Goal: Task Accomplishment & Management: Check status

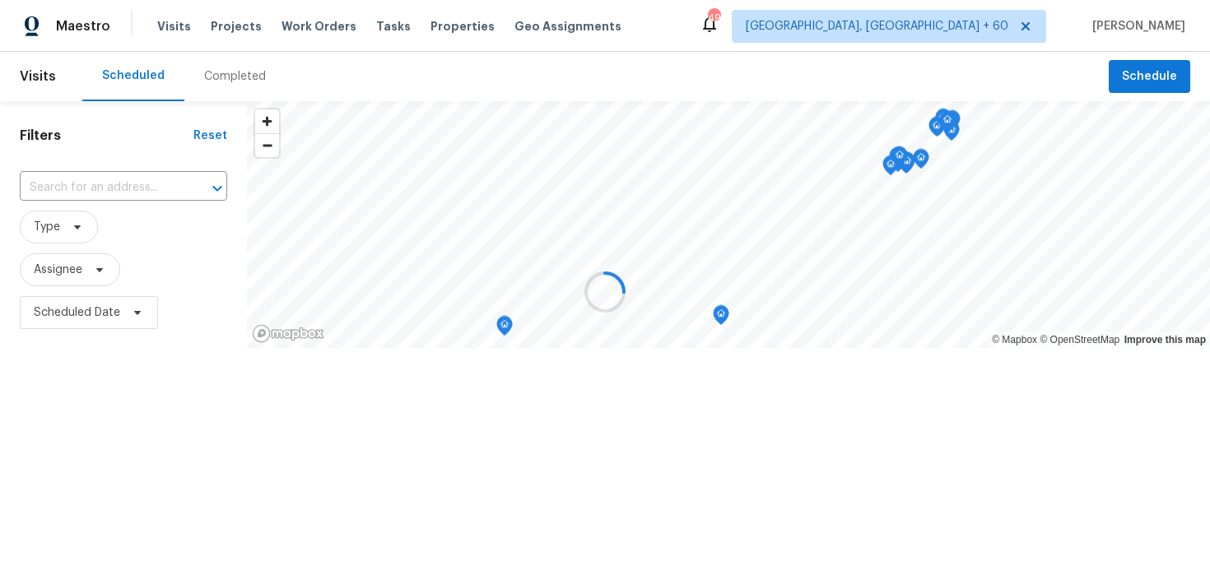
click at [232, 88] on div at bounding box center [605, 292] width 1210 height 584
click at [225, 72] on div at bounding box center [605, 292] width 1210 height 584
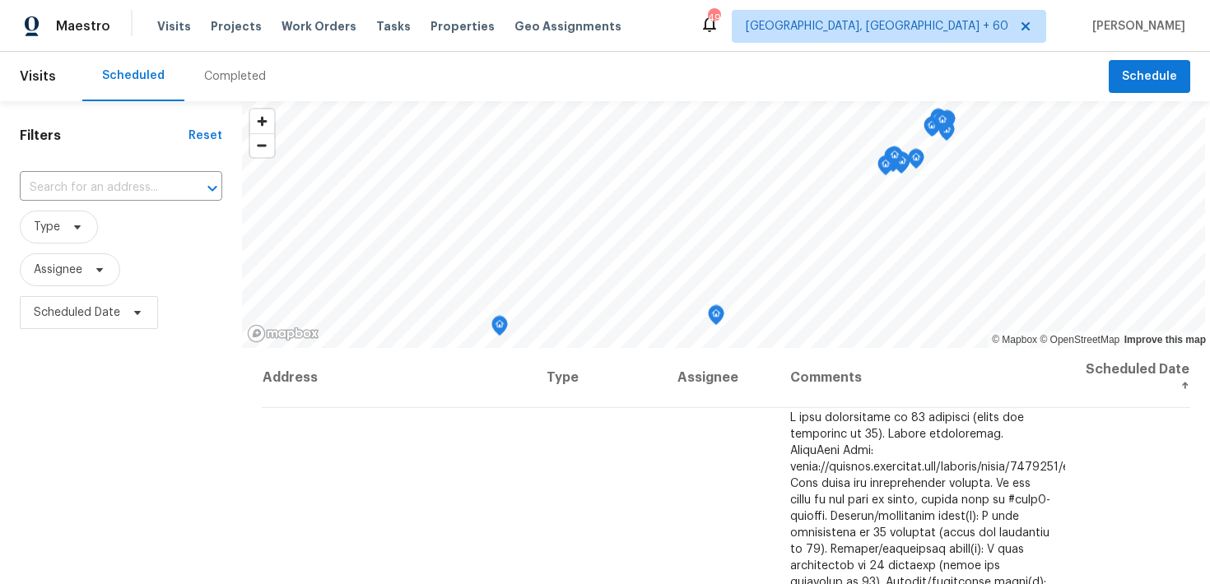
click at [216, 81] on div "Completed" at bounding box center [235, 76] width 62 height 16
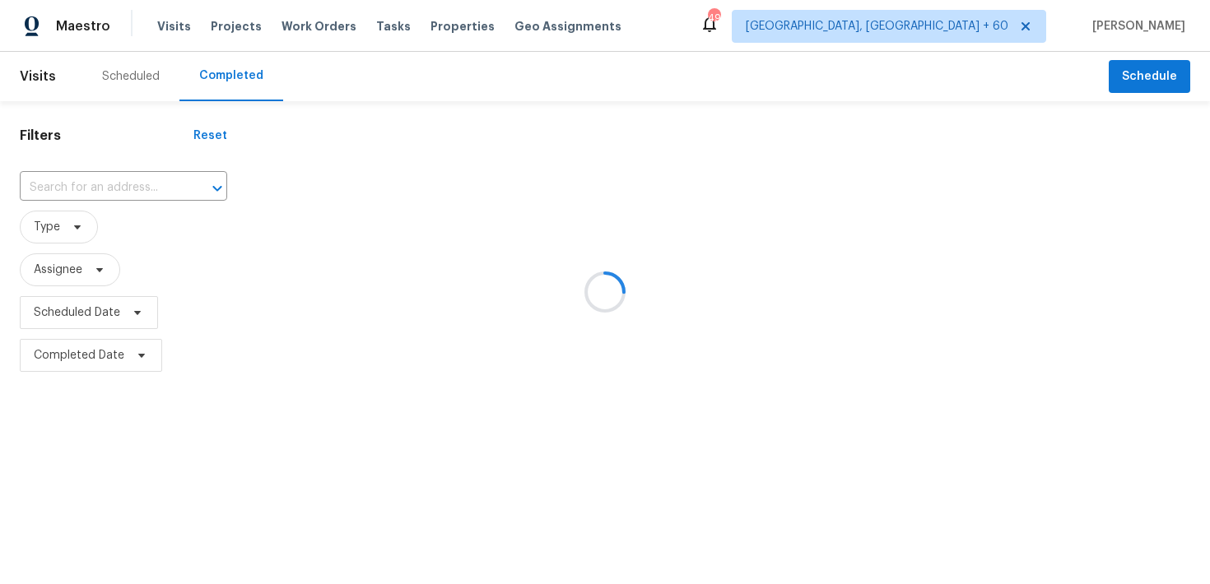
click at [114, 178] on div at bounding box center [605, 292] width 1210 height 584
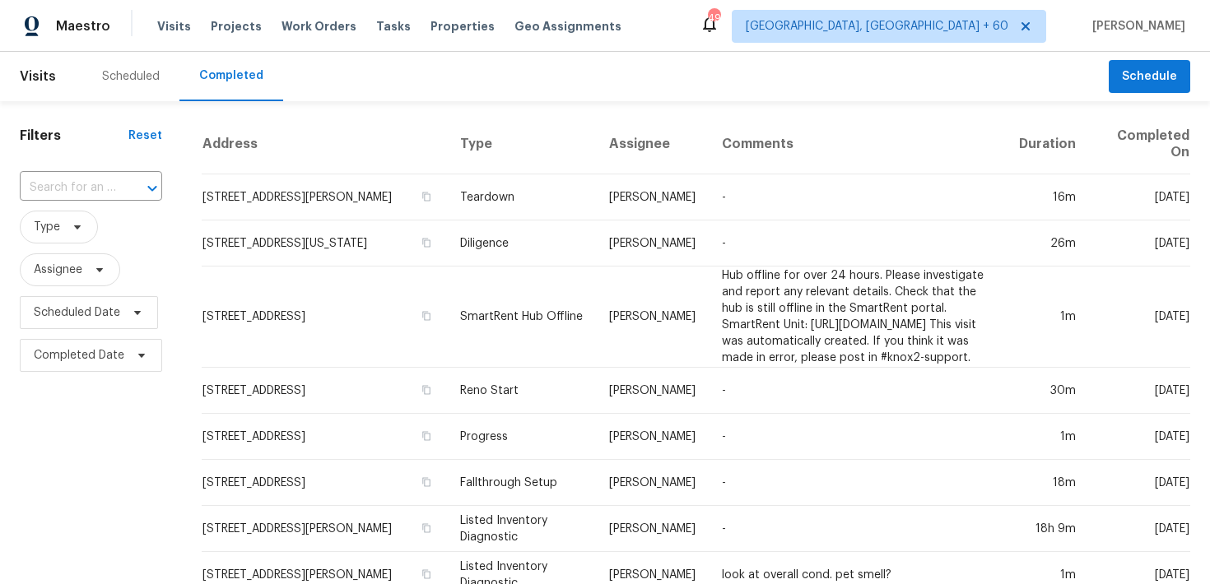
click at [44, 189] on input "text" at bounding box center [68, 188] width 96 height 26
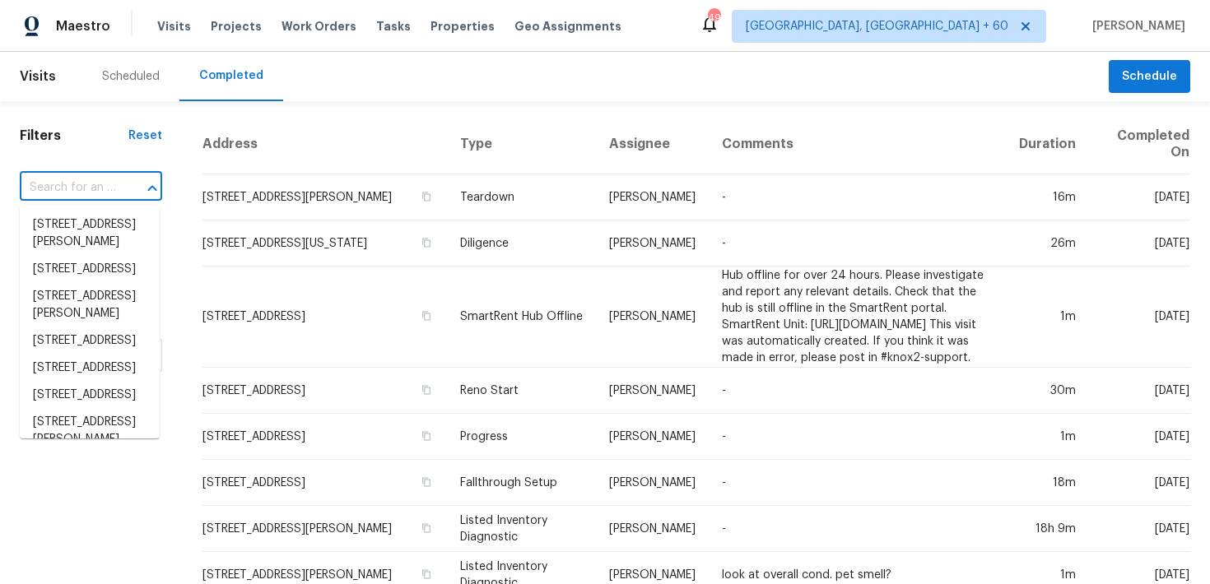
paste input "4264 San Simeon Ln Fort Worth, TX 76179"
type input "4264 San Simeon Ln Fort Worth, TX 76179"
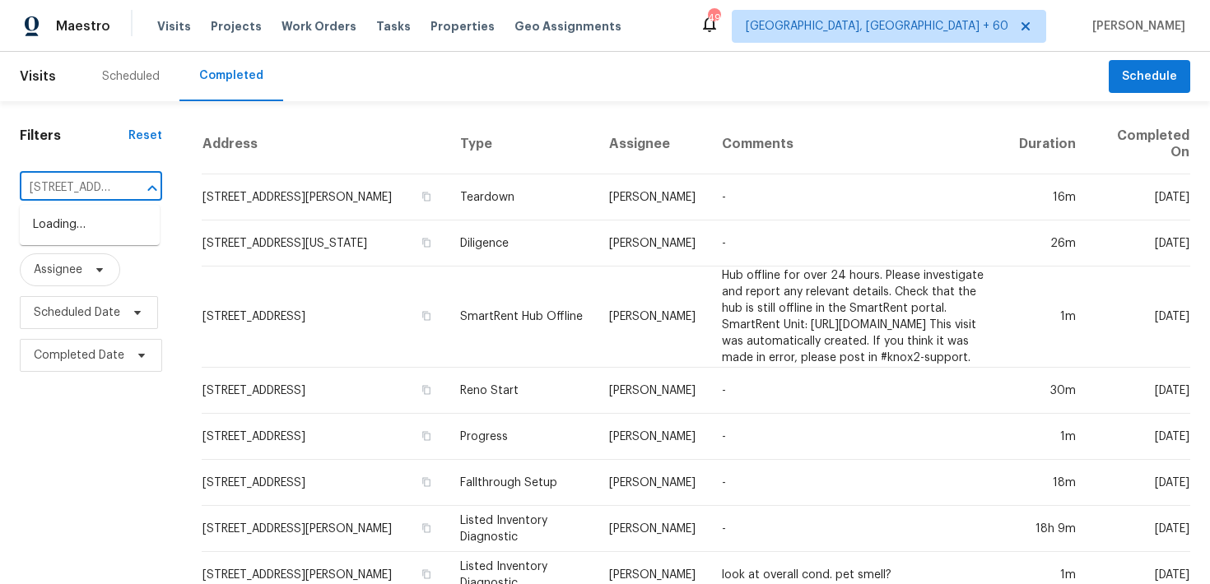
scroll to position [0, 141]
click at [50, 228] on li "4264 San Simeon Ln, Fort Worth, TX 76179" at bounding box center [90, 224] width 140 height 27
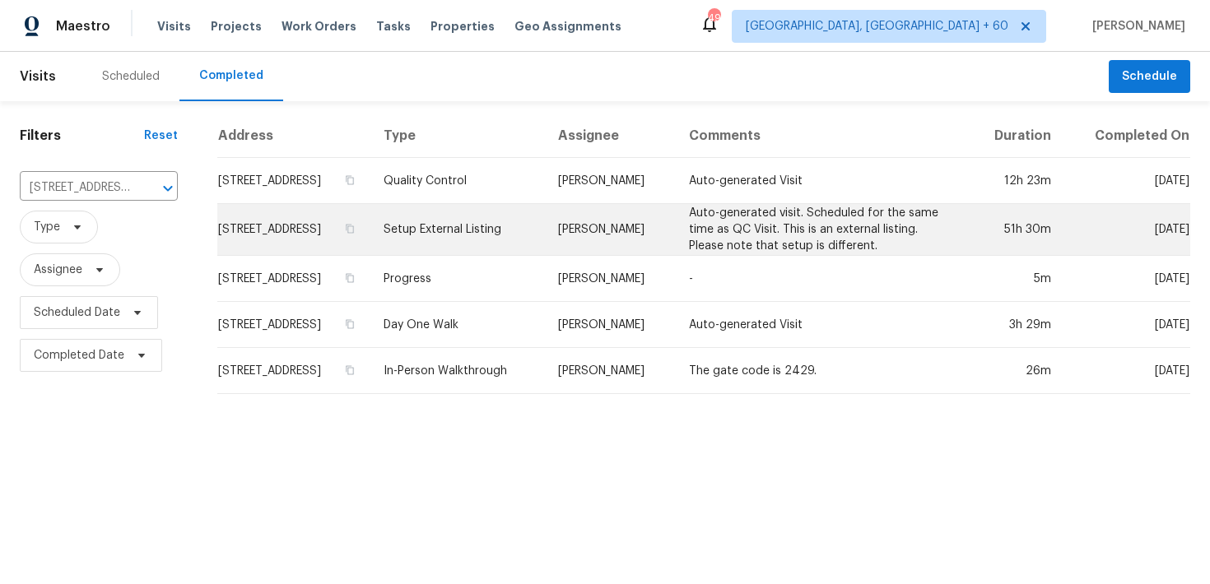
click at [509, 241] on td "Setup External Listing" at bounding box center [457, 230] width 174 height 52
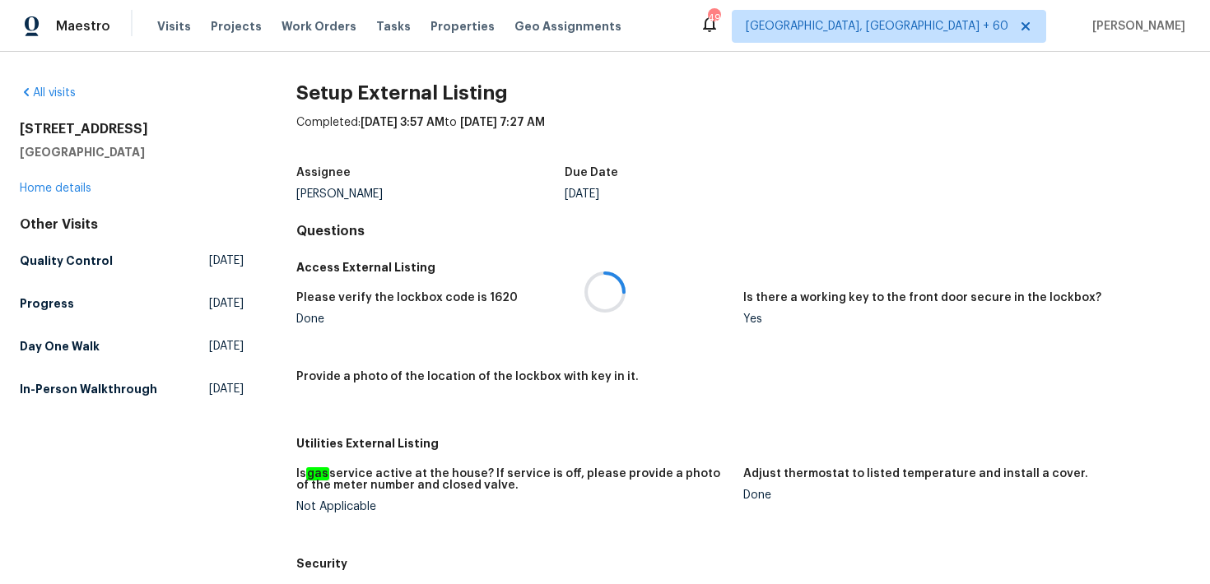
click at [30, 188] on div at bounding box center [605, 292] width 1210 height 584
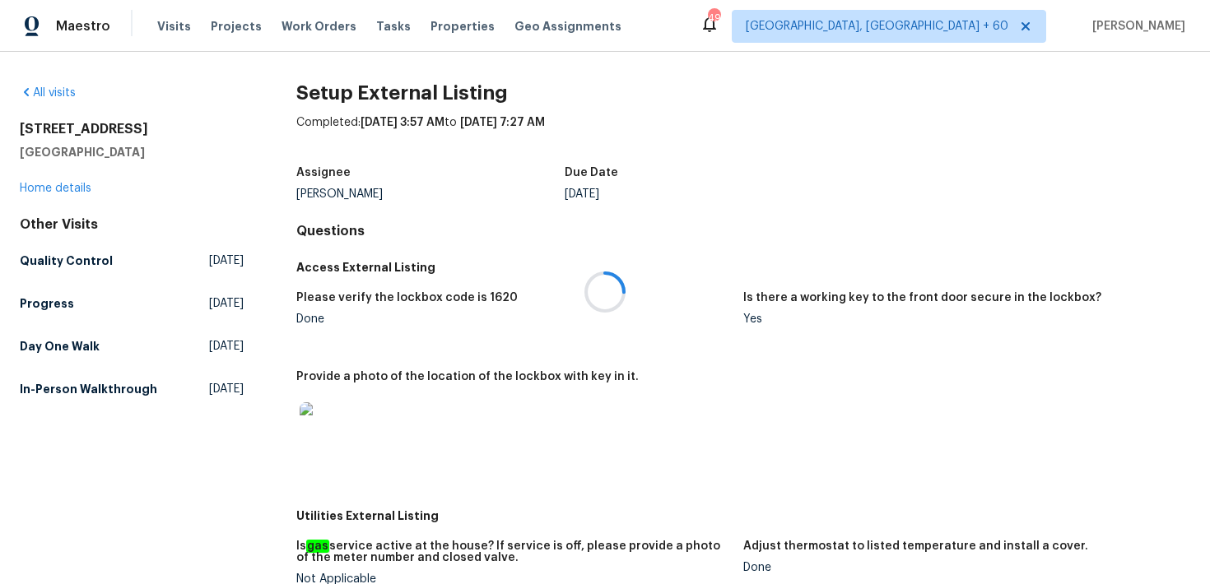
click at [42, 190] on div at bounding box center [605, 292] width 1210 height 584
click at [32, 191] on div at bounding box center [605, 292] width 1210 height 584
click at [30, 183] on div at bounding box center [605, 292] width 1210 height 584
click at [49, 187] on link "Home details" at bounding box center [56, 189] width 72 height 12
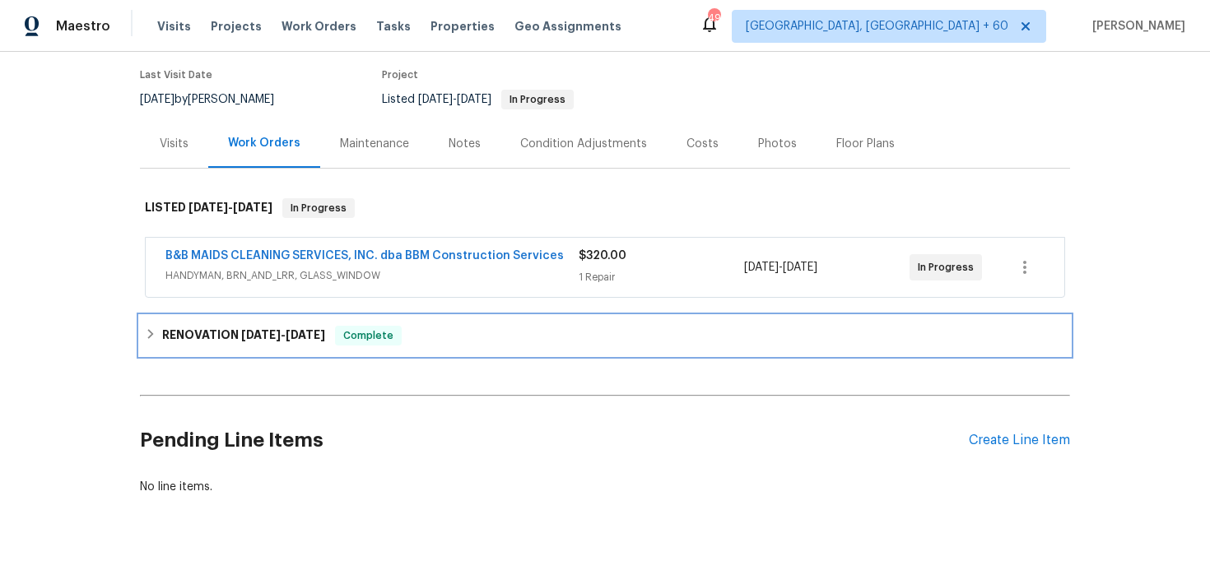
click at [392, 343] on span "Complete" at bounding box center [368, 336] width 63 height 16
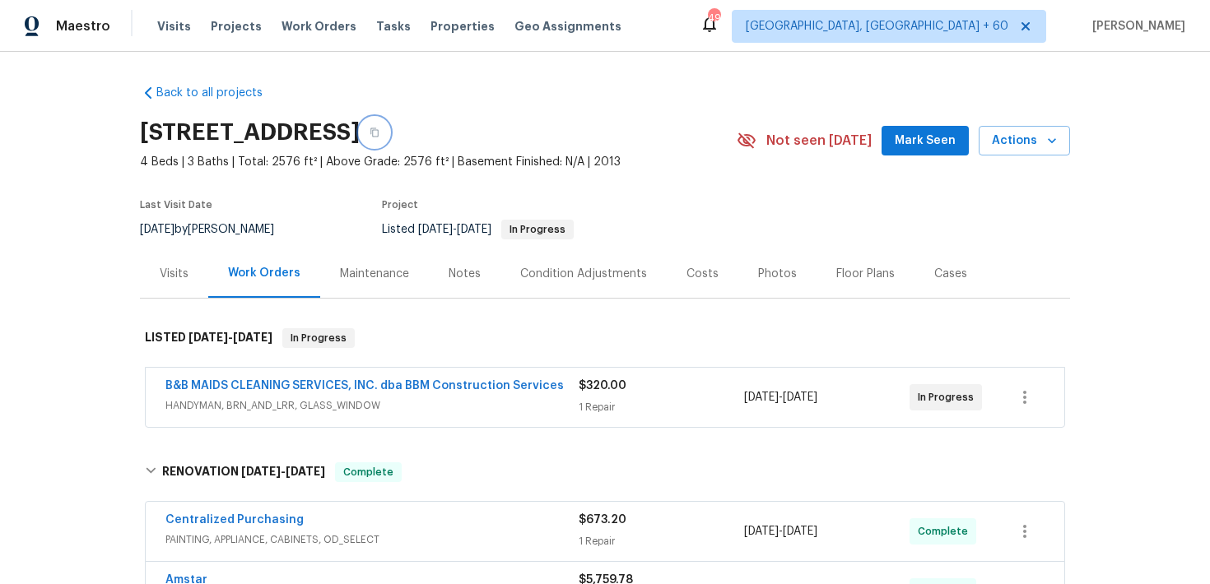
click at [379, 128] on icon "button" at bounding box center [374, 133] width 10 height 10
click at [170, 24] on span "Visits" at bounding box center [174, 26] width 34 height 16
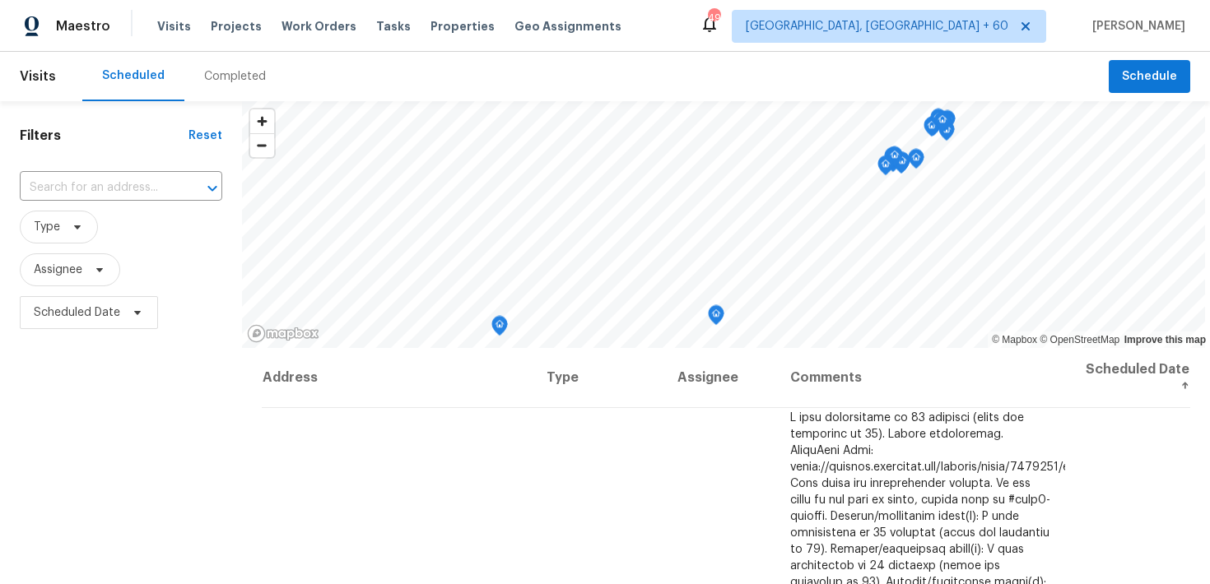
click at [223, 86] on div "Completed" at bounding box center [234, 76] width 101 height 49
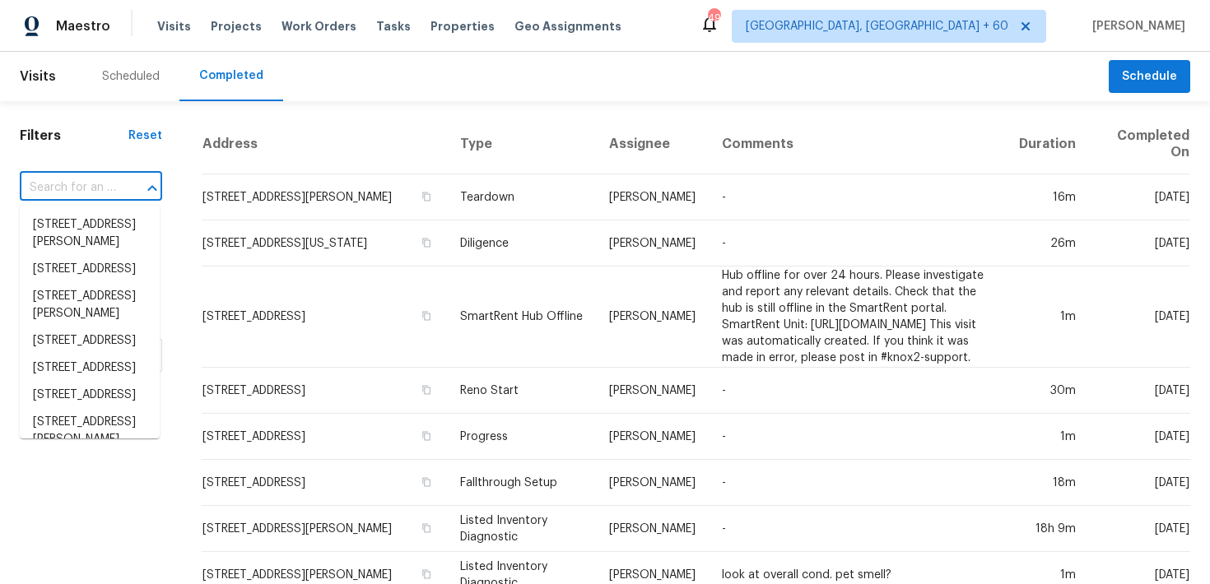
click at [75, 189] on input "text" at bounding box center [68, 188] width 96 height 26
paste input "7616 E Mawson Rd Mesa, AZ 85207"
type input "7616 E Mawson Rd Mesa, AZ 85207"
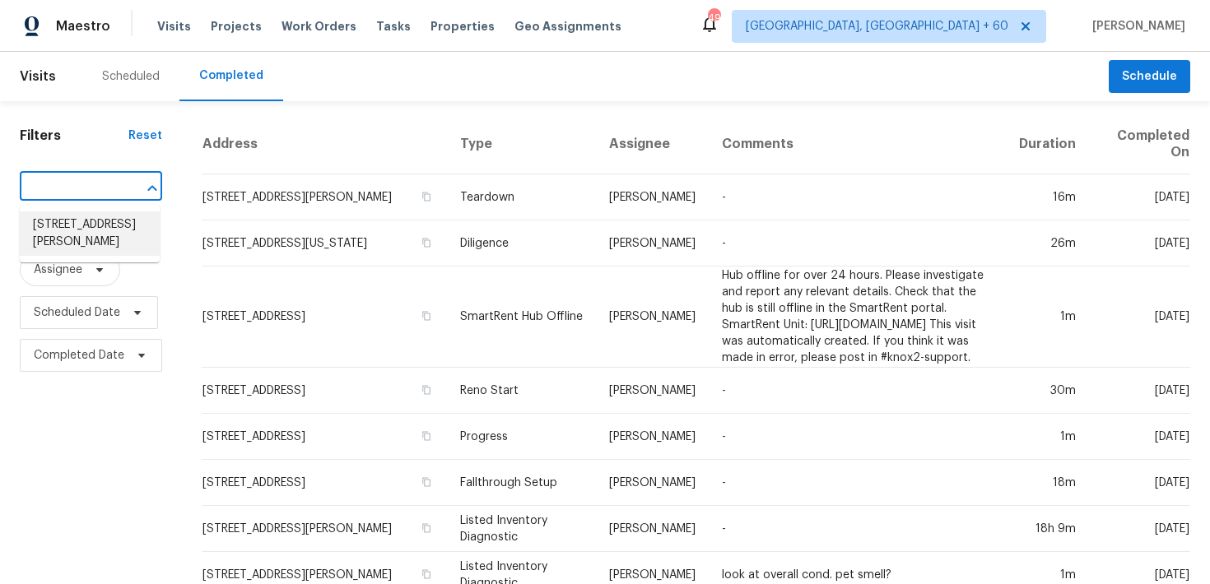
click at [78, 231] on li "7616 E Mawson Rd, Mesa, AZ 85207" at bounding box center [90, 233] width 140 height 44
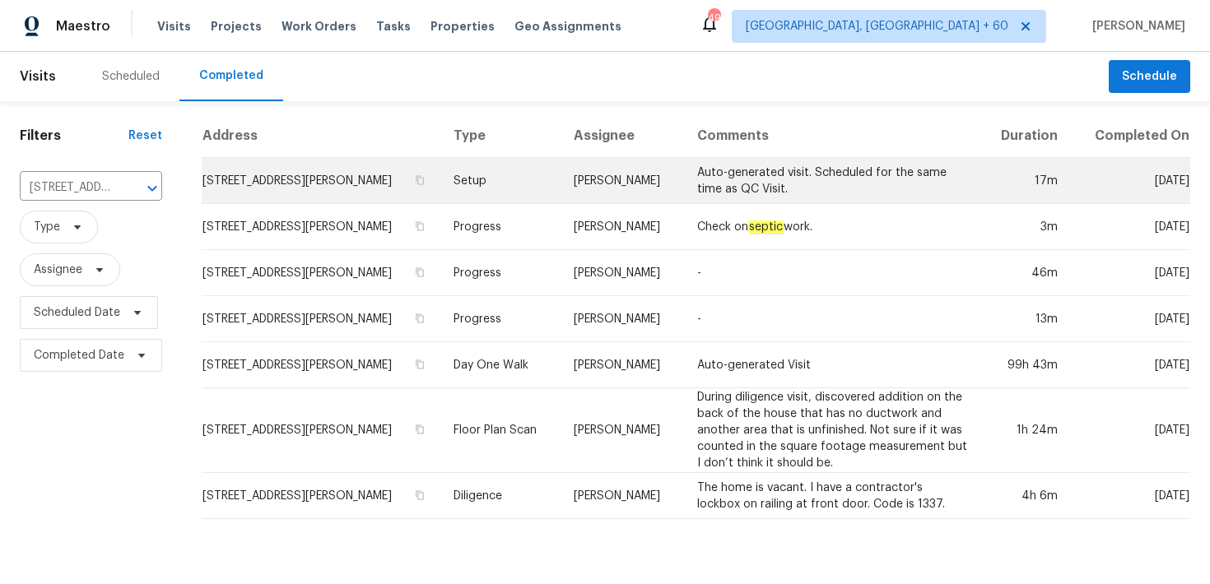
click at [481, 181] on td "Setup" at bounding box center [500, 181] width 120 height 46
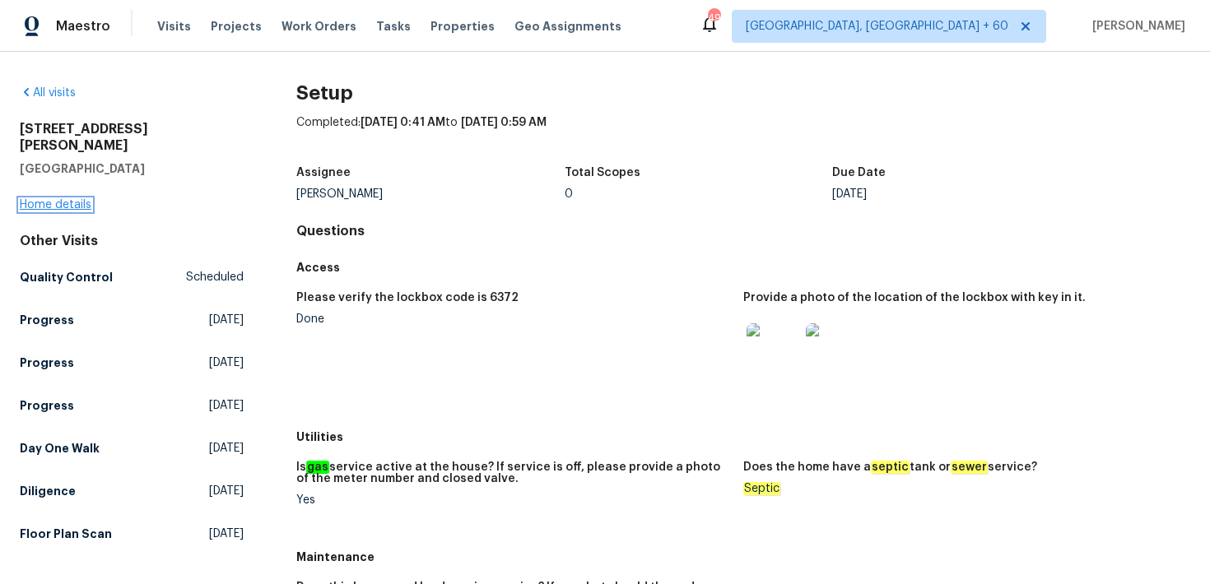
click at [62, 199] on link "Home details" at bounding box center [56, 205] width 72 height 12
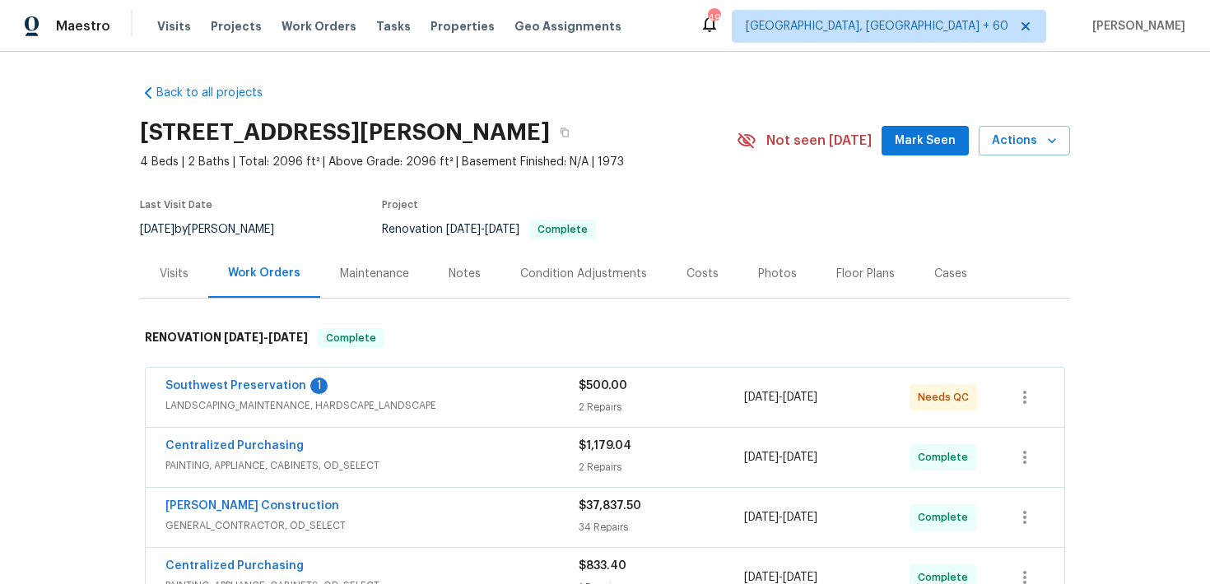
scroll to position [281, 0]
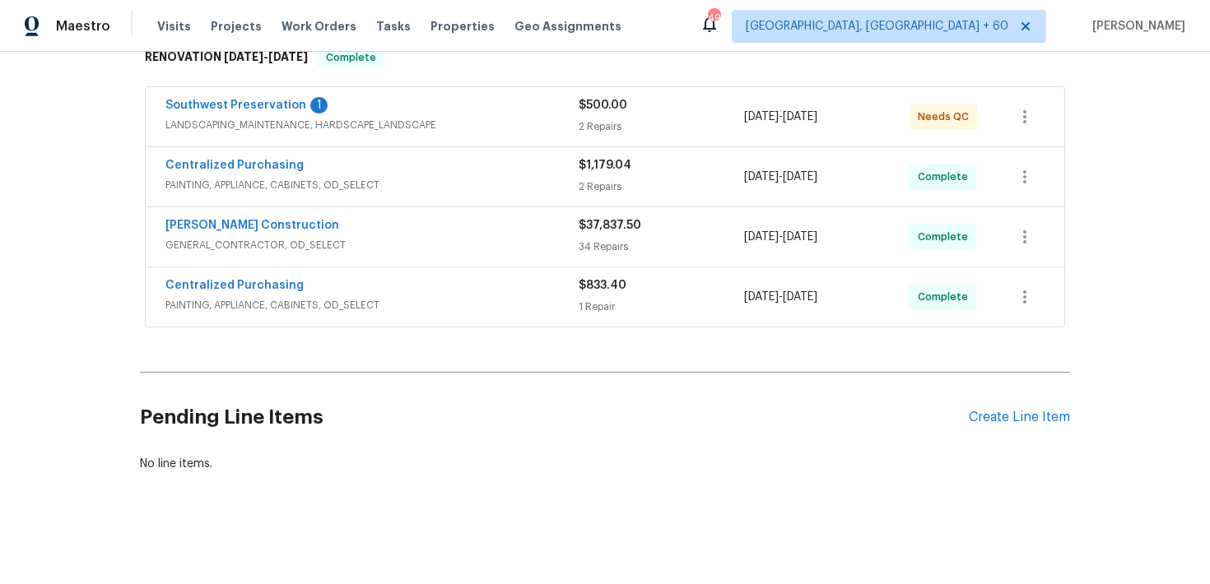
click at [597, 296] on div "$833.40 1 Repair" at bounding box center [661, 297] width 165 height 40
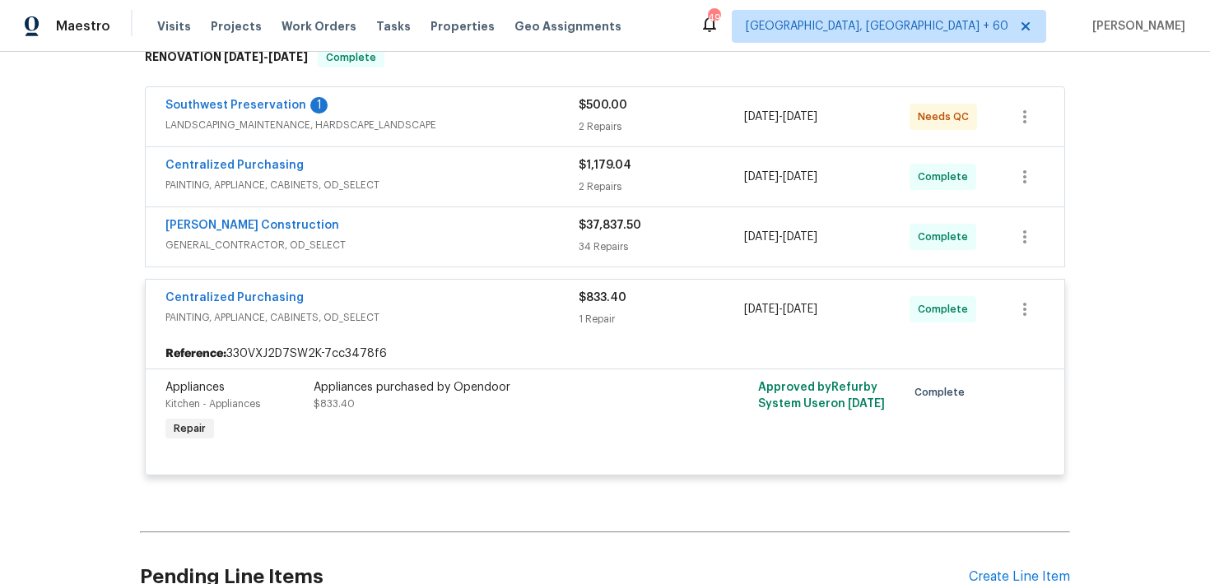
click at [598, 258] on div "Strasser Construction GENERAL_CONTRACTOR, OD_SELECT $37,837.50 34 Repairs 8/11/…" at bounding box center [605, 236] width 918 height 59
click at [592, 240] on div "34 Repairs" at bounding box center [661, 247] width 165 height 16
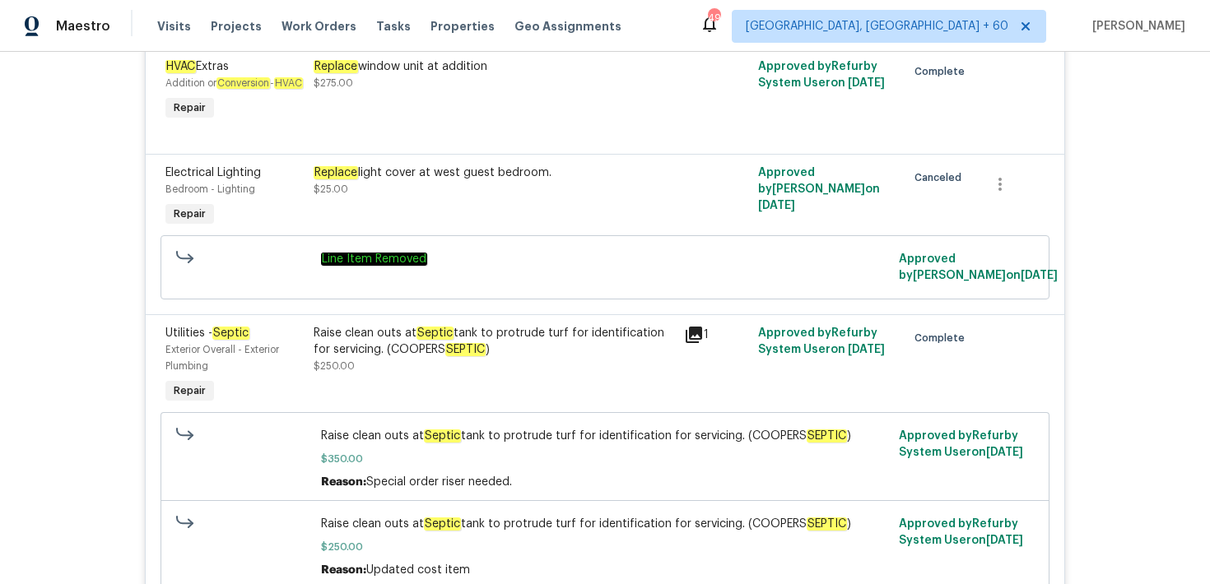
scroll to position [544, 0]
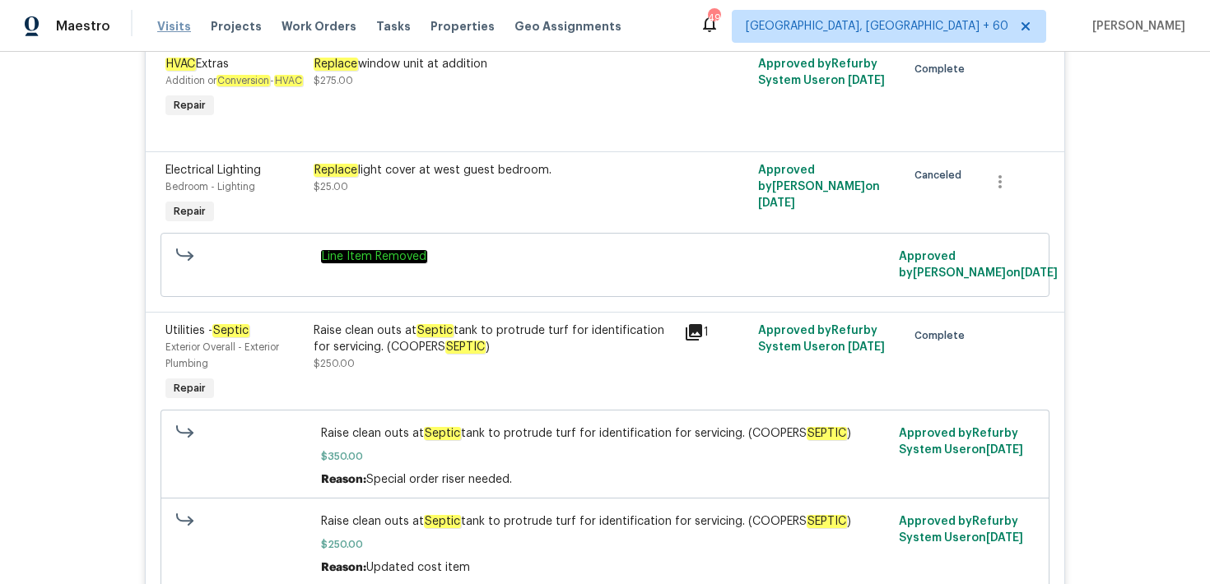
click at [168, 31] on span "Visits" at bounding box center [174, 26] width 34 height 16
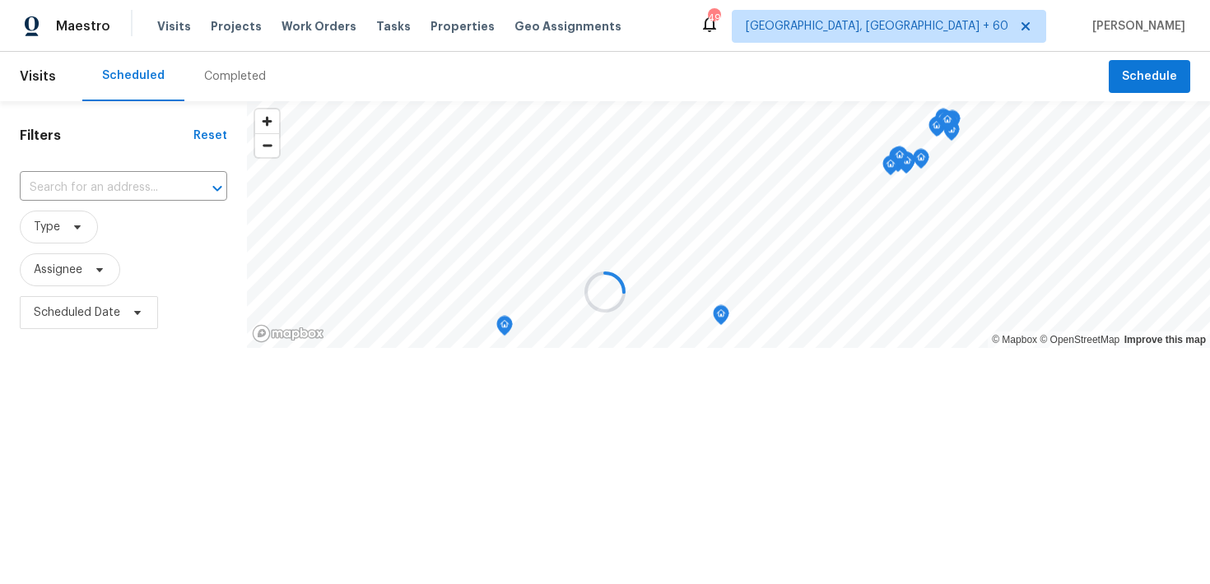
click at [233, 78] on div at bounding box center [605, 292] width 1210 height 584
click at [218, 76] on div at bounding box center [605, 292] width 1210 height 584
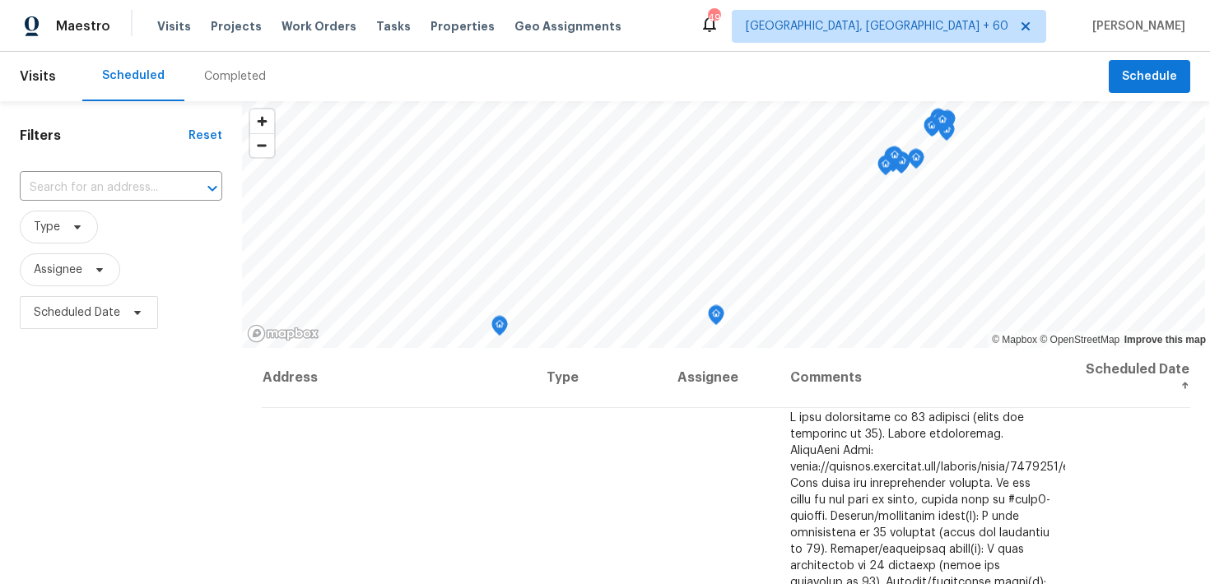
click at [216, 83] on div "Completed" at bounding box center [235, 76] width 62 height 16
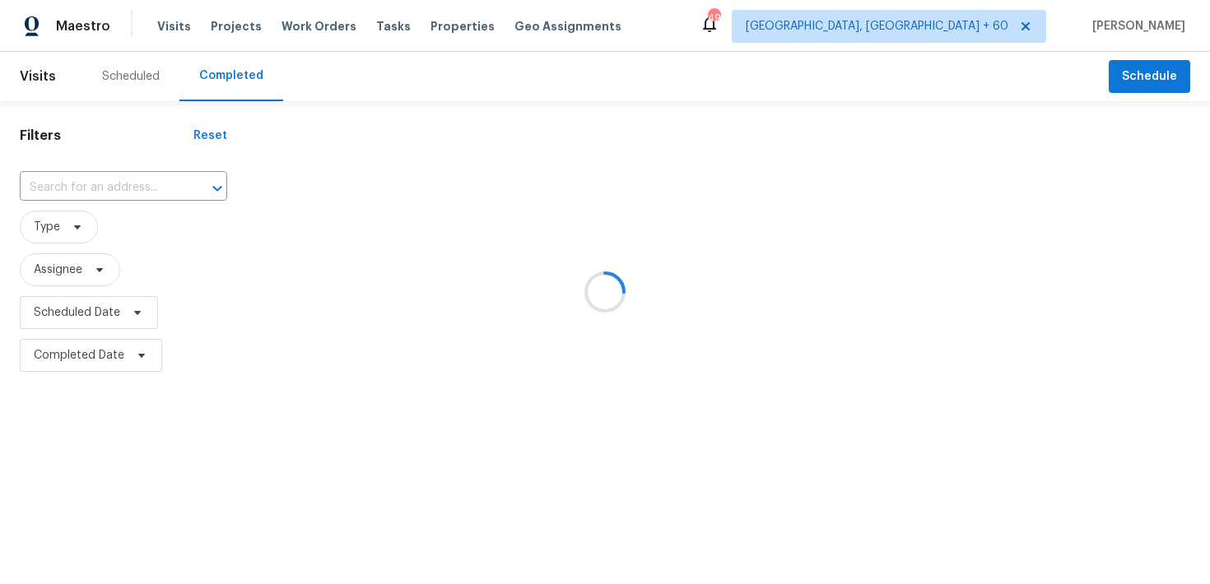
click at [86, 186] on div at bounding box center [605, 292] width 1210 height 584
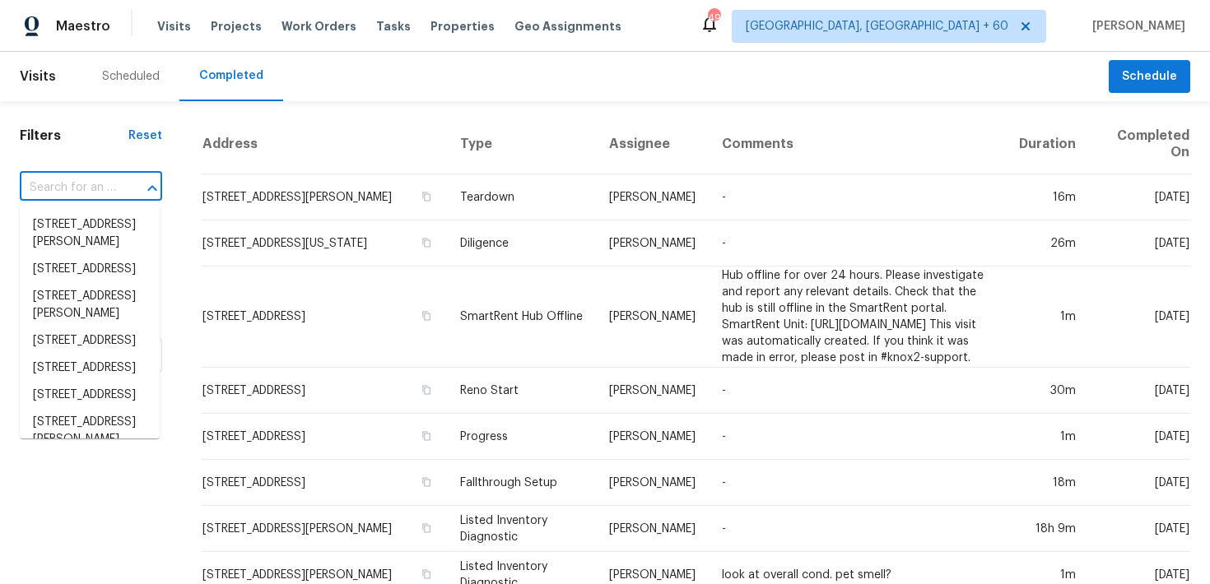
click at [77, 181] on input "text" at bounding box center [68, 188] width 96 height 26
paste input "1601 N Saba St Chandler true 271, AZ 85225"
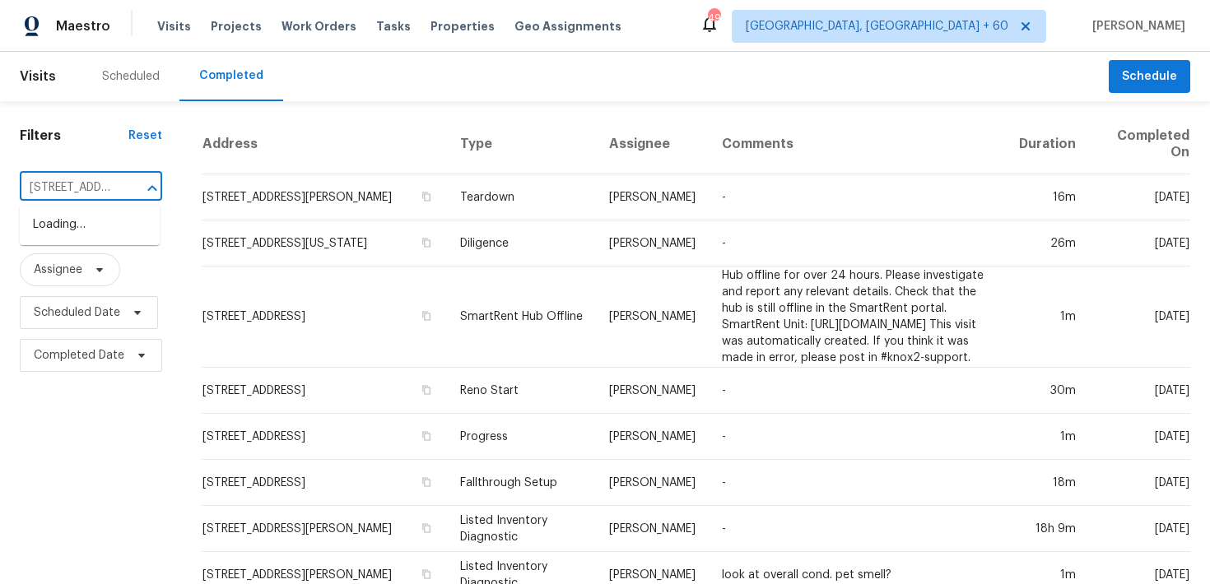
scroll to position [0, 150]
type input "1601 N Saba St Chandler true 271, AZ 85225"
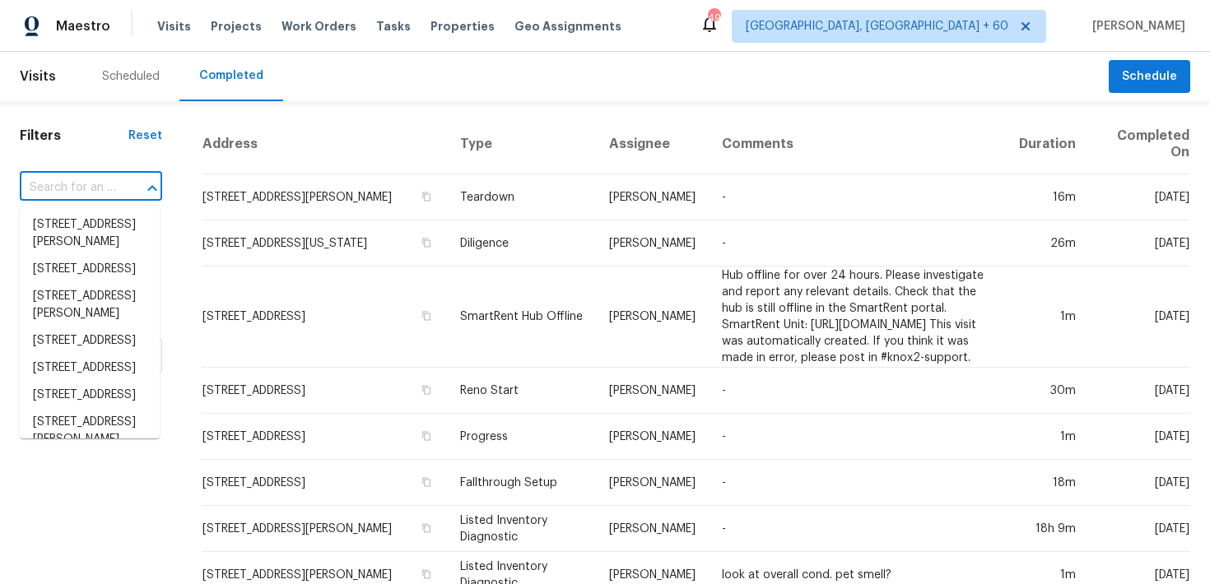
click at [75, 199] on input "text" at bounding box center [68, 188] width 96 height 26
paste input "1601 N Saba St Chandler true 271, AZ 85225"
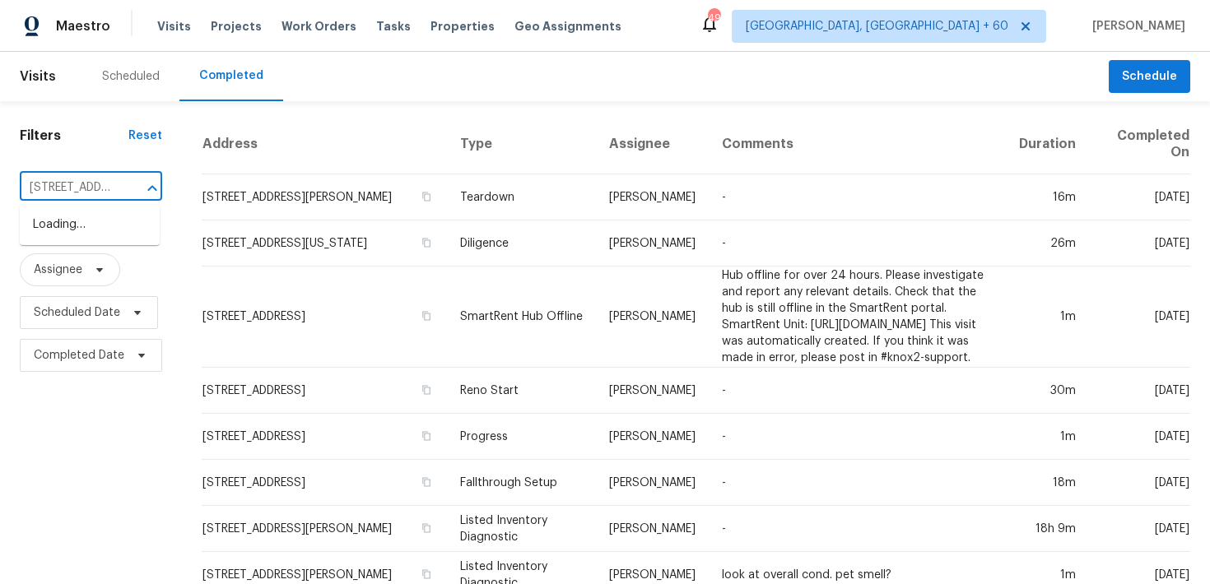
type input "1601 N Saba St"
click at [67, 266] on li "1601 N Saba St Unit 271, Chandler, AZ 85225" at bounding box center [90, 252] width 140 height 27
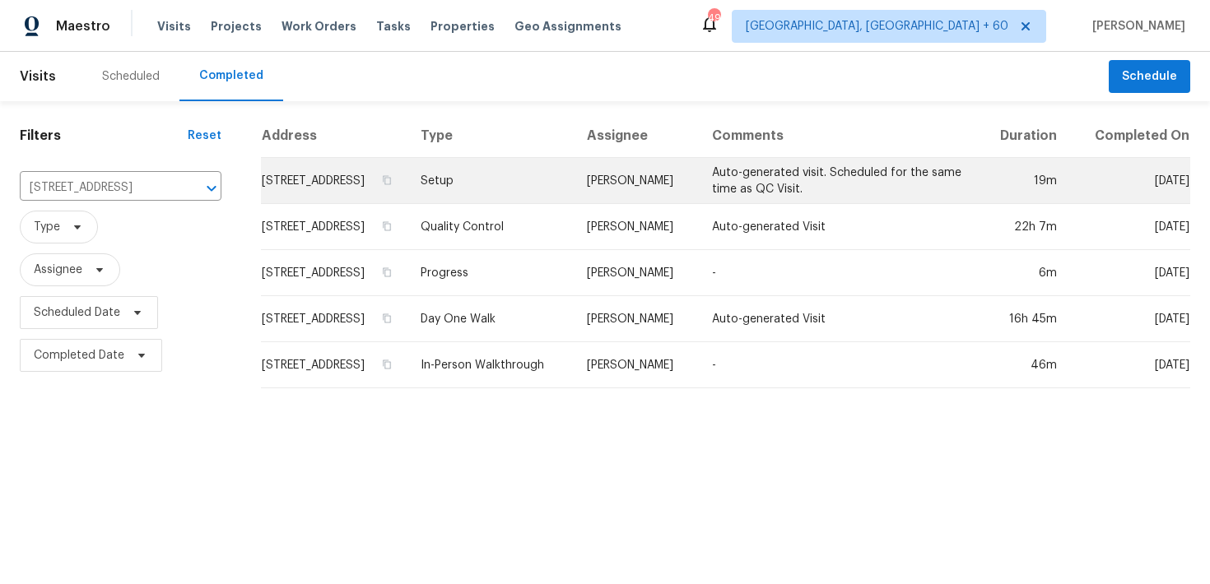
click at [518, 193] on td "Setup" at bounding box center [490, 181] width 166 height 46
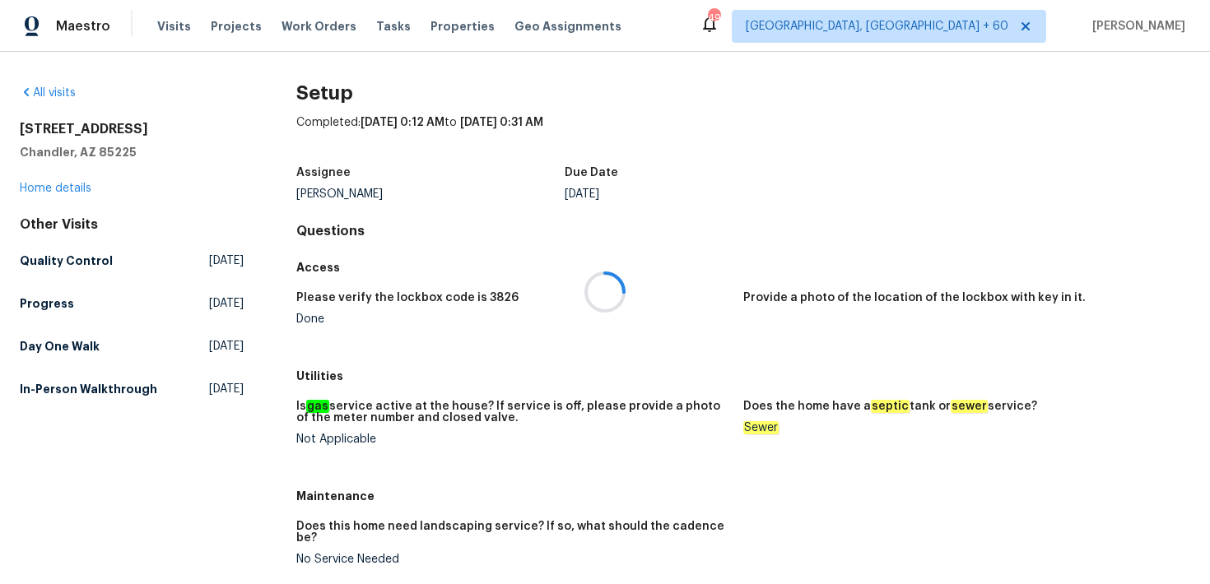
click at [31, 184] on div at bounding box center [605, 292] width 1210 height 584
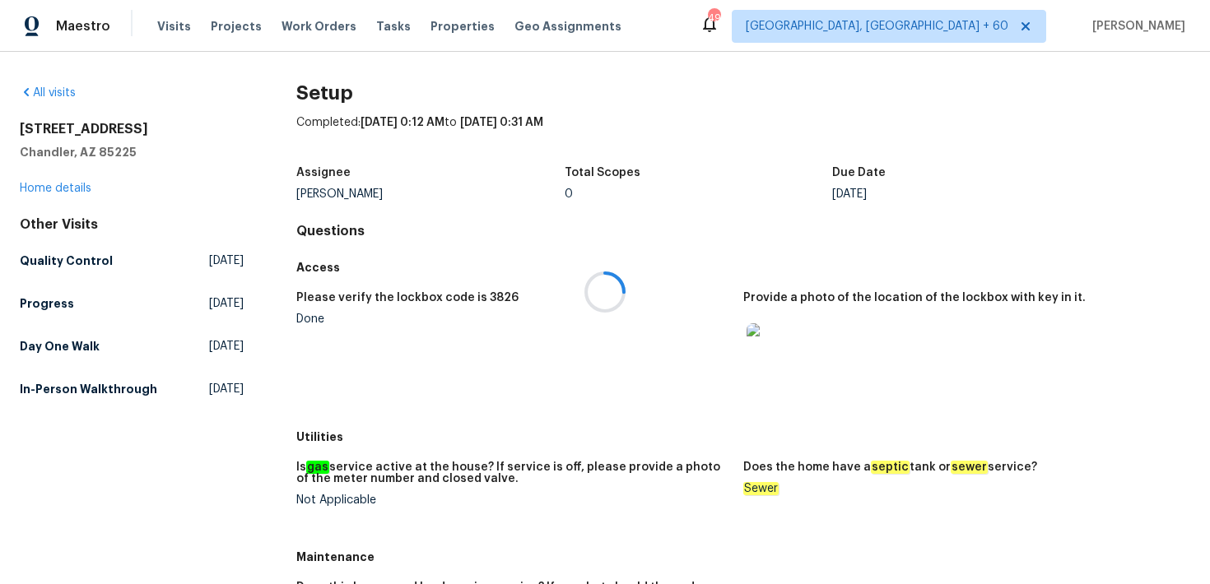
click at [37, 189] on div at bounding box center [605, 292] width 1210 height 584
click at [44, 189] on link "Home details" at bounding box center [56, 189] width 72 height 12
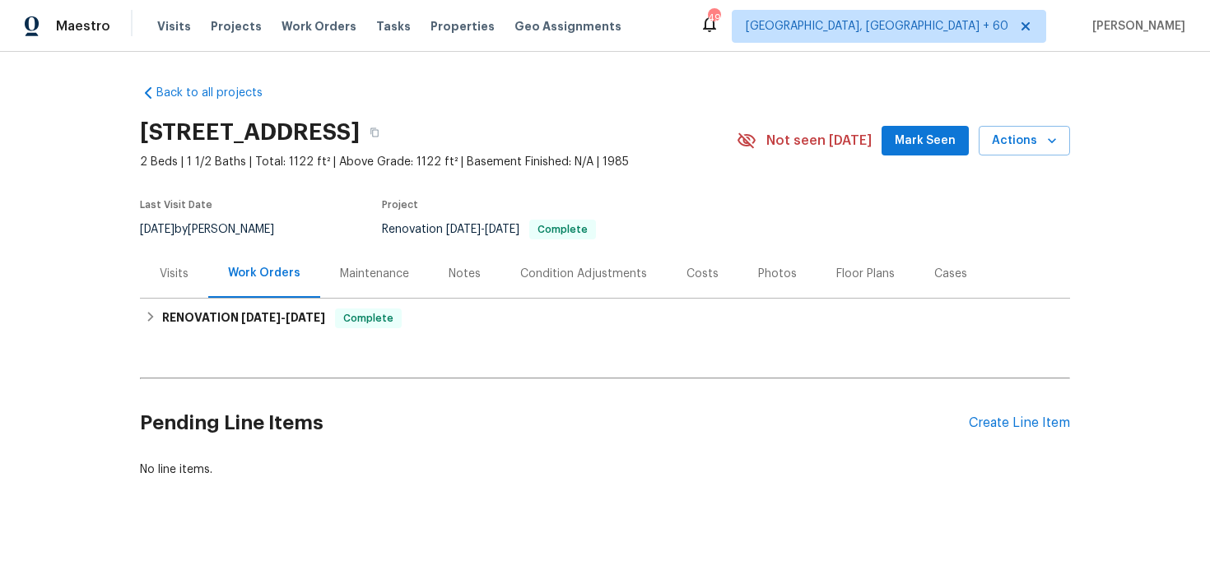
scroll to position [6, 0]
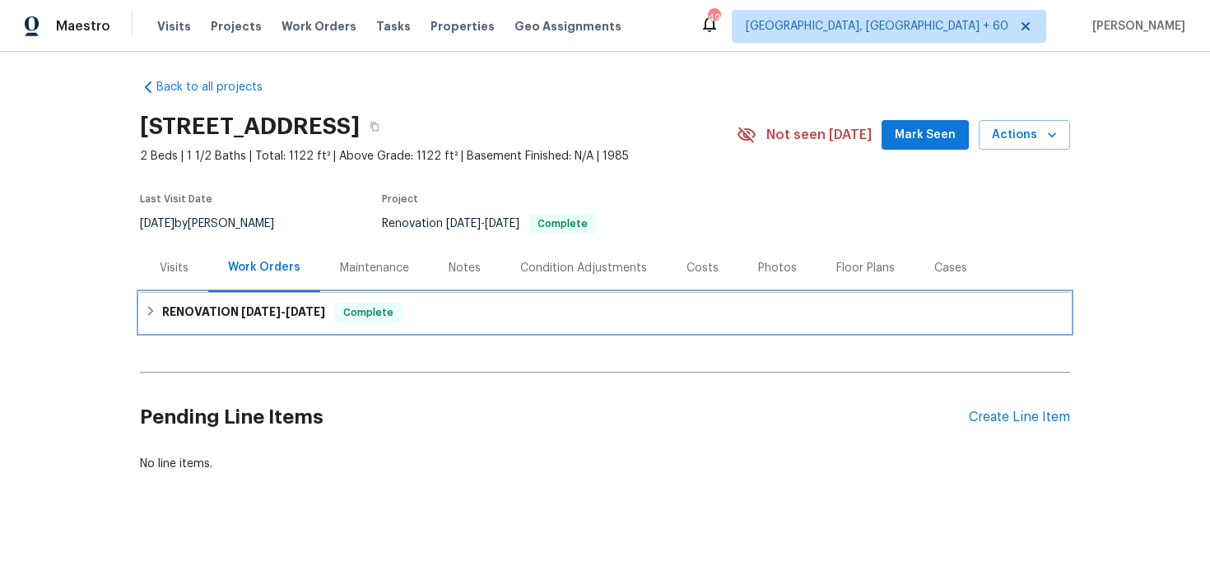
click at [429, 328] on div "RENOVATION 8/26/25 - 9/1/25 Complete" at bounding box center [605, 313] width 930 height 40
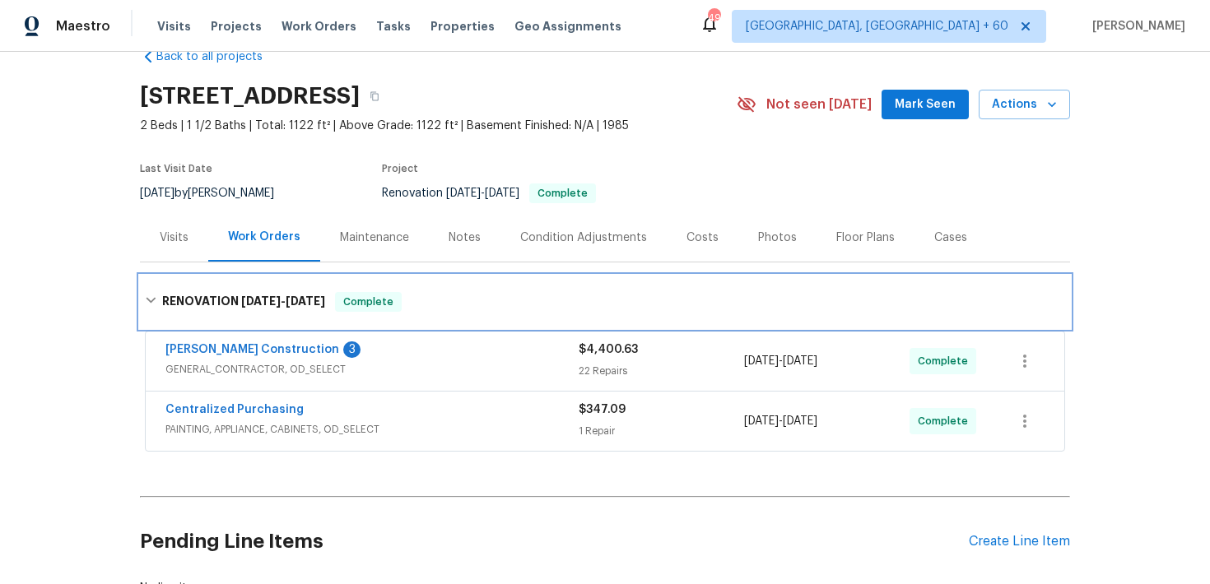
scroll to position [68, 0]
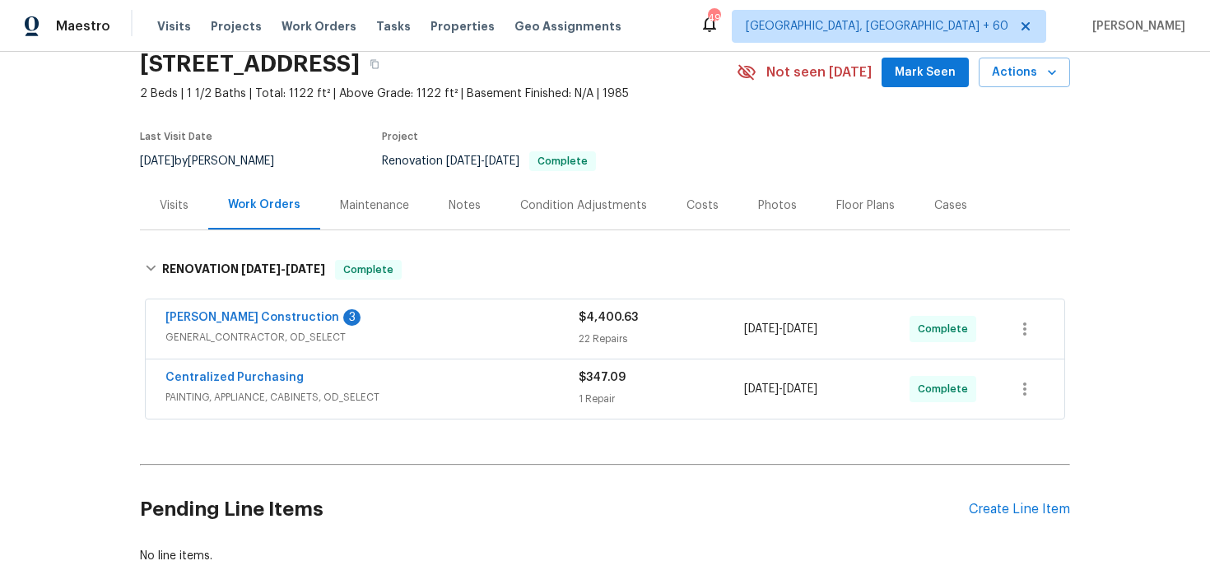
click at [601, 346] on div "22 Repairs" at bounding box center [661, 339] width 165 height 16
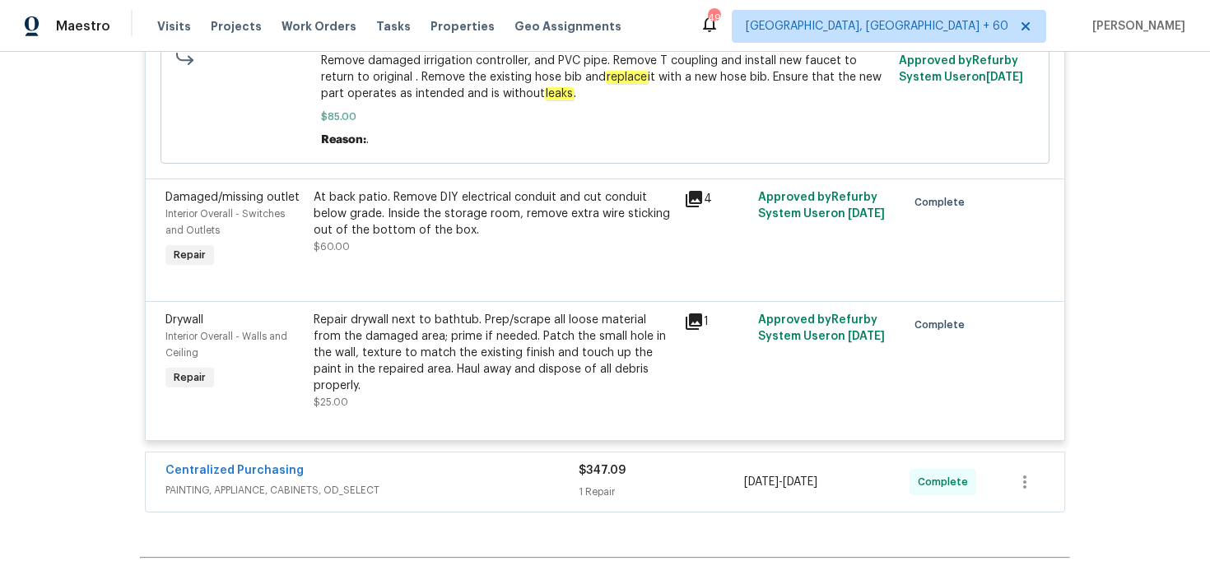
scroll to position [3851, 0]
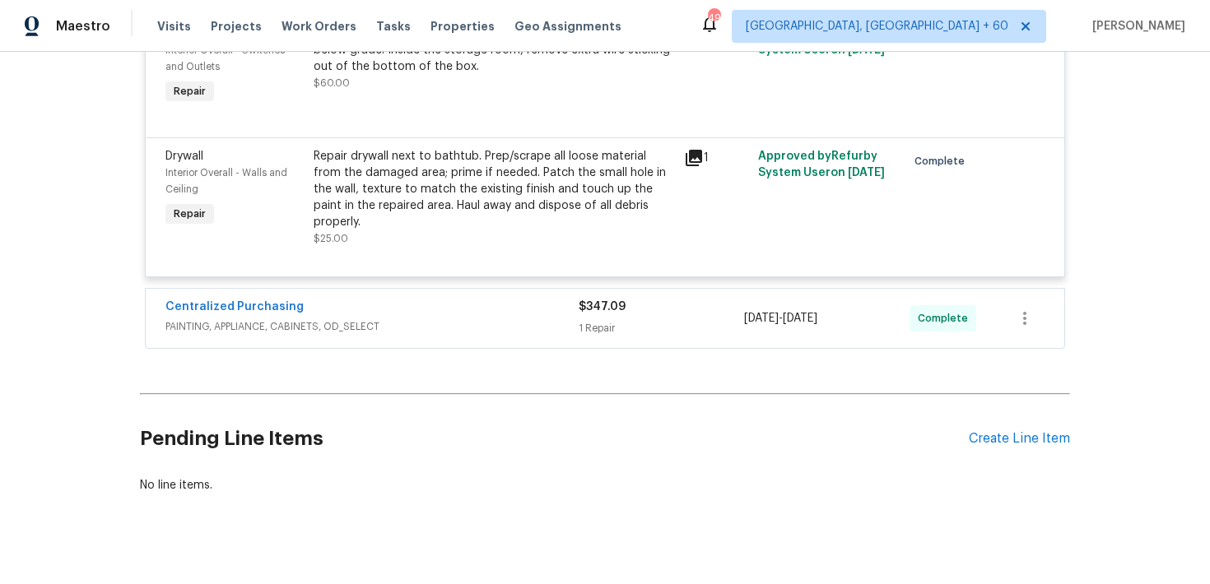
click at [802, 433] on h2 "Pending Line Items" at bounding box center [554, 439] width 829 height 77
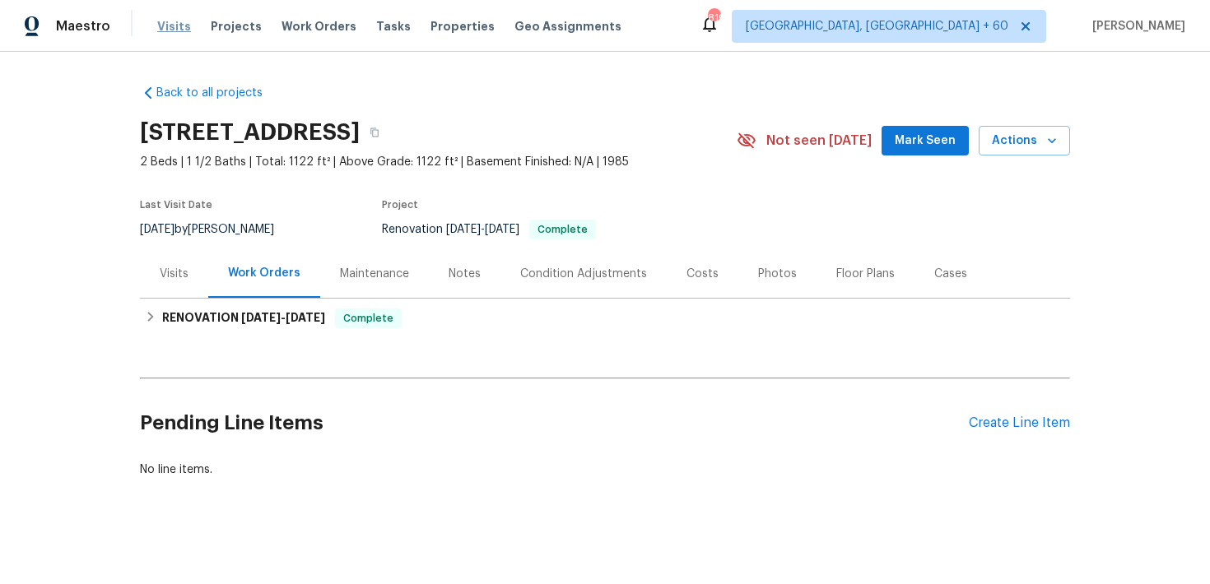
click at [179, 31] on span "Visits" at bounding box center [174, 26] width 34 height 16
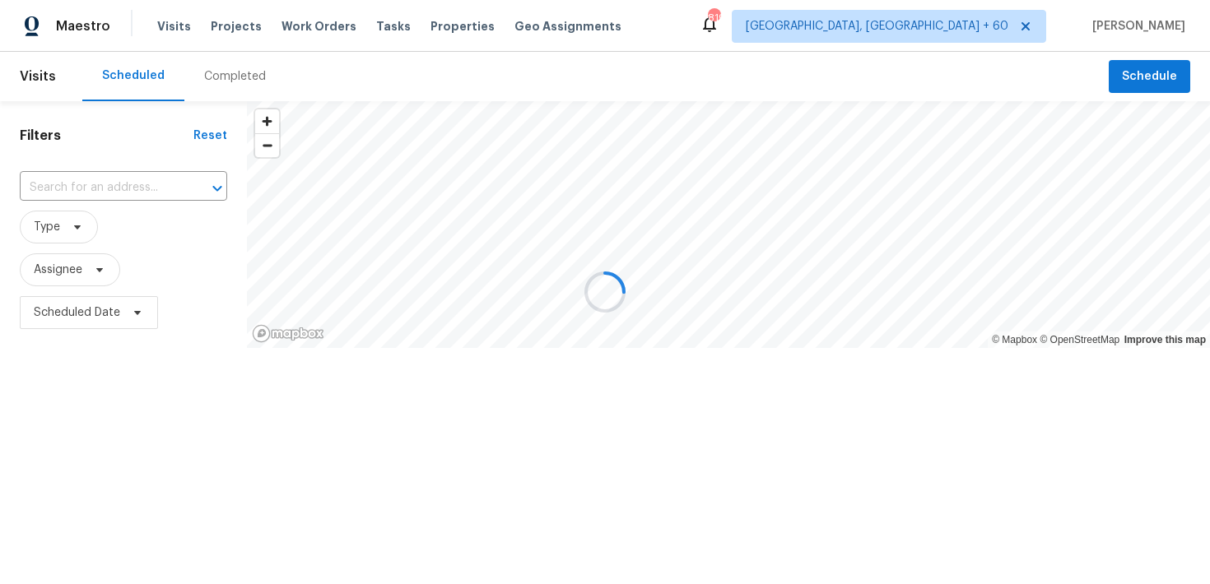
click at [214, 68] on div at bounding box center [605, 292] width 1210 height 584
click at [227, 79] on div "Completed" at bounding box center [235, 76] width 62 height 16
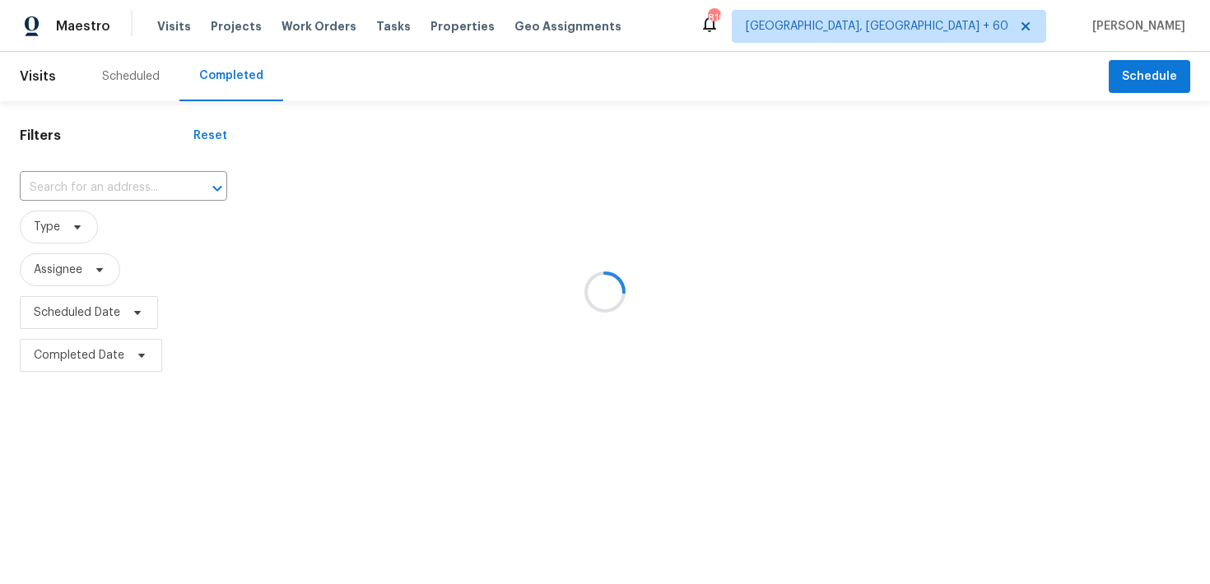
click at [117, 180] on div at bounding box center [605, 292] width 1210 height 584
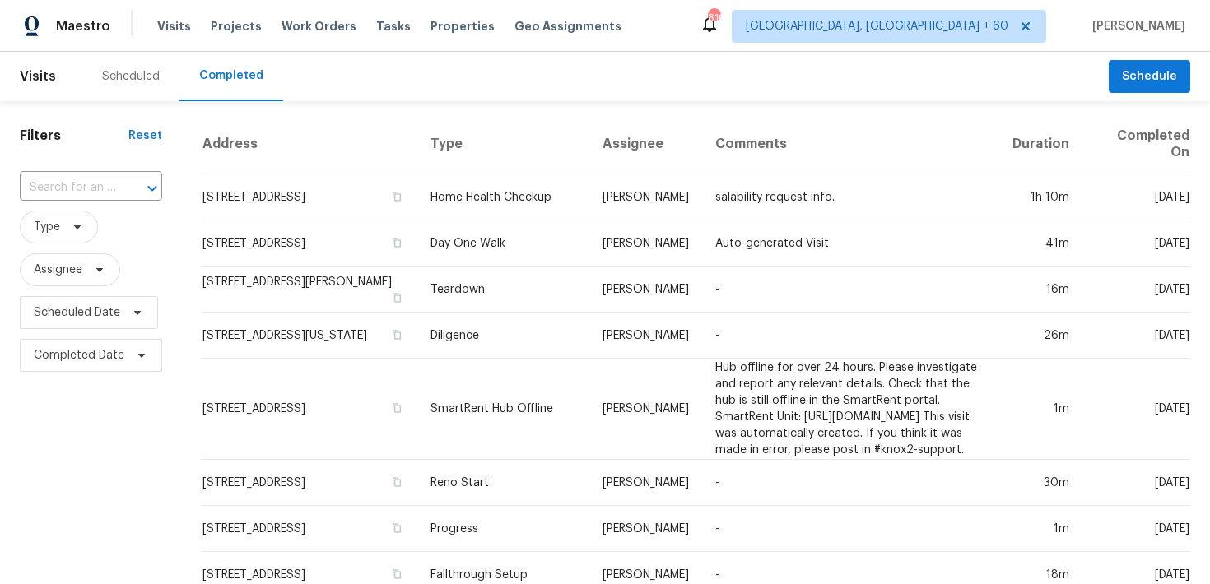
click at [90, 177] on input "text" at bounding box center [68, 188] width 96 height 26
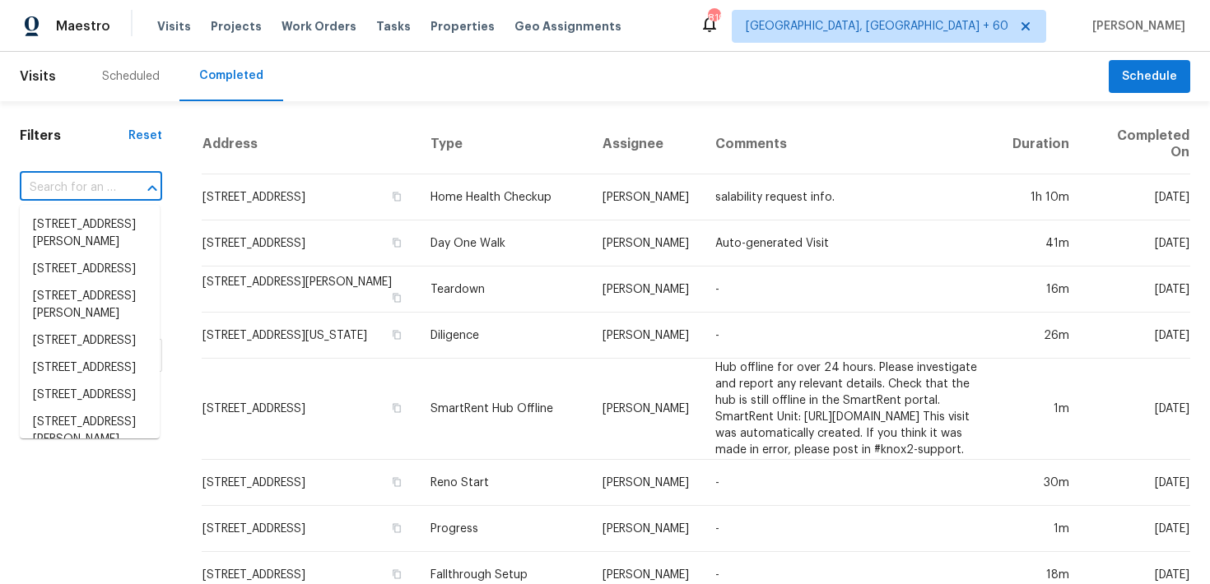
paste input "809 Merriot St Ennis, TX 75119"
type input "809 Merriot St Ennis, TX 75119"
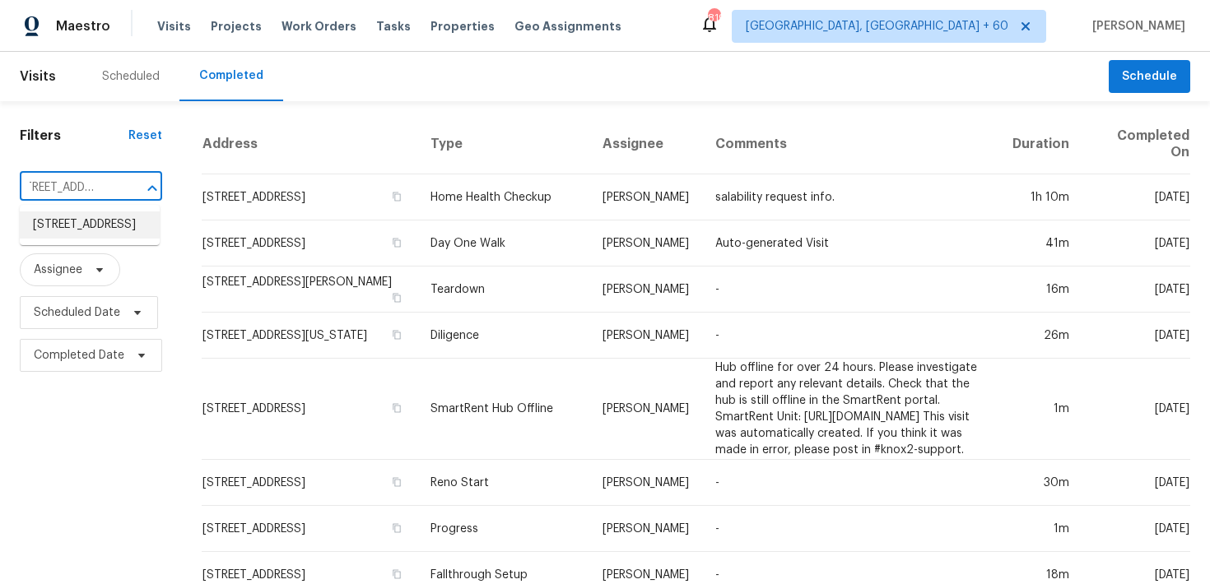
click at [67, 225] on li "809 Merriot St, Ennis, TX 75119" at bounding box center [90, 224] width 140 height 27
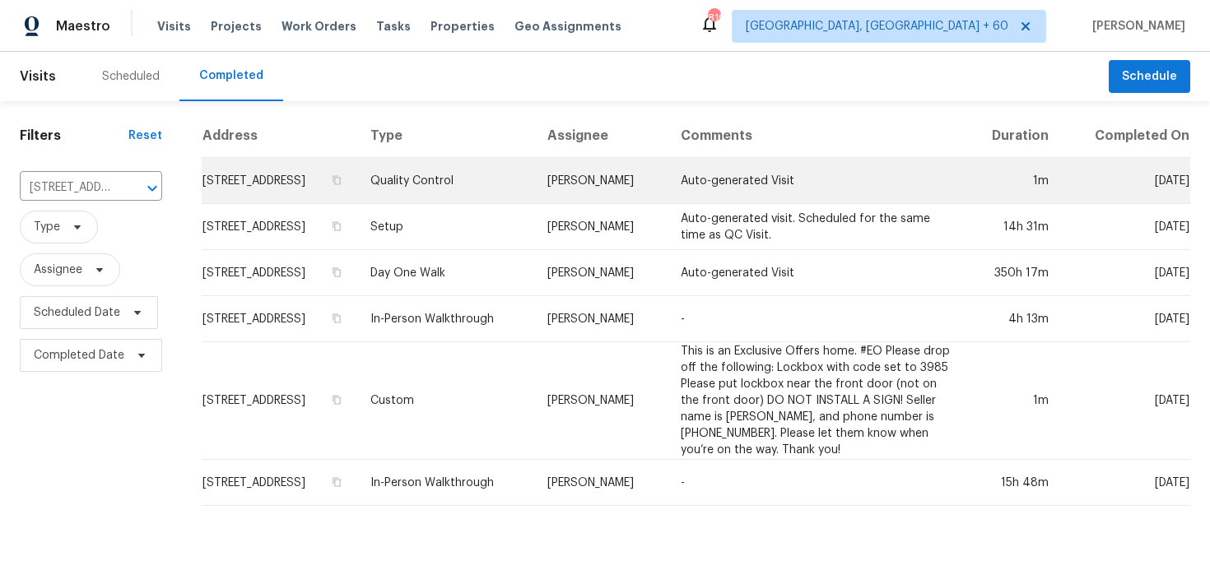
click at [468, 198] on td "Quality Control" at bounding box center [445, 181] width 177 height 46
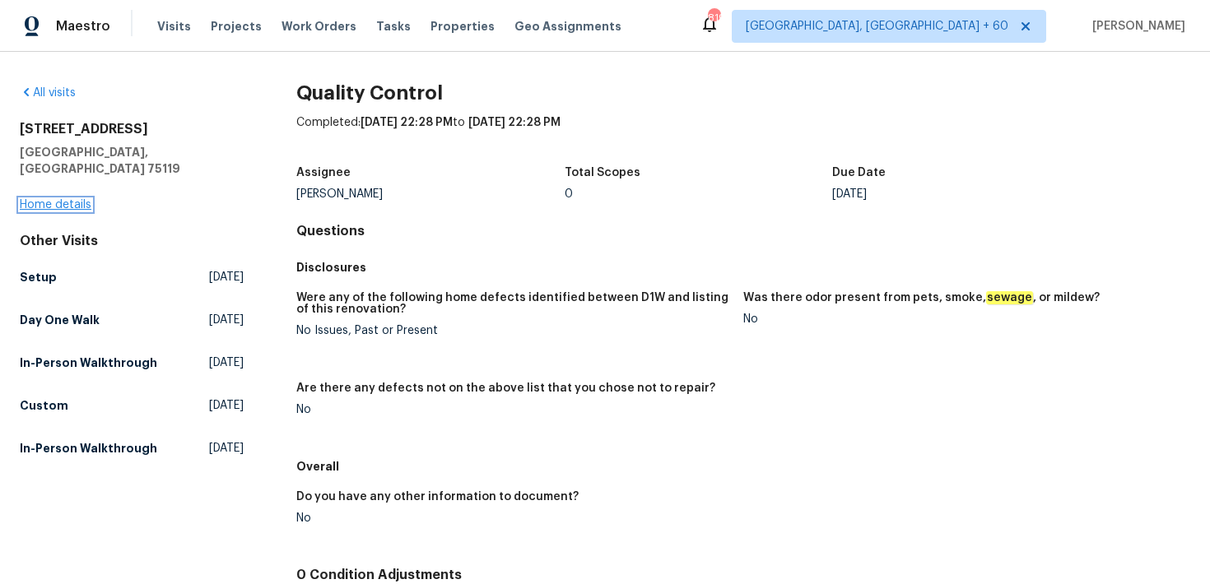
click at [84, 199] on link "Home details" at bounding box center [56, 205] width 72 height 12
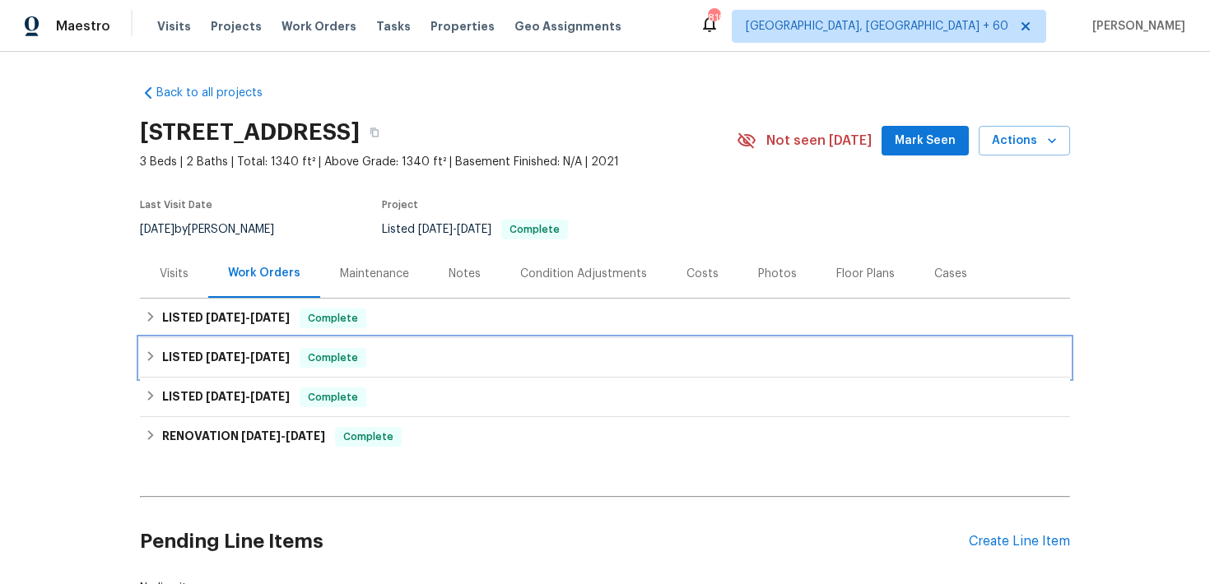
click at [416, 355] on div "LISTED 6/17/25 - 6/18/25 Complete" at bounding box center [605, 358] width 920 height 20
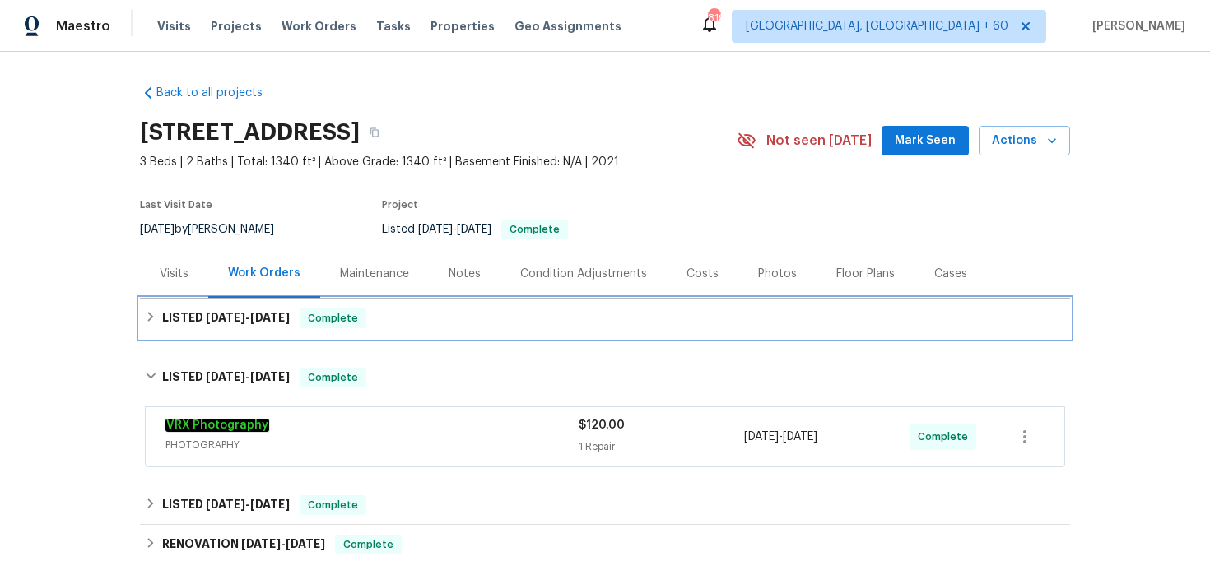
click at [534, 312] on div "LISTED 8/27/25 - 8/29/25 Complete" at bounding box center [605, 319] width 920 height 20
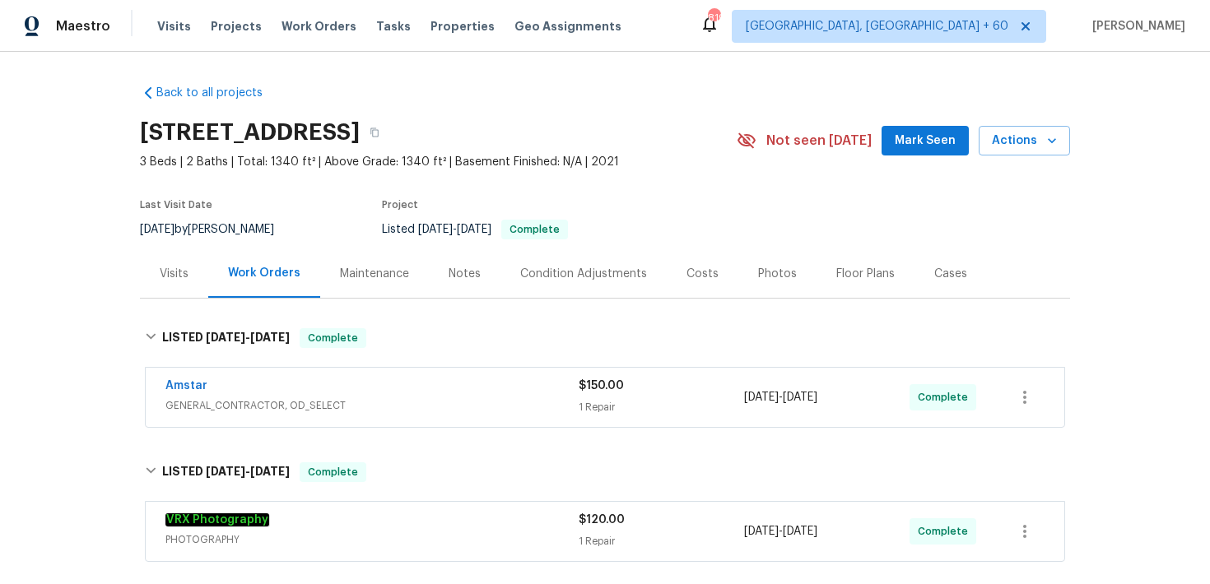
click at [614, 390] on span "$150.00" at bounding box center [601, 386] width 45 height 12
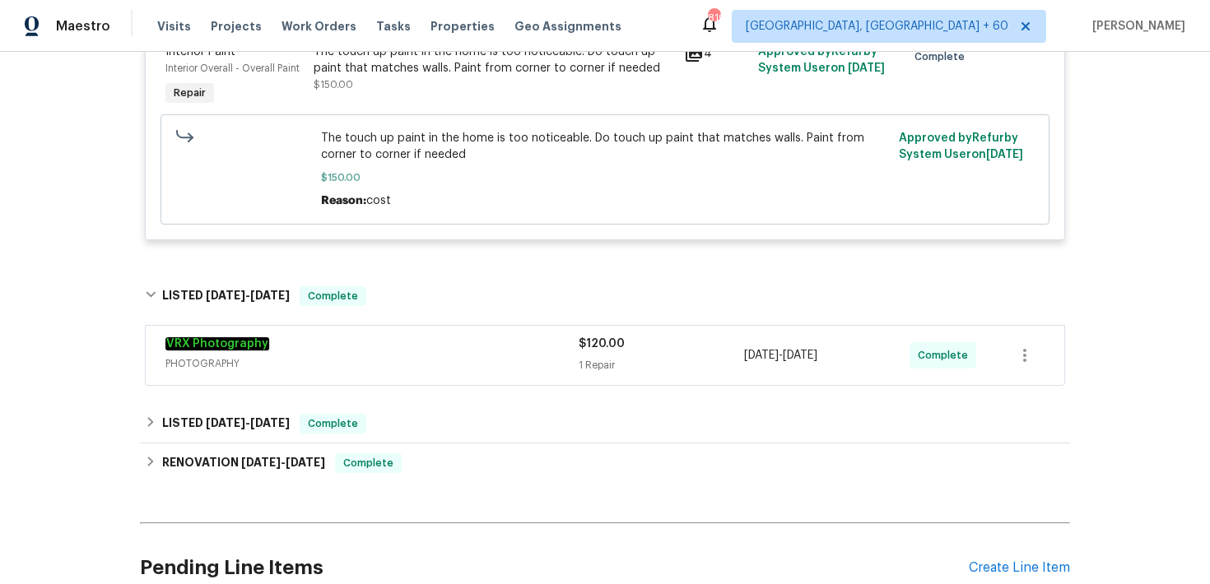
scroll to position [457, 0]
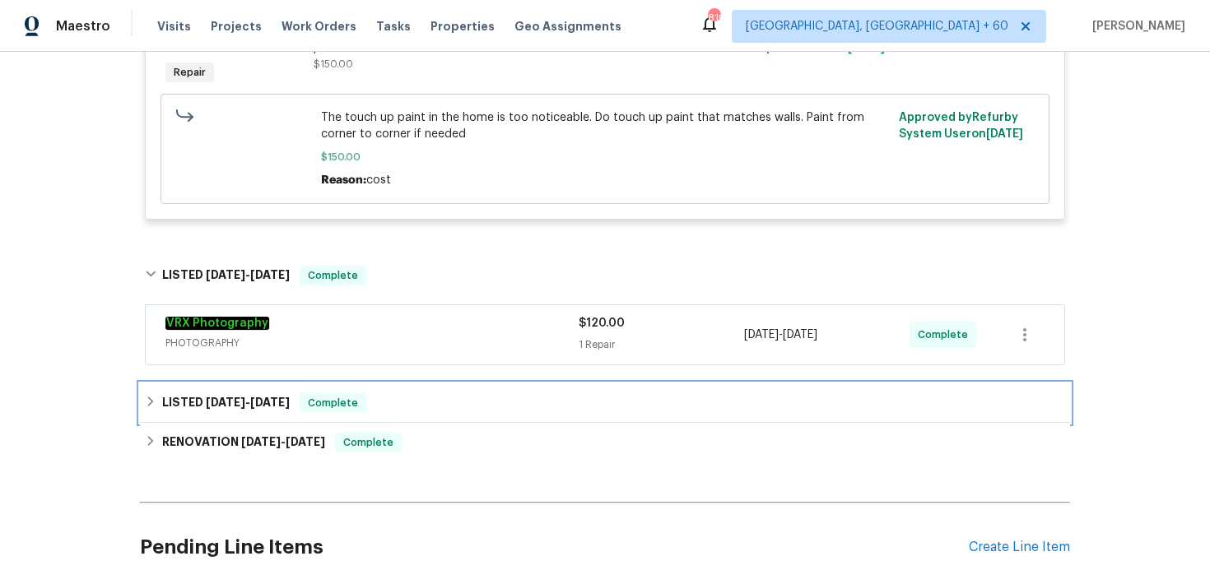
click at [513, 402] on div "LISTED 6/5/25 - 6/6/25 Complete" at bounding box center [605, 403] width 920 height 20
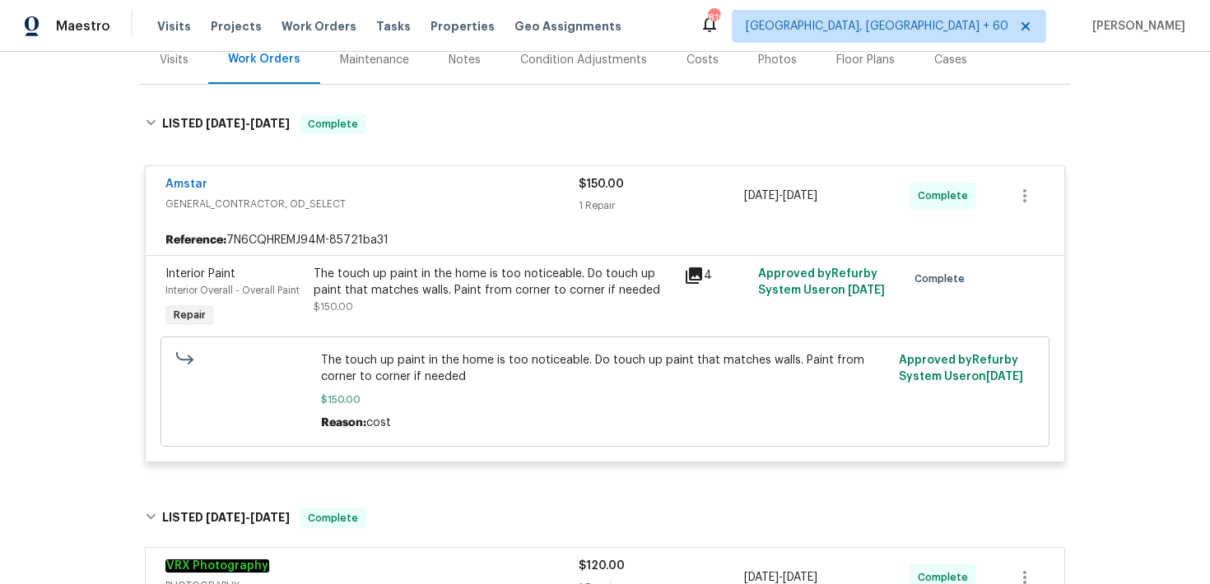
scroll to position [0, 0]
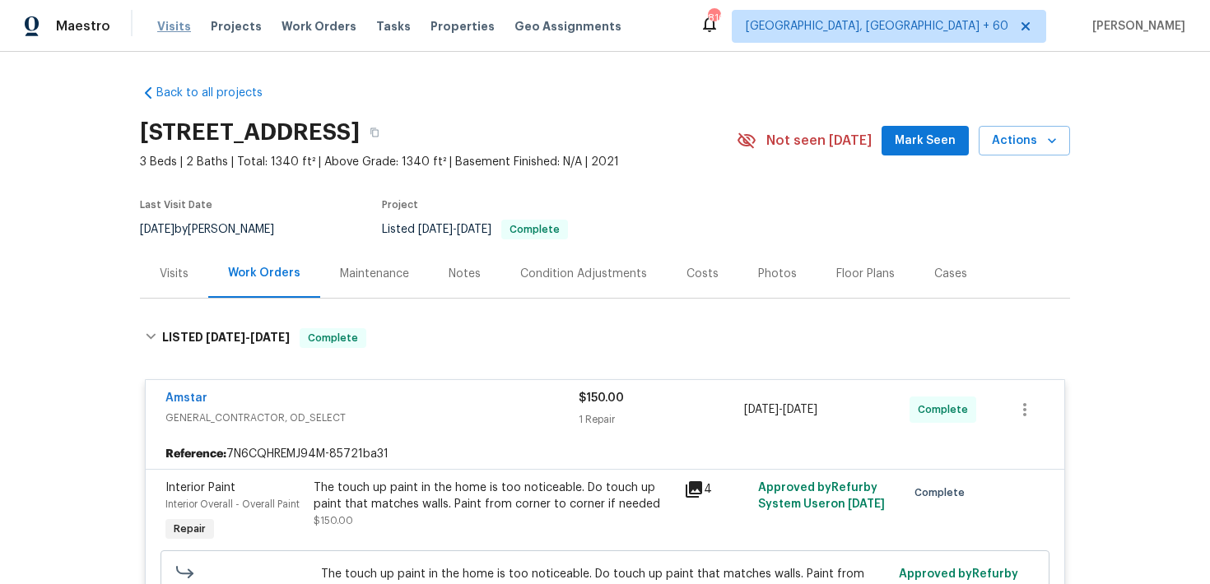
click at [162, 30] on span "Visits" at bounding box center [174, 26] width 34 height 16
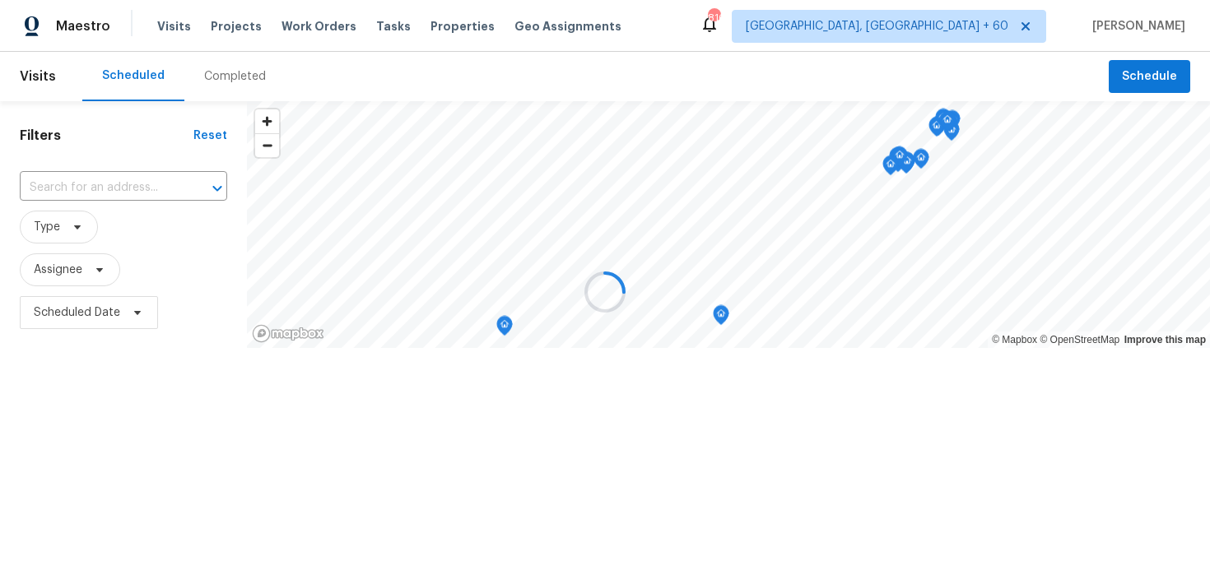
click at [216, 77] on div at bounding box center [605, 292] width 1210 height 584
click at [225, 76] on div at bounding box center [605, 292] width 1210 height 584
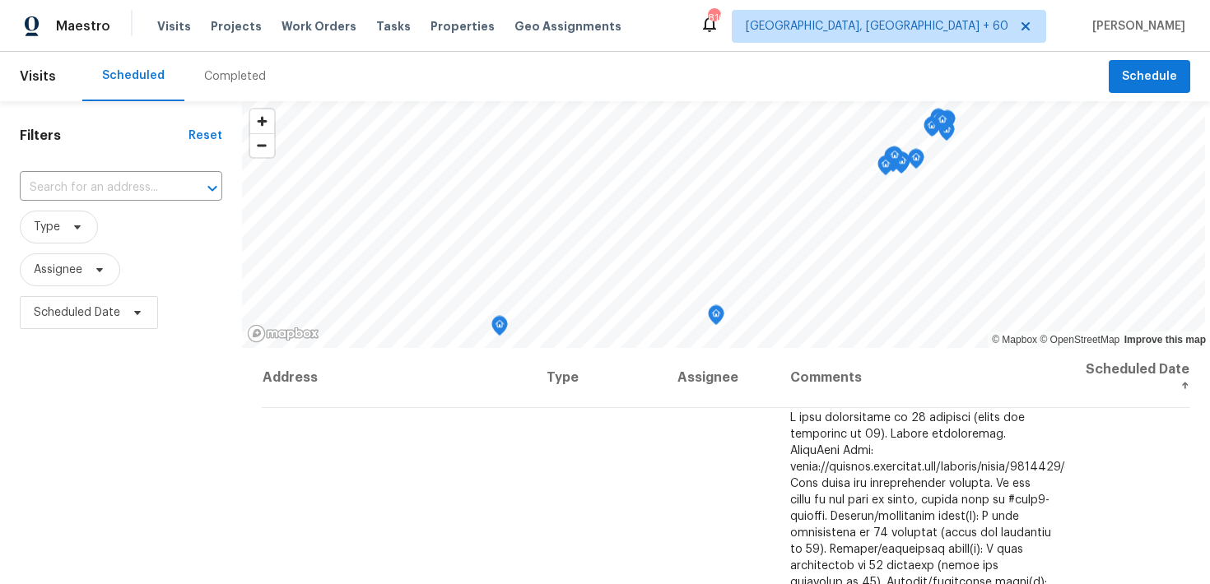
click at [218, 80] on div "Completed" at bounding box center [235, 76] width 62 height 16
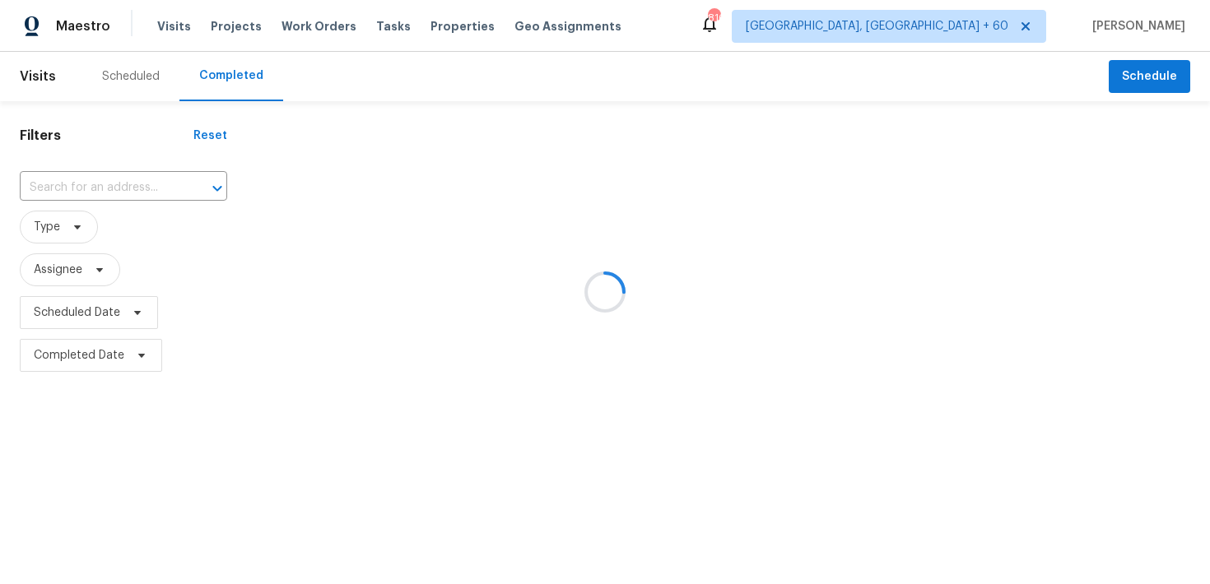
click at [93, 190] on div at bounding box center [605, 292] width 1210 height 584
click at [49, 184] on div at bounding box center [605, 292] width 1210 height 584
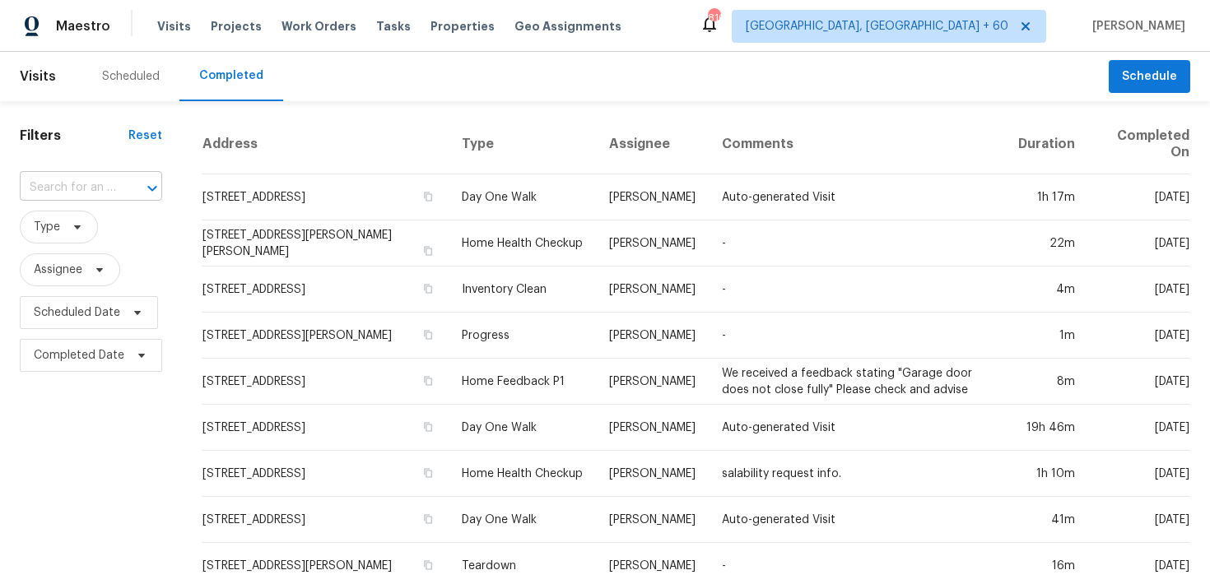
click at [81, 185] on input "text" at bounding box center [68, 188] width 96 height 26
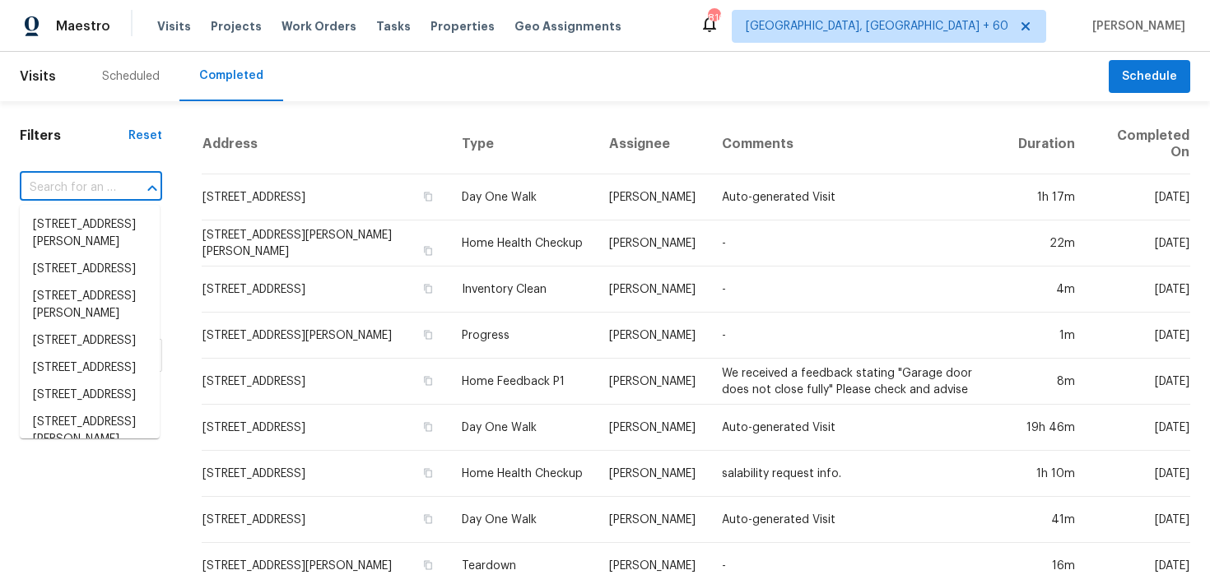
paste input "1601 N Saba St Chandler true 271, AZ 85225"
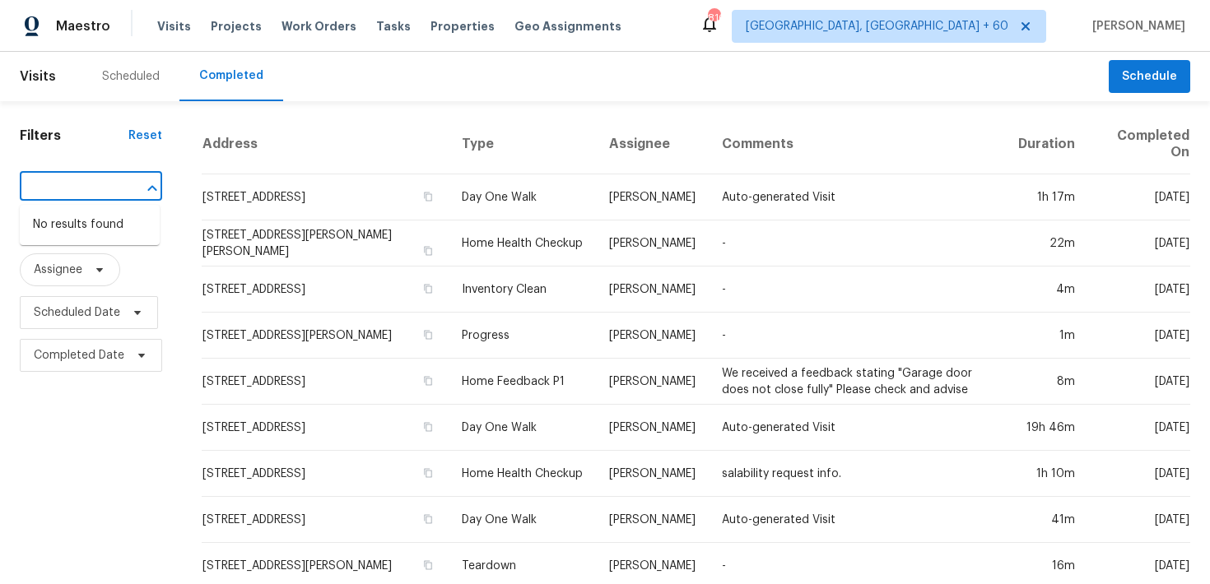
drag, startPoint x: 40, startPoint y: 184, endPoint x: 170, endPoint y: 188, distance: 130.1
type input "1601 N Saba St"
click at [99, 266] on li "1601 N Saba St Unit 271, Chandler, AZ 85225" at bounding box center [90, 252] width 140 height 27
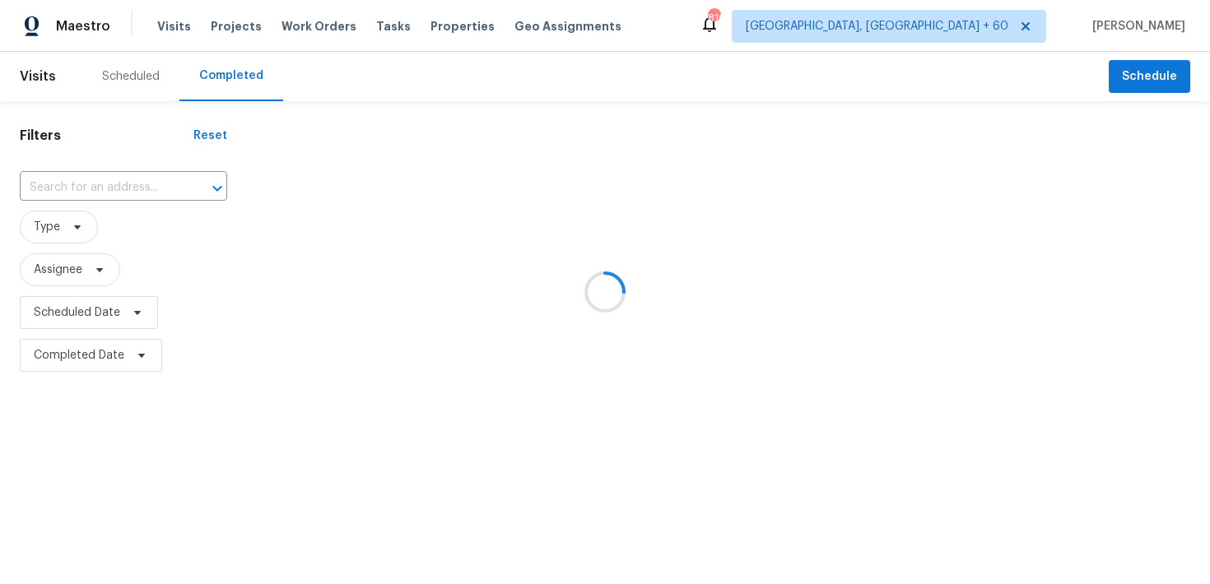
type input "1601 N Saba St Unit 271, Chandler, AZ 85225"
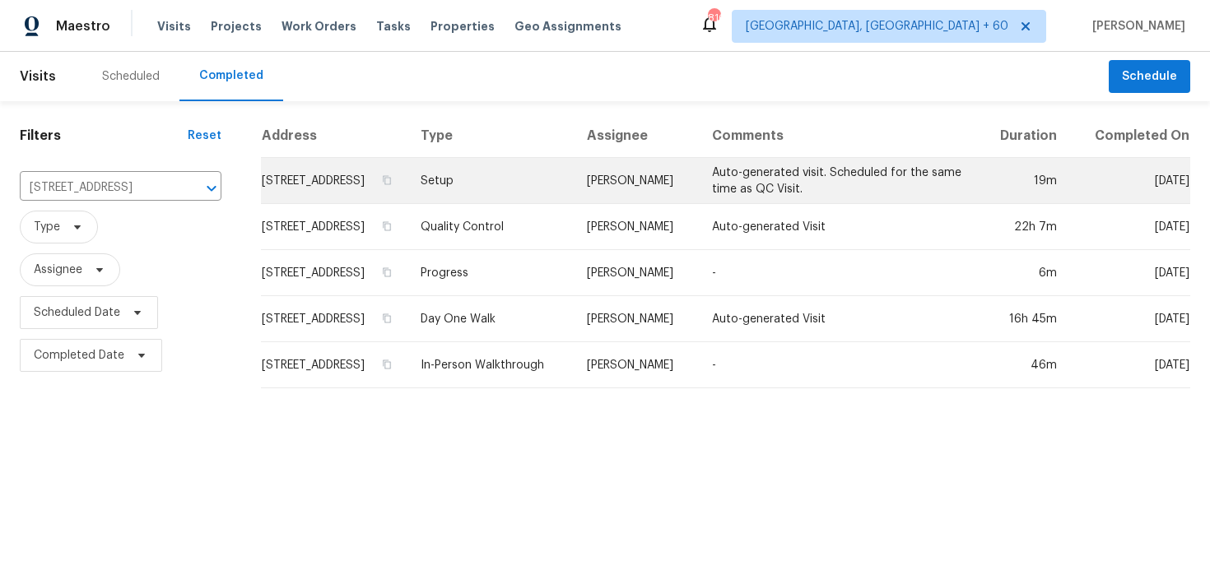
click at [534, 199] on td "Setup" at bounding box center [490, 181] width 166 height 46
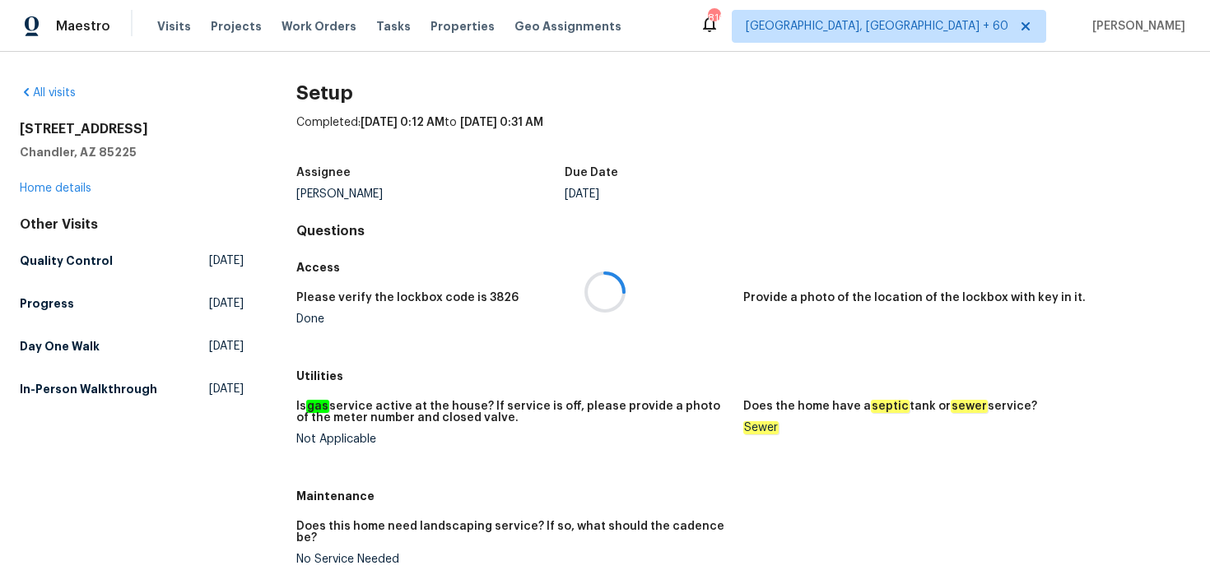
click at [64, 193] on div at bounding box center [605, 292] width 1210 height 584
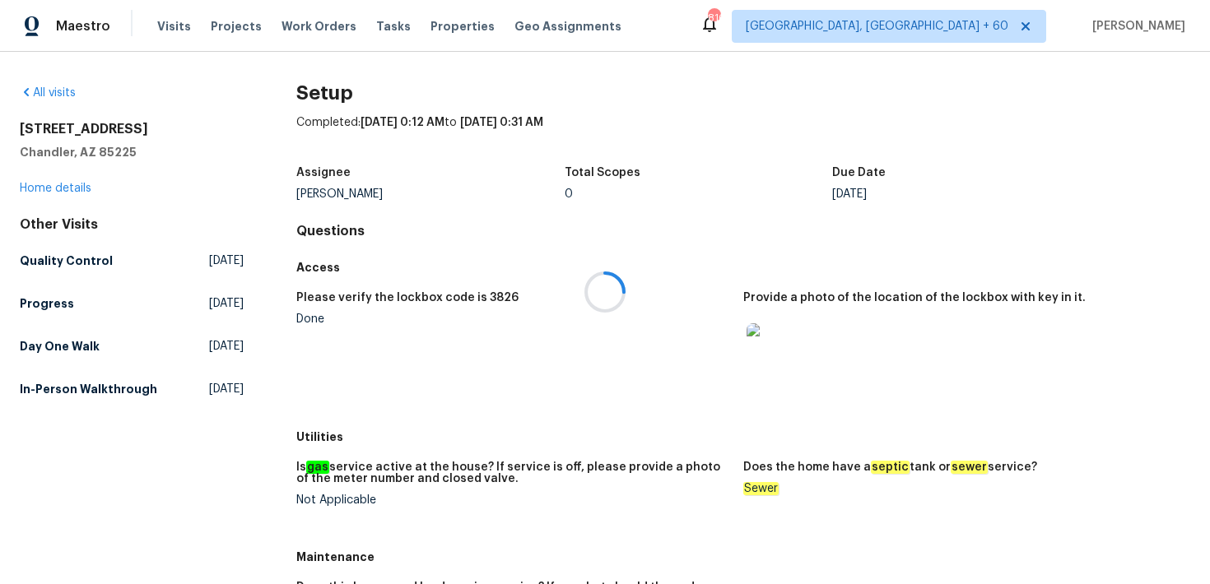
click at [49, 190] on div at bounding box center [605, 292] width 1210 height 584
click at [56, 191] on link "Home details" at bounding box center [56, 189] width 72 height 12
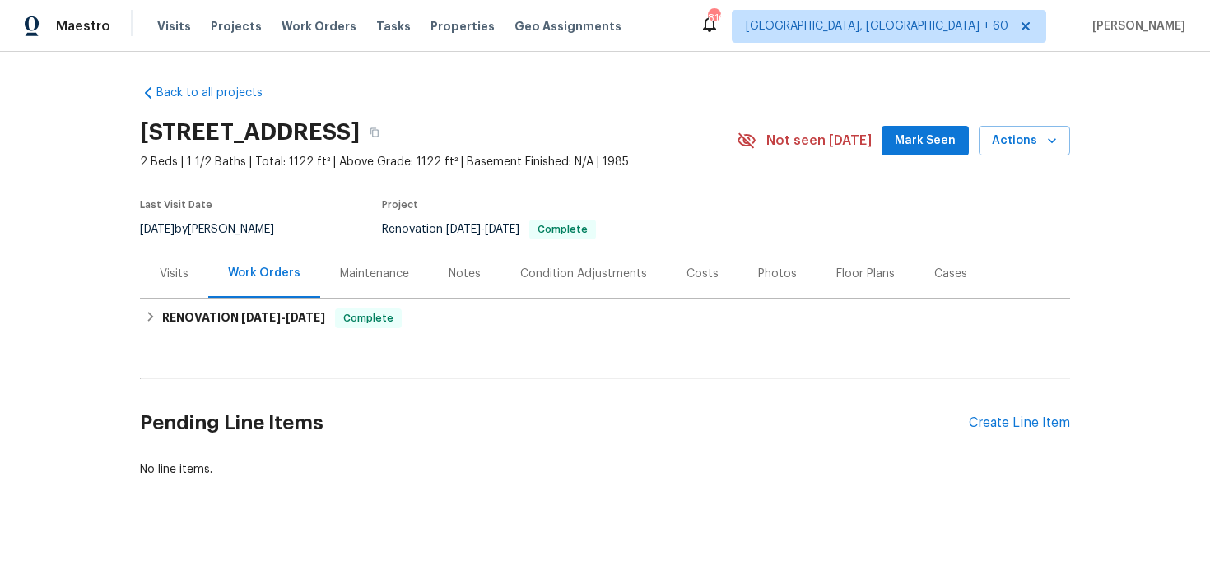
scroll to position [2, 0]
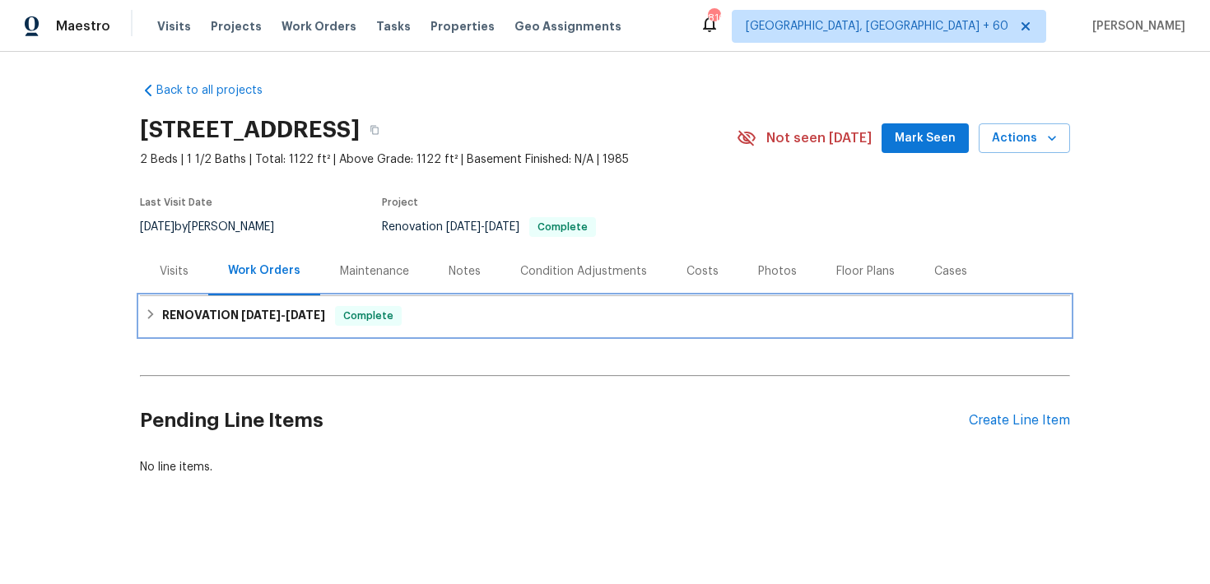
click at [456, 331] on div "RENOVATION 8/26/25 - 9/1/25 Complete" at bounding box center [605, 316] width 930 height 40
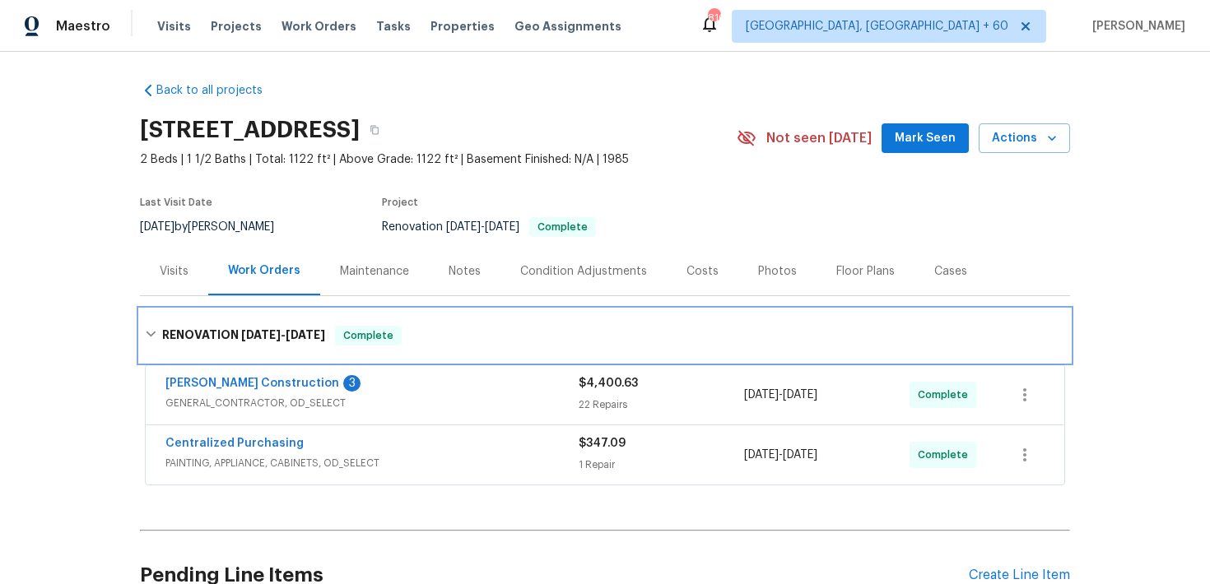
scroll to position [40, 0]
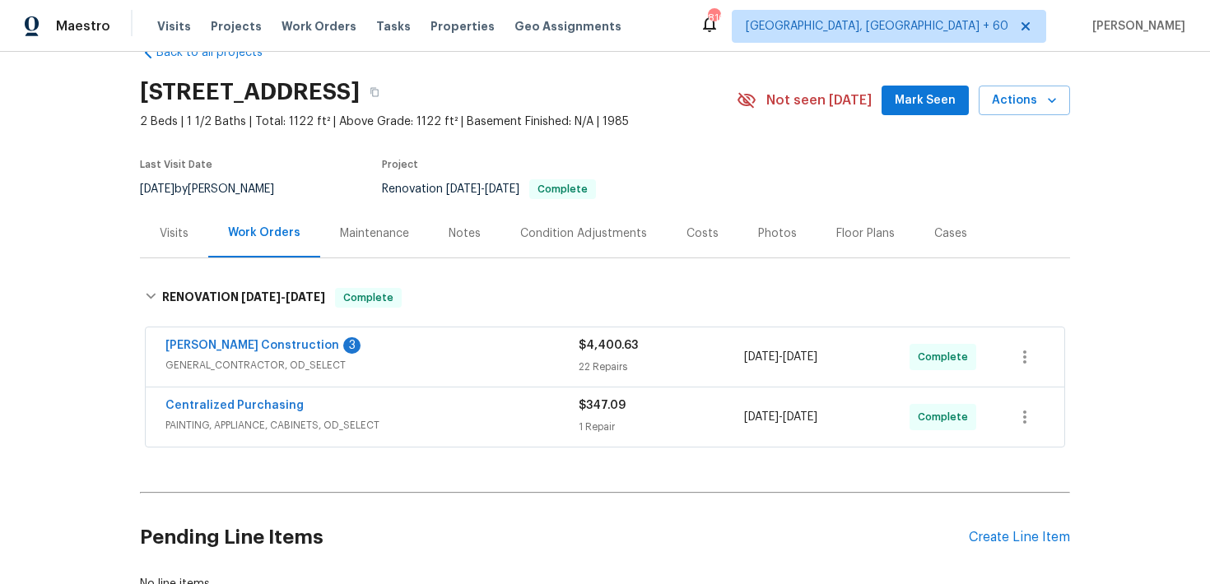
click at [594, 360] on div "22 Repairs" at bounding box center [661, 367] width 165 height 16
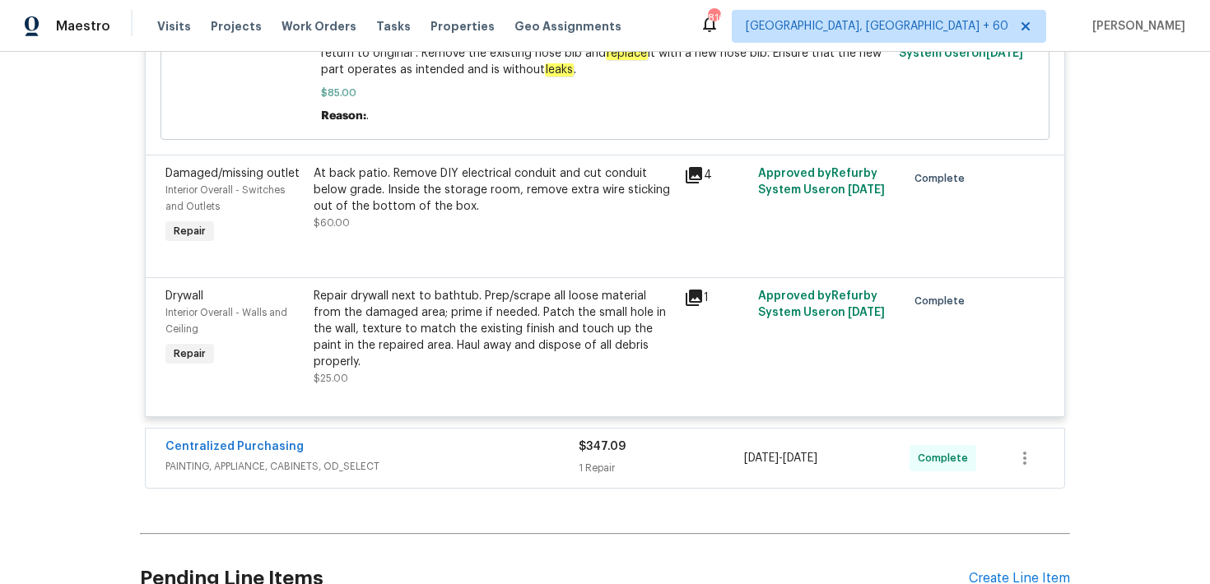
scroll to position [3745, 0]
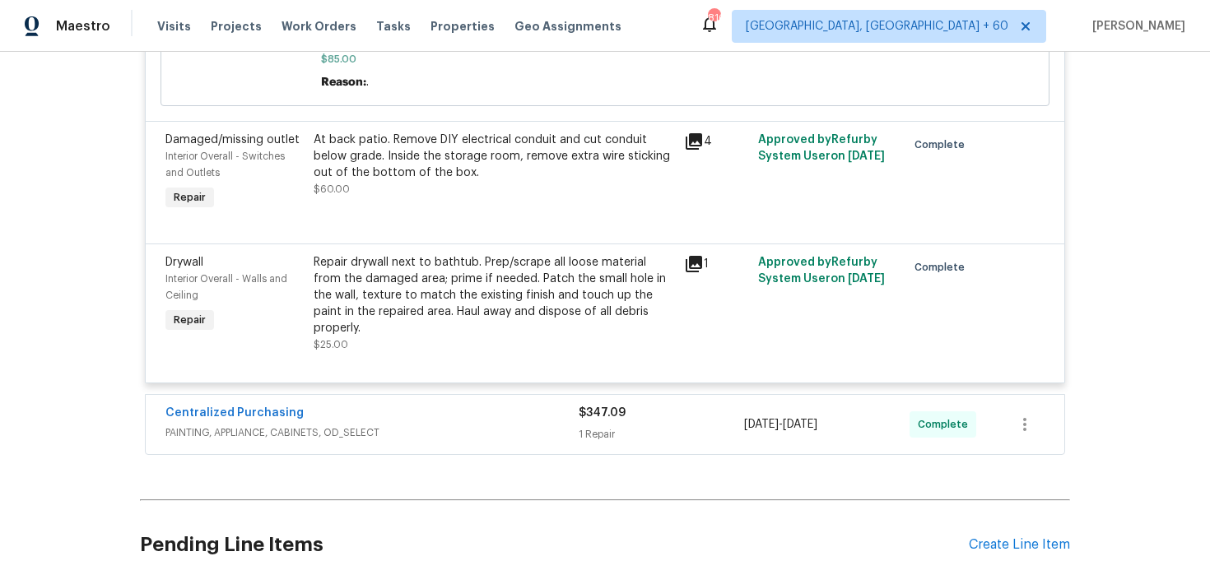
click at [593, 407] on span "$347.09" at bounding box center [602, 413] width 47 height 12
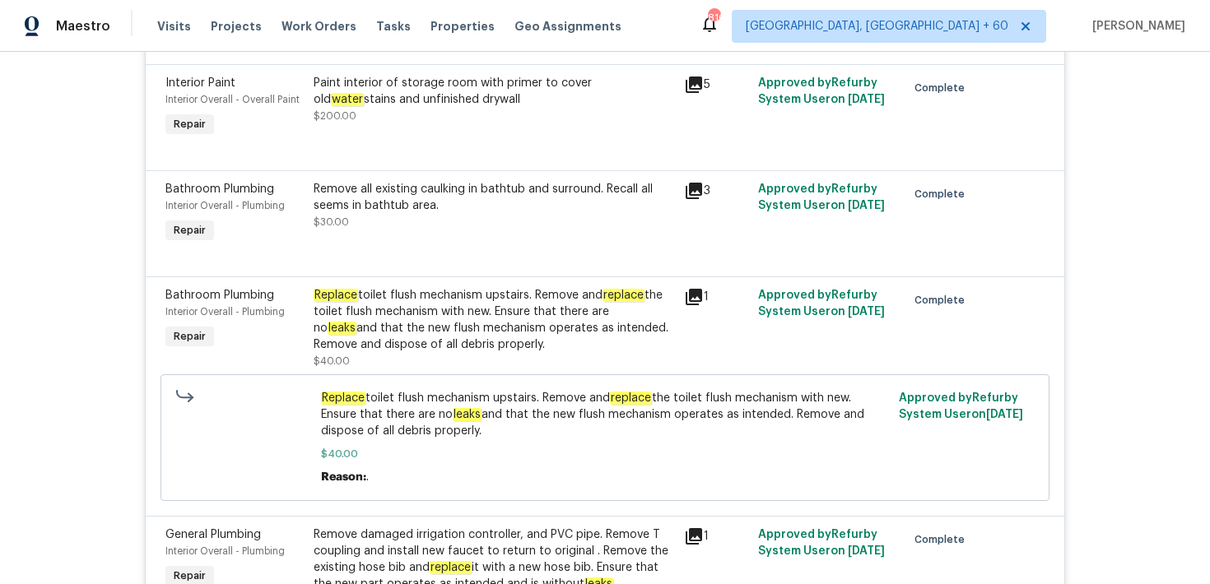
scroll to position [2885, 0]
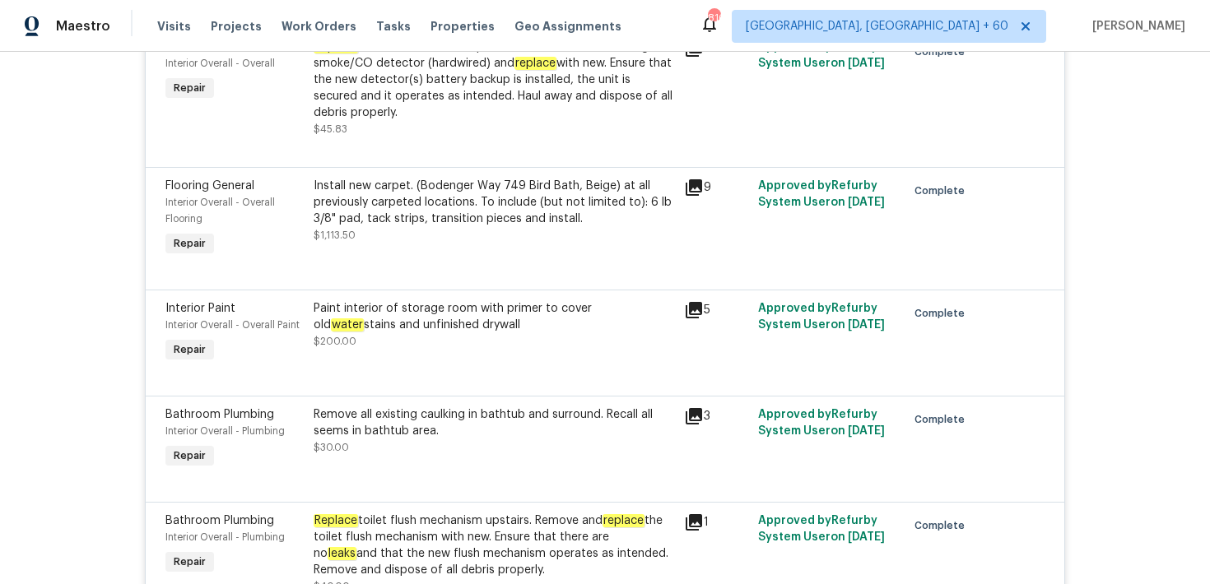
click at [163, 16] on div "Visits Projects Work Orders Tasks Properties Geo Assignments" at bounding box center [399, 26] width 484 height 33
click at [162, 23] on span "Visits" at bounding box center [174, 26] width 34 height 16
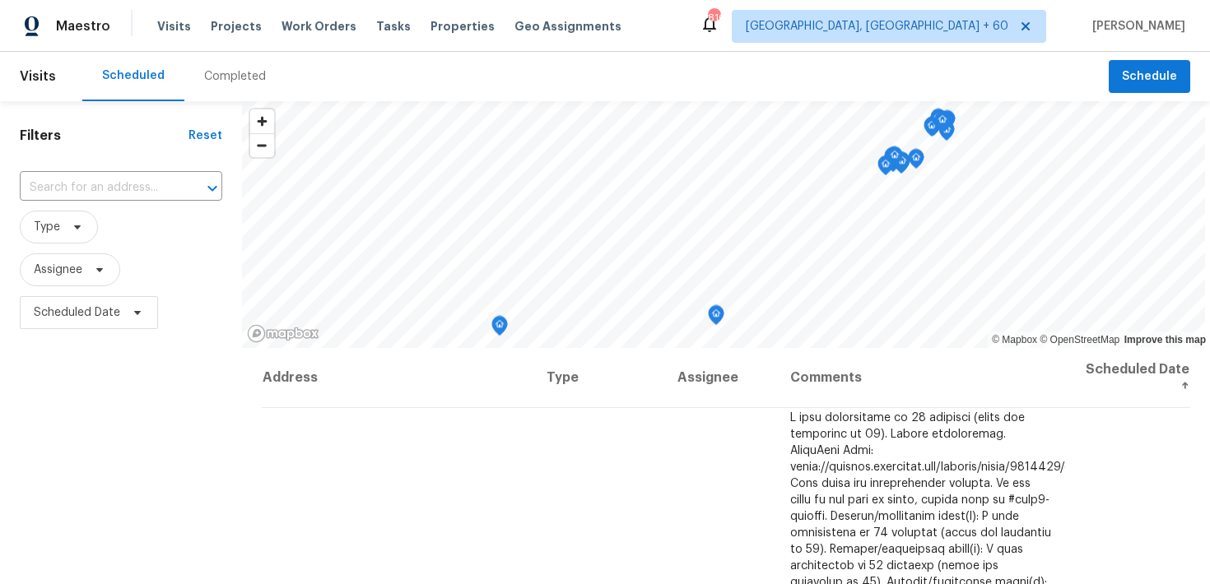
click at [204, 89] on div "Completed" at bounding box center [234, 76] width 101 height 49
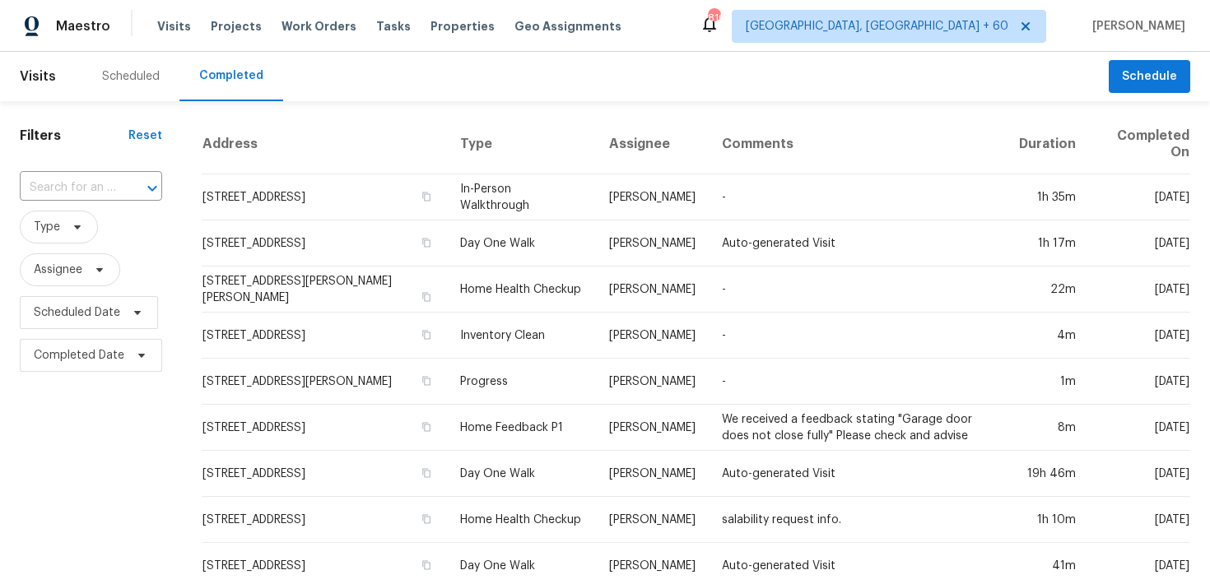
click at [80, 173] on div "​" at bounding box center [91, 187] width 142 height 35
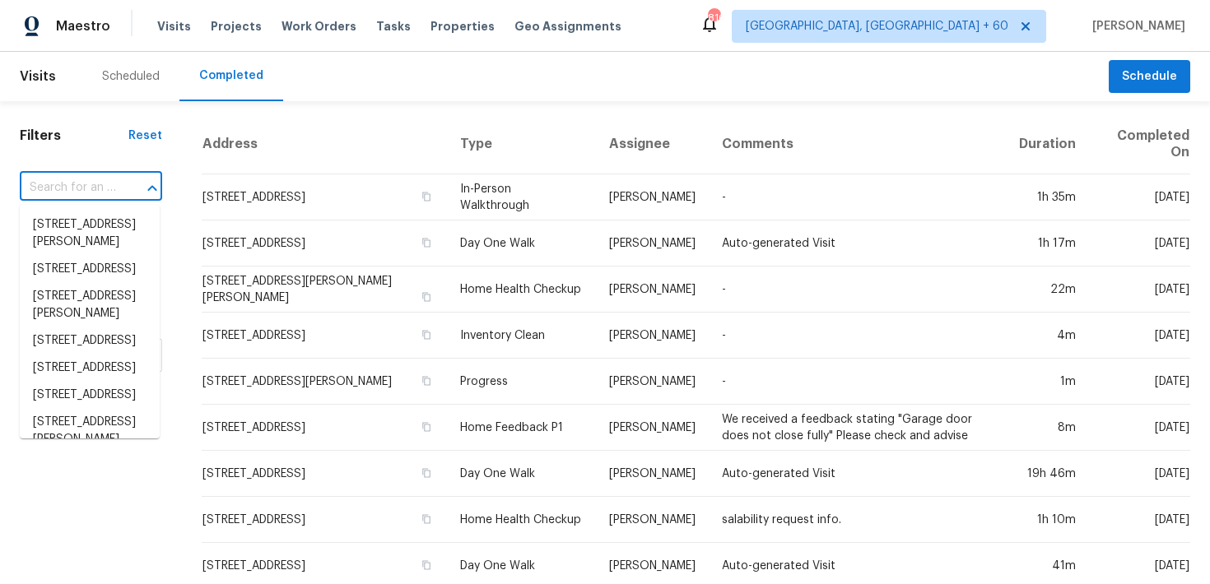
paste input "7616 E Mawson Rd Mesa, AZ 85207"
type input "7616 E Mawson Rd Mesa, AZ 85207"
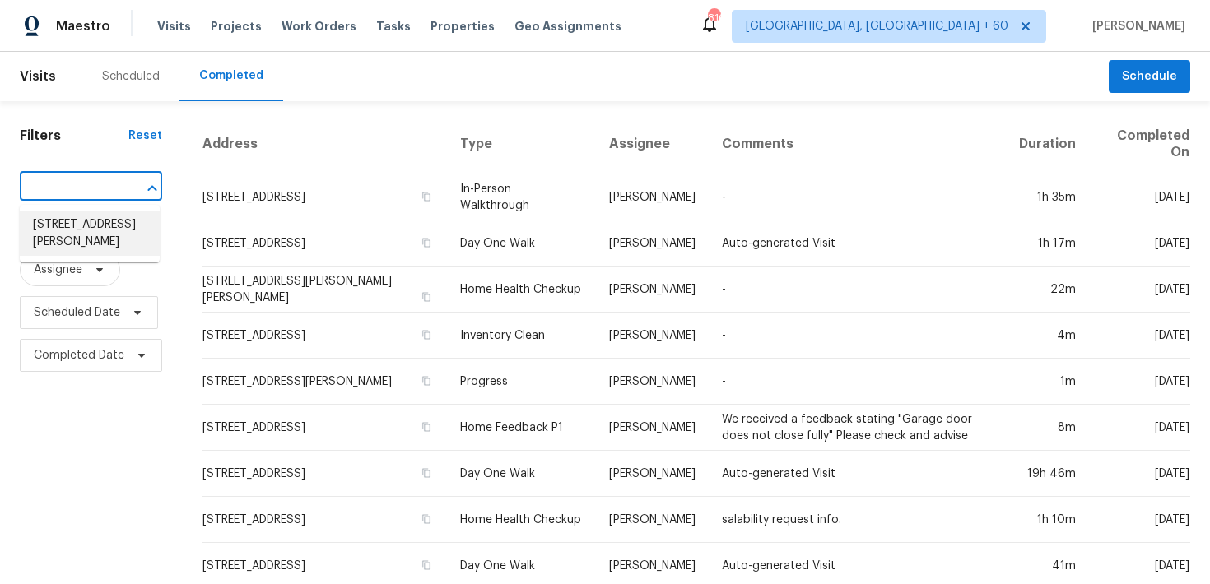
click at [75, 230] on li "7616 E Mawson Rd, Mesa, AZ 85207" at bounding box center [90, 233] width 140 height 44
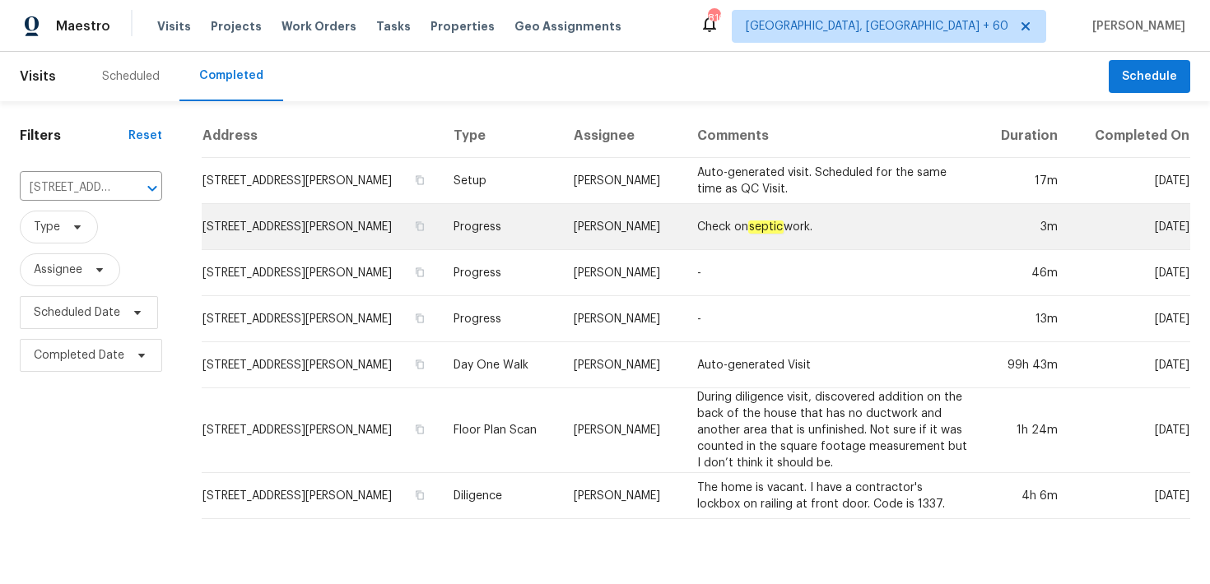
click at [477, 215] on td "Progress" at bounding box center [500, 227] width 120 height 46
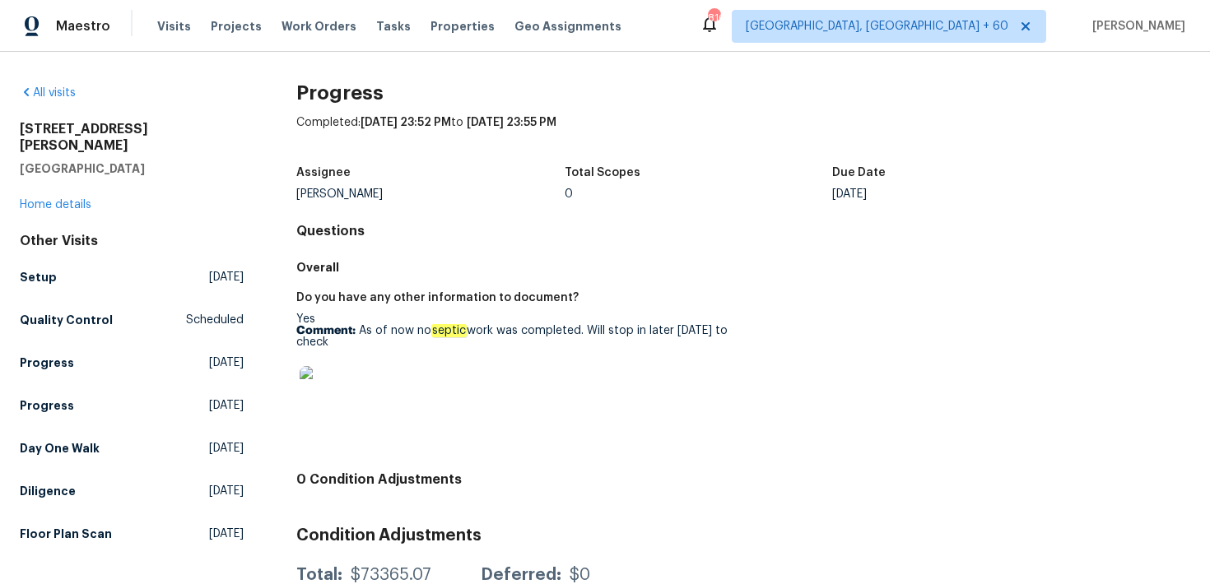
click at [43, 178] on div "7616 E Mawson Rd Mesa, AZ 85207 Home details" at bounding box center [132, 167] width 224 height 92
click at [47, 194] on div "7616 E Mawson Rd Mesa, AZ 85207 Home details" at bounding box center [132, 167] width 224 height 92
click at [46, 174] on div "7616 E Mawson Rd Mesa, AZ 85207 Home details" at bounding box center [132, 167] width 224 height 92
click at [40, 194] on div "7616 E Mawson Rd Mesa, AZ 85207 Home details" at bounding box center [132, 167] width 224 height 92
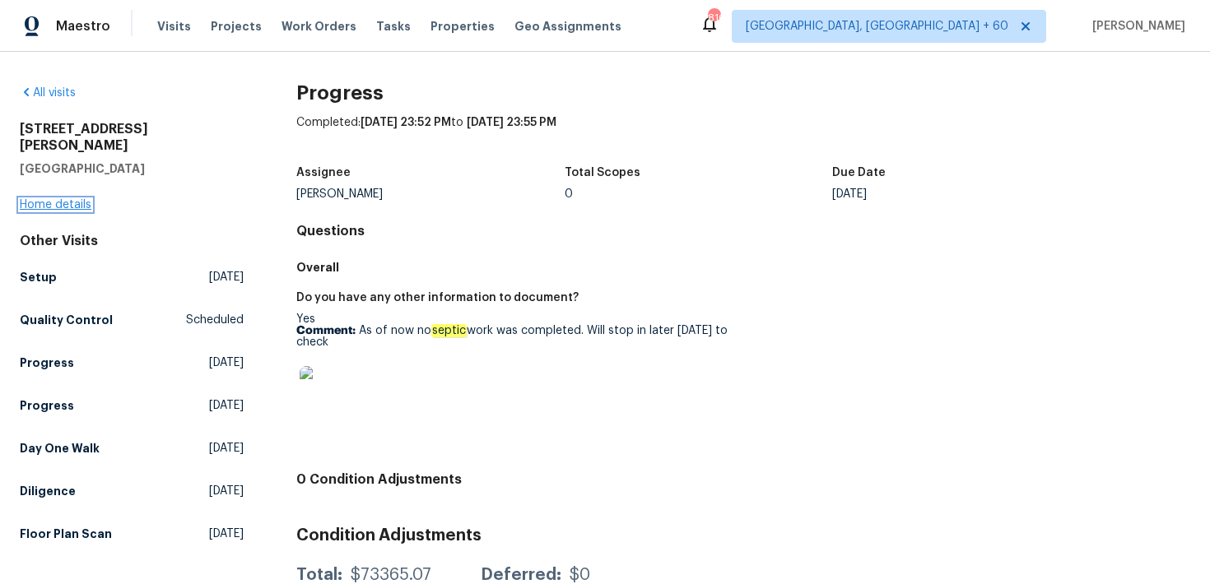
click at [55, 199] on link "Home details" at bounding box center [56, 205] width 72 height 12
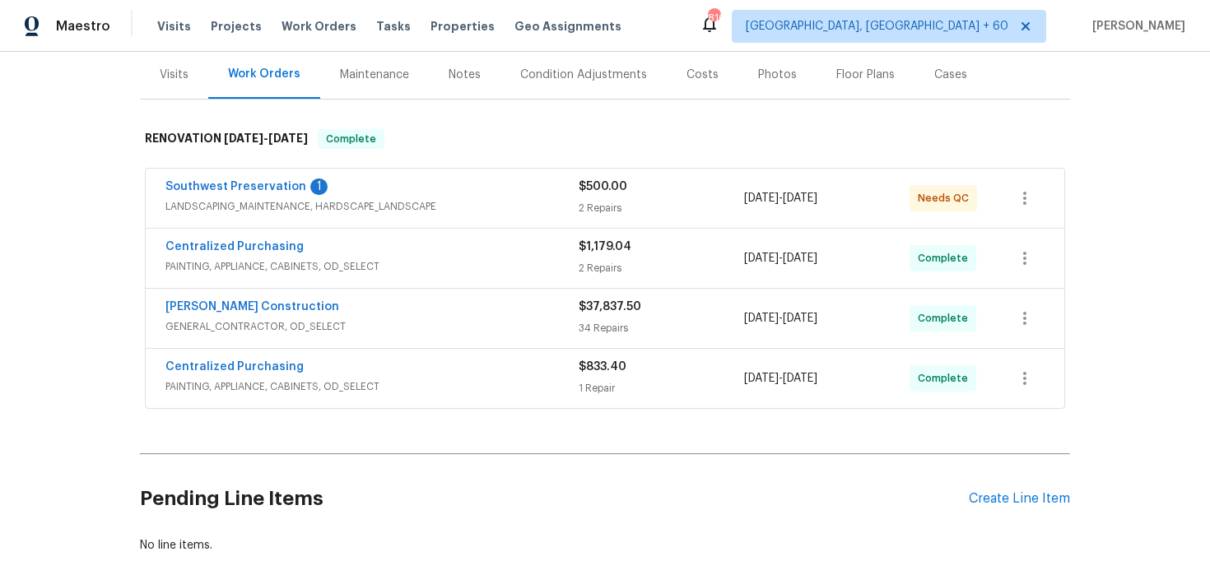
scroll to position [220, 0]
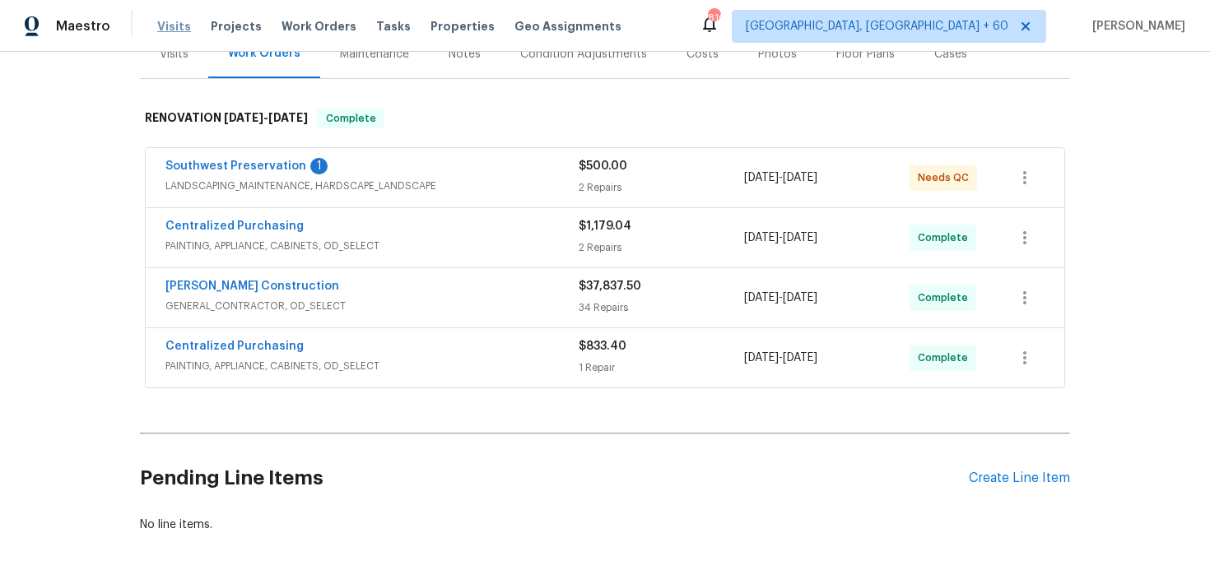
click at [176, 26] on span "Visits" at bounding box center [174, 26] width 34 height 16
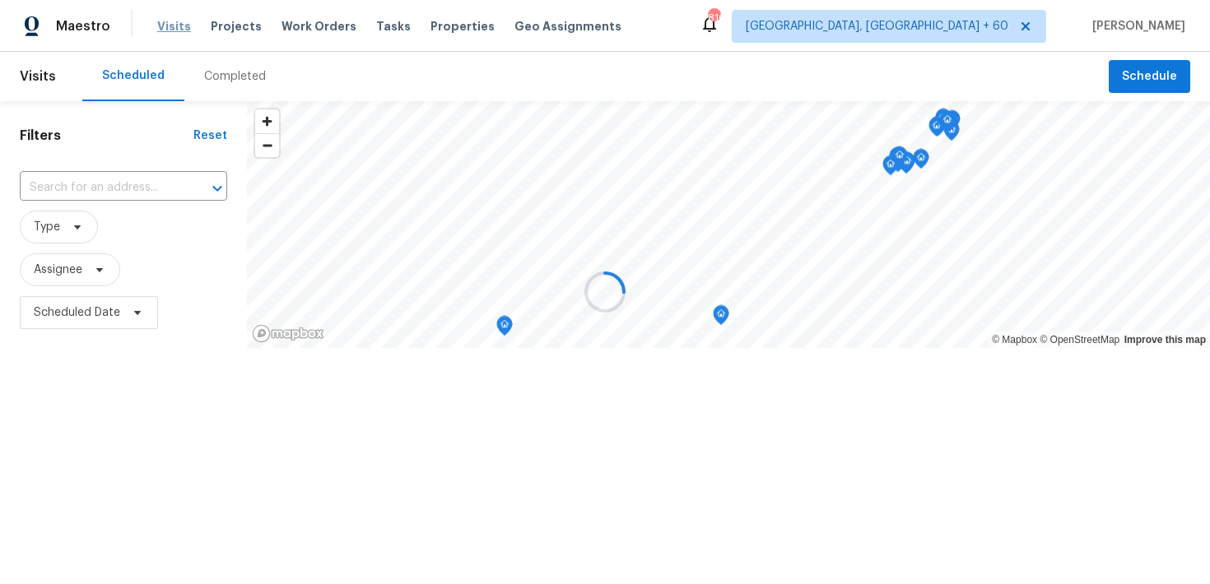
click at [176, 26] on div at bounding box center [605, 292] width 1210 height 584
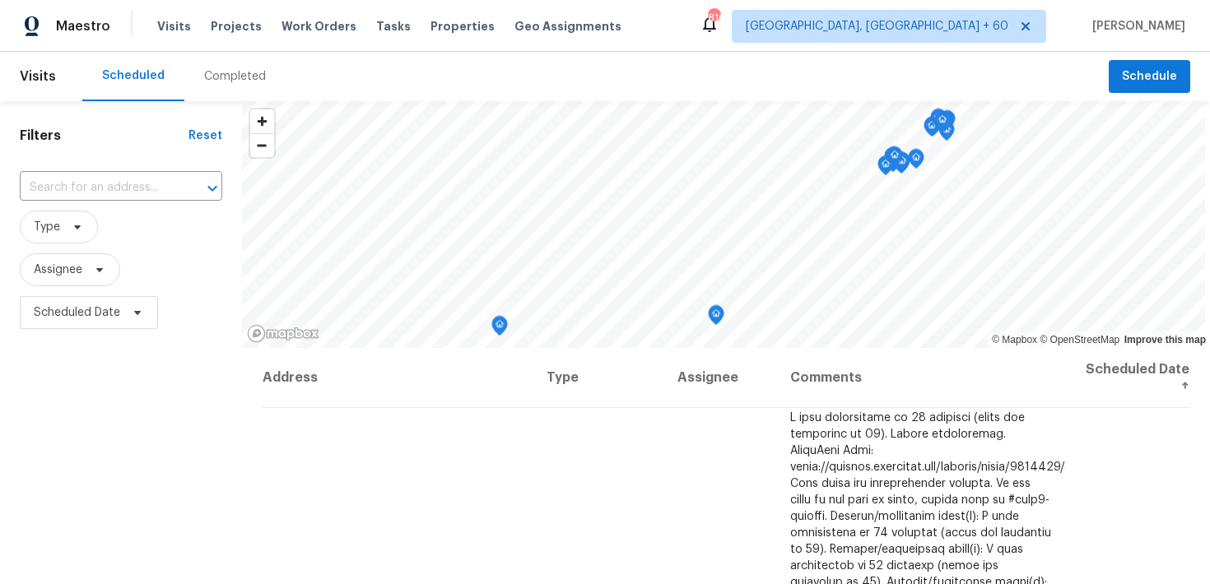
click at [221, 77] on div "Completed" at bounding box center [235, 76] width 62 height 16
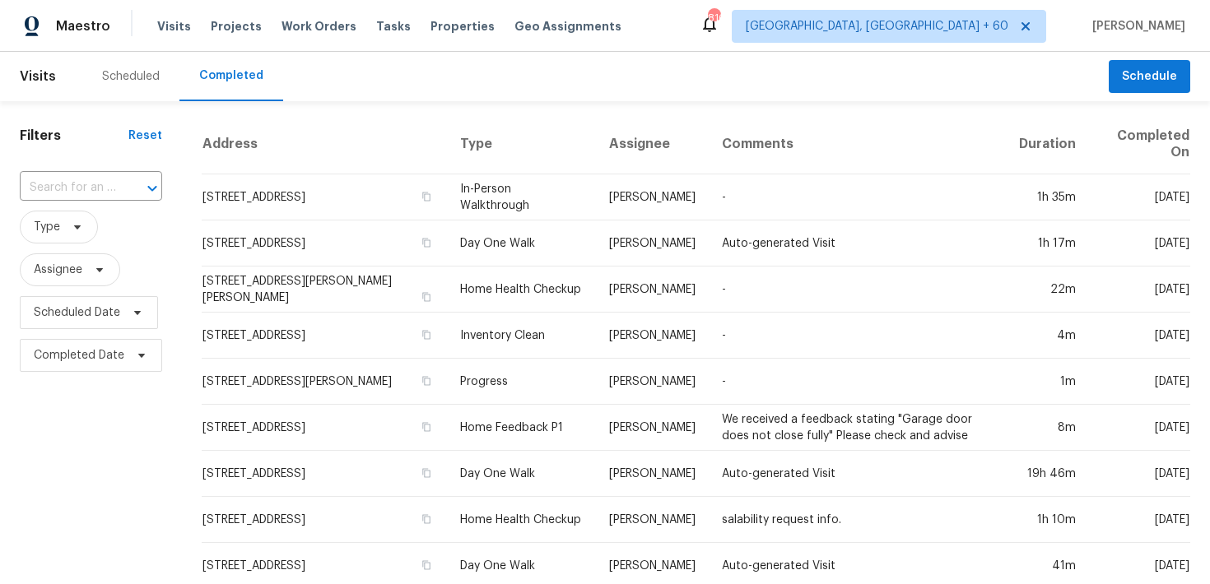
click at [92, 188] on input "text" at bounding box center [68, 188] width 96 height 26
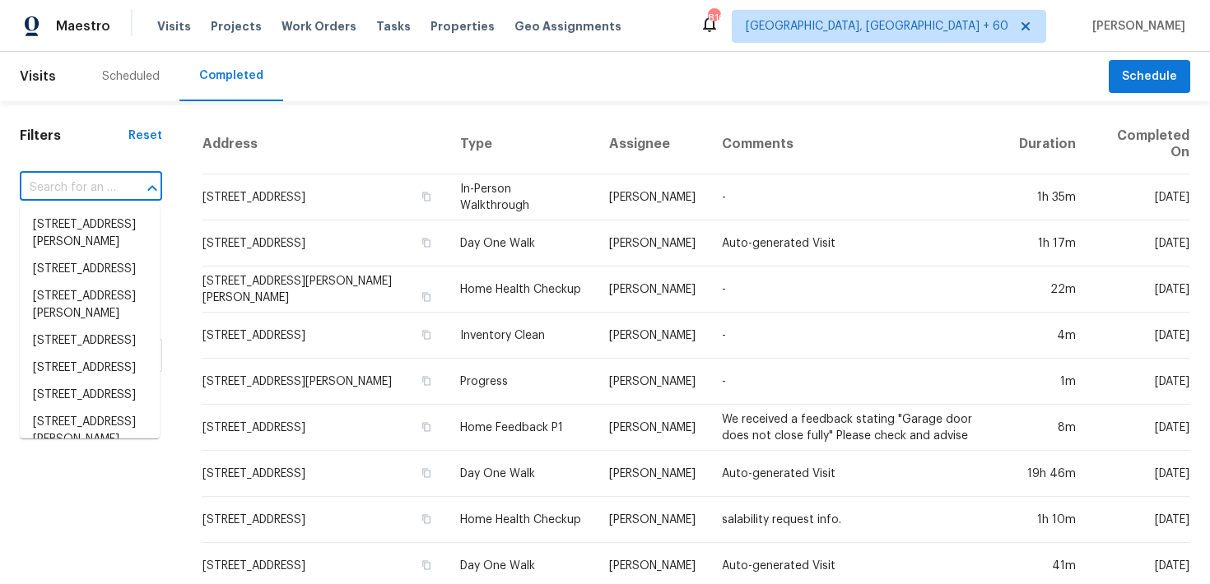
paste input "1207 Helen St Apopka, FL 32703"
type input "1207 Helen St Apopka, FL 32703"
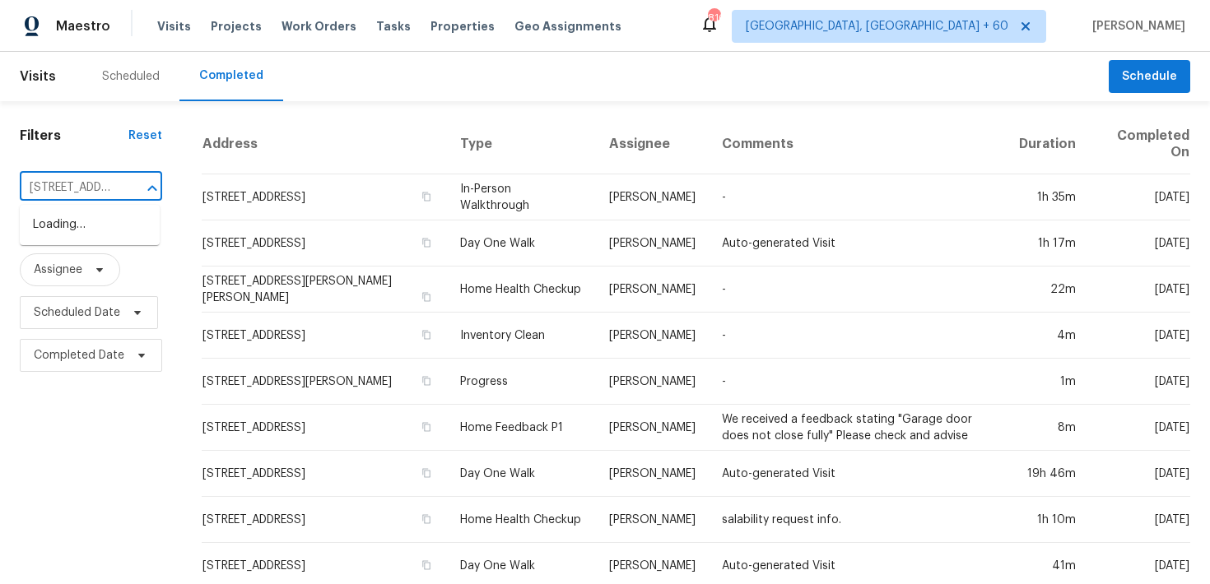
scroll to position [0, 88]
click at [77, 228] on li "1207 Helen St, Apopka, FL 32703" at bounding box center [90, 233] width 140 height 44
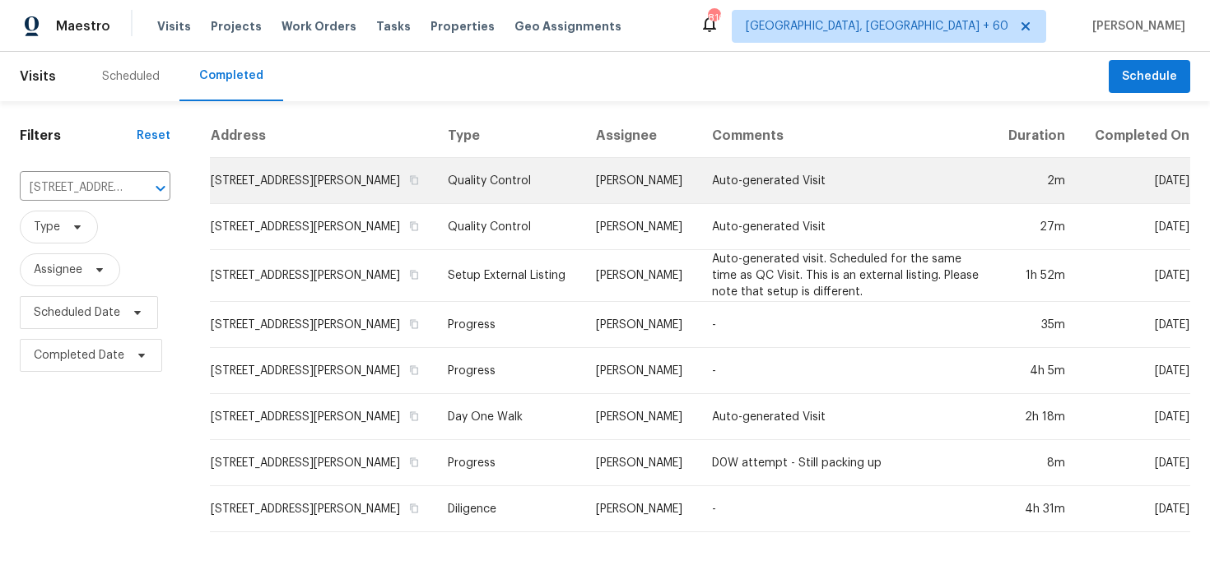
click at [486, 175] on td "Quality Control" at bounding box center [509, 181] width 148 height 46
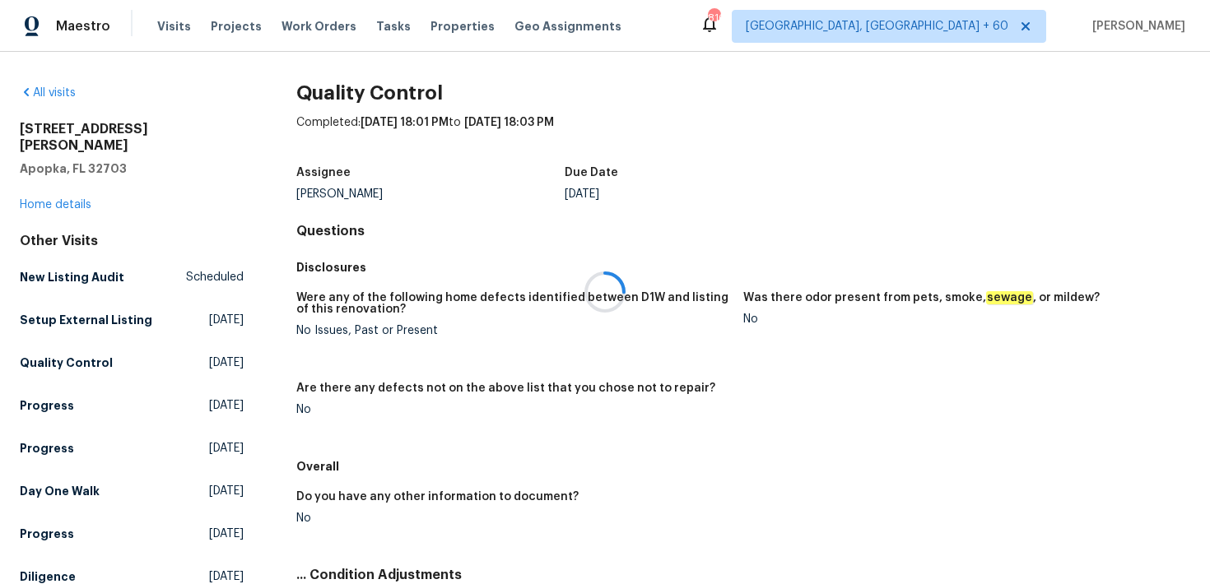
click at [35, 190] on div at bounding box center [605, 292] width 1210 height 584
click at [30, 199] on link "Home details" at bounding box center [56, 205] width 72 height 12
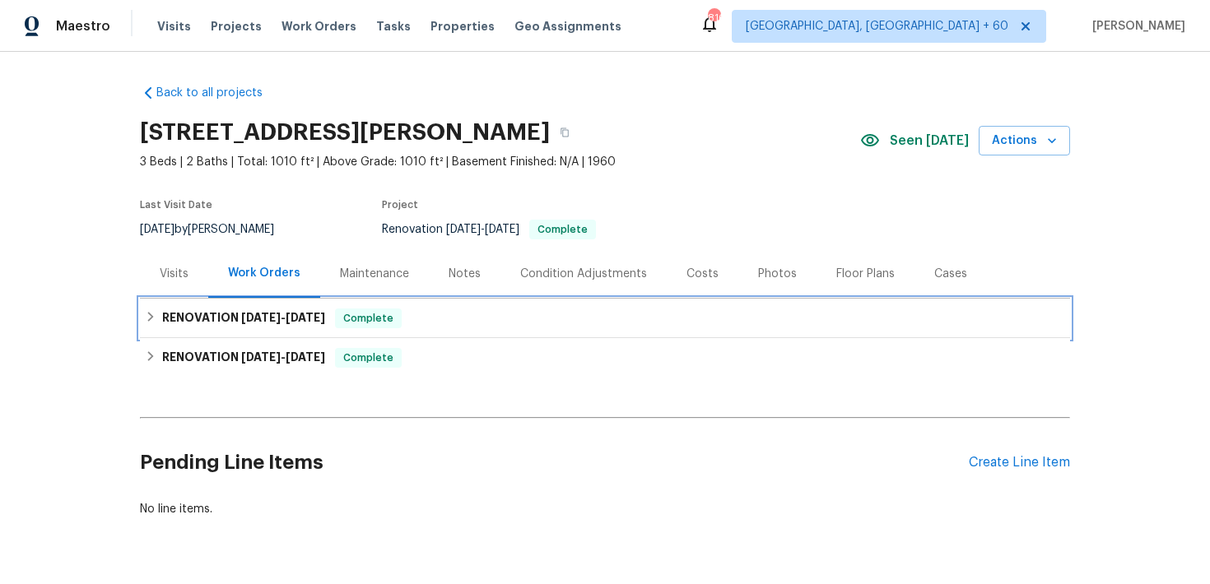
click at [500, 304] on div "RENOVATION 8/28/25 - 8/28/25 Complete" at bounding box center [605, 319] width 930 height 40
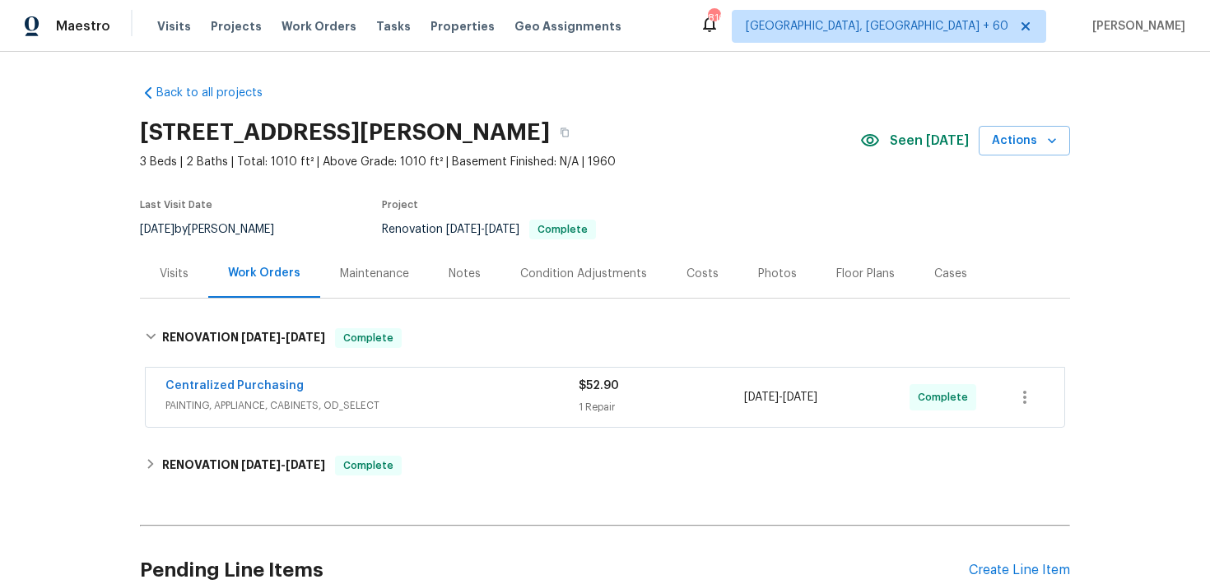
click at [574, 383] on div "Centralized Purchasing" at bounding box center [371, 388] width 413 height 20
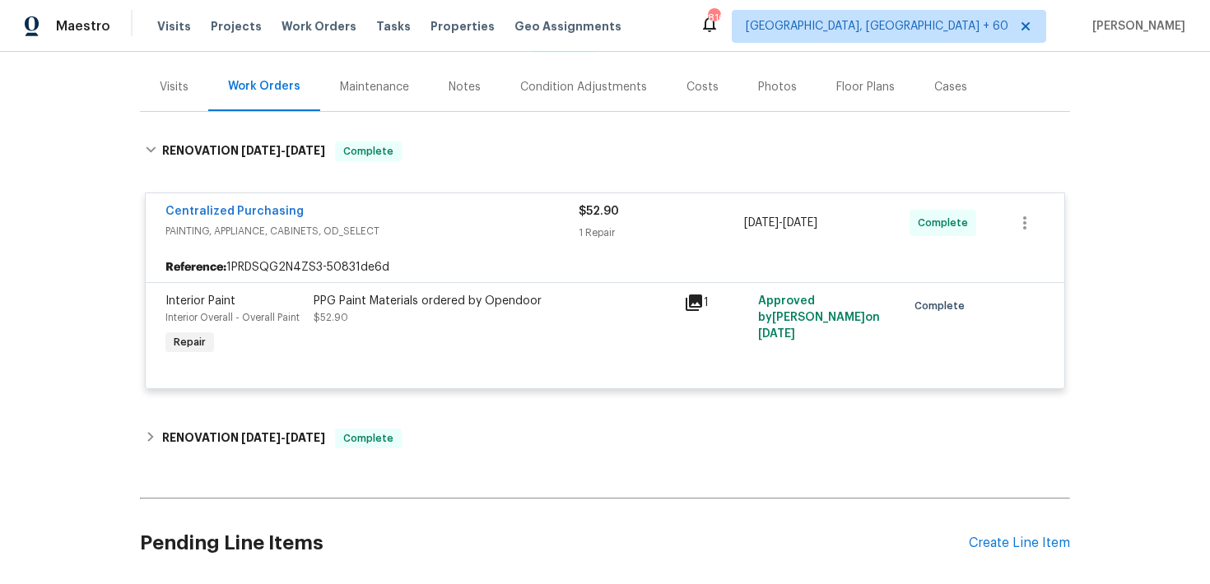
scroll to position [206, 0]
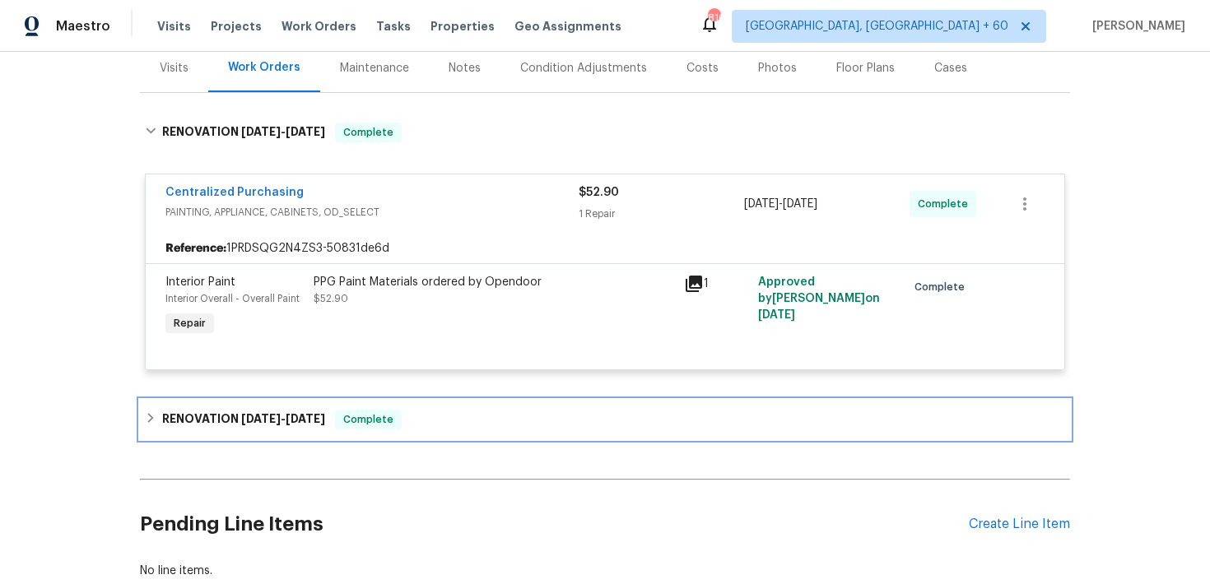
click at [446, 426] on div "RENOVATION 8/19/25 - 9/19/25 Complete" at bounding box center [605, 420] width 920 height 20
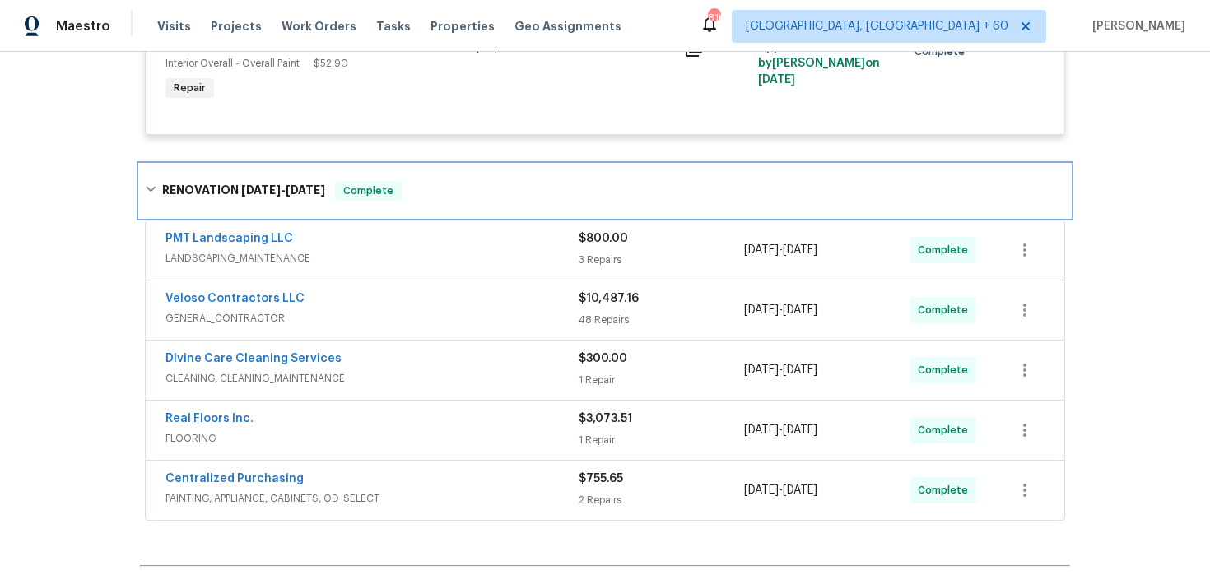
scroll to position [449, 0]
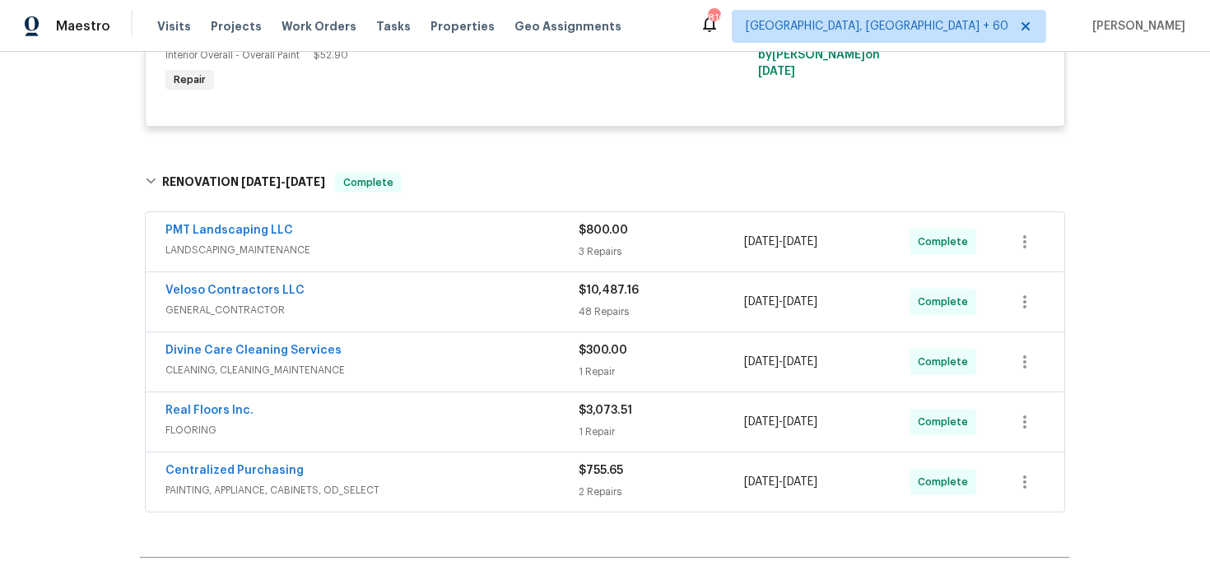
click at [602, 369] on div "1 Repair" at bounding box center [661, 372] width 165 height 16
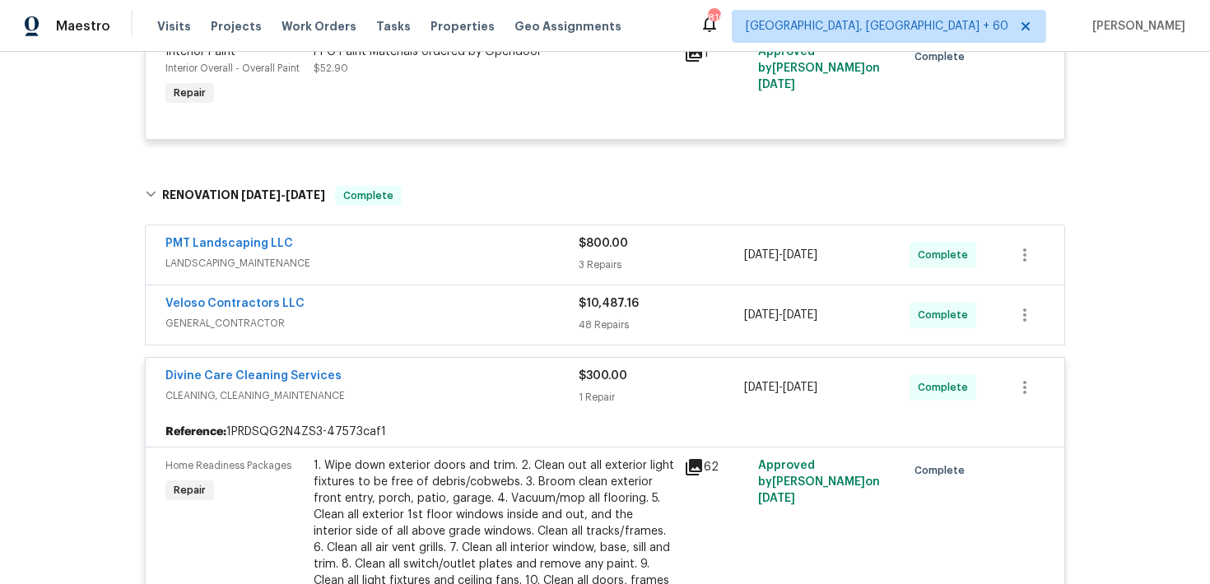
scroll to position [305, 0]
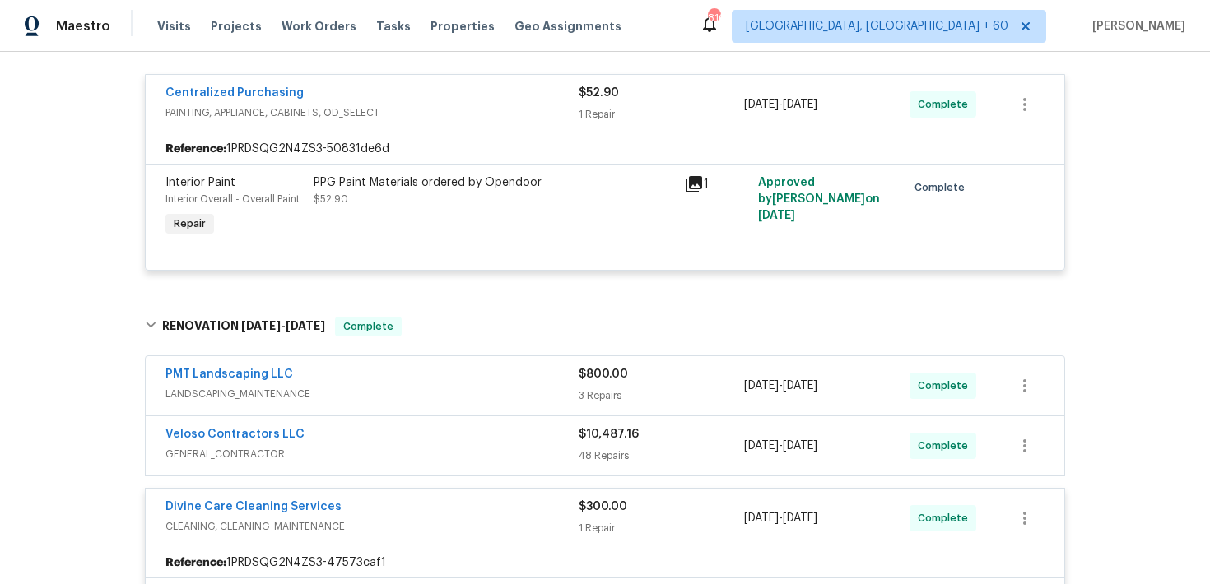
click at [606, 462] on div "48 Repairs" at bounding box center [661, 456] width 165 height 16
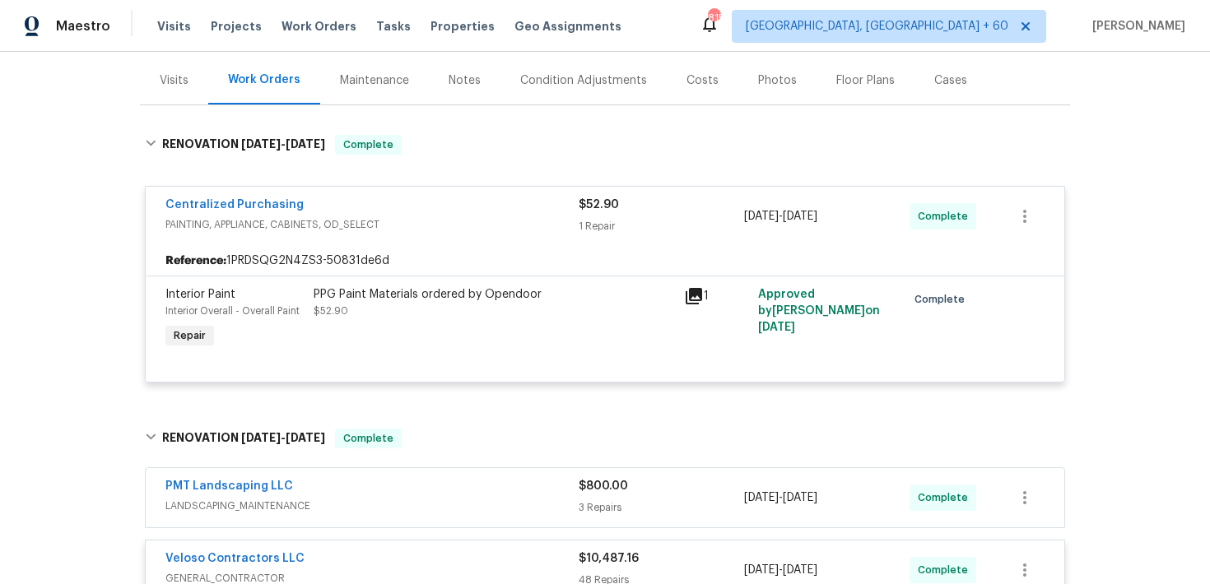
scroll to position [186, 0]
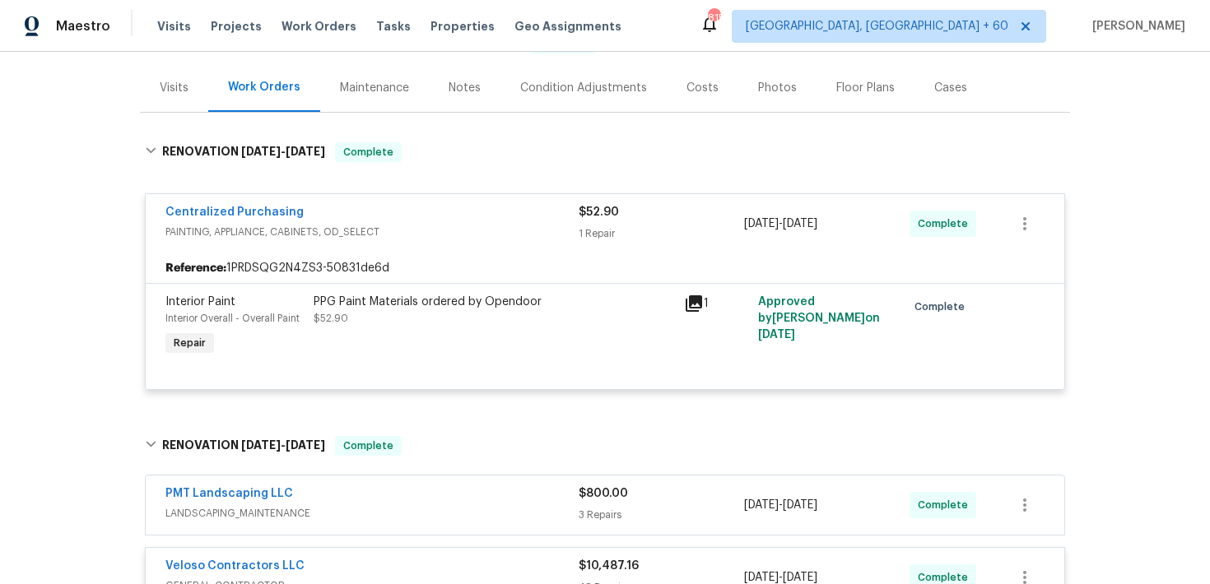
click at [623, 504] on div "$800.00 3 Repairs" at bounding box center [661, 506] width 165 height 40
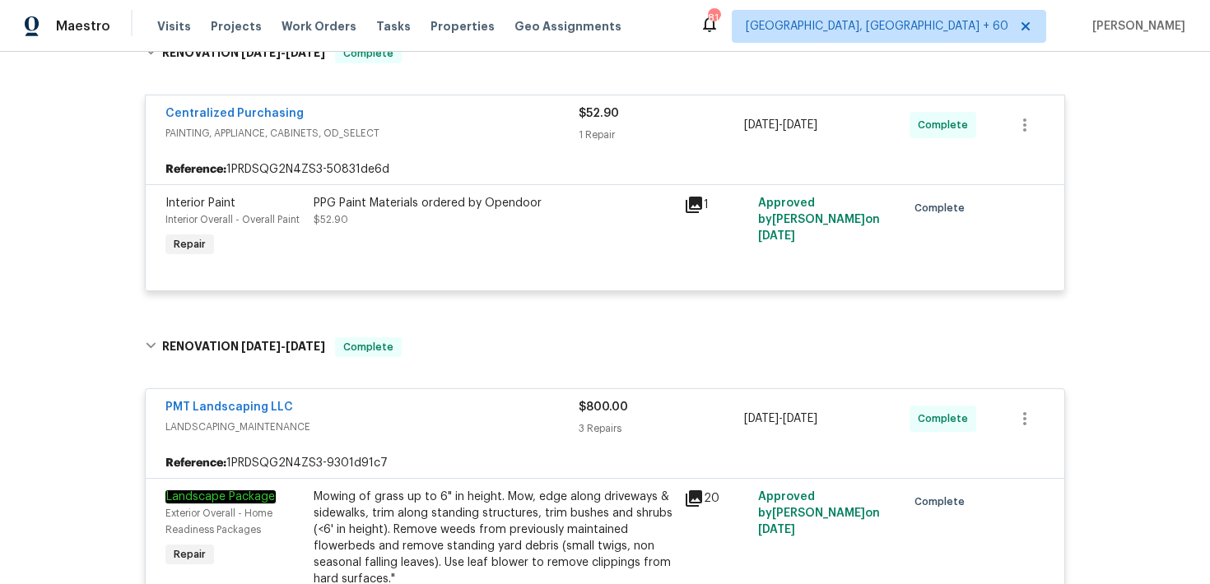
scroll to position [0, 0]
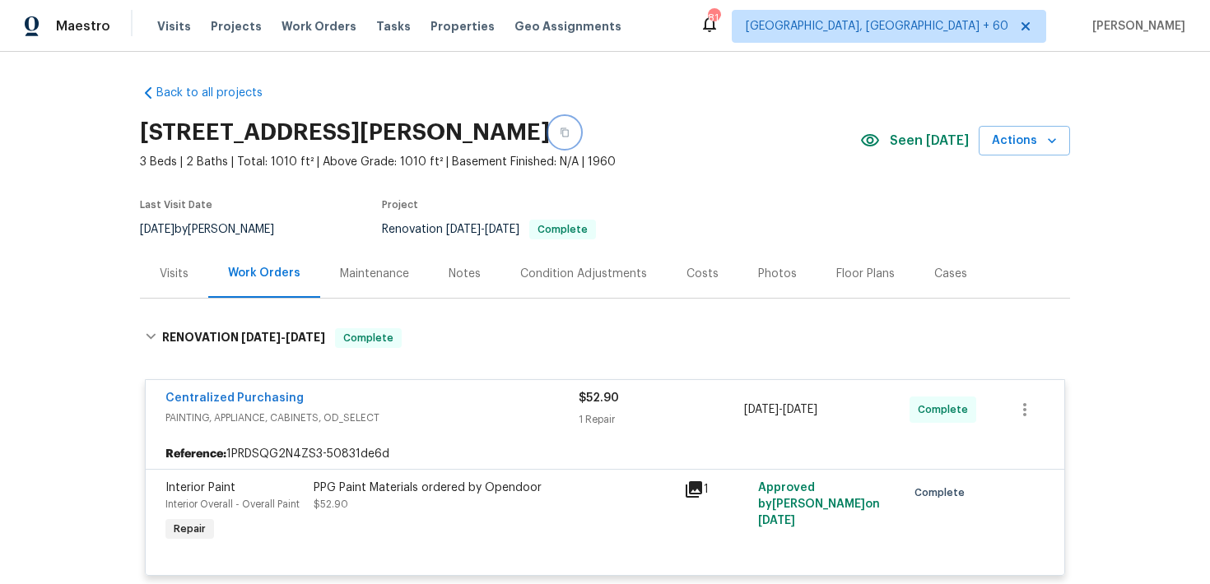
click at [560, 134] on icon "button" at bounding box center [565, 133] width 10 height 10
click at [163, 17] on div "Visits Projects Work Orders Tasks Properties Geo Assignments" at bounding box center [399, 26] width 484 height 33
click at [163, 18] on span "Visits" at bounding box center [174, 26] width 34 height 16
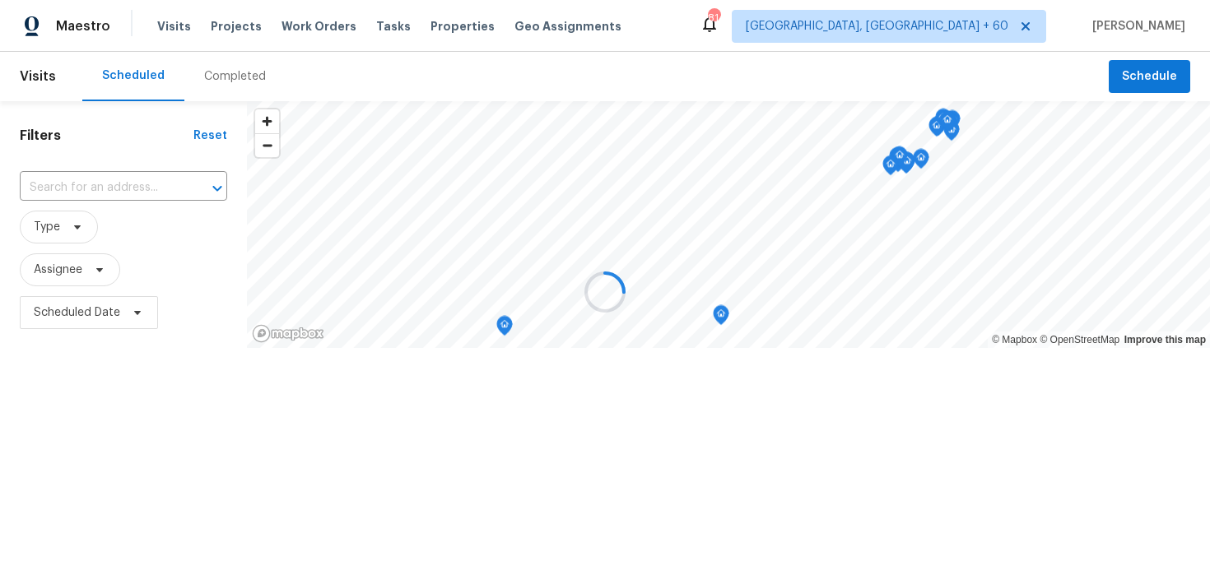
click at [203, 63] on div at bounding box center [605, 292] width 1210 height 584
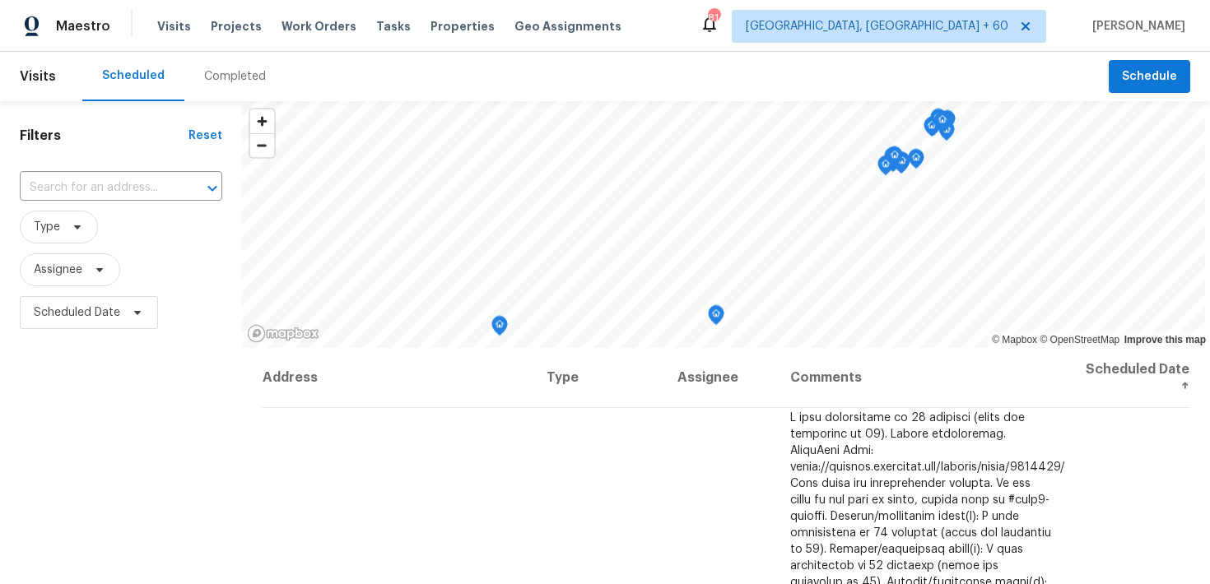
click at [224, 71] on div "Completed" at bounding box center [235, 76] width 62 height 16
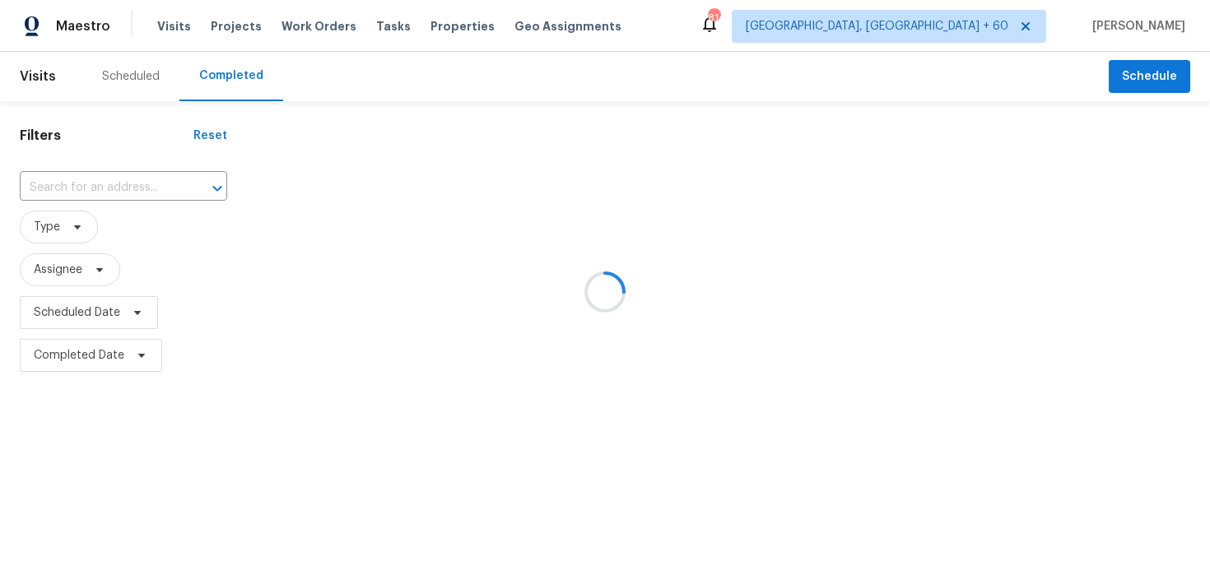
click at [114, 178] on div at bounding box center [605, 292] width 1210 height 584
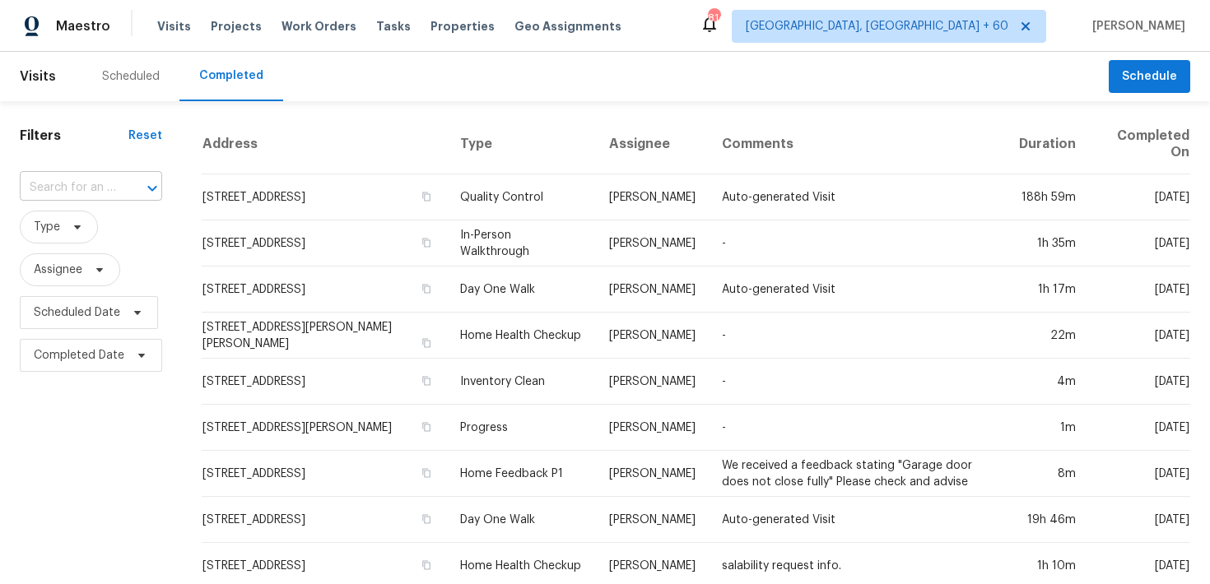
click at [87, 197] on input "text" at bounding box center [68, 188] width 96 height 26
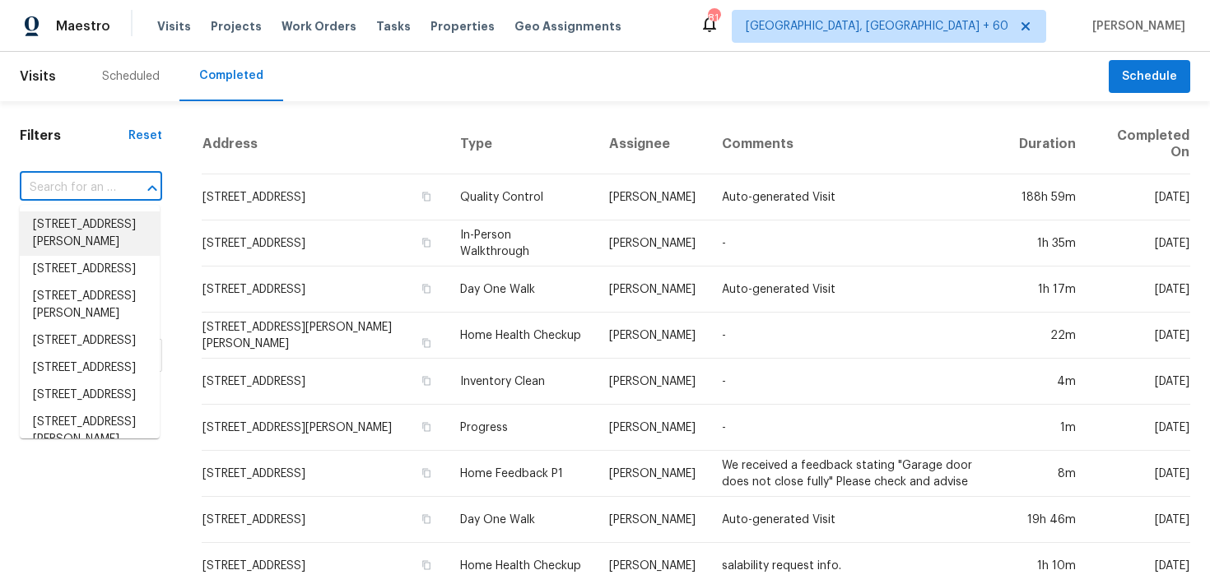
paste input "111 E 1st St Jacksonville true 10, FL 32206"
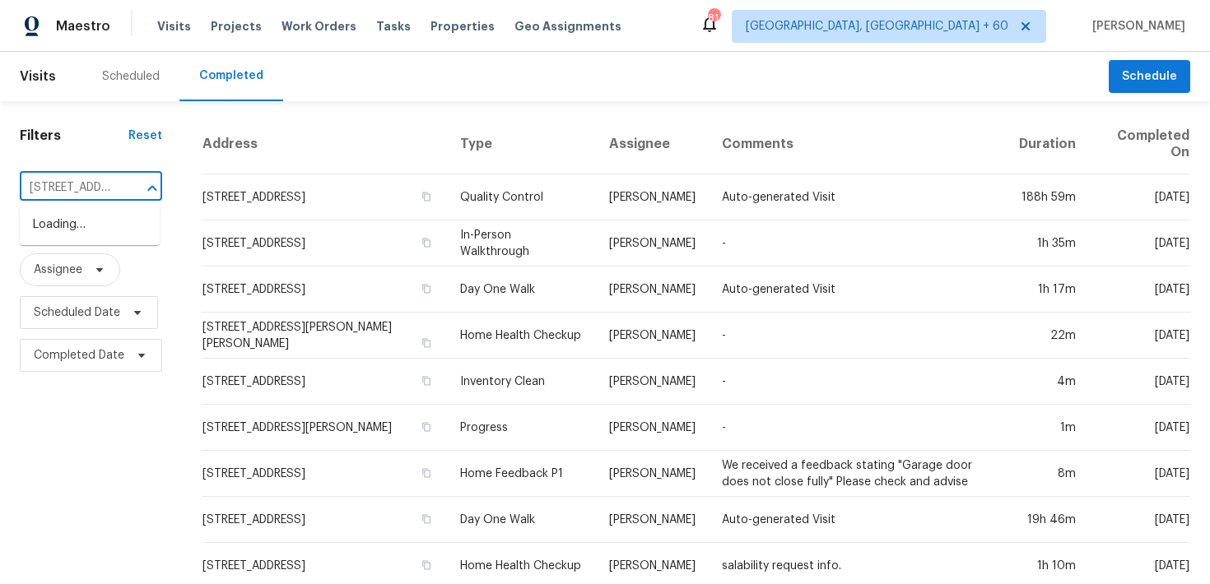
click at [72, 192] on input "111 E 1st St" at bounding box center [68, 188] width 96 height 26
paste input "111 E 1st St Jacksonville true 10, FL 32206"
click at [72, 192] on input "111 E 1st 111 E 1st St Jacksonville true 10, FL 32206" at bounding box center [68, 188] width 96 height 26
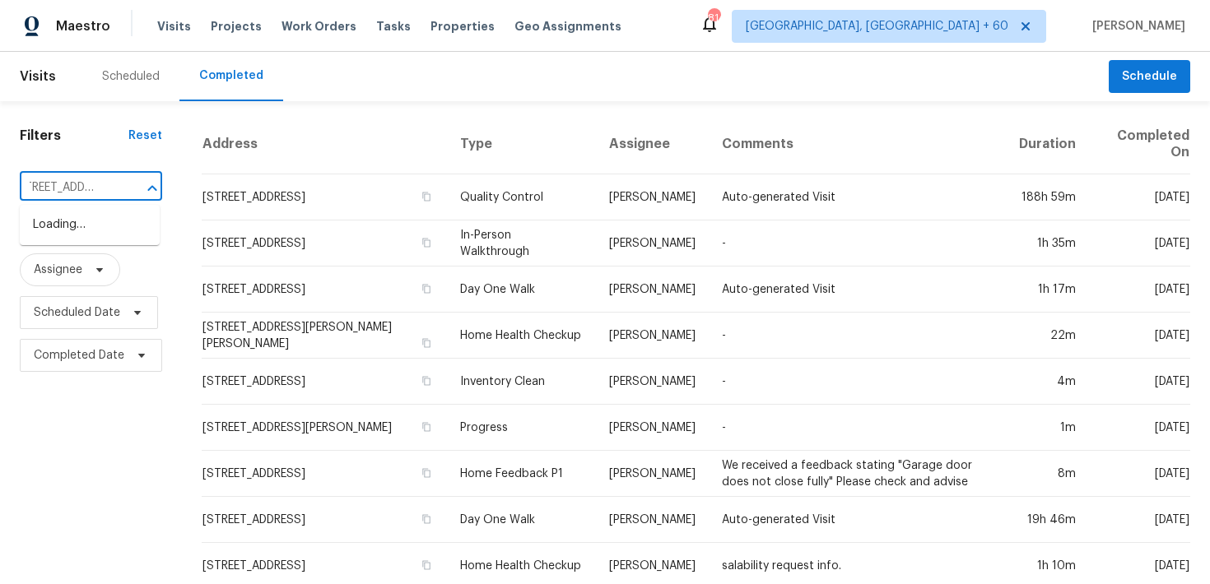
click at [72, 192] on input "111 E 1st 111 E 1st St Jacksonville true 10, FL 32206" at bounding box center [68, 188] width 96 height 26
paste input "text"
type input "111 E 1st St Jacksonville"
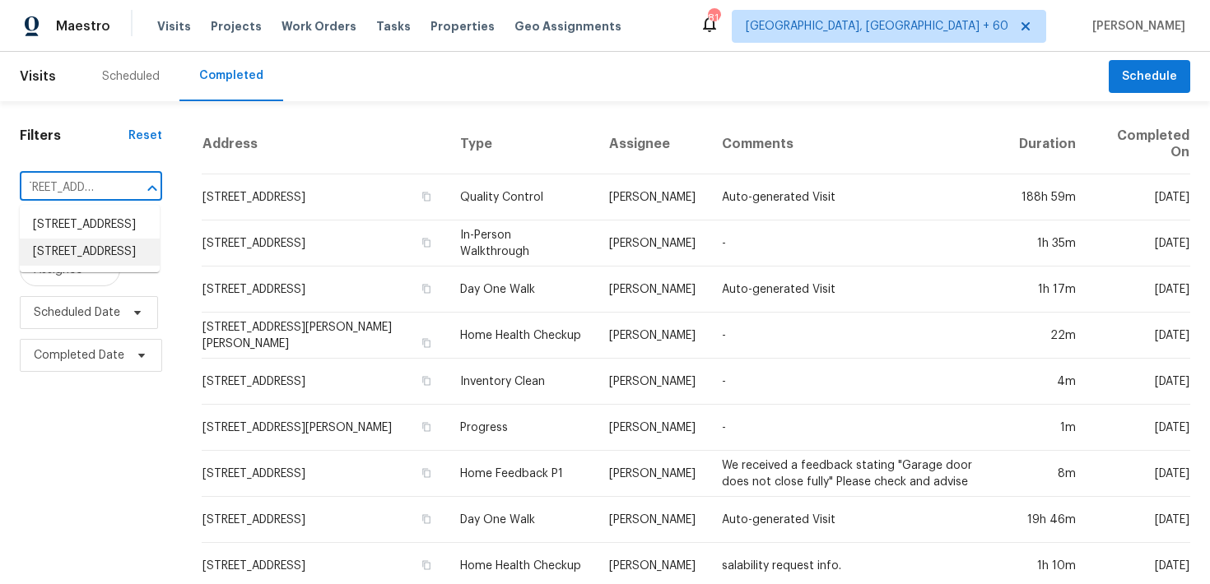
click at [105, 266] on li "111 E 1st St Apt 10, Jacksonville, FL 32206" at bounding box center [90, 252] width 140 height 27
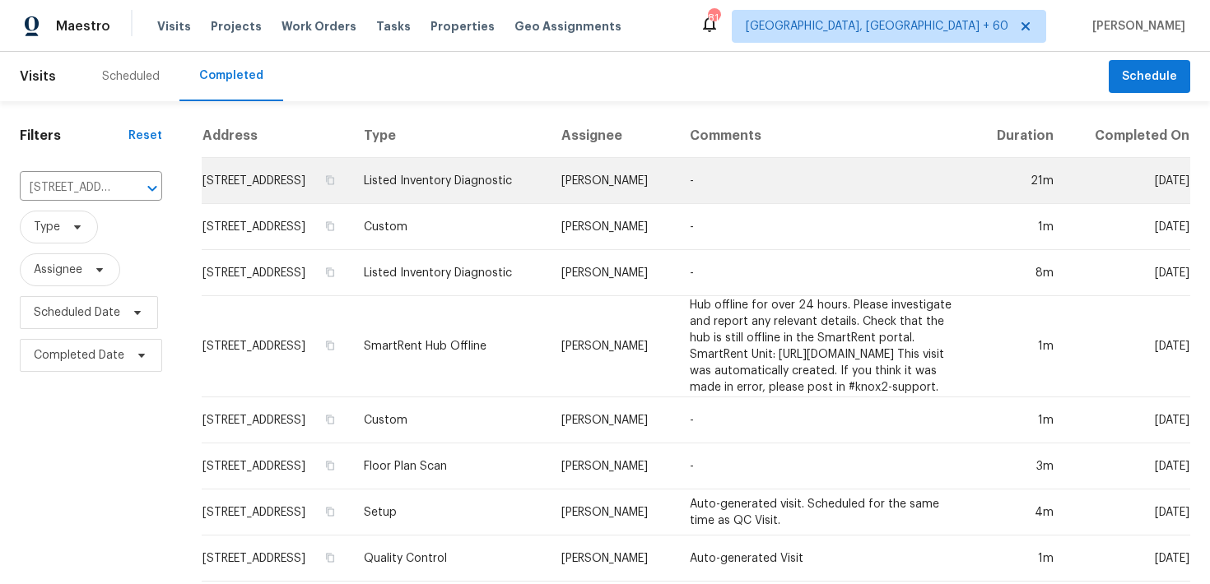
click at [444, 182] on td "Listed Inventory Diagnostic" at bounding box center [450, 181] width 198 height 46
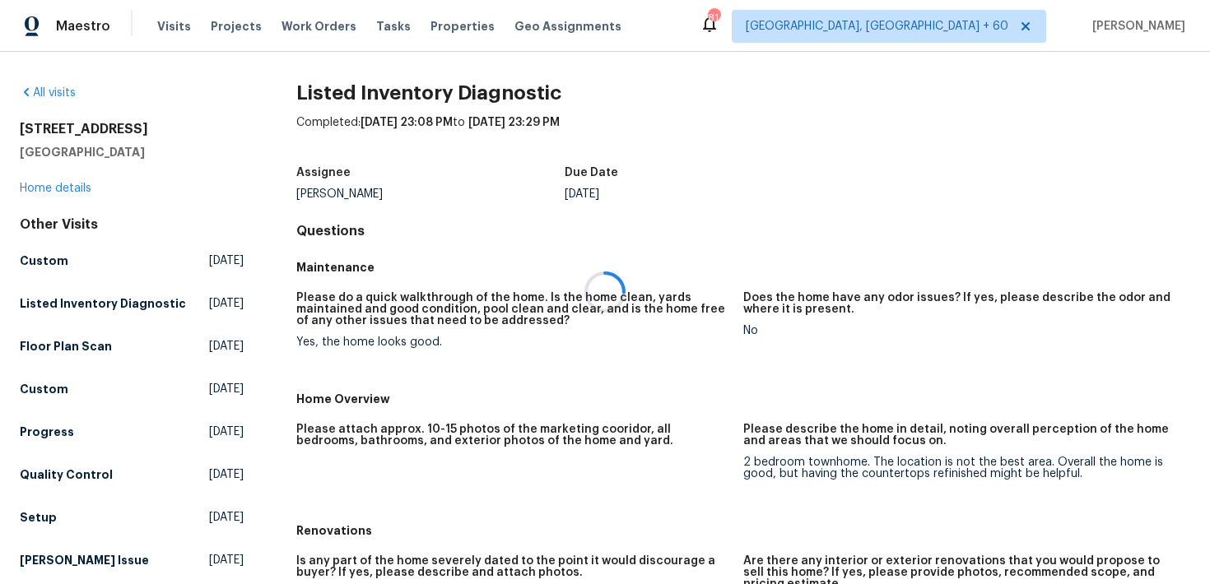
click at [41, 191] on div at bounding box center [605, 292] width 1210 height 584
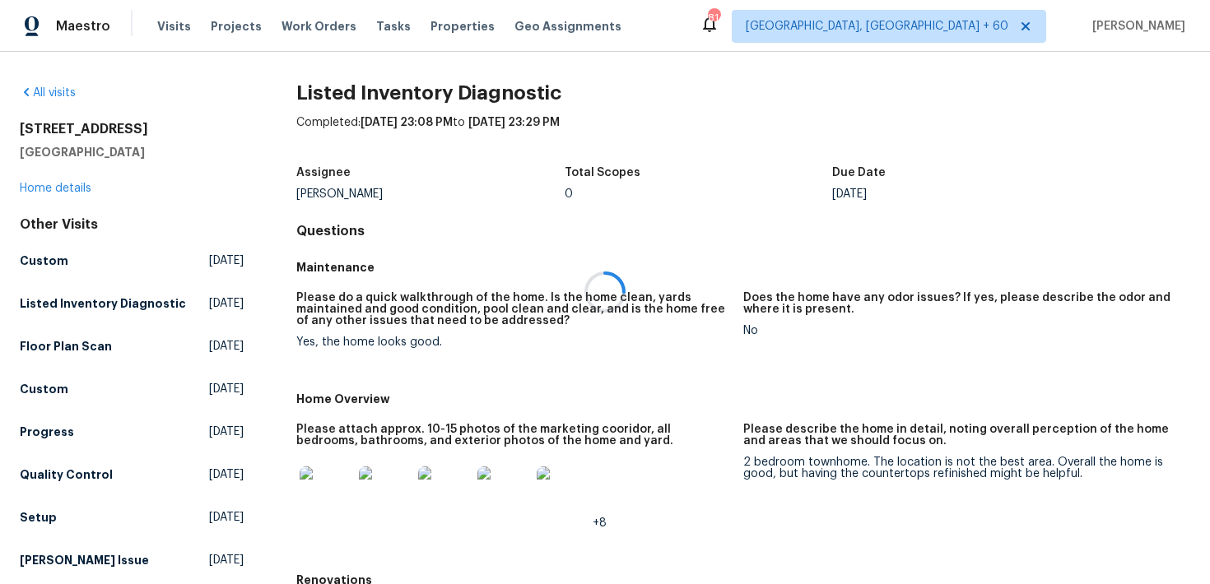
click at [36, 185] on div at bounding box center [605, 292] width 1210 height 584
click at [33, 184] on link "Home details" at bounding box center [56, 189] width 72 height 12
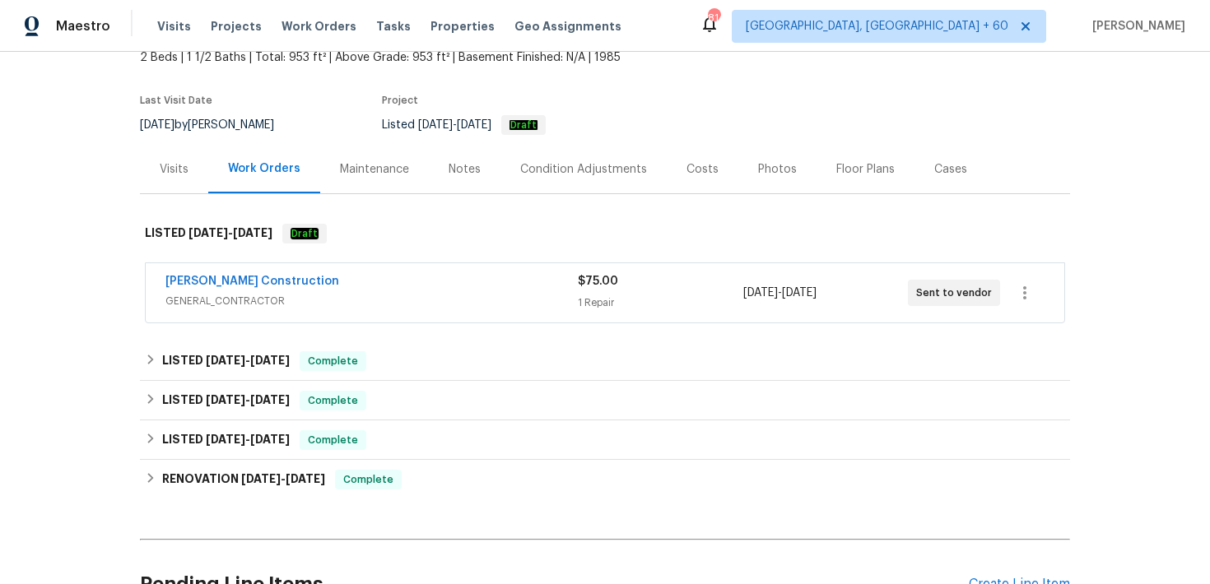
scroll to position [120, 0]
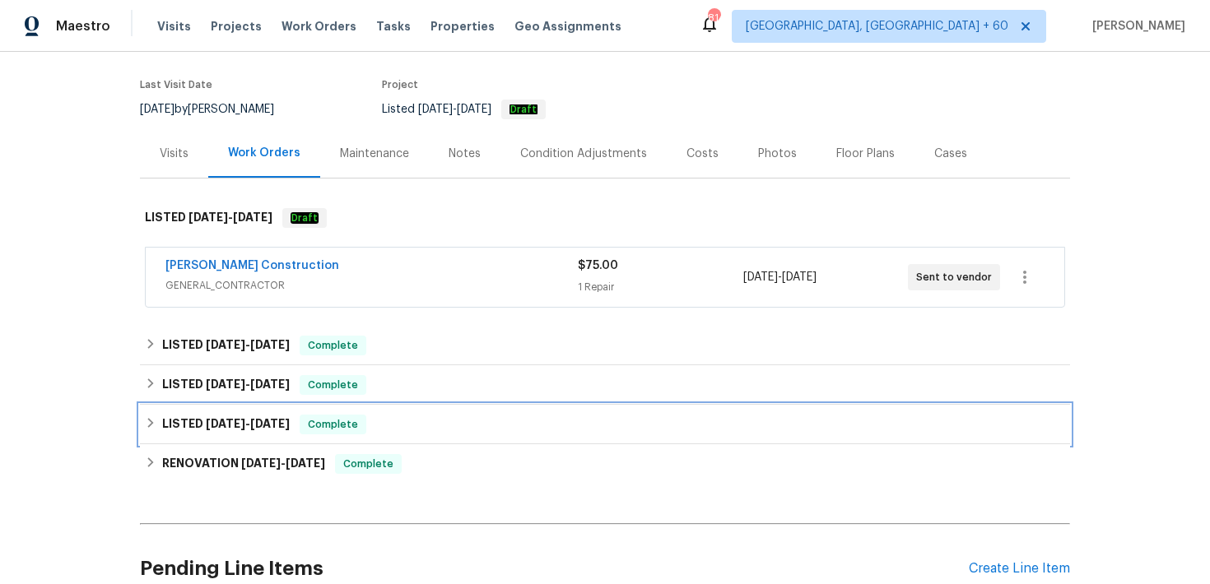
click at [384, 419] on div "LISTED 3/7/25 - 3/8/25 Complete" at bounding box center [605, 425] width 920 height 20
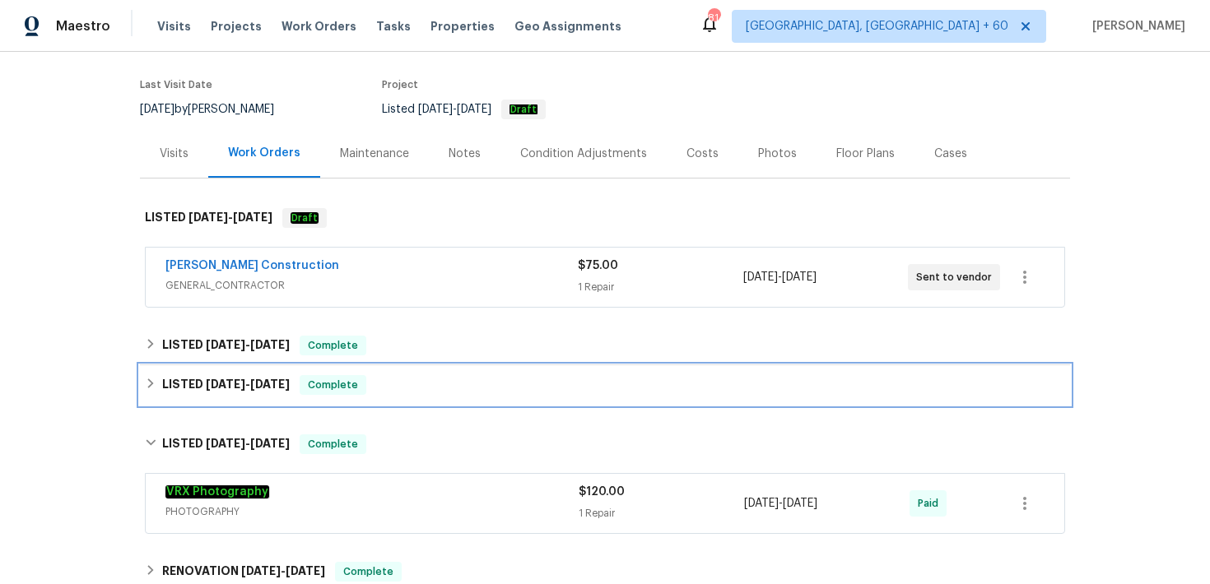
click at [423, 380] on div "LISTED 7/17/25 - 7/25/25 Complete" at bounding box center [605, 385] width 920 height 20
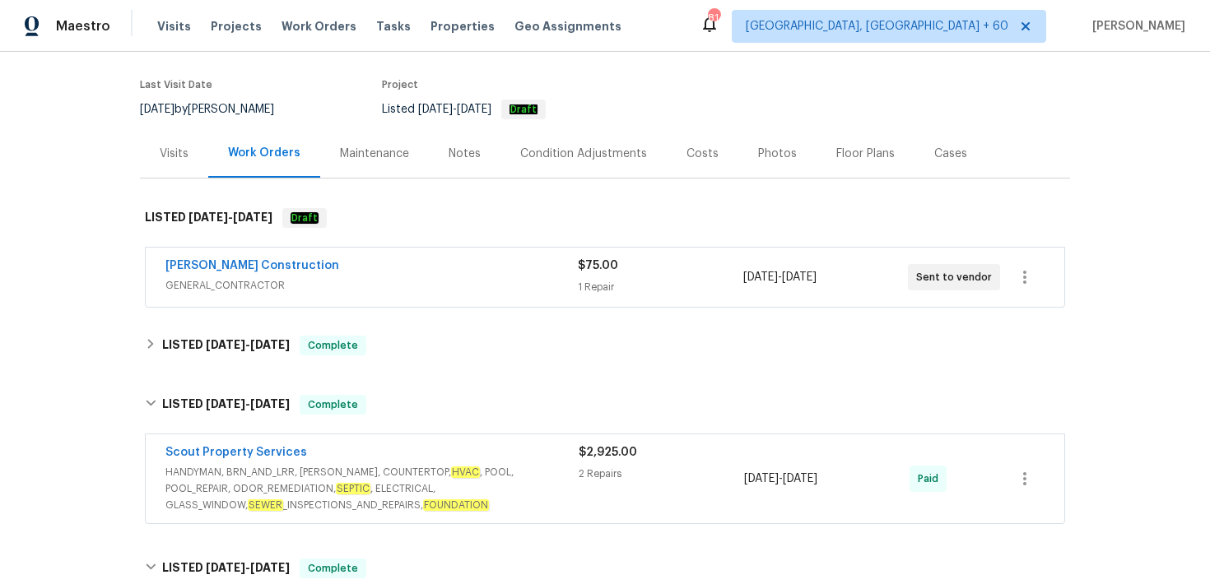
click at [577, 456] on div "Scout Property Services" at bounding box center [371, 454] width 413 height 20
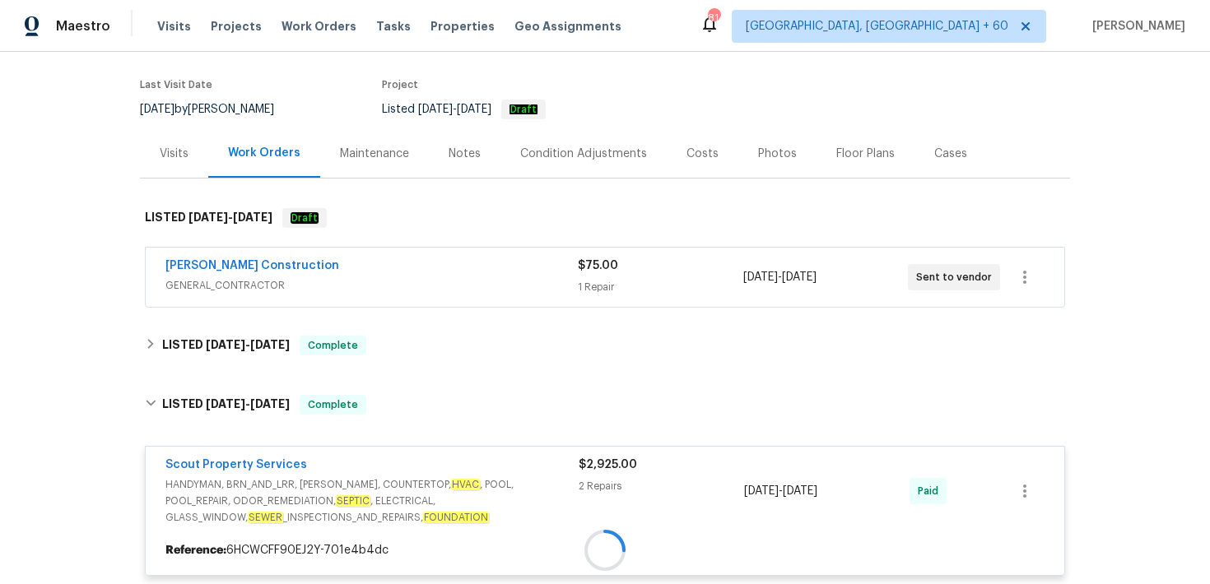
click at [467, 536] on div at bounding box center [605, 551] width 918 height 30
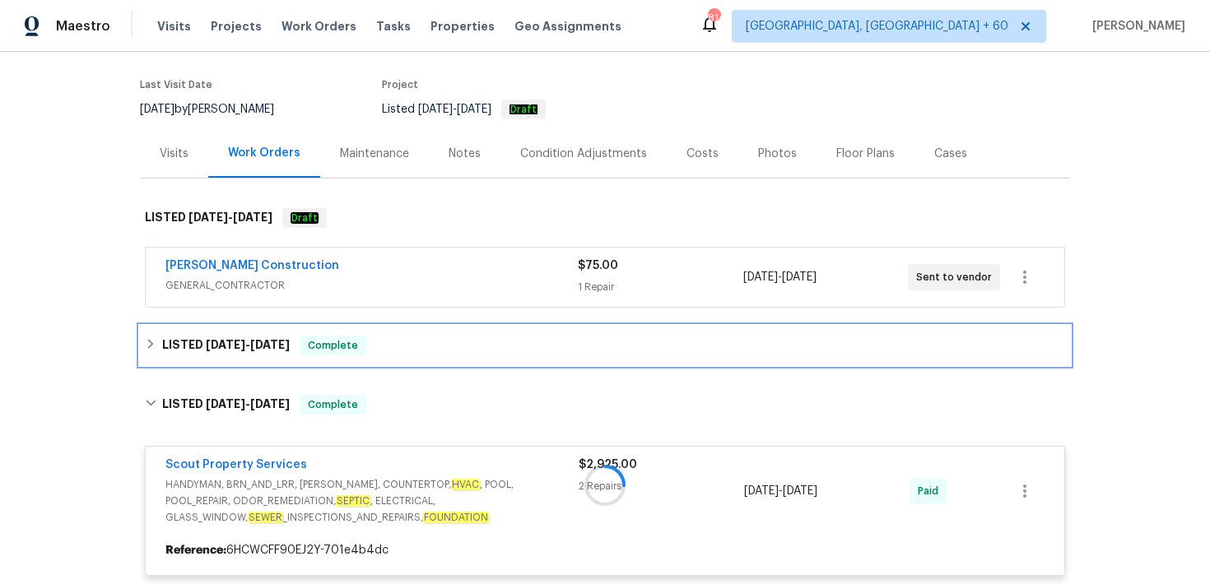
click at [469, 365] on div "LISTED 7/30/25 - 8/6/25 Complete" at bounding box center [605, 346] width 930 height 40
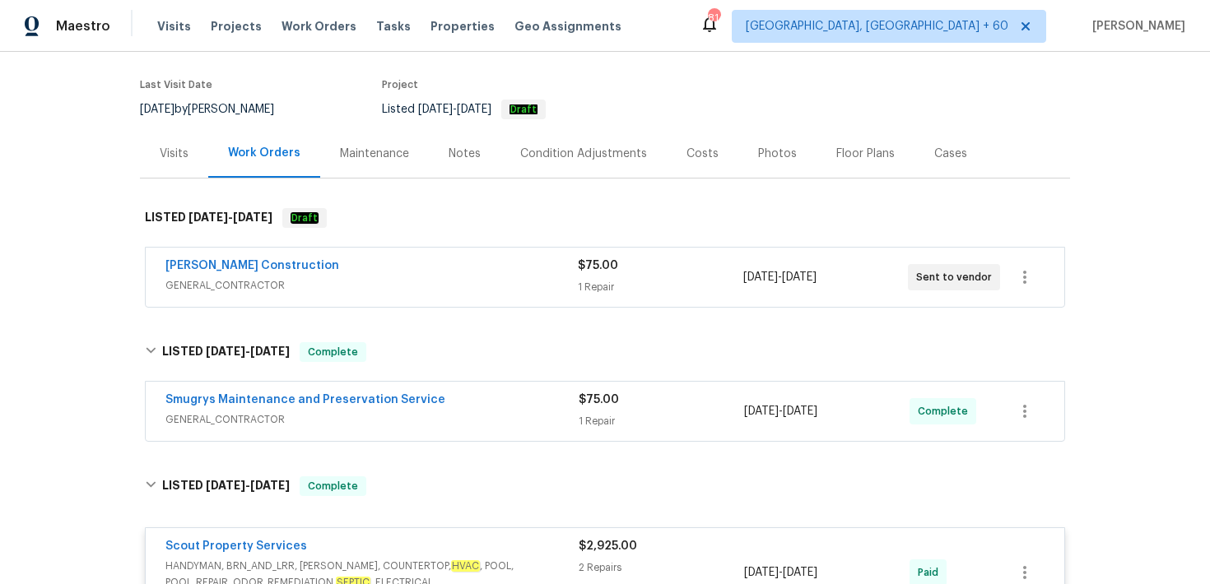
click at [575, 430] on div "Smugrys Maintenance and Preservation Service GENERAL_CONTRACTOR" at bounding box center [371, 412] width 413 height 40
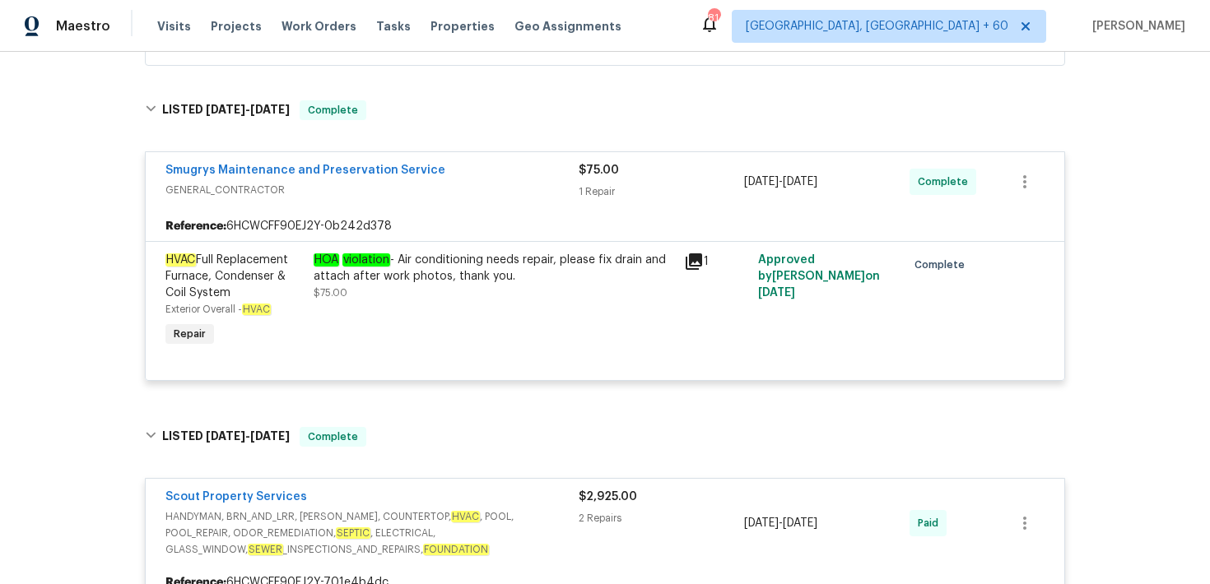
scroll to position [333, 0]
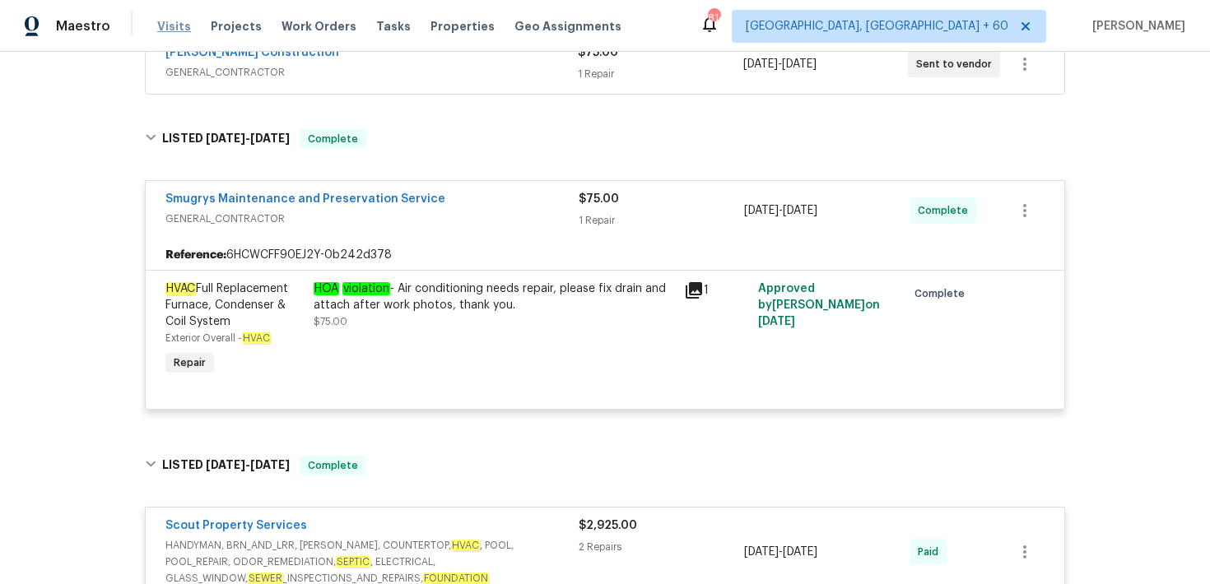
click at [157, 27] on span "Visits" at bounding box center [174, 26] width 34 height 16
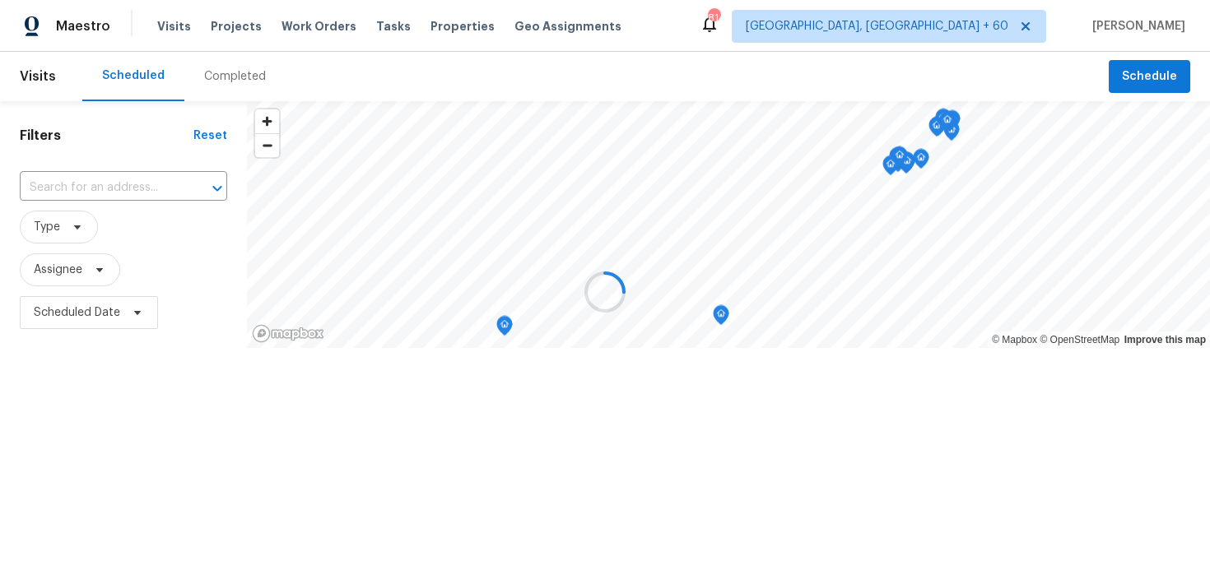
click at [214, 73] on div at bounding box center [605, 292] width 1210 height 584
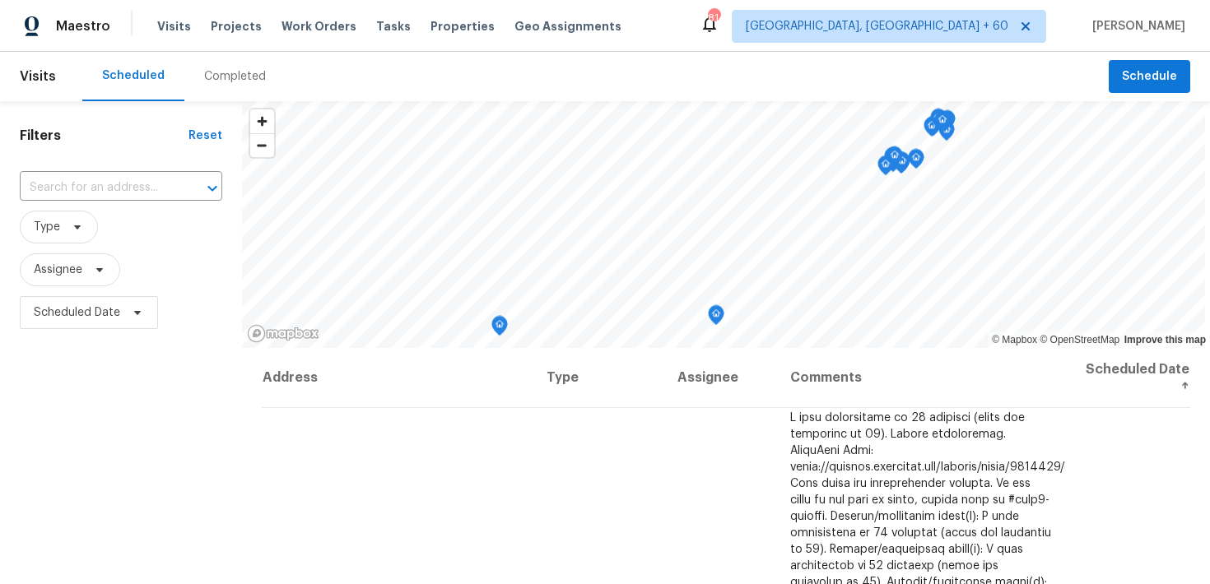
click at [239, 77] on div "Completed" at bounding box center [235, 76] width 62 height 16
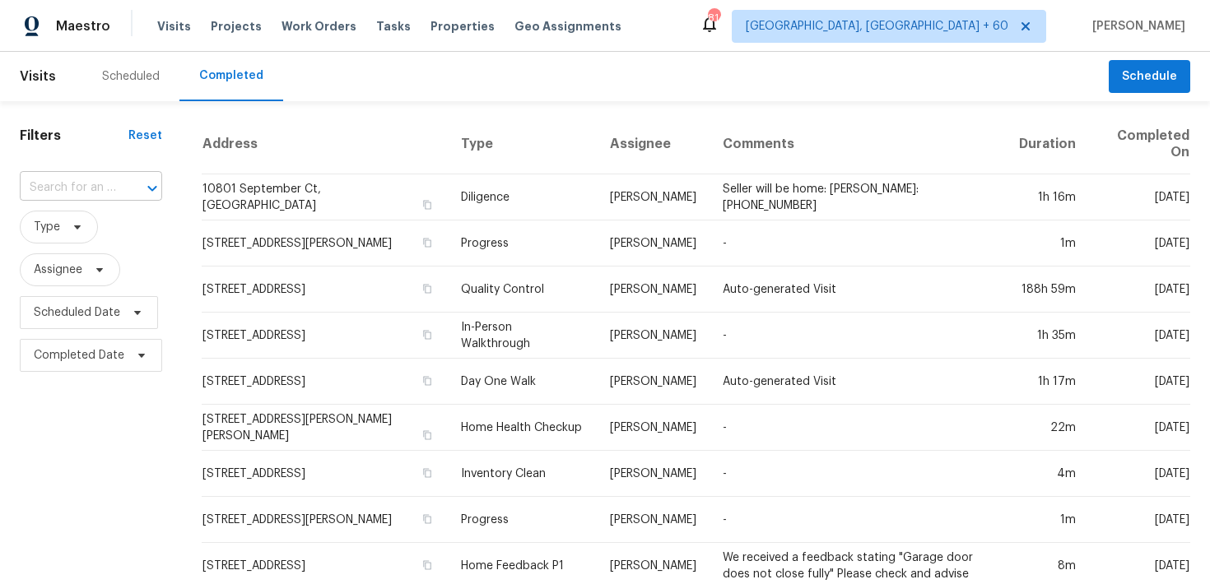
click at [42, 193] on input "text" at bounding box center [68, 188] width 96 height 26
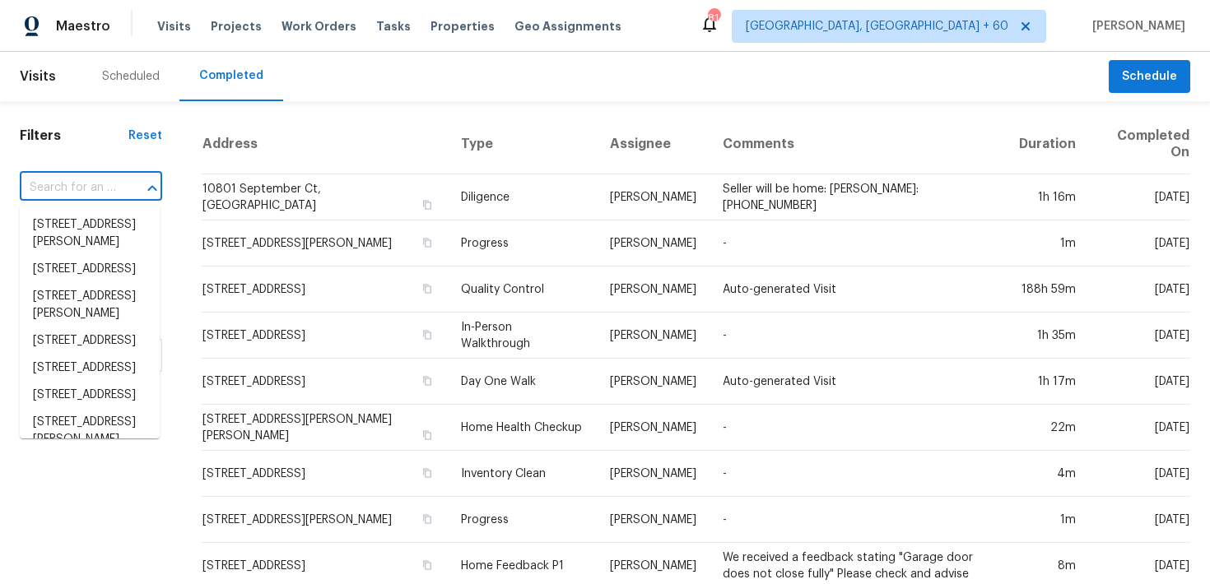
paste input "790 Harvard St Englewood, FL 34223"
type input "790 Harvard St Englewood, FL 34223"
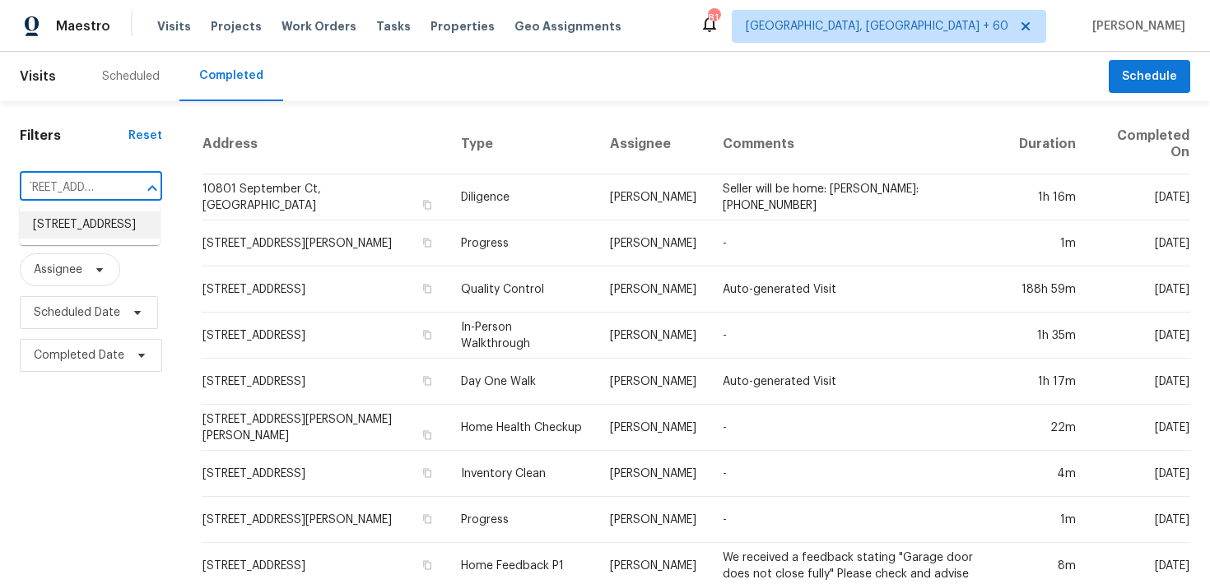
click at [47, 226] on li "790 Harvard St, Englewood, FL 34223" at bounding box center [90, 224] width 140 height 27
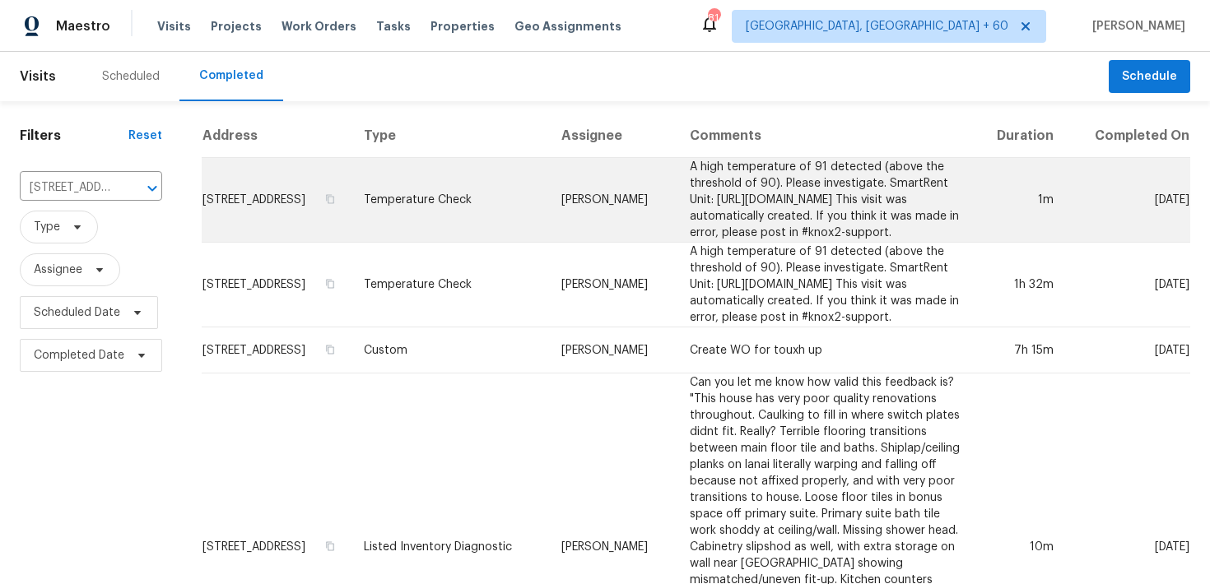
click at [490, 214] on td "Temperature Check" at bounding box center [450, 200] width 198 height 85
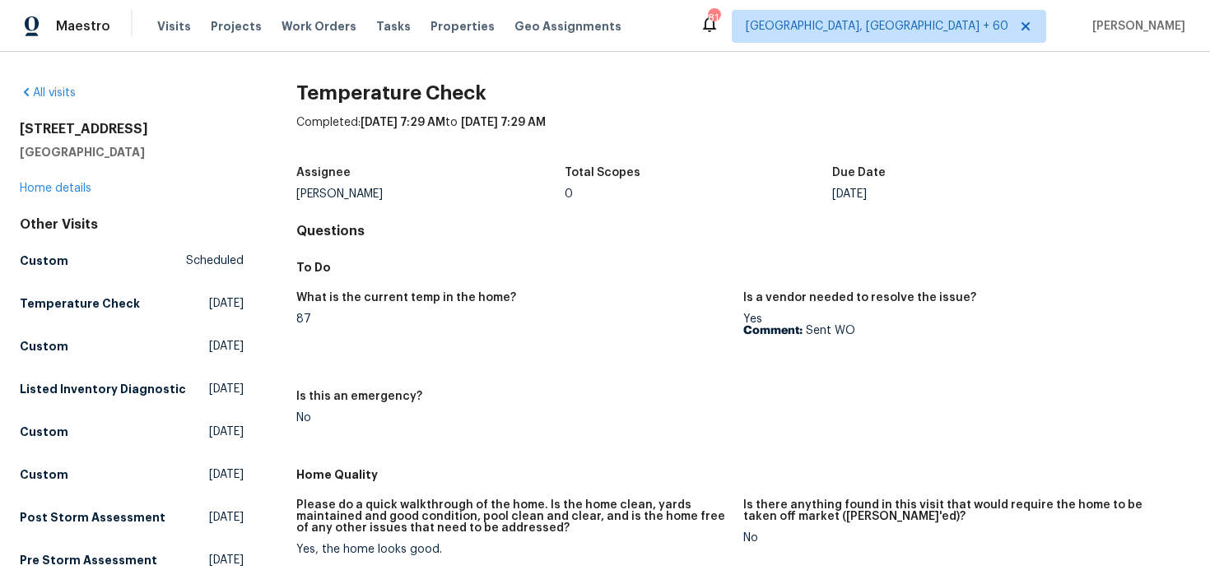
click at [78, 182] on div "790 Harvard St Englewood, FL 34223 Home details" at bounding box center [132, 159] width 224 height 76
click at [71, 188] on link "Home details" at bounding box center [56, 189] width 72 height 12
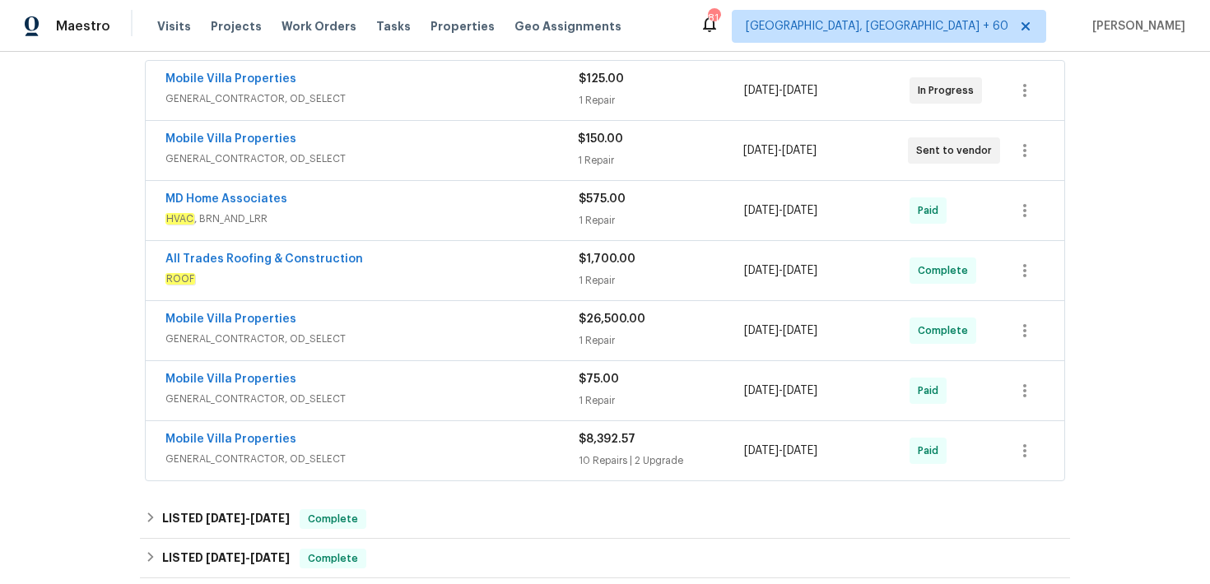
scroll to position [153, 0]
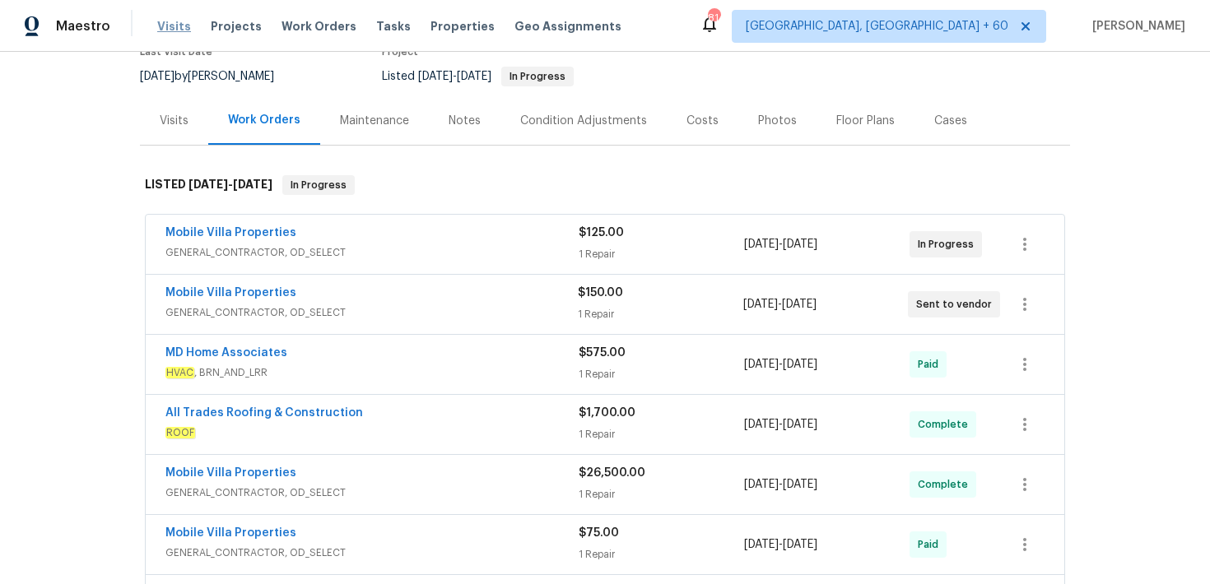
click at [169, 28] on span "Visits" at bounding box center [174, 26] width 34 height 16
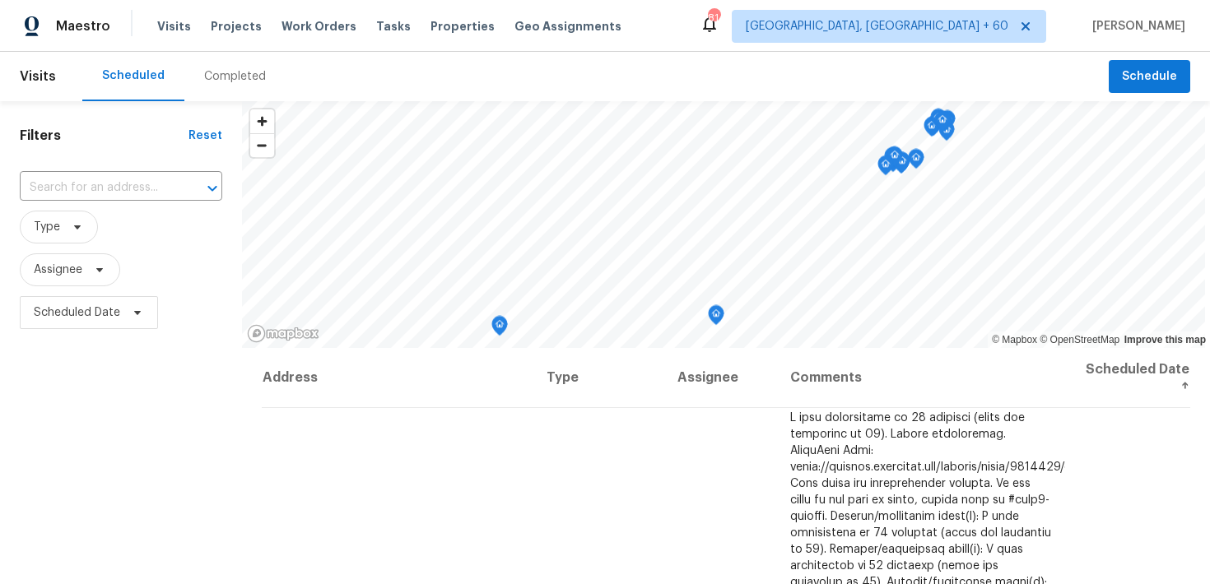
click at [225, 81] on div "Completed" at bounding box center [235, 76] width 62 height 16
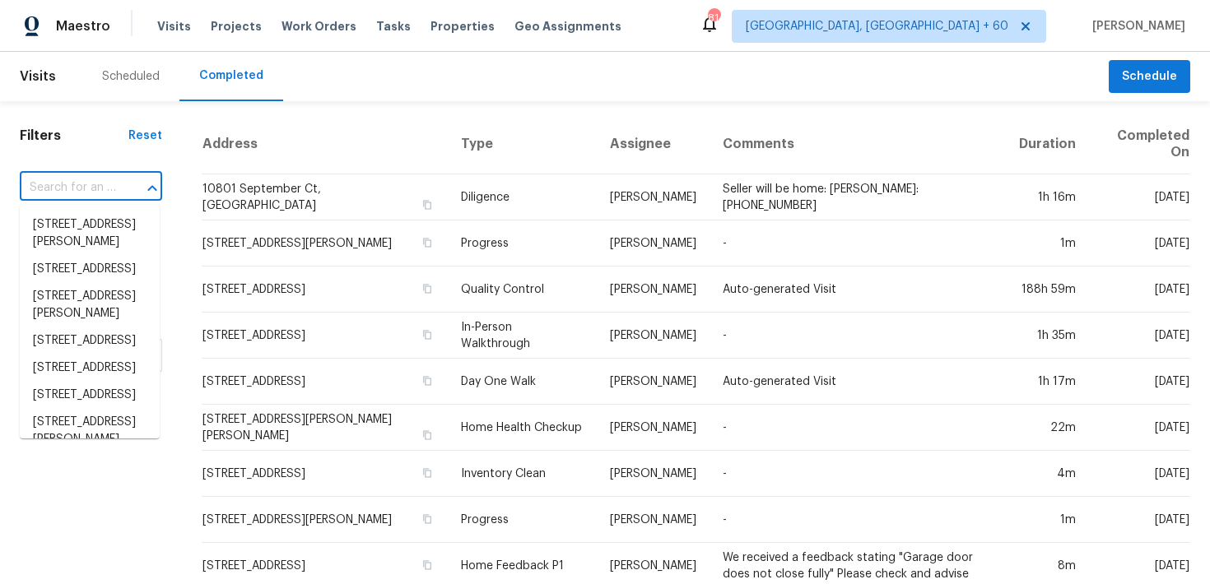
click at [67, 186] on input "text" at bounding box center [68, 188] width 96 height 26
paste input "1599 Rogers Pointe Ln Creedmoor, NC 27522"
type input "1599 Rogers Pointe Ln Creedmoor, NC 27522"
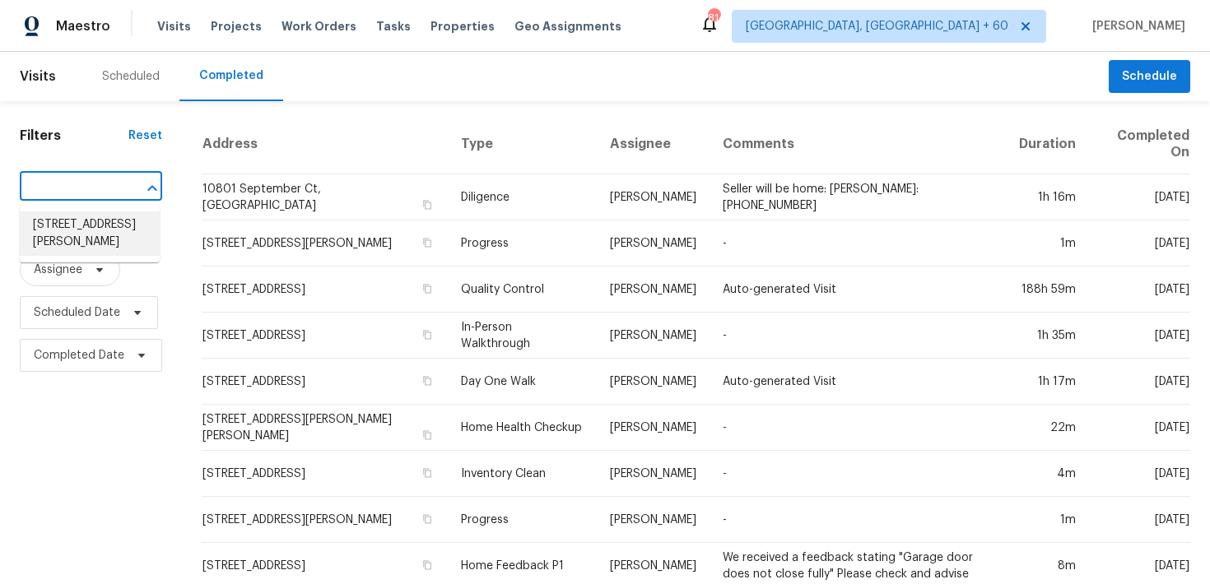
click at [69, 239] on li "1599 Rogers Pointe Ln, Creedmoor, NC 27522" at bounding box center [90, 233] width 140 height 44
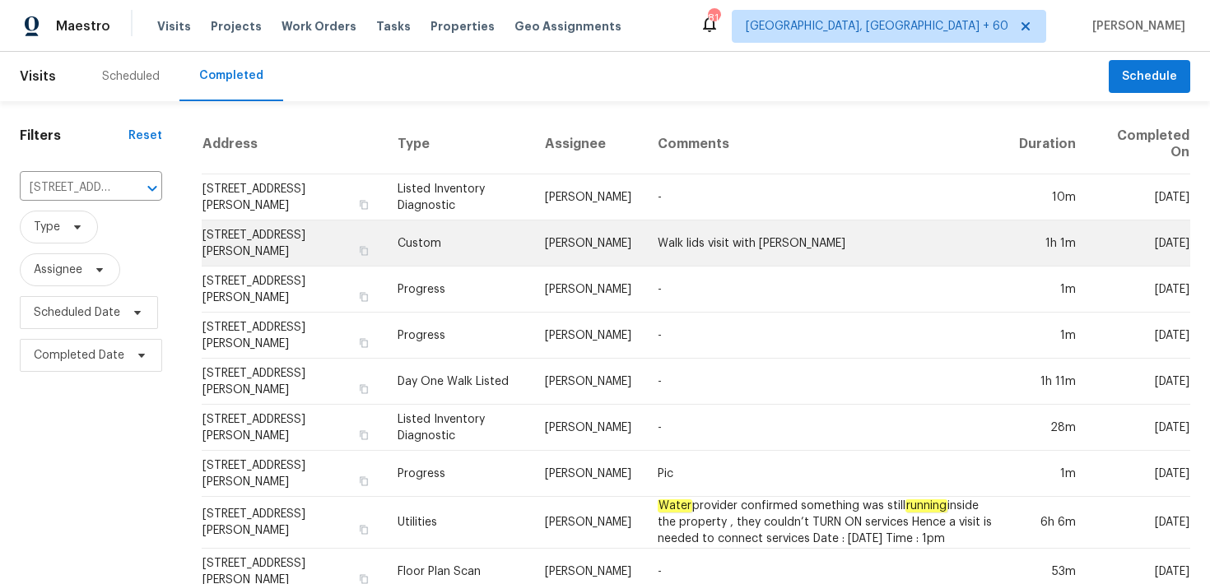
click at [432, 243] on td "Custom" at bounding box center [457, 244] width 147 height 46
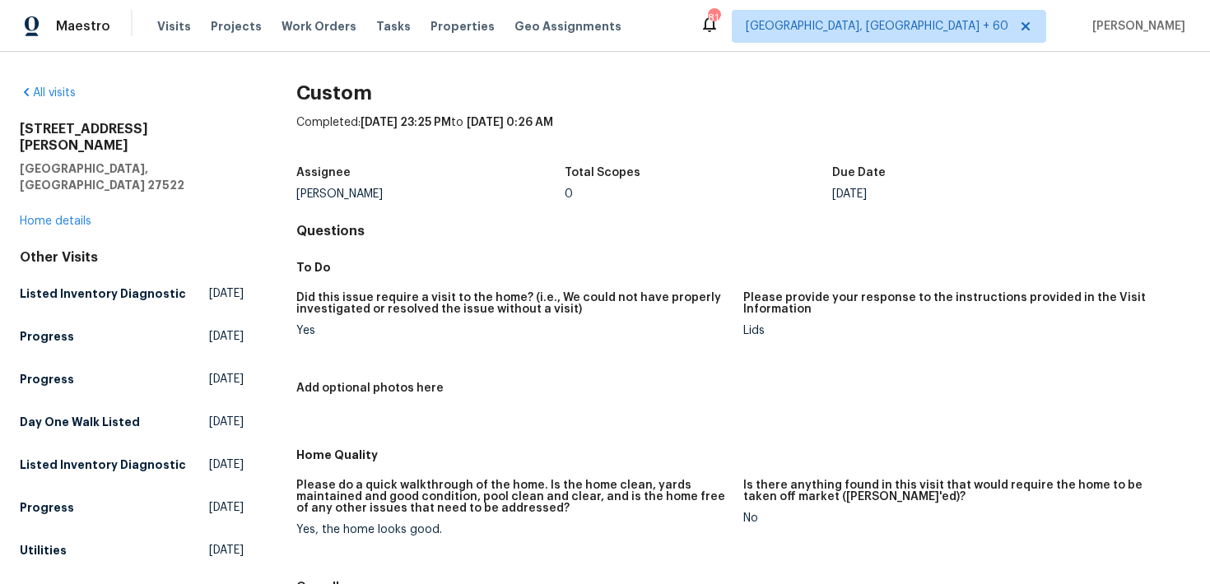
click at [86, 179] on div "1599 Rogers Pointe Ln Creedmoor, NC 27522 Home details" at bounding box center [132, 175] width 224 height 109
click at [81, 216] on link "Home details" at bounding box center [56, 222] width 72 height 12
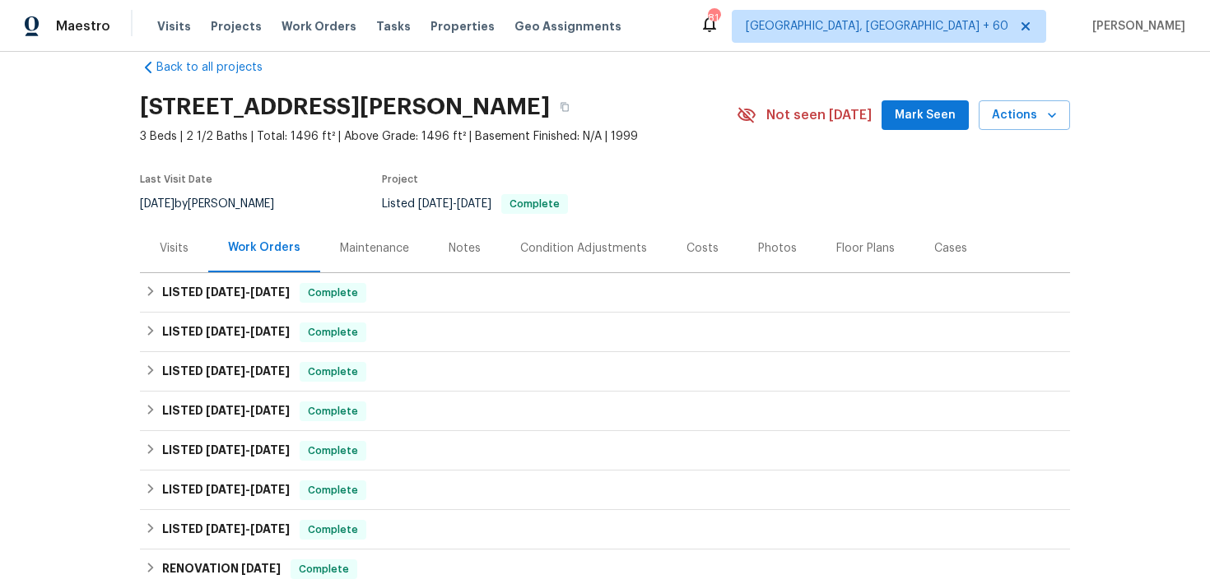
scroll to position [35, 0]
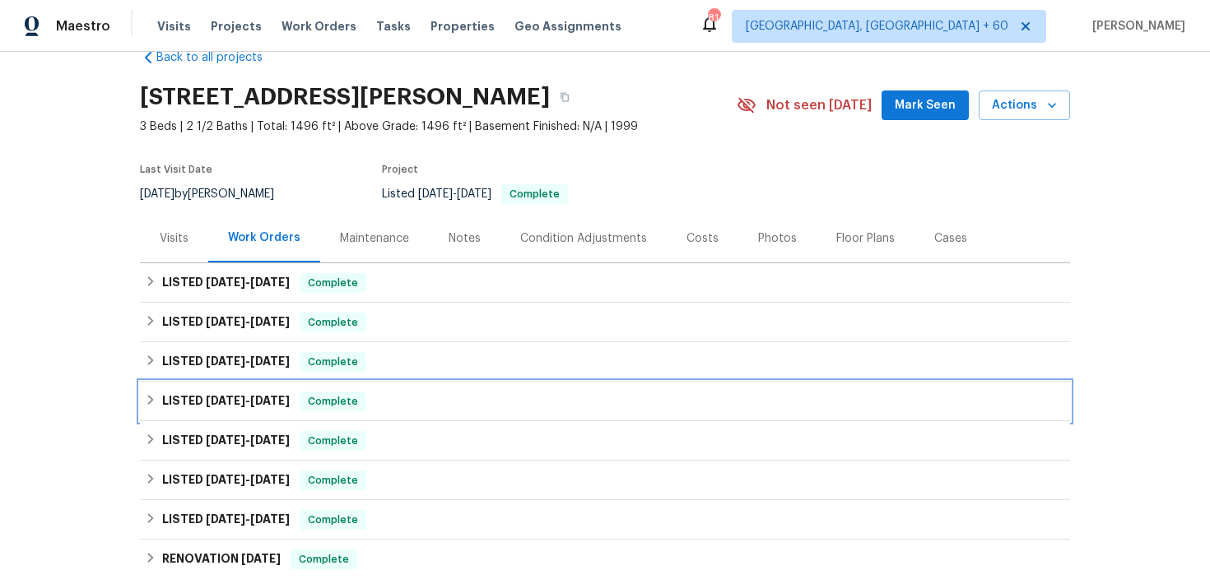
click at [332, 403] on span "Complete" at bounding box center [332, 401] width 63 height 16
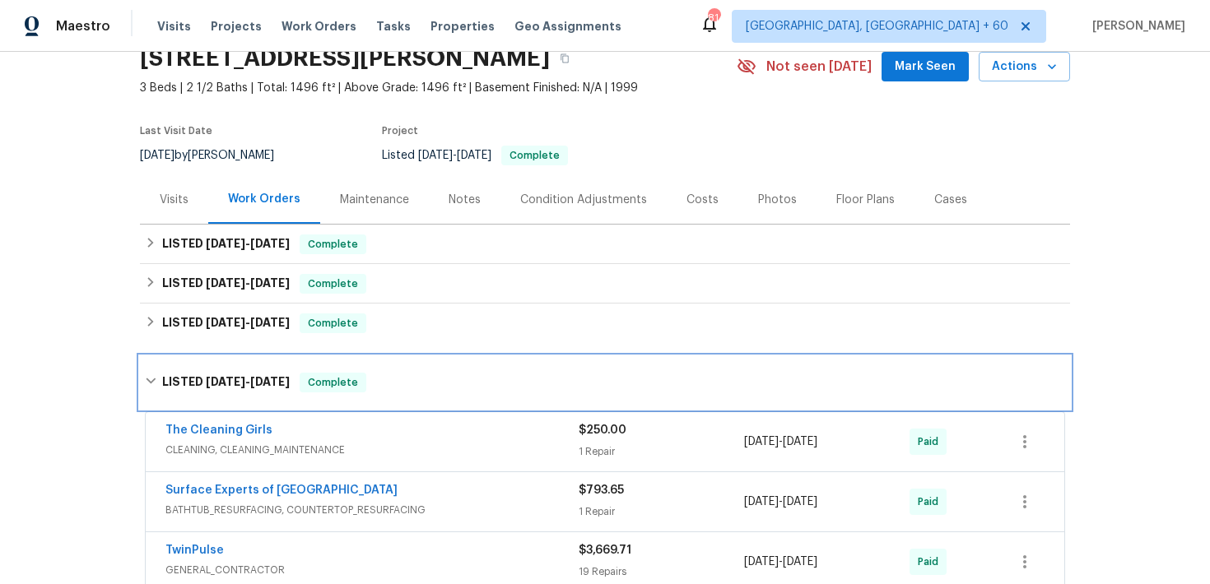
scroll to position [0, 0]
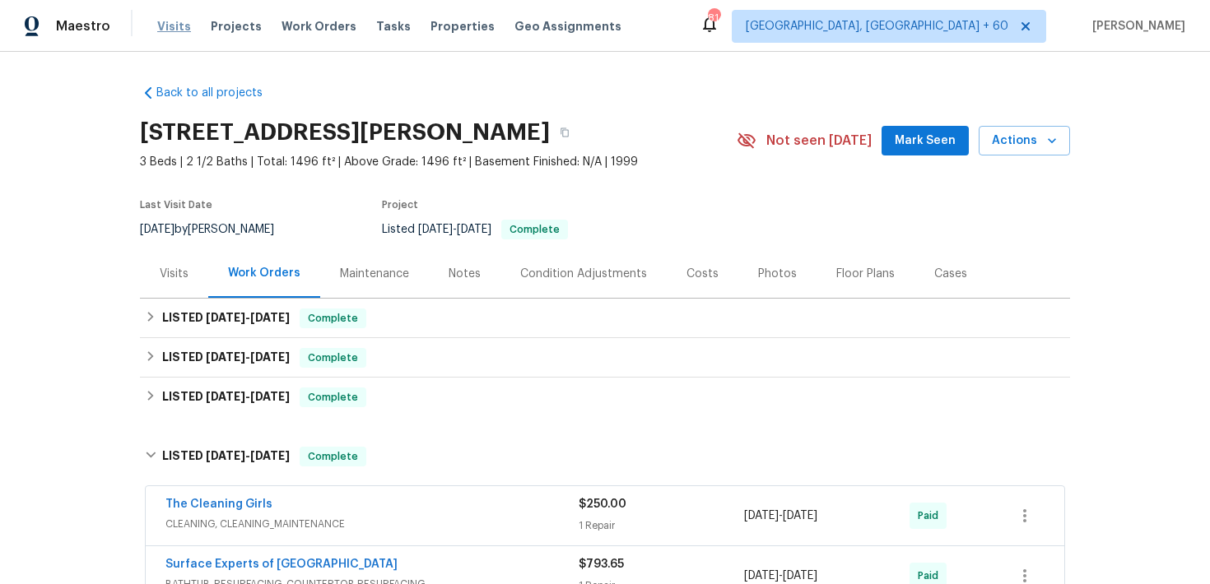
click at [168, 19] on span "Visits" at bounding box center [174, 26] width 34 height 16
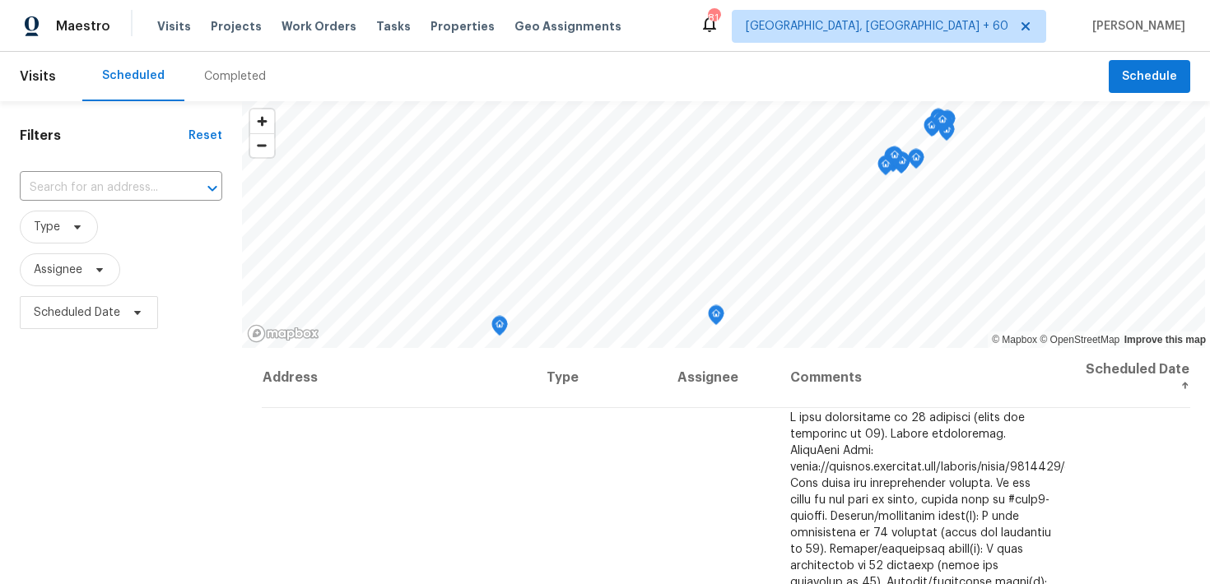
click at [224, 58] on div "Completed" at bounding box center [234, 76] width 101 height 49
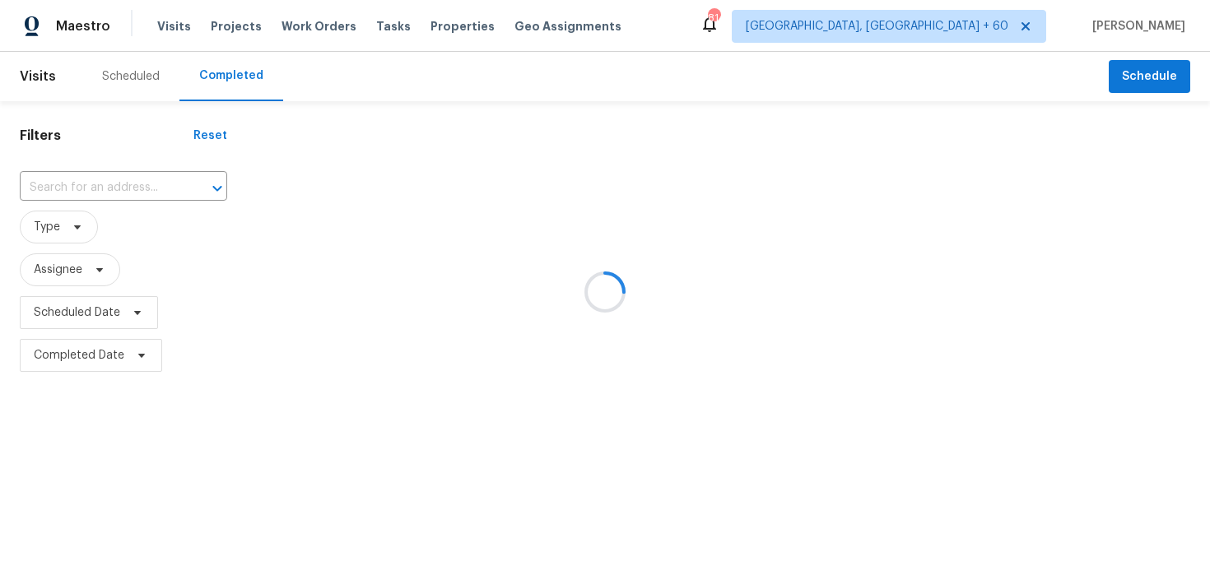
click at [61, 186] on div at bounding box center [605, 292] width 1210 height 584
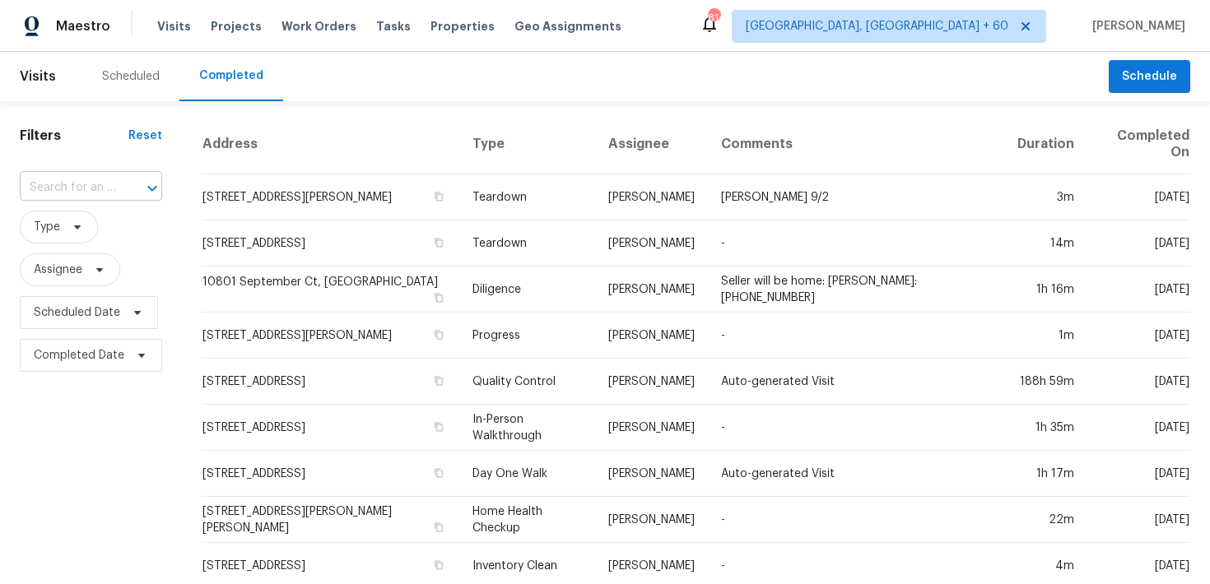
click at [53, 186] on input "text" at bounding box center [68, 188] width 96 height 26
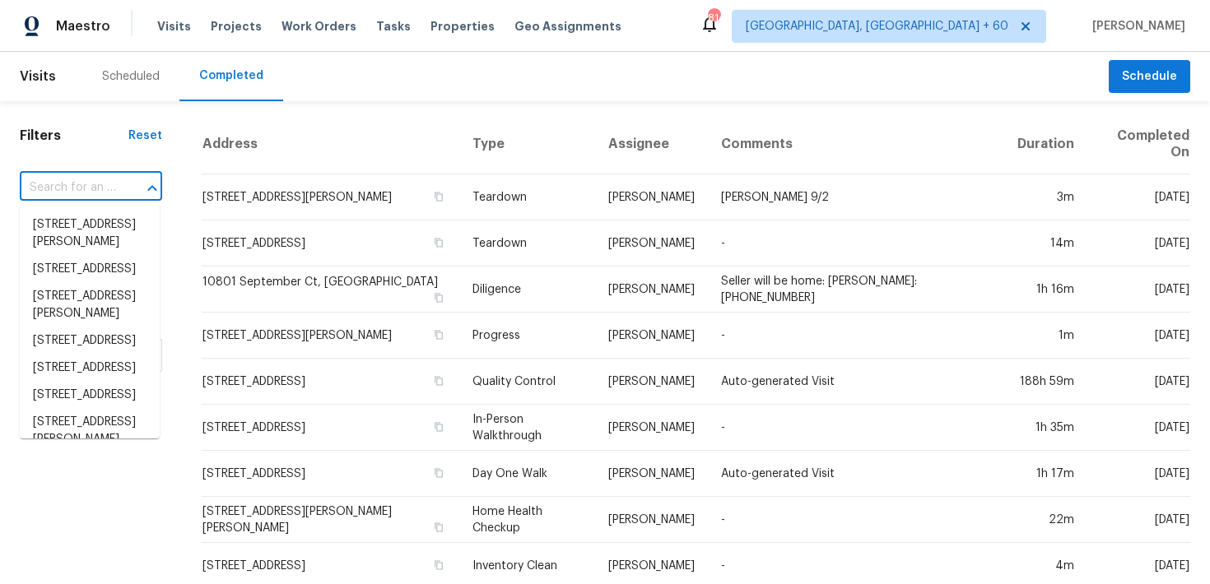
paste input "1826 Bayrose Cir Atlanta, GA 30344"
type input "1826 Bayrose Cir Atlanta, GA 30344"
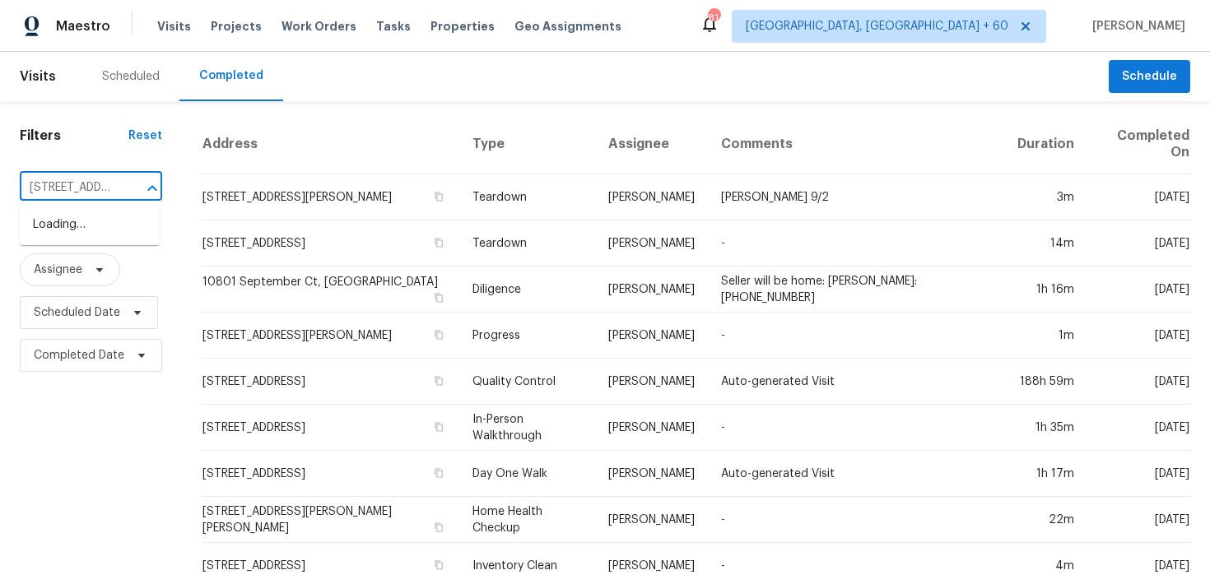
scroll to position [0, 107]
click at [97, 236] on li "1826 Bayrose Cir, Atlanta, GA 30344" at bounding box center [90, 224] width 140 height 27
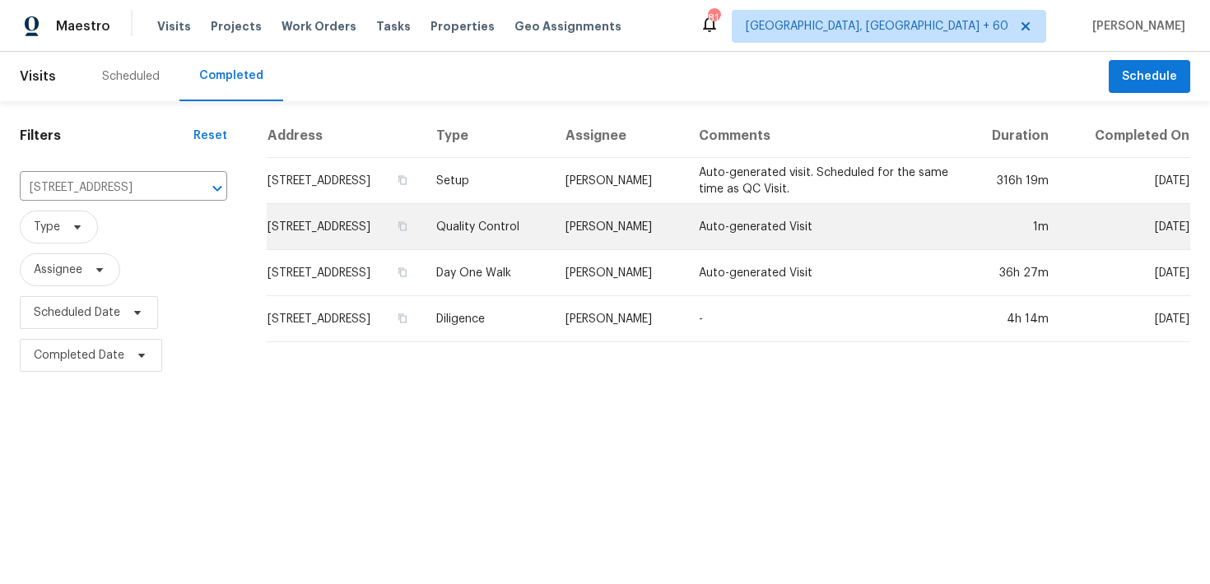
click at [553, 222] on td "Quality Control" at bounding box center [488, 227] width 130 height 46
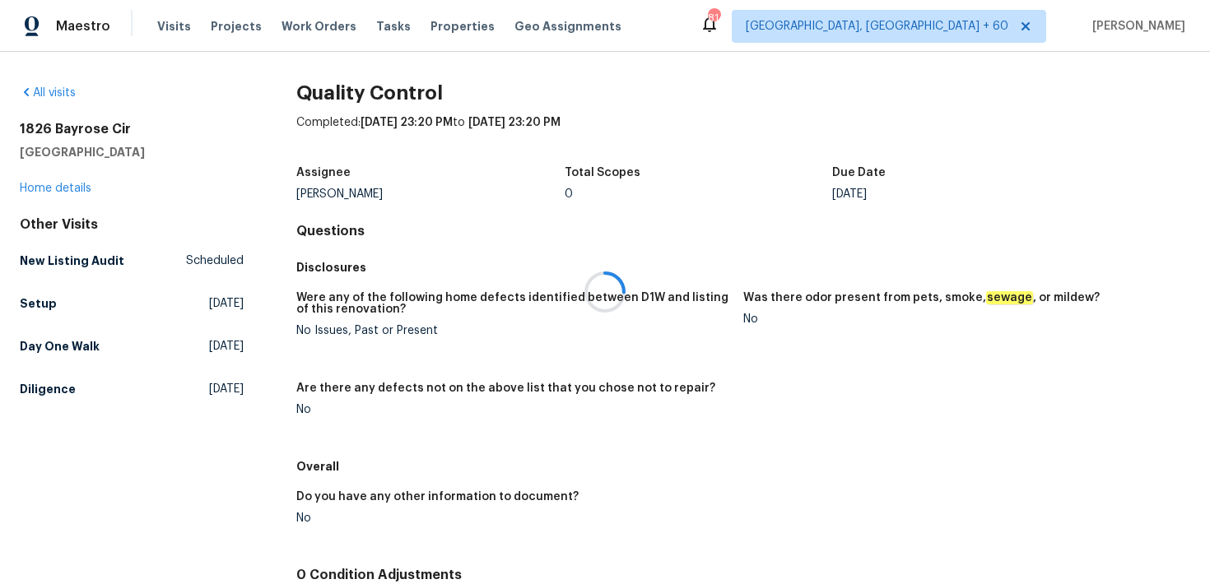
click at [35, 184] on div at bounding box center [605, 292] width 1210 height 584
click at [34, 184] on link "Home details" at bounding box center [56, 189] width 72 height 12
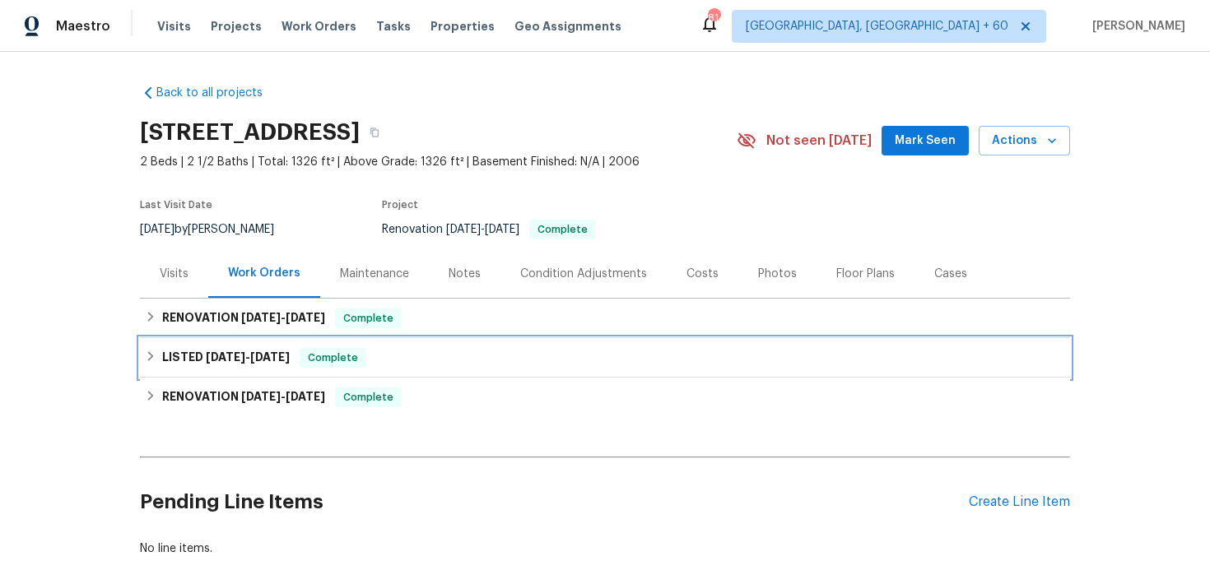
click at [435, 350] on div "LISTED 8/16/25 - 8/18/25 Complete" at bounding box center [605, 358] width 920 height 20
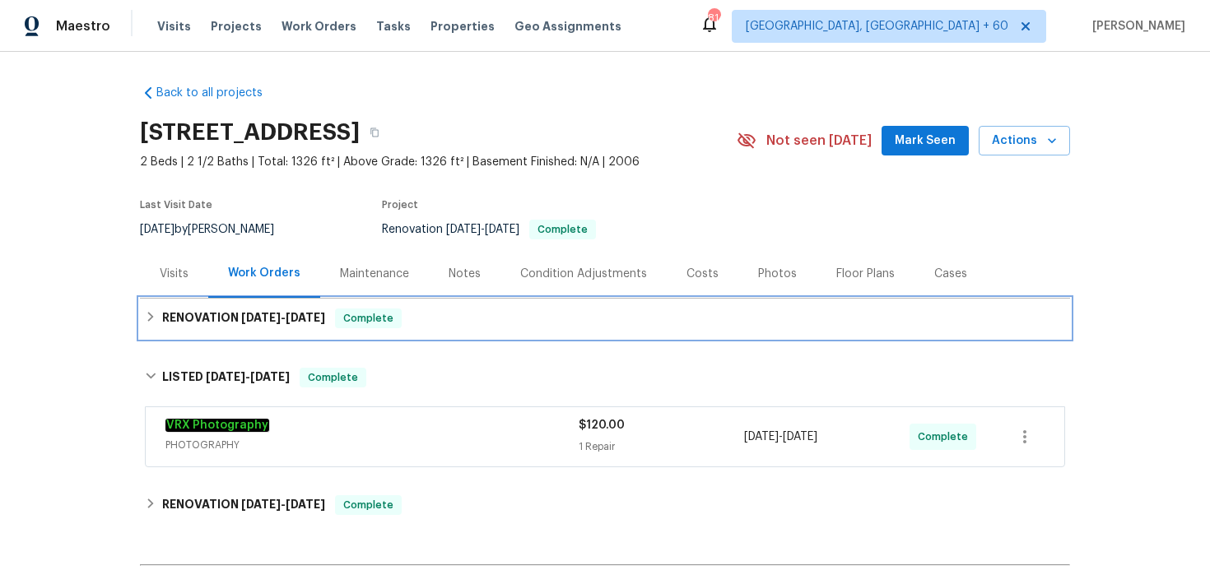
click at [476, 328] on div "RENOVATION 8/18/25 - 8/21/25 Complete" at bounding box center [605, 319] width 920 height 20
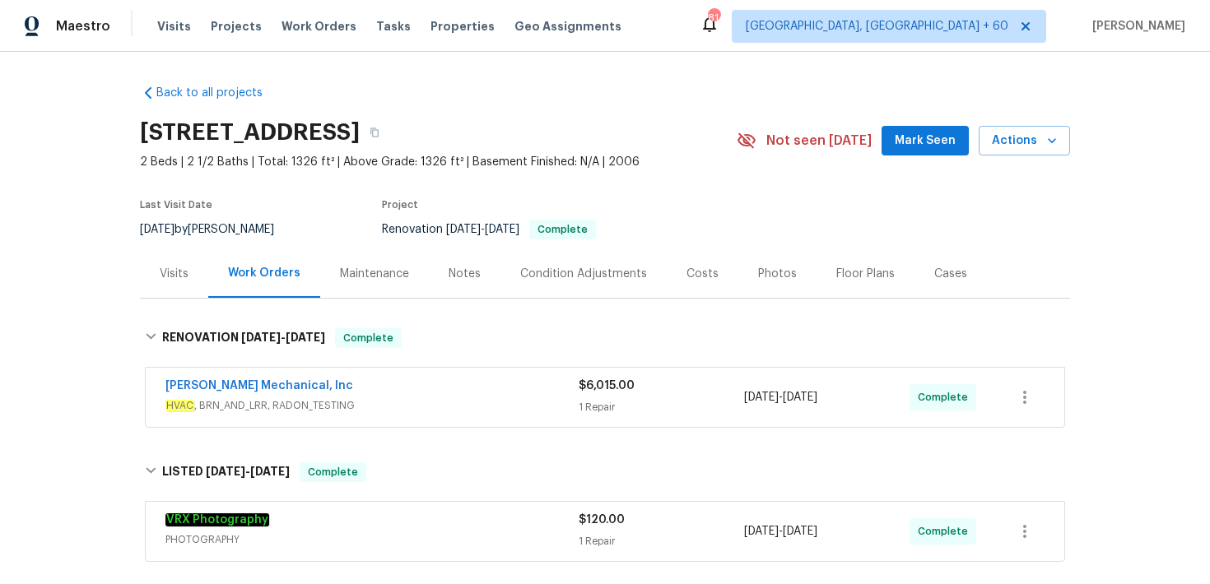
click at [615, 415] on div "1 Repair" at bounding box center [661, 407] width 165 height 16
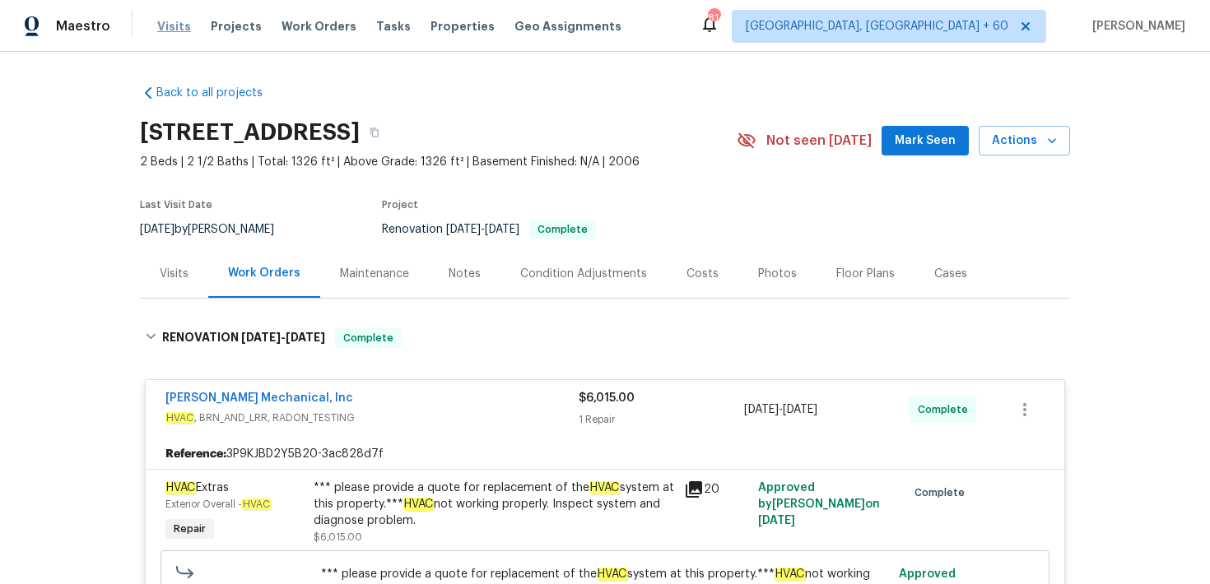
click at [161, 26] on span "Visits" at bounding box center [174, 26] width 34 height 16
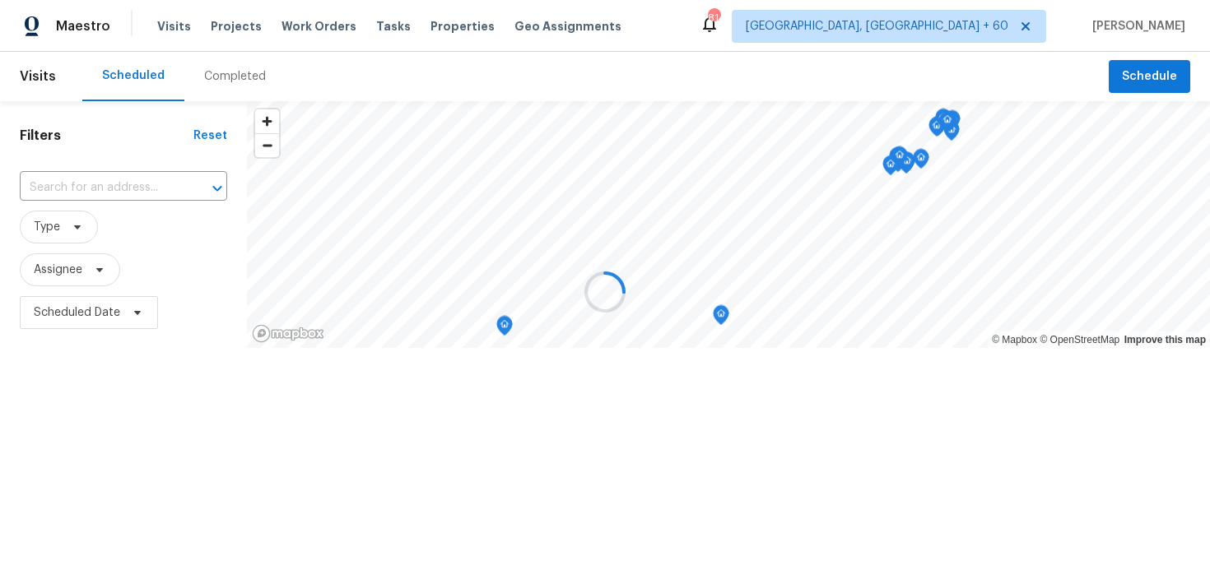
click at [225, 90] on div at bounding box center [605, 292] width 1210 height 584
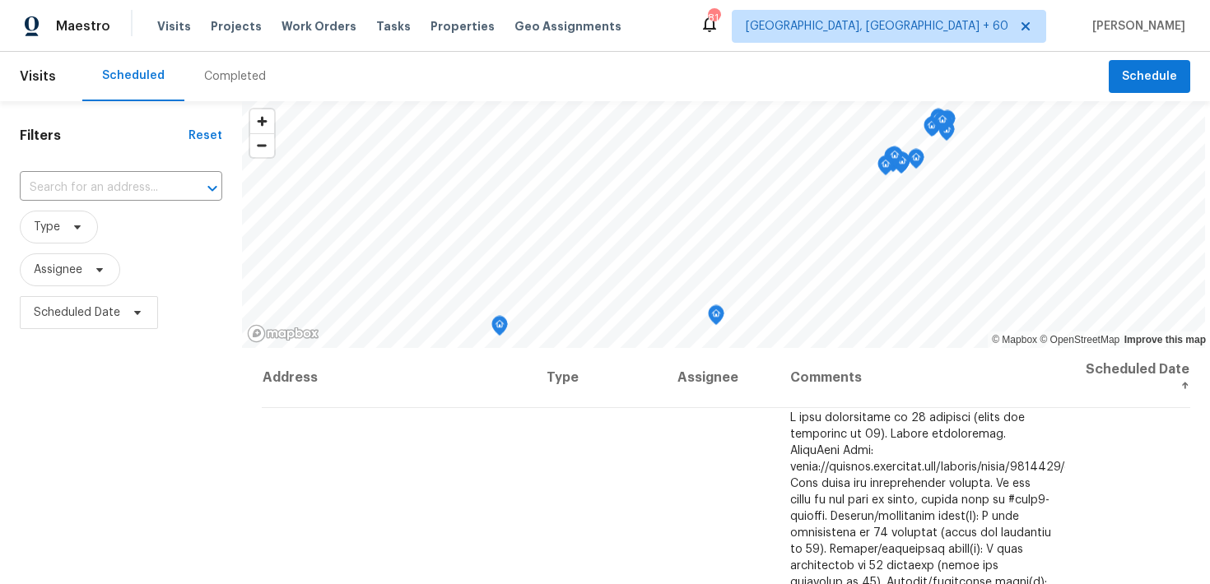
click at [226, 83] on div "Completed" at bounding box center [235, 76] width 62 height 16
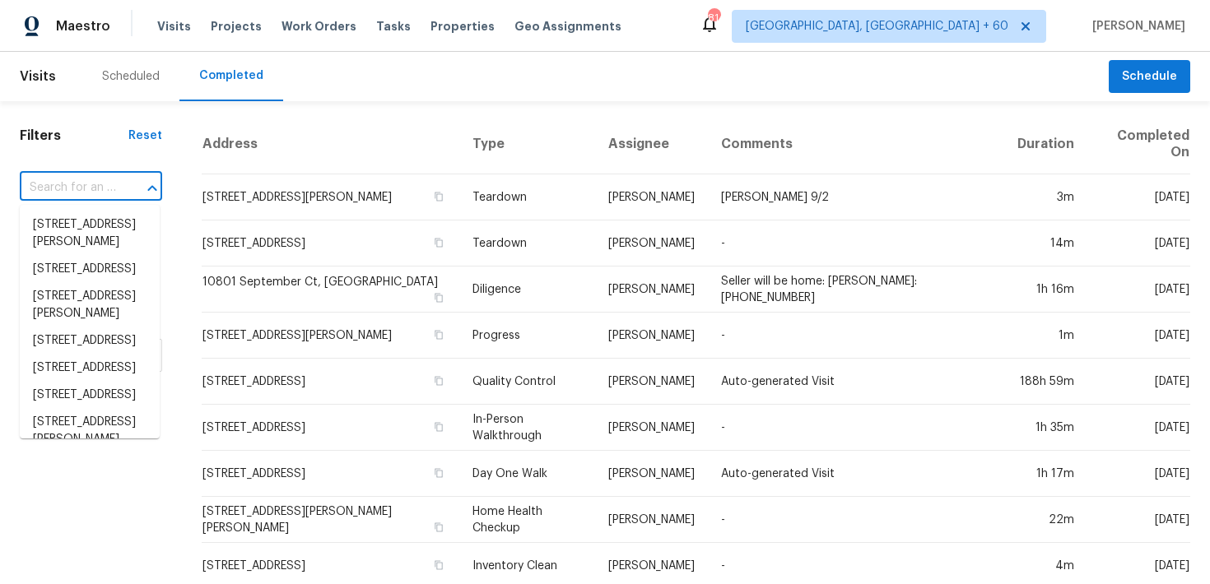
click at [72, 188] on input "text" at bounding box center [68, 188] width 96 height 26
paste input "937 Milner Pass Rd Severance, CO 80550"
type input "937 Milner Pass Rd Severance, CO 80550"
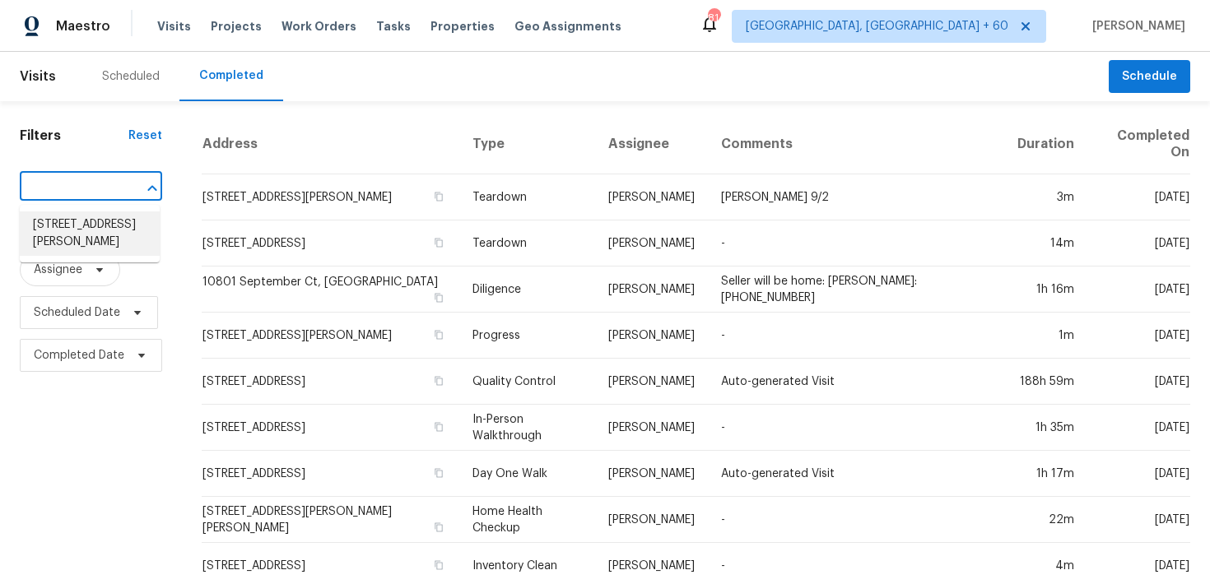
click at [57, 224] on li "937 Milner Pass Rd, Severance, CO 80550" at bounding box center [90, 233] width 140 height 44
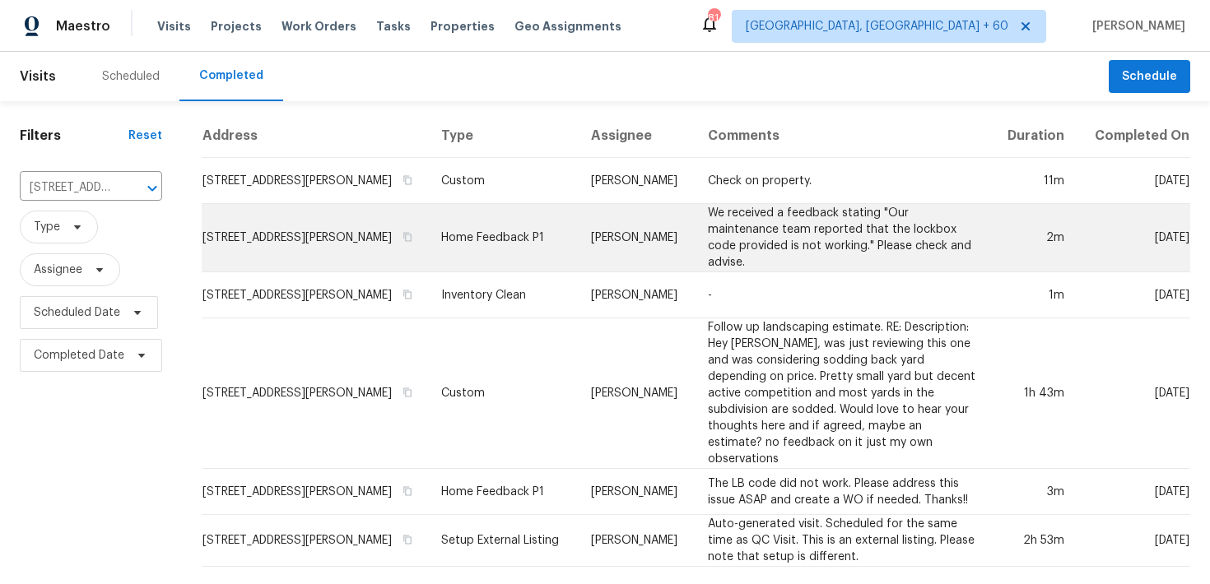
click at [477, 219] on td "Home Feedback P1" at bounding box center [503, 238] width 150 height 68
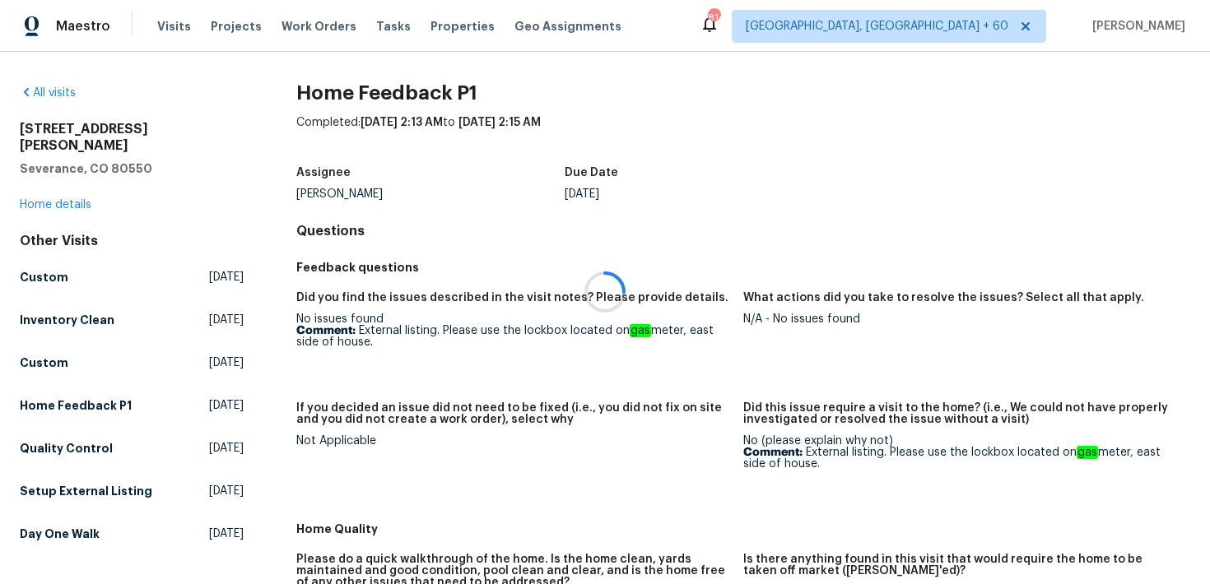
click at [44, 185] on div at bounding box center [605, 292] width 1210 height 584
click at [39, 199] on link "Home details" at bounding box center [56, 205] width 72 height 12
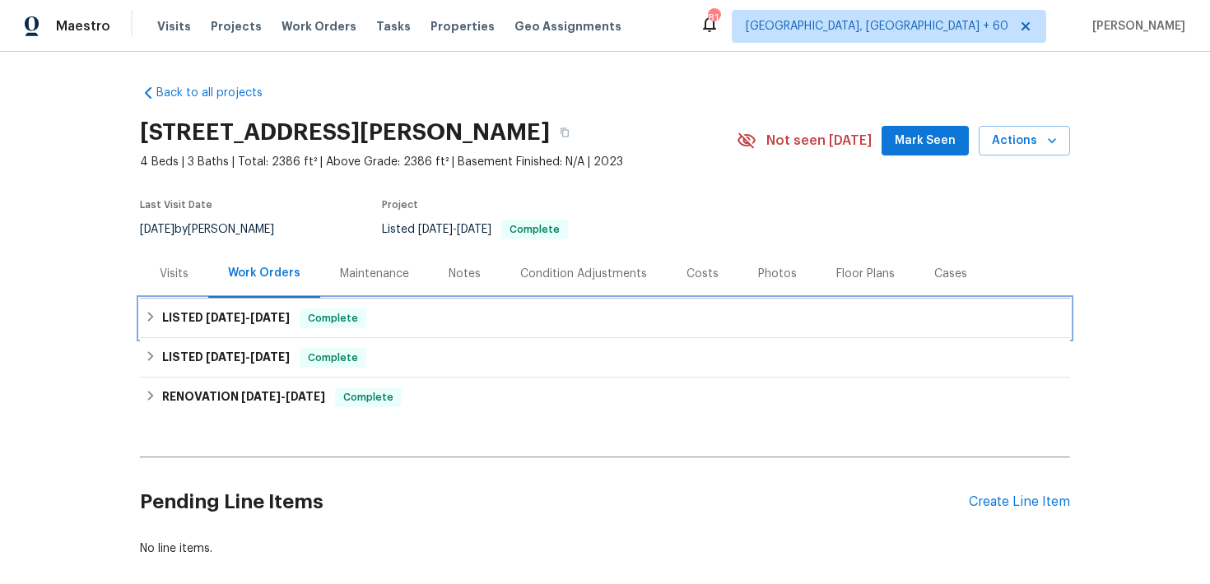
click at [413, 321] on div "LISTED 8/27/25 - 8/29/25 Complete" at bounding box center [605, 319] width 920 height 20
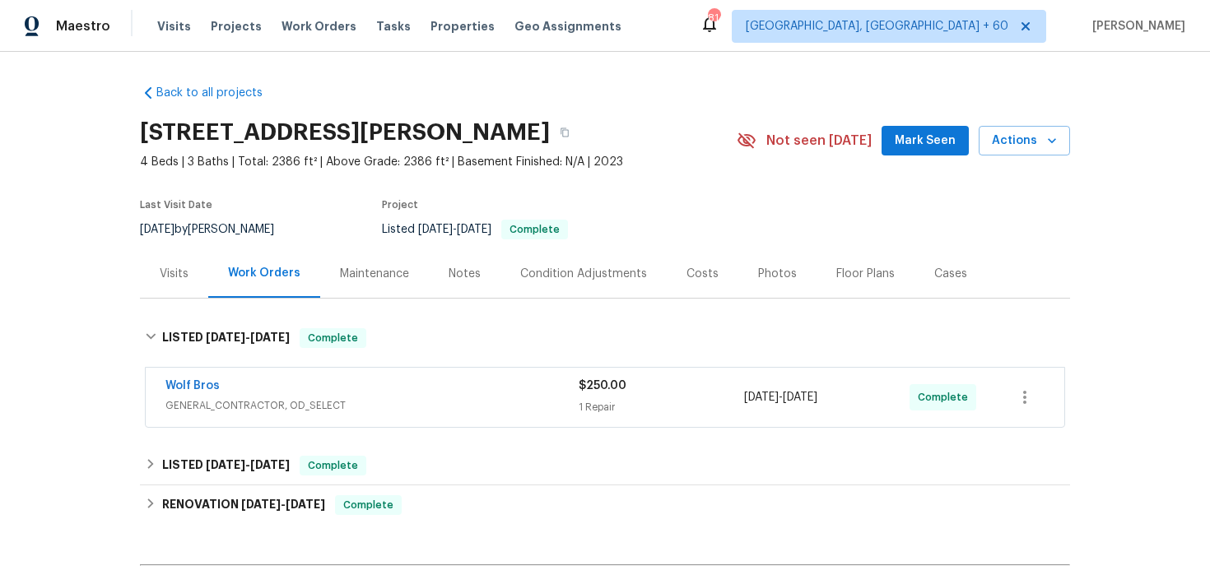
click at [610, 404] on div "1 Repair" at bounding box center [661, 407] width 165 height 16
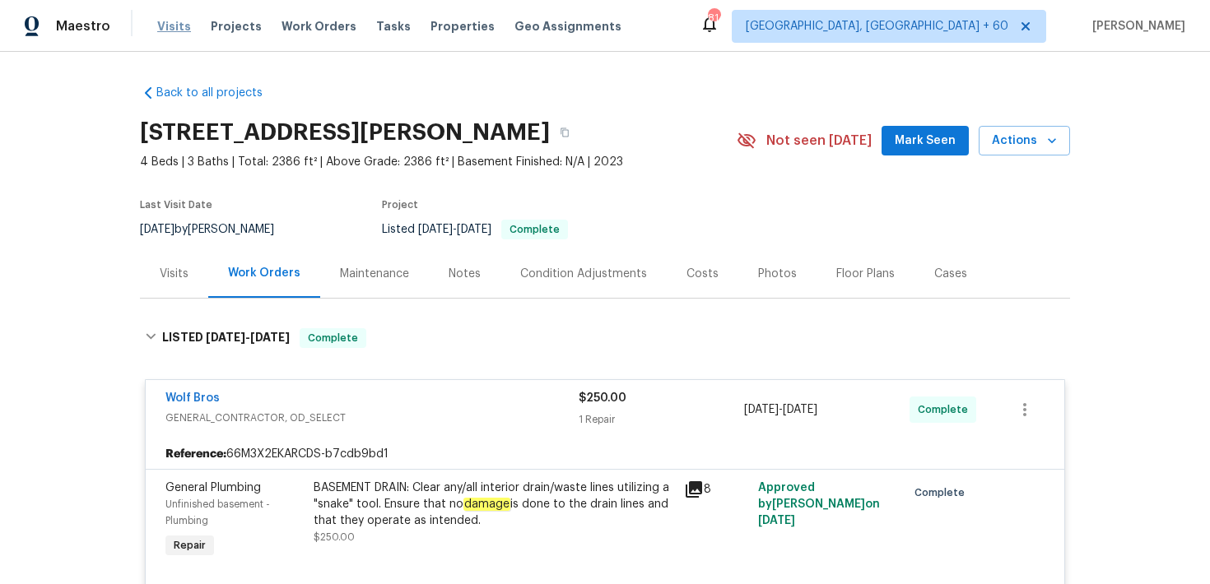
click at [168, 23] on span "Visits" at bounding box center [174, 26] width 34 height 16
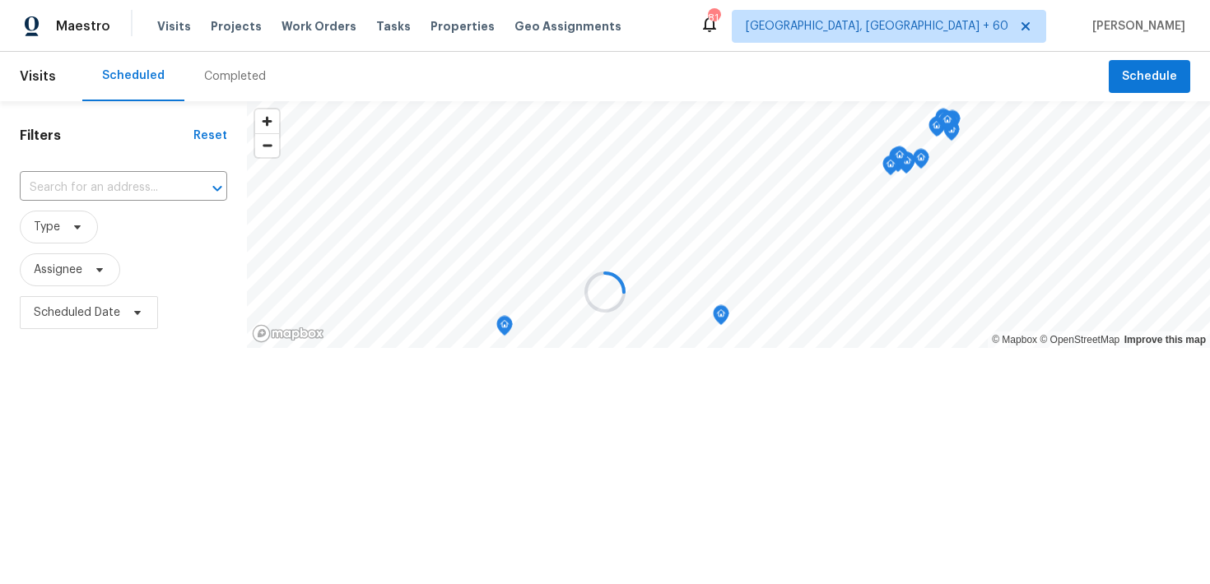
click at [221, 70] on div at bounding box center [605, 292] width 1210 height 584
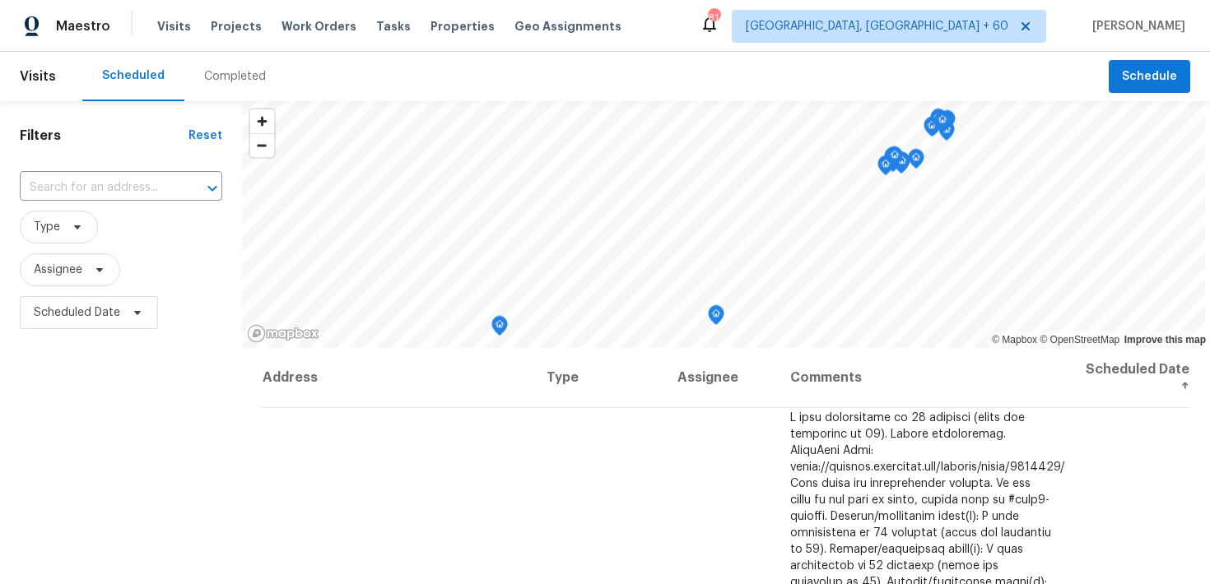
click at [225, 68] on div "Completed" at bounding box center [235, 76] width 62 height 16
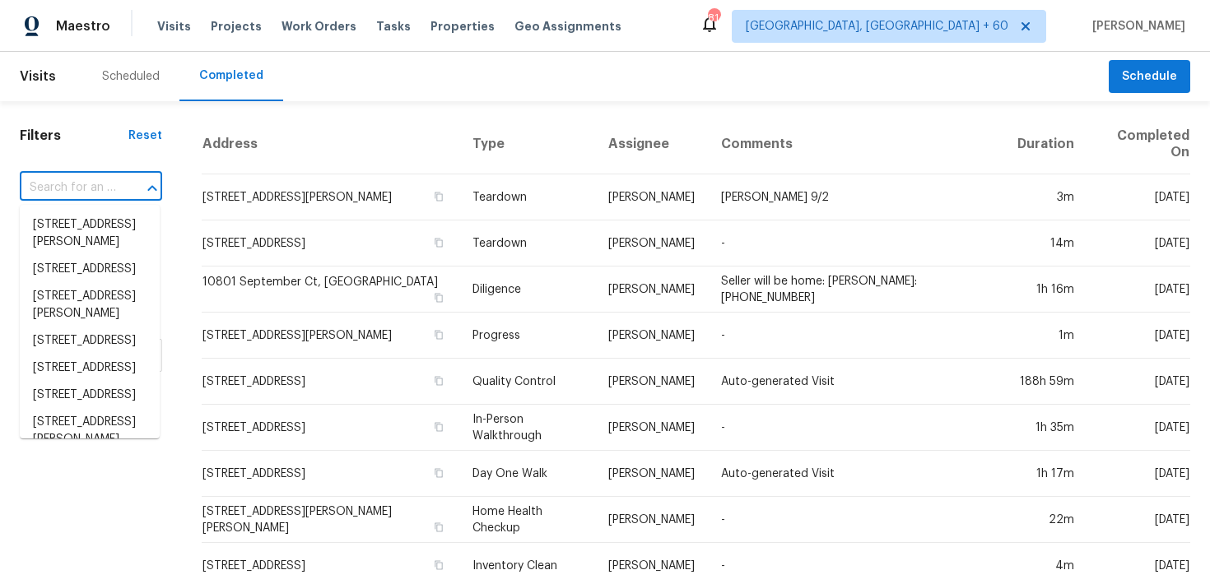
click at [84, 198] on input "text" at bounding box center [68, 188] width 96 height 26
paste input "1601 N Saba St Chandler true 271, AZ 85225"
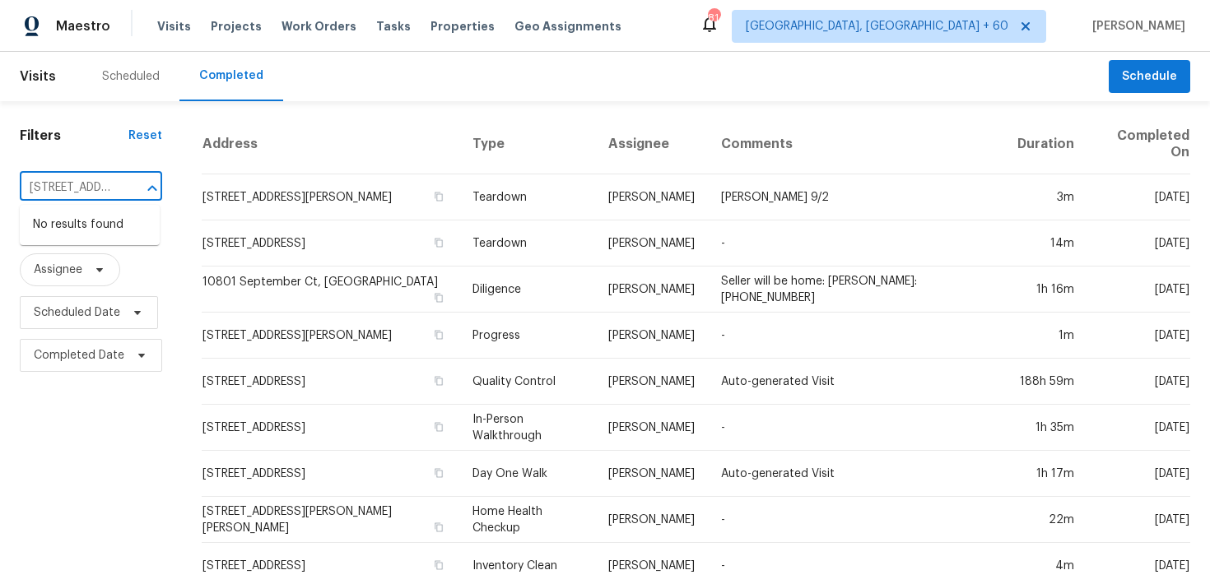
scroll to position [0, 150]
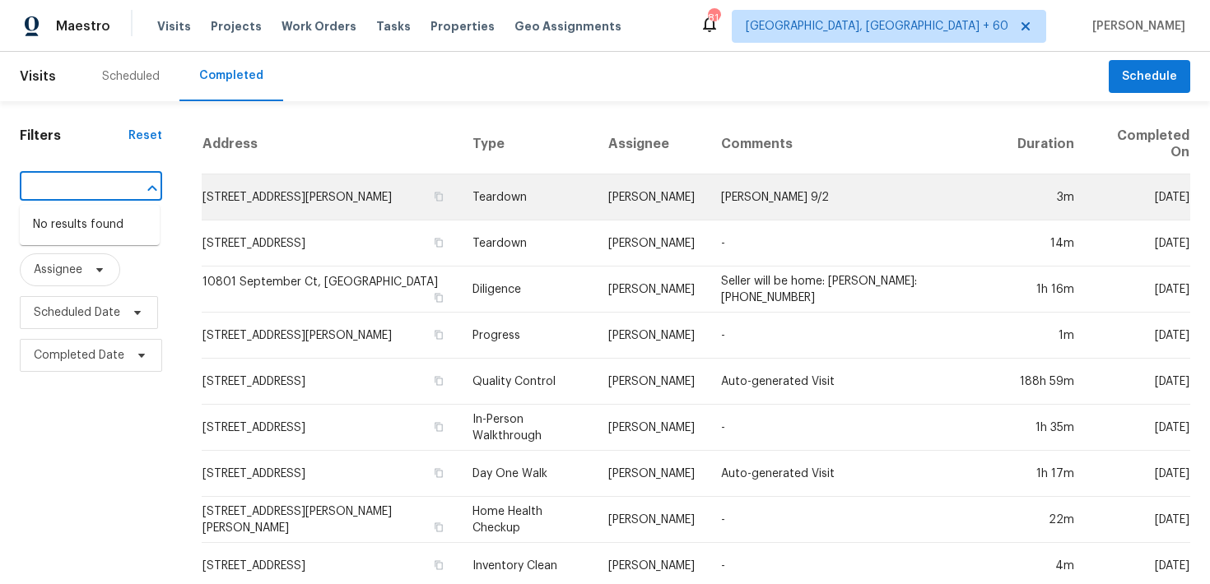
drag, startPoint x: 40, startPoint y: 192, endPoint x: 232, endPoint y: 218, distance: 193.5
type input "1601 N Saba St"
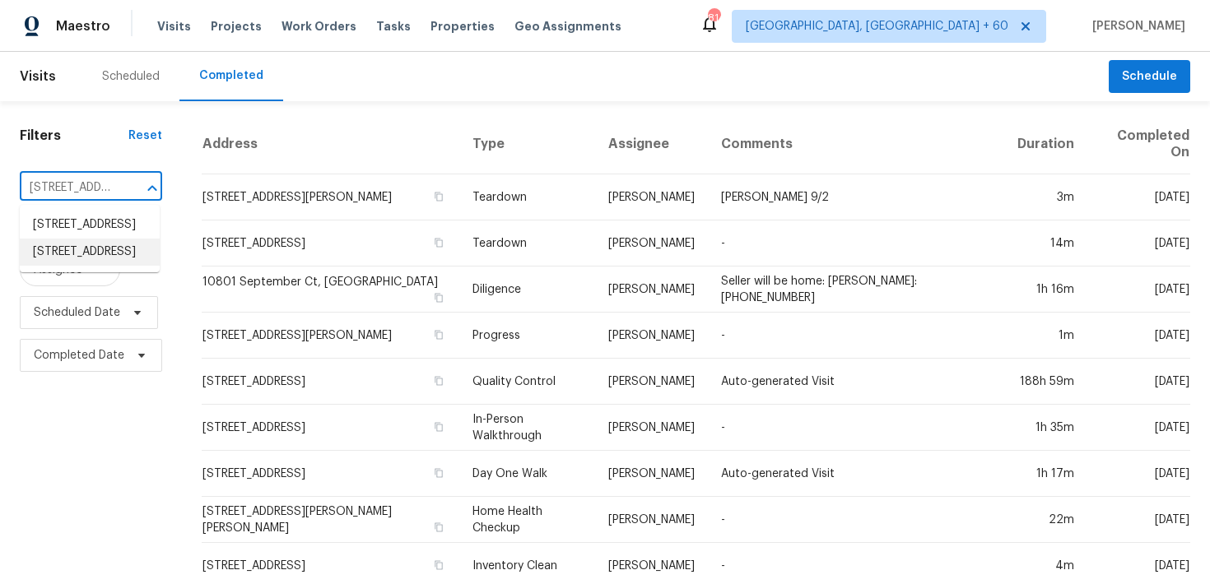
click at [111, 266] on li "1601 N Saba St Unit 271, Chandler, AZ 85225" at bounding box center [90, 252] width 140 height 27
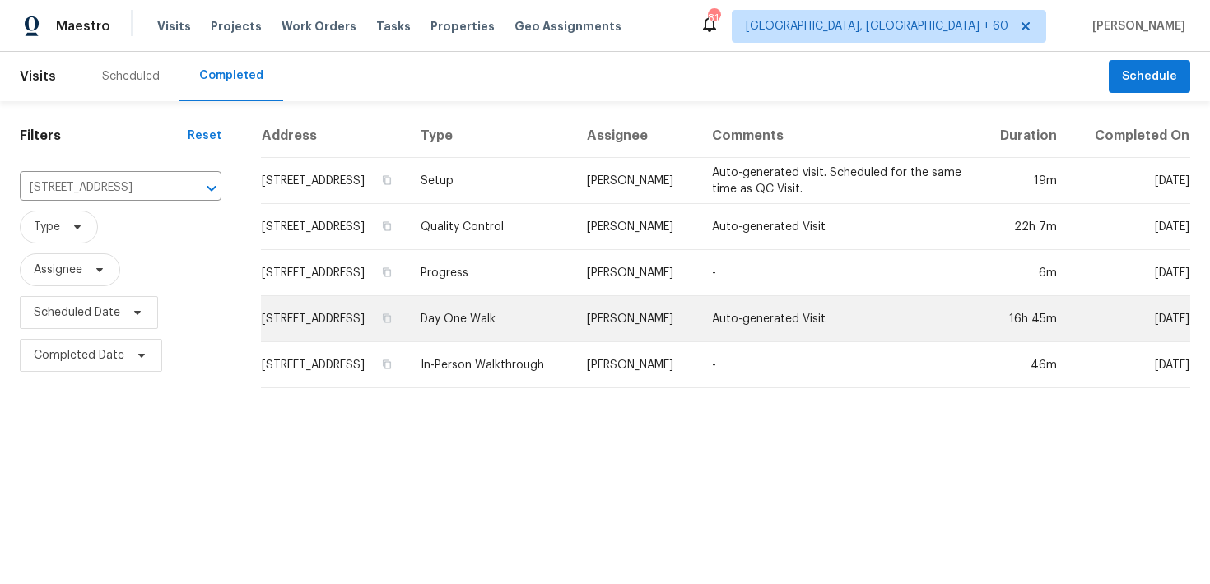
click at [506, 335] on td "Day One Walk" at bounding box center [490, 319] width 166 height 46
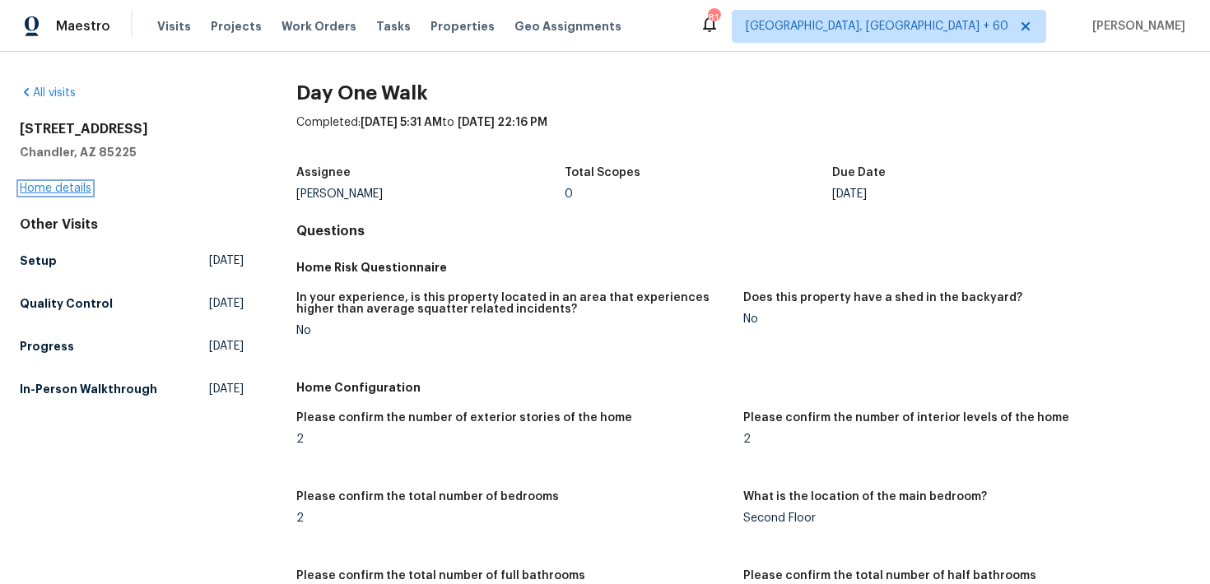
click at [84, 188] on link "Home details" at bounding box center [56, 189] width 72 height 12
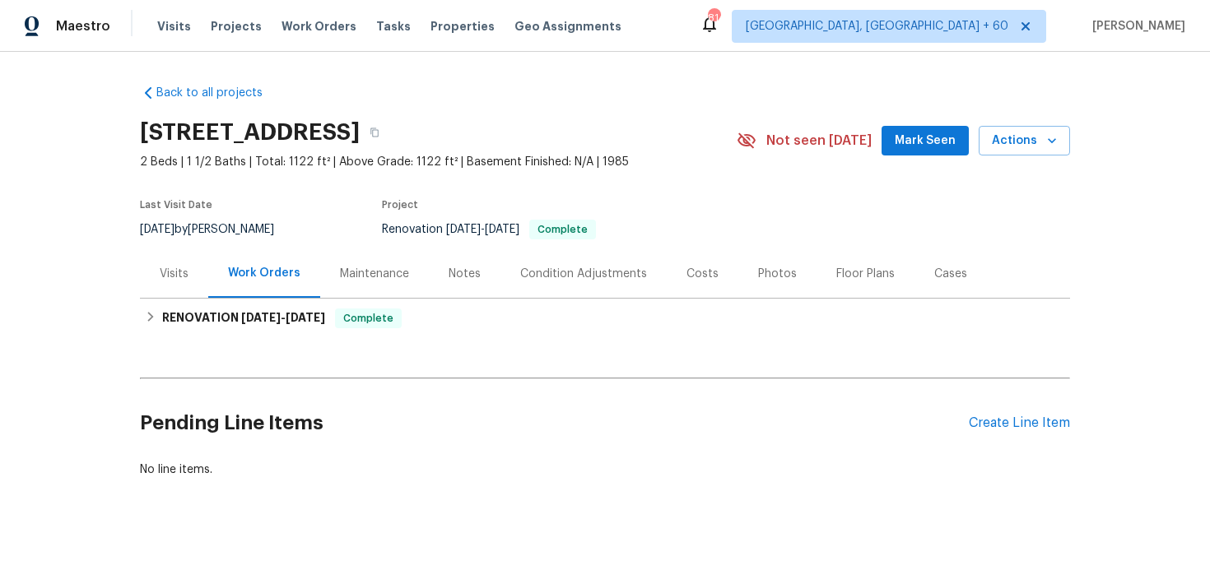
scroll to position [6, 0]
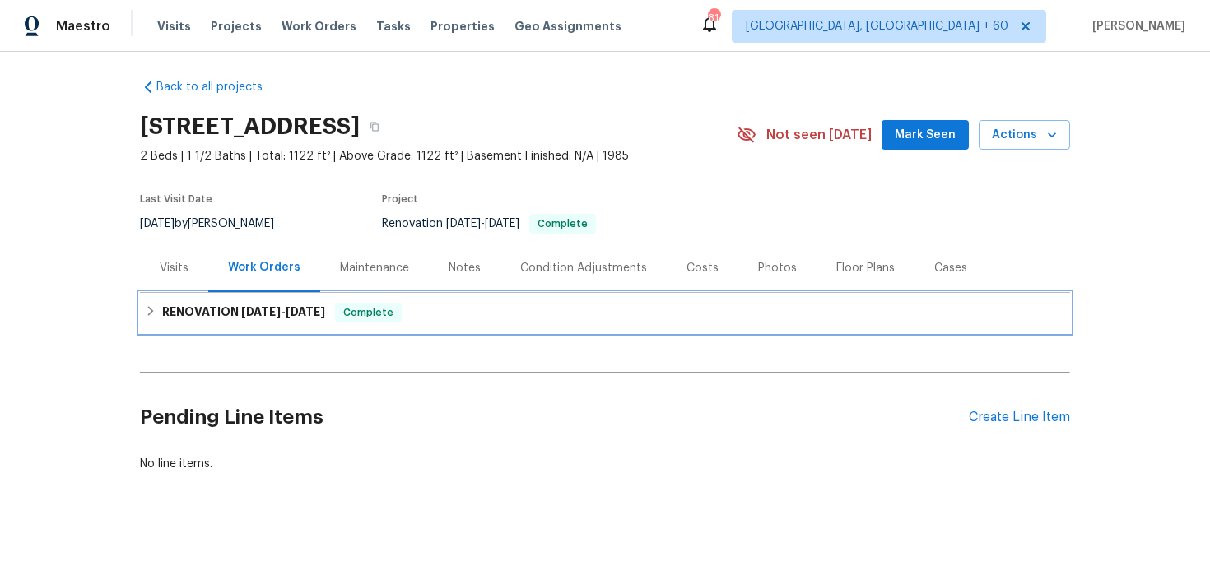
click at [426, 293] on div "RENOVATION 8/26/25 - 9/1/25 Complete" at bounding box center [605, 313] width 930 height 40
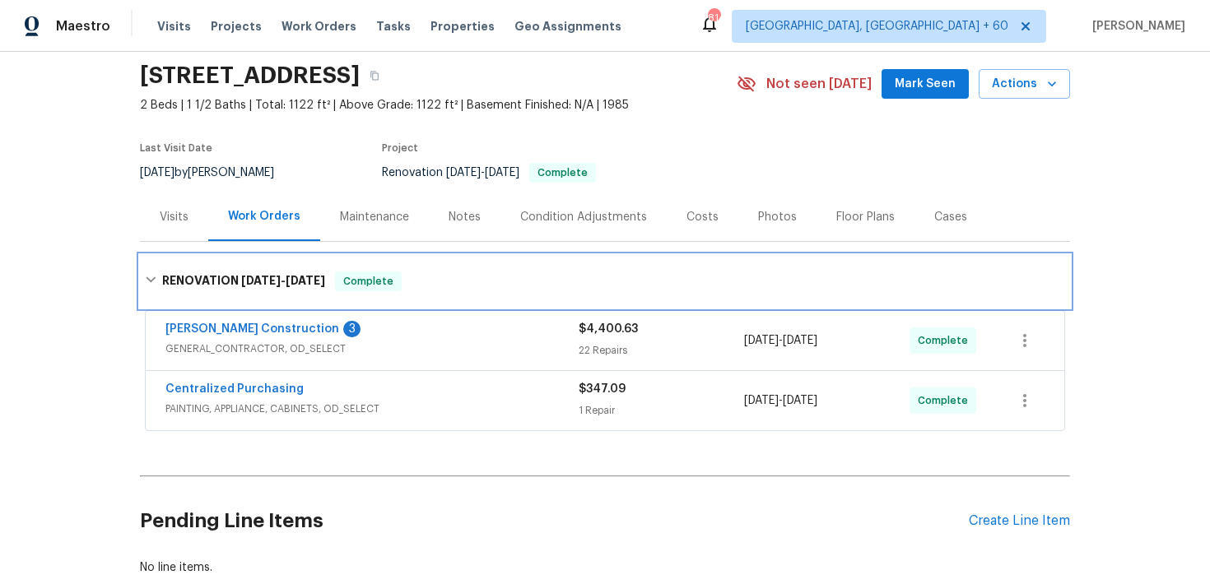
scroll to position [69, 0]
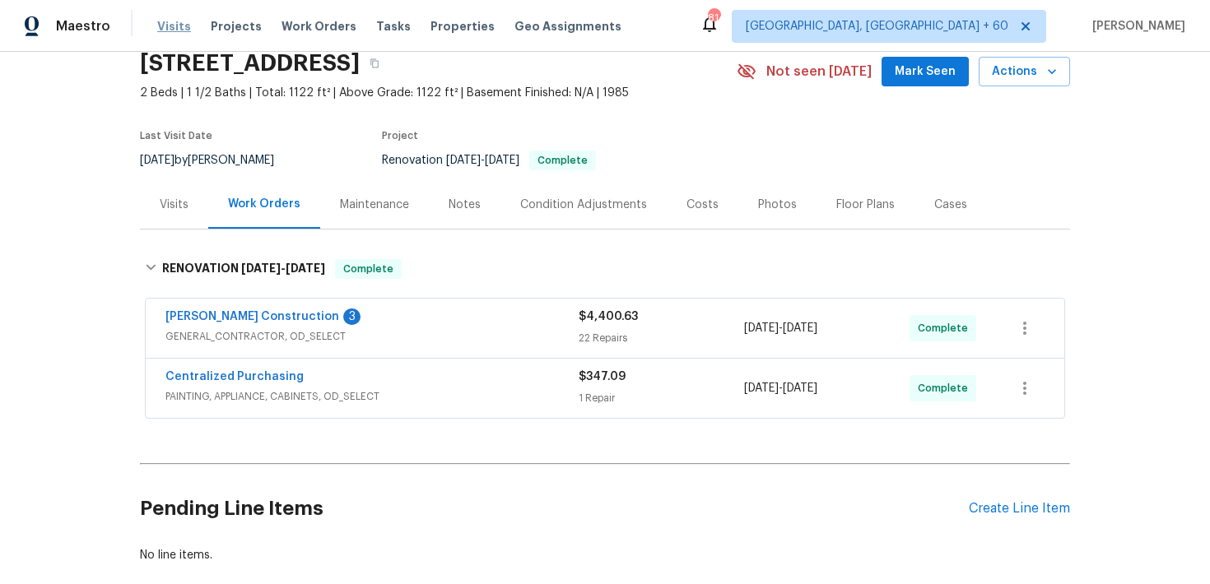
click at [169, 28] on span "Visits" at bounding box center [174, 26] width 34 height 16
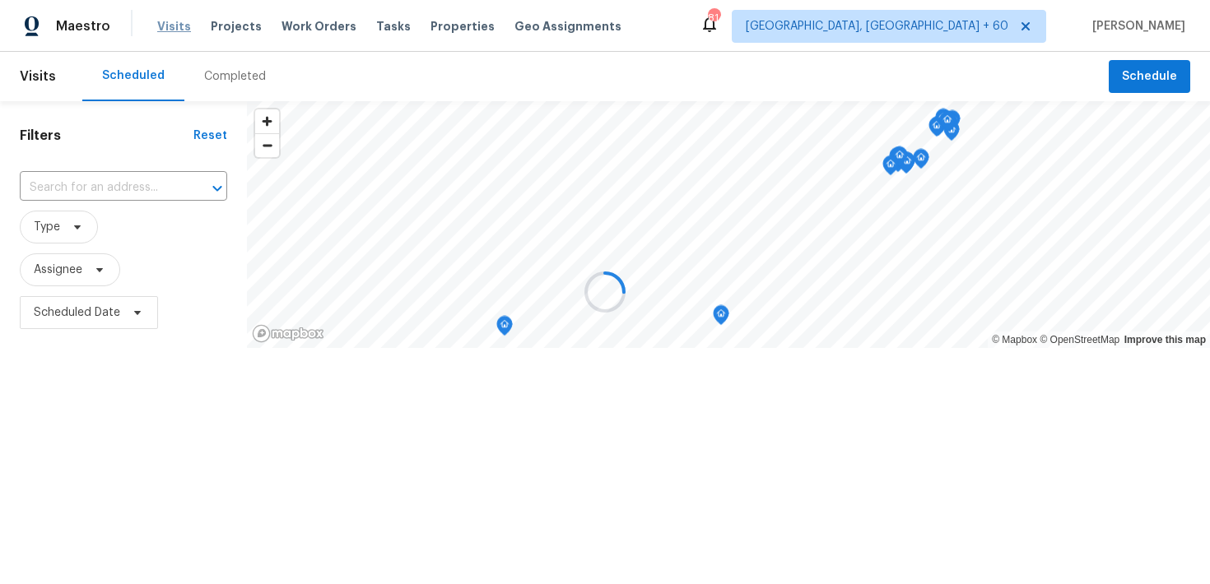
click at [169, 28] on div at bounding box center [605, 292] width 1210 height 584
click at [231, 61] on div at bounding box center [605, 292] width 1210 height 584
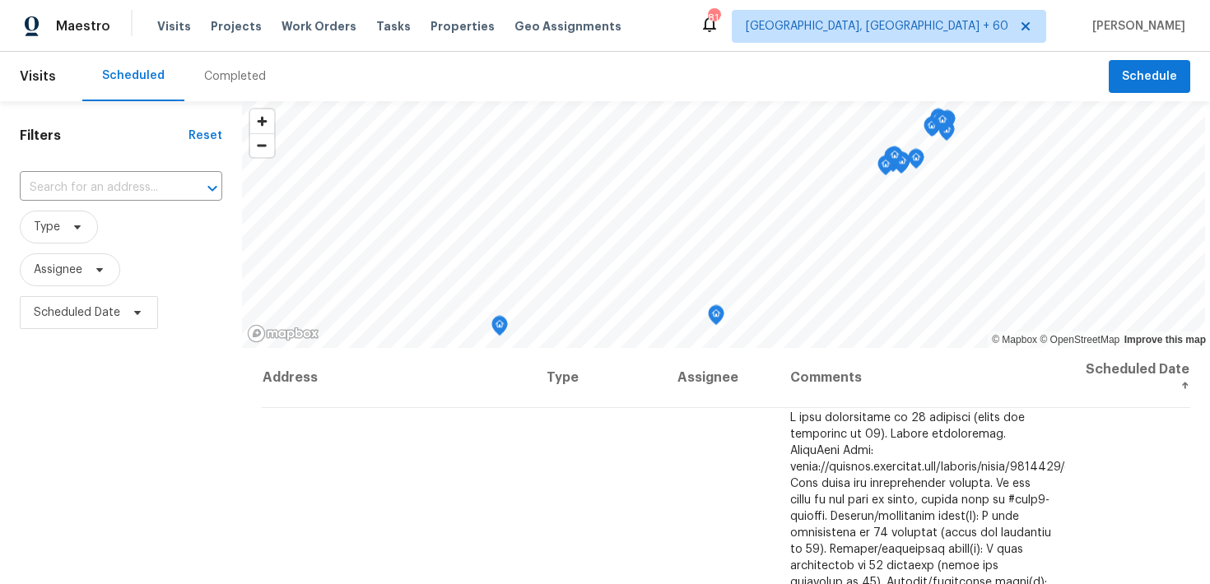
click at [222, 82] on div "Completed" at bounding box center [235, 76] width 62 height 16
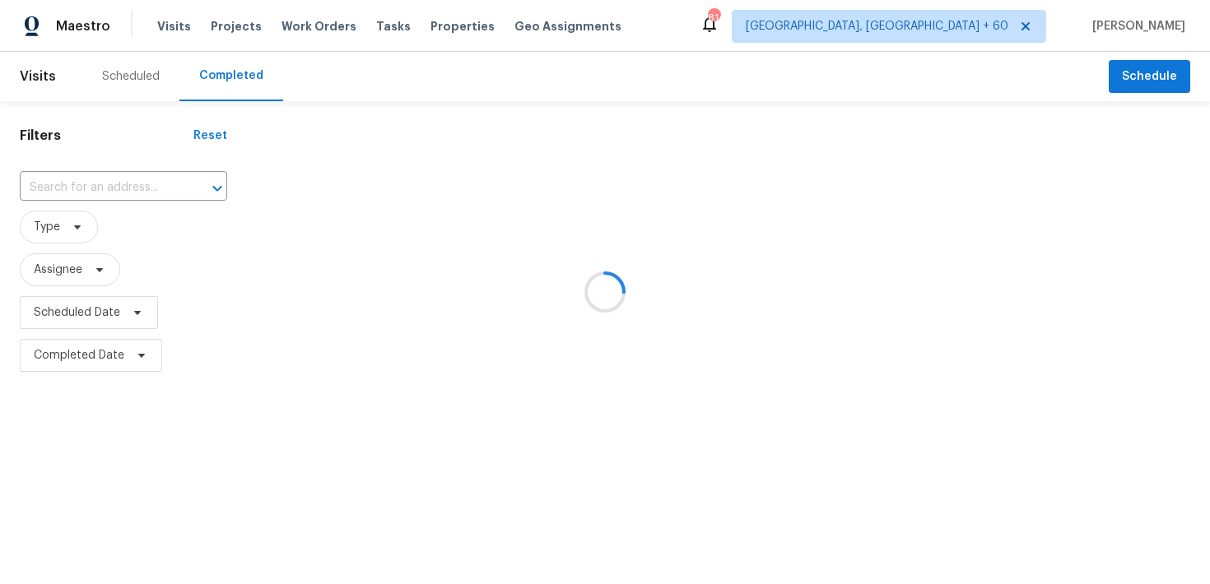
click at [62, 188] on div at bounding box center [605, 292] width 1210 height 584
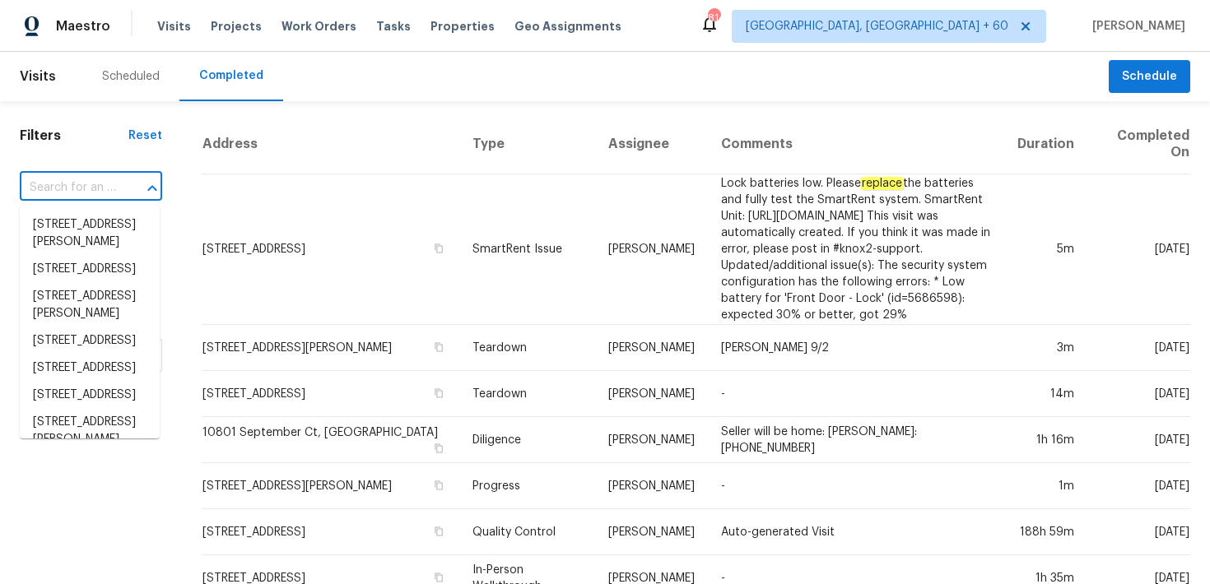
click at [58, 186] on input "text" at bounding box center [68, 188] width 96 height 26
paste input "6130 Saint Andrews Dr Sanford, NC 27332"
type input "6130 Saint Andrews Dr Sanford, NC 27332"
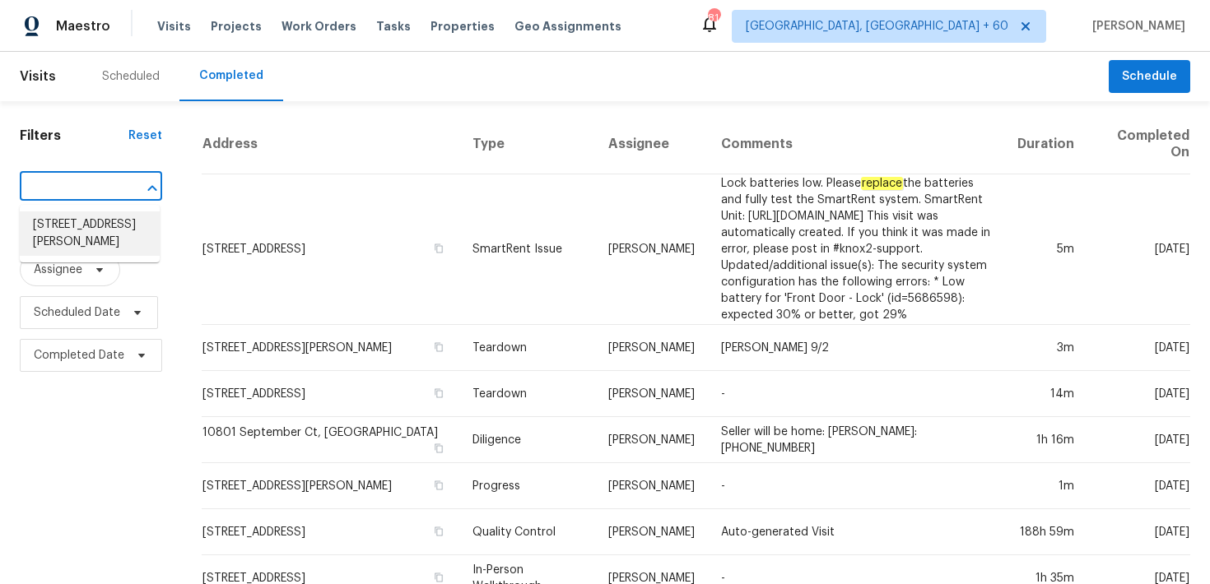
click at [53, 225] on li "6130 Saint Andrews Dr, Sanford, NC 27332" at bounding box center [90, 233] width 140 height 44
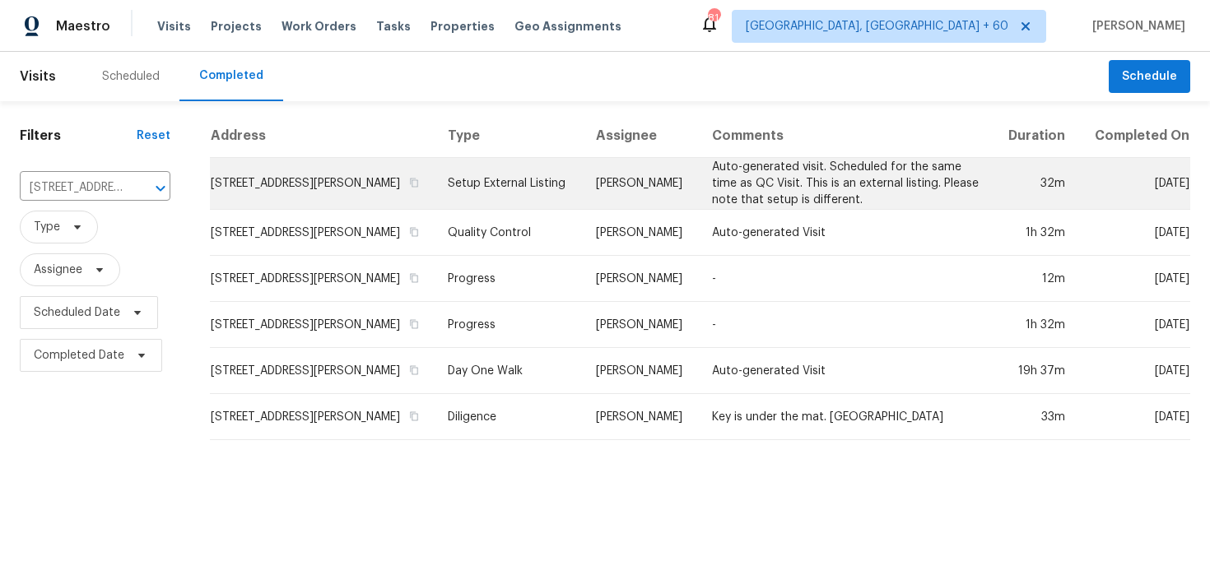
click at [491, 199] on td "Setup External Listing" at bounding box center [509, 184] width 148 height 52
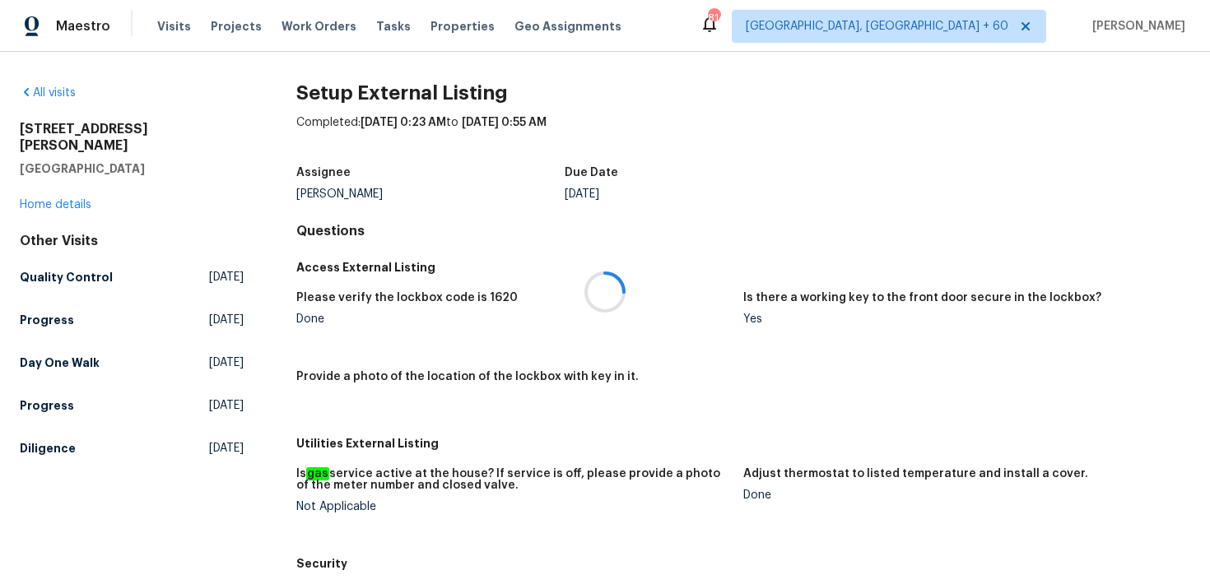
click at [45, 189] on div at bounding box center [605, 292] width 1210 height 584
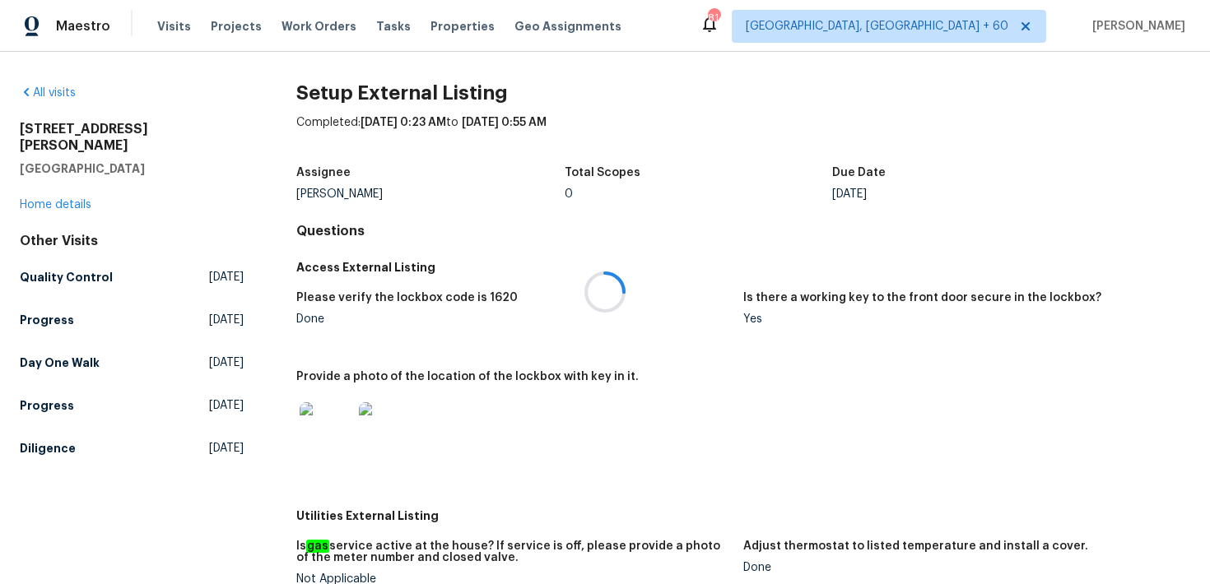
click at [30, 192] on div at bounding box center [605, 292] width 1210 height 584
click at [30, 199] on link "Home details" at bounding box center [56, 205] width 72 height 12
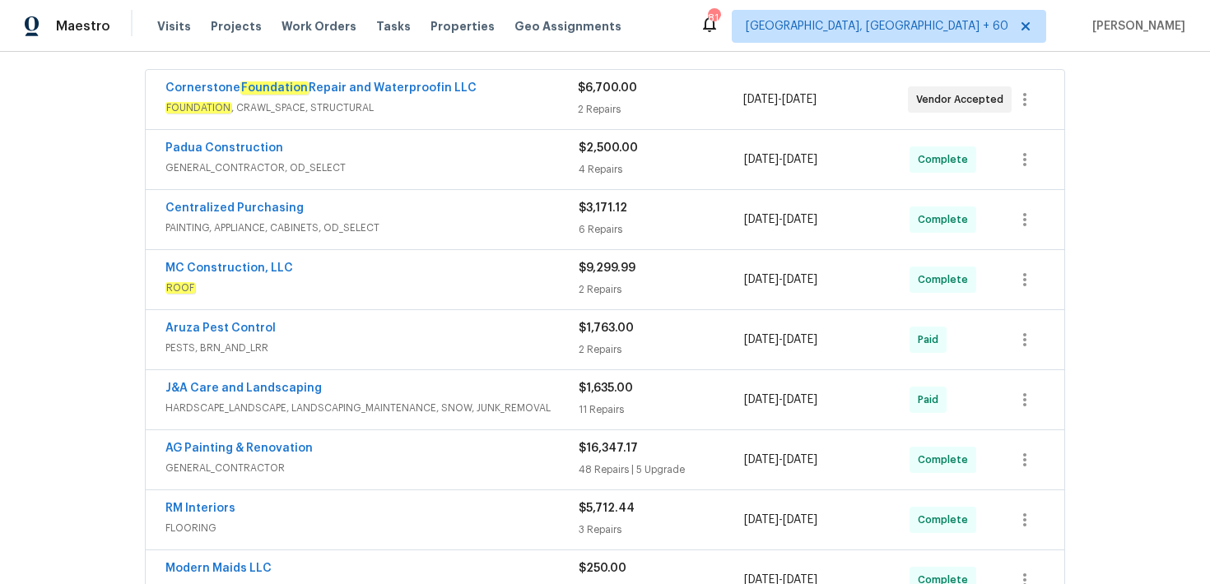
scroll to position [319, 0]
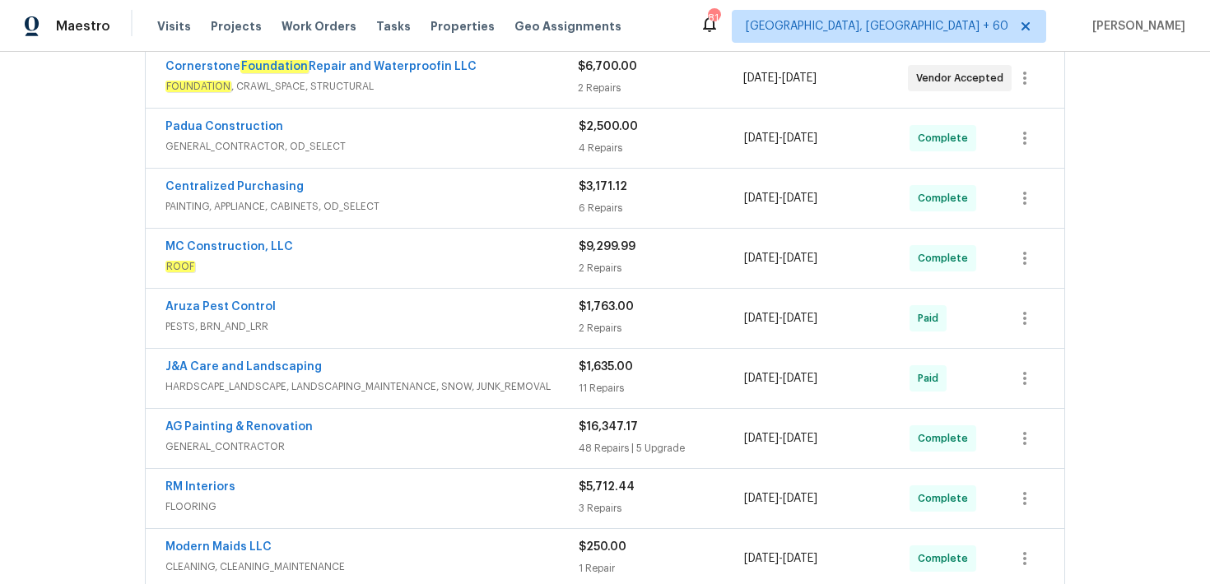
click at [593, 142] on div "4 Repairs" at bounding box center [661, 148] width 165 height 16
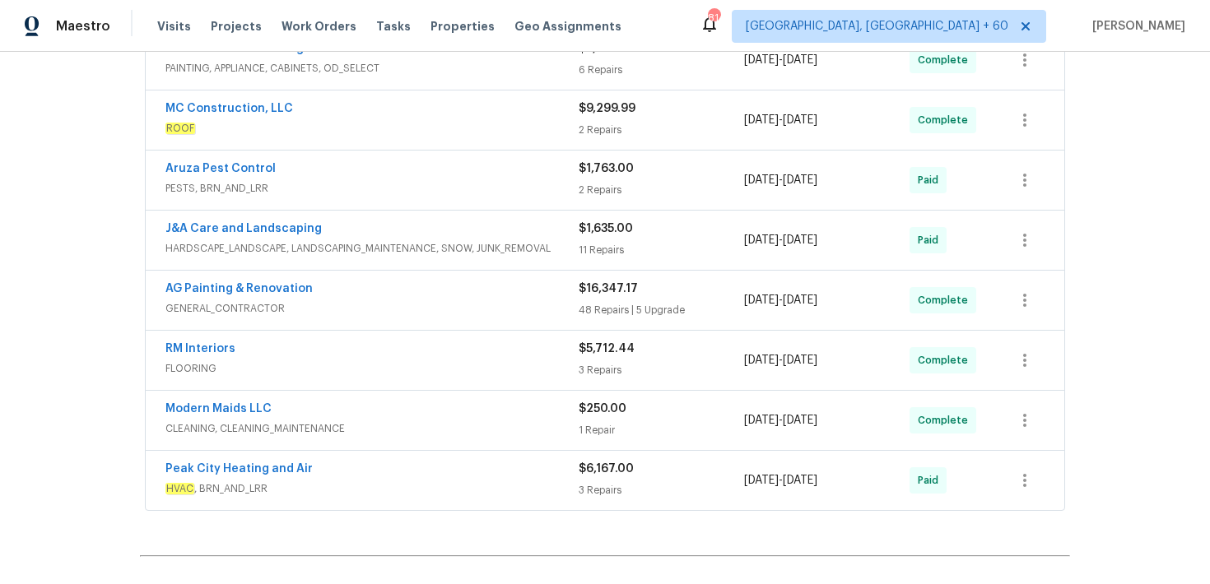
scroll to position [1373, 0]
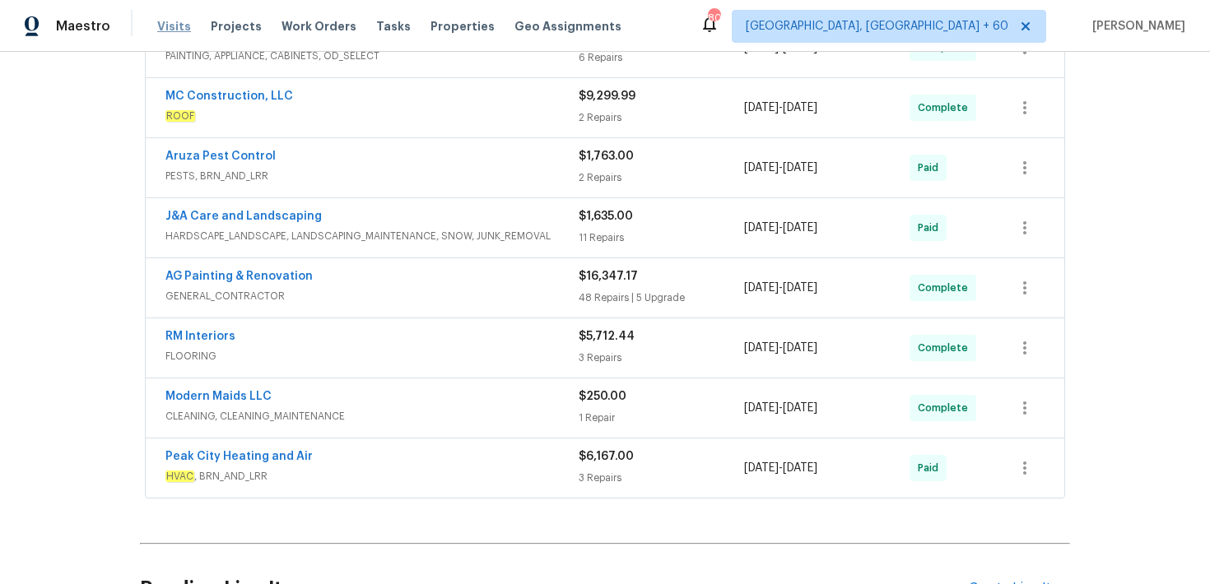
click at [163, 32] on span "Visits" at bounding box center [174, 26] width 34 height 16
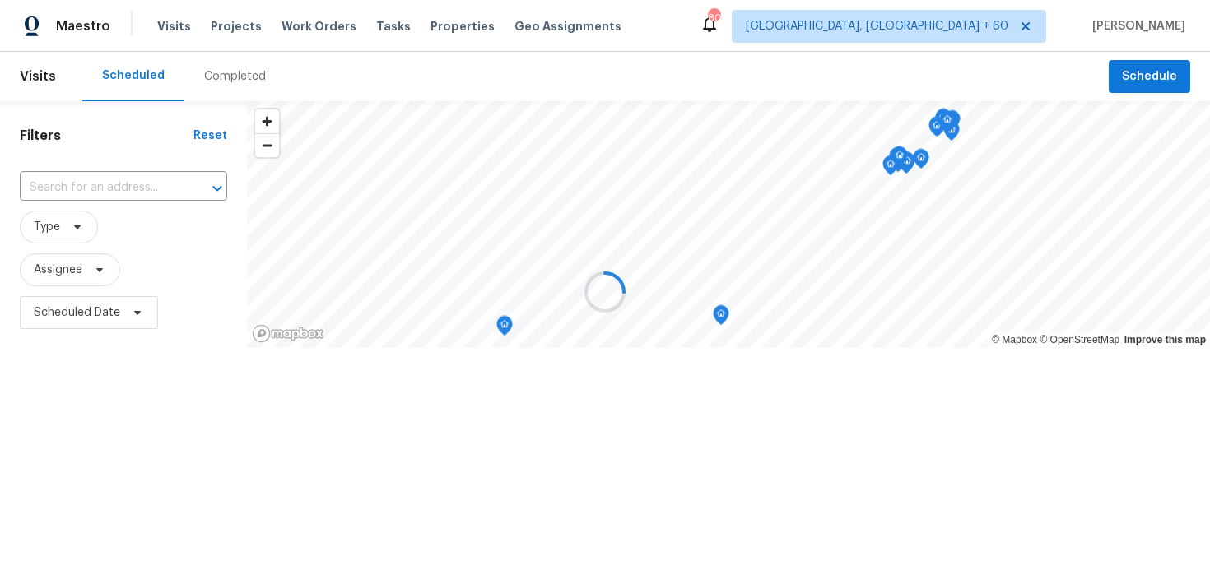
click at [221, 67] on div at bounding box center [605, 292] width 1210 height 584
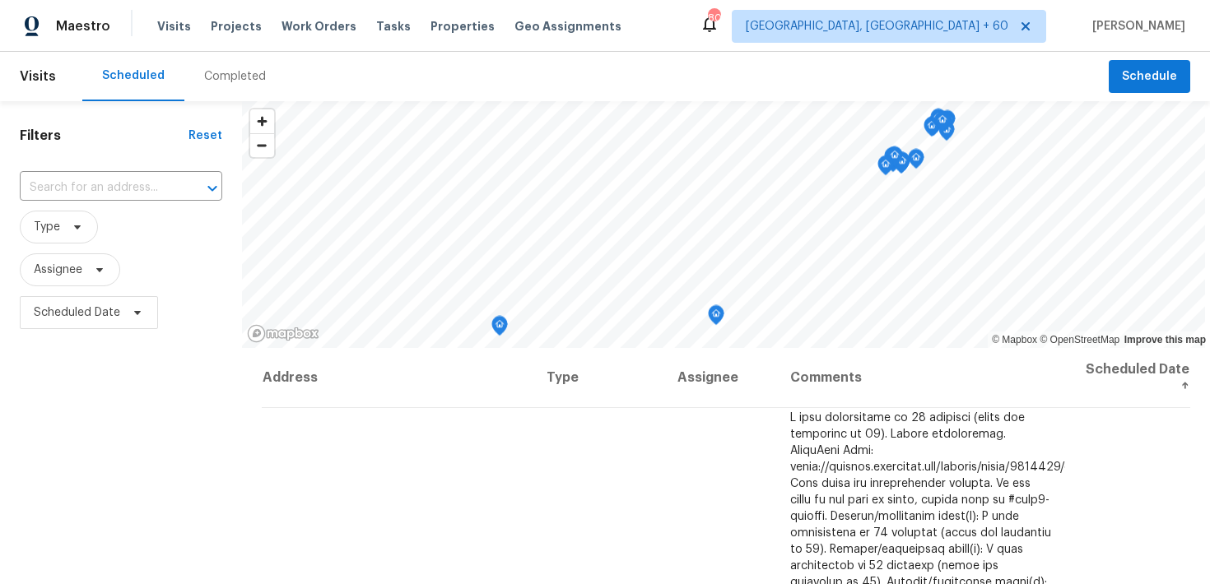
click at [231, 71] on div "Completed" at bounding box center [235, 76] width 62 height 16
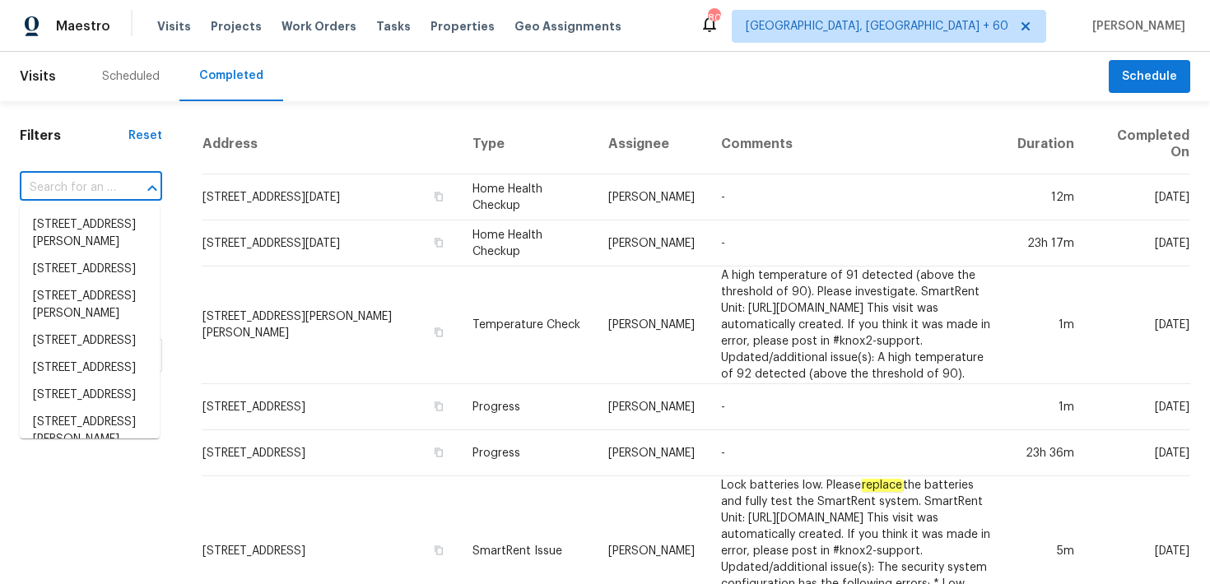
click at [70, 191] on input "text" at bounding box center [68, 188] width 96 height 26
paste input "4264 San Simeon Ln Fort Worth, TX 76179"
type input "4264 San Simeon Ln Fort Worth, TX 76179"
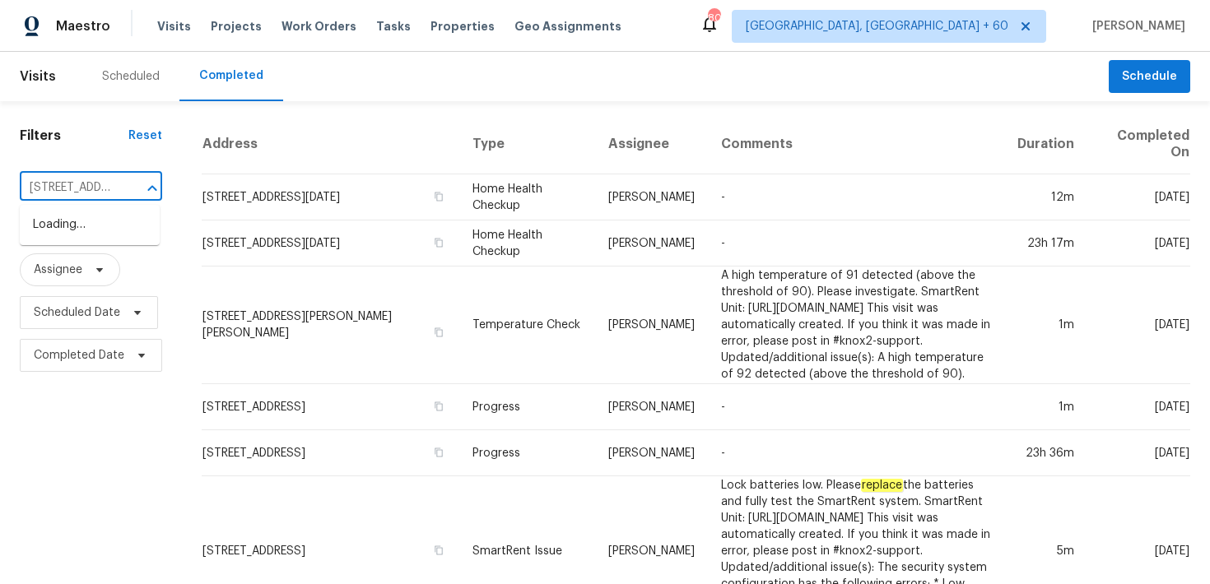
scroll to position [0, 141]
click at [72, 233] on li "4264 San Simeon Ln, Fort Worth, TX 76179" at bounding box center [90, 224] width 140 height 27
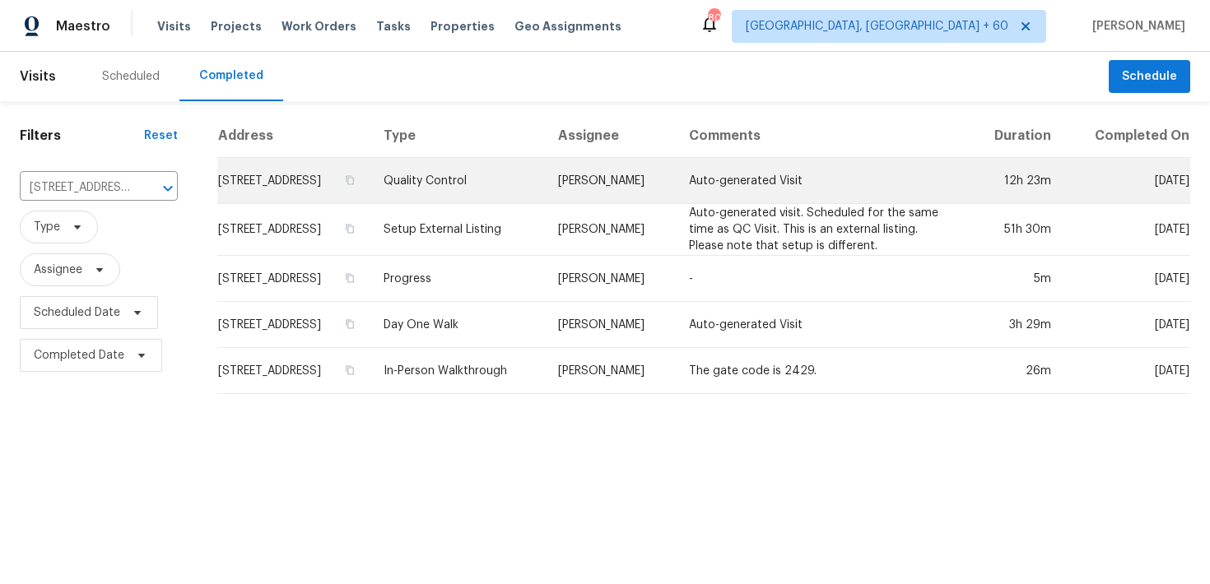
click at [478, 190] on td "Quality Control" at bounding box center [457, 181] width 174 height 46
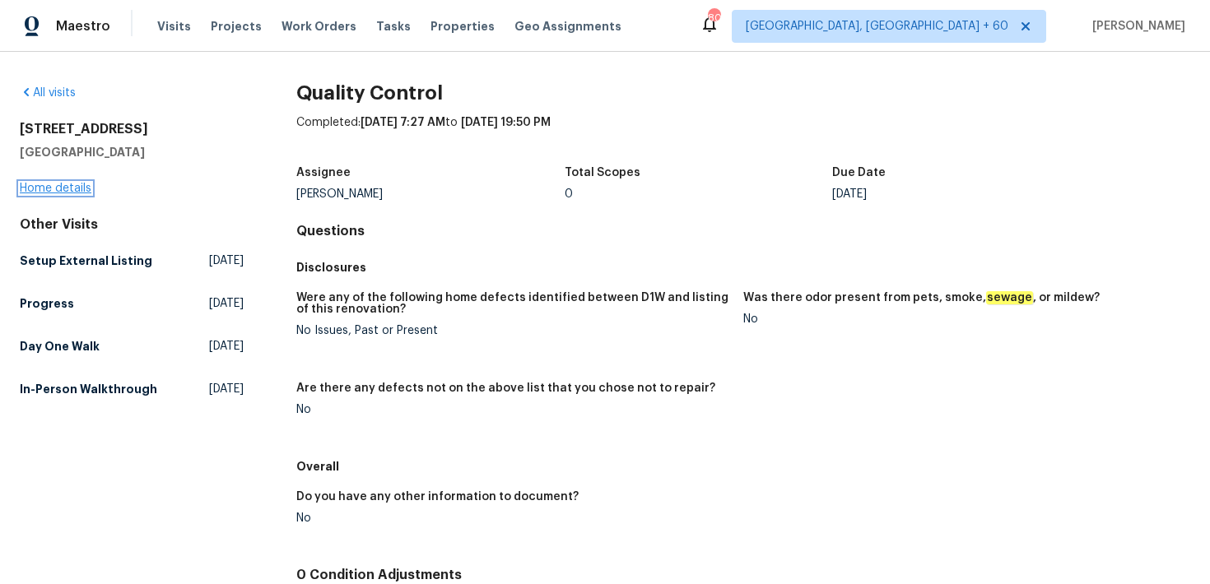
click at [78, 186] on link "Home details" at bounding box center [56, 189] width 72 height 12
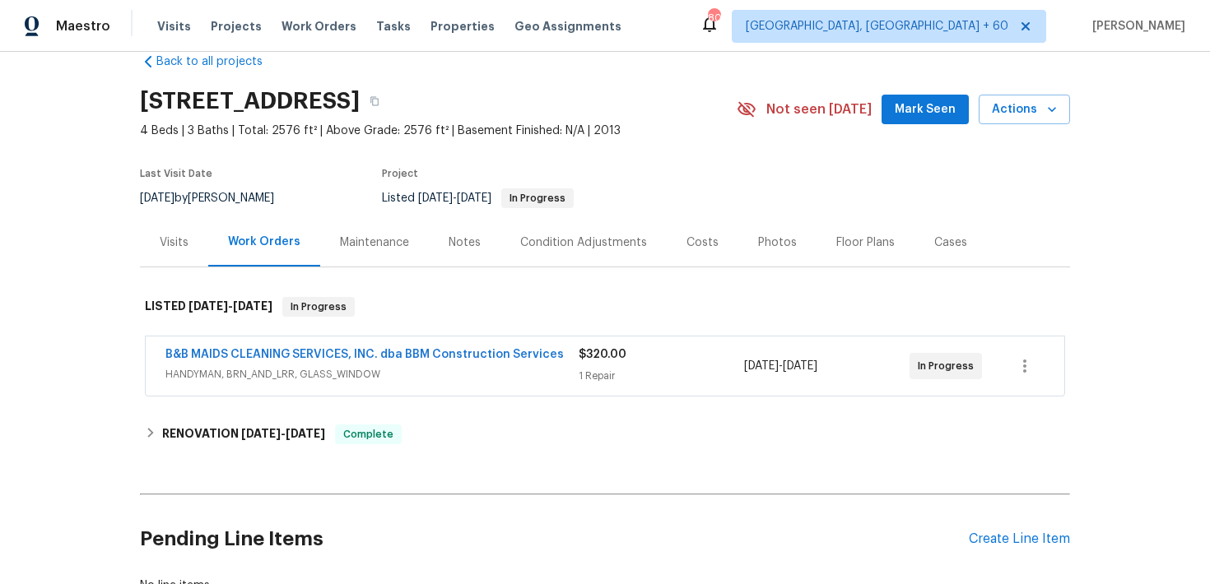
scroll to position [34, 0]
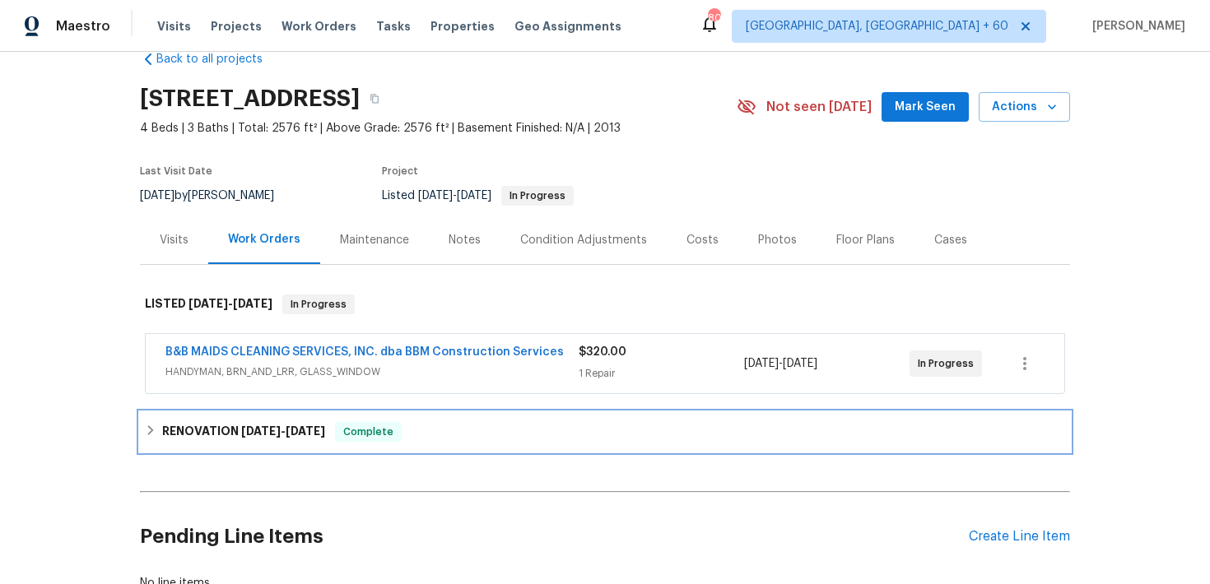
click at [376, 435] on span "Complete" at bounding box center [368, 432] width 63 height 16
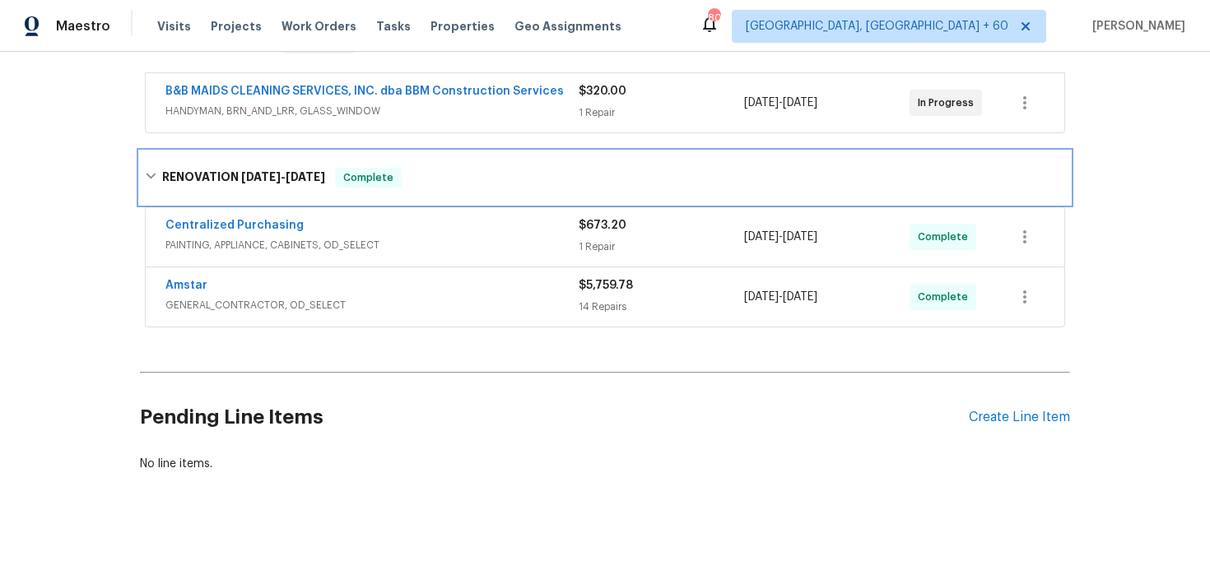
scroll to position [0, 0]
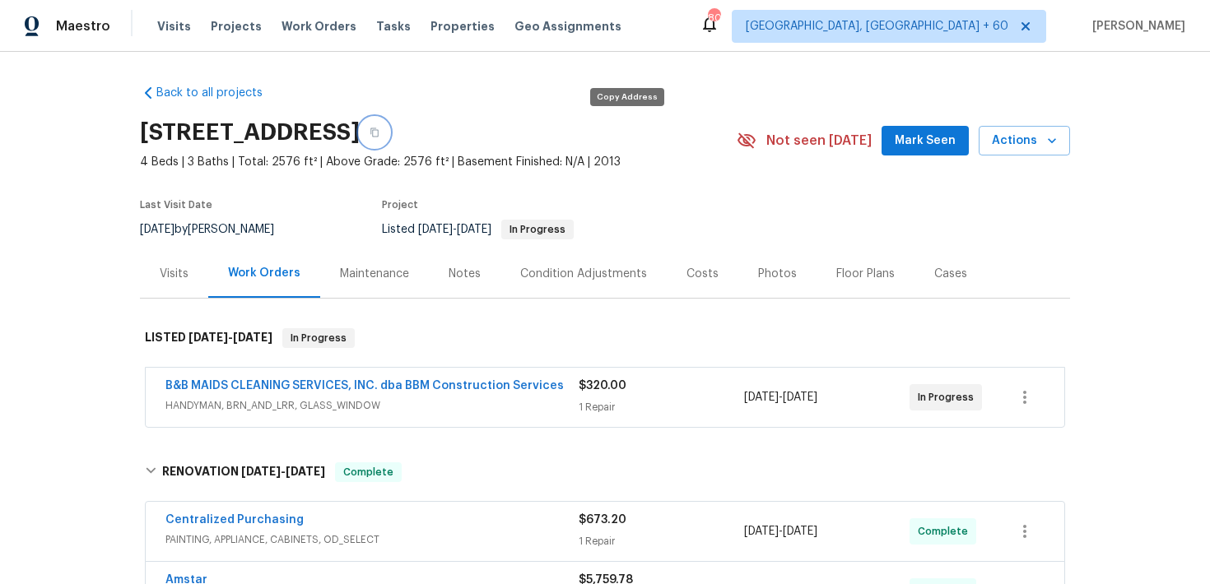
click at [389, 130] on button "button" at bounding box center [375, 133] width 30 height 30
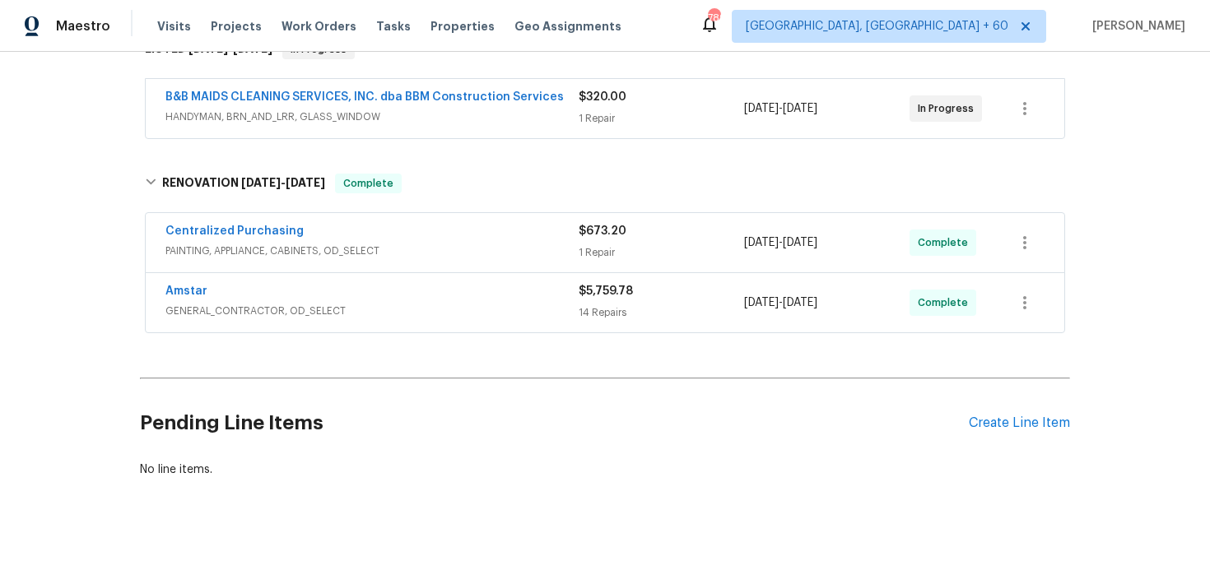
scroll to position [295, 0]
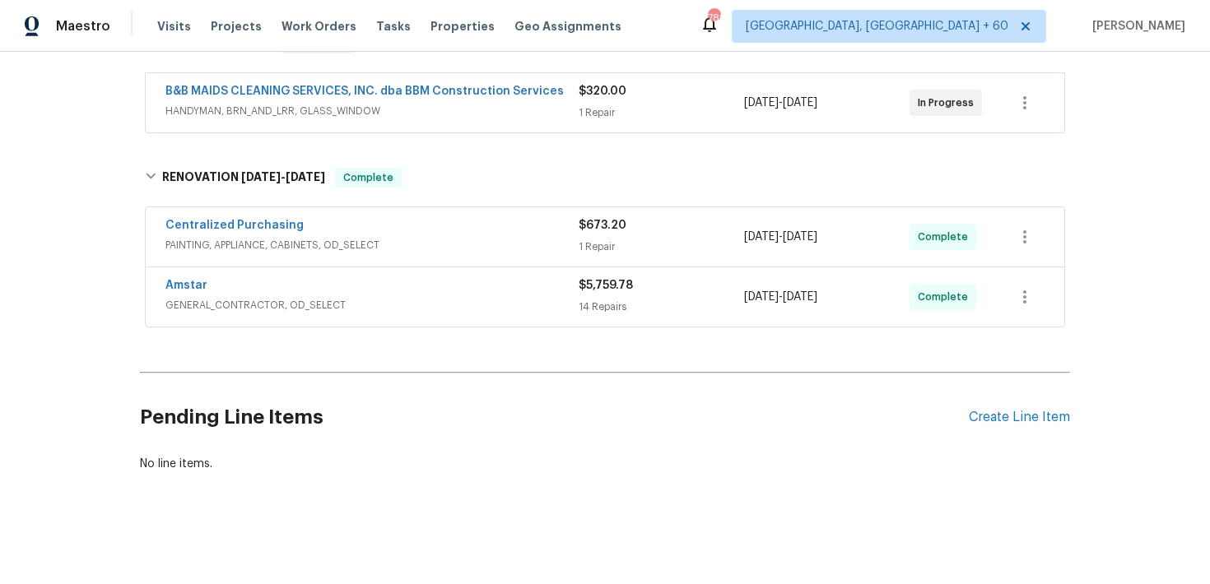
click at [588, 293] on div "$5,759.78" at bounding box center [661, 285] width 165 height 16
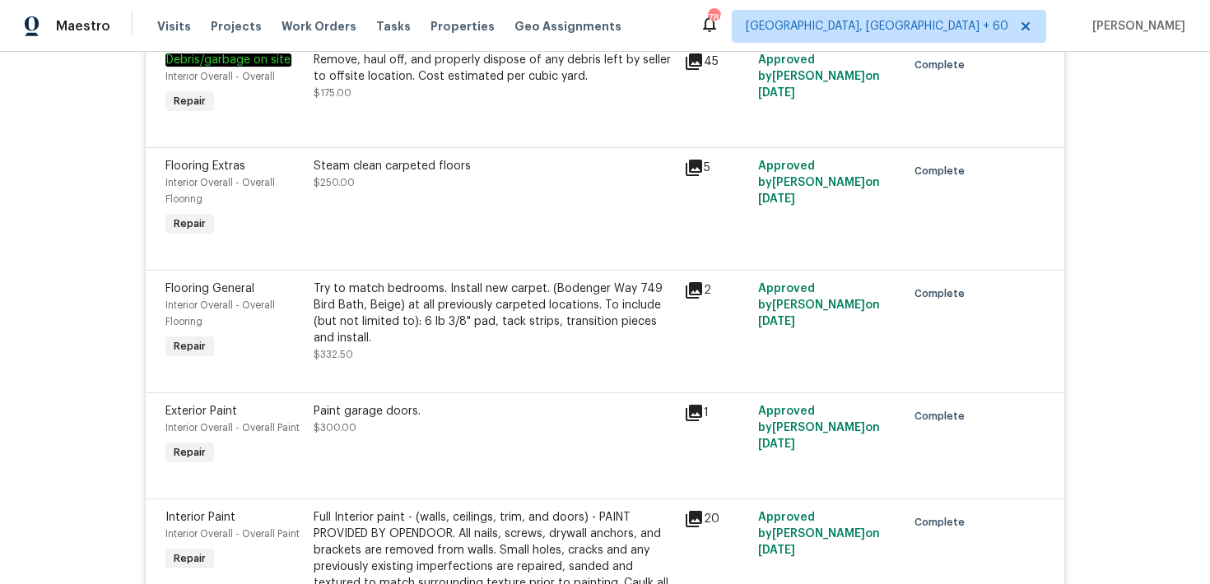
scroll to position [1980, 0]
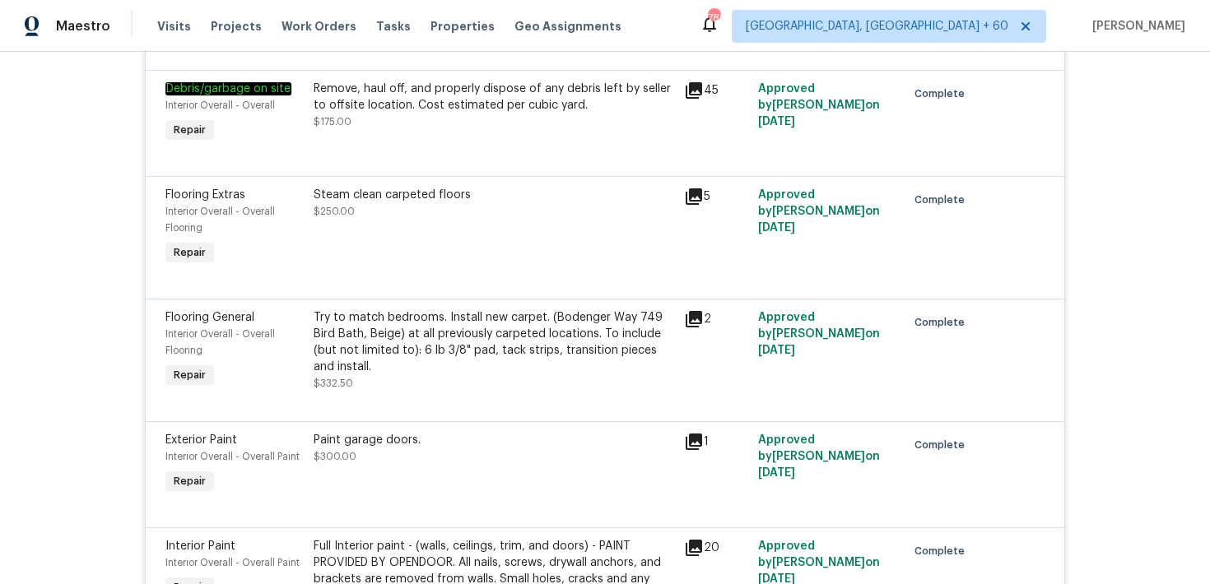
click at [657, 328] on div "Try to match bedrooms. Install new carpet. (Bodenger Way 749 Bird Bath, Beige) …" at bounding box center [494, 342] width 360 height 66
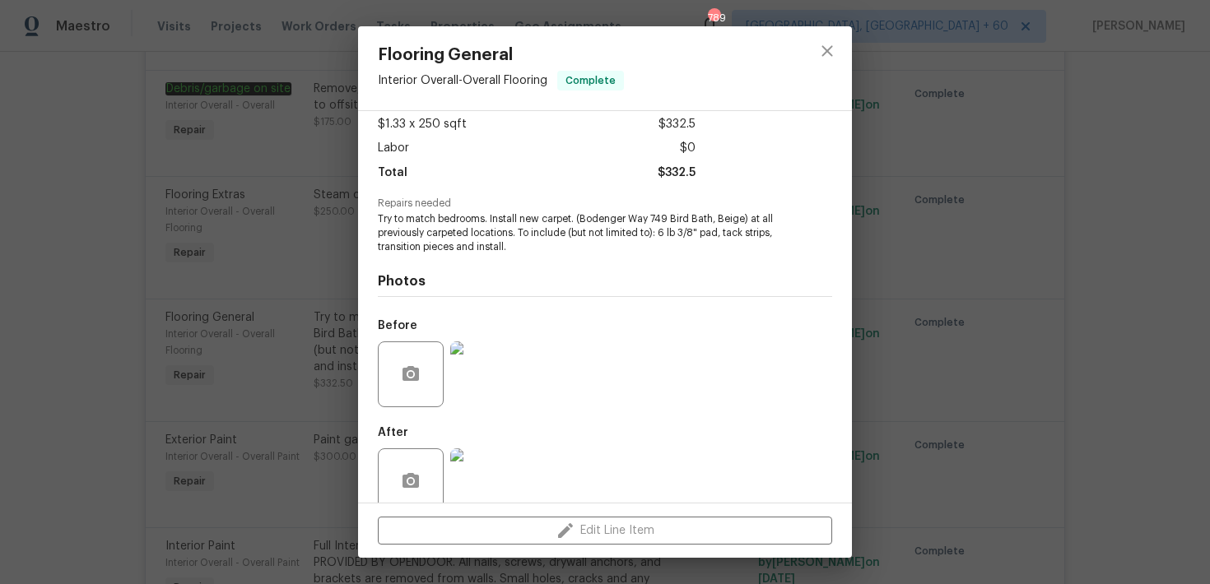
scroll to position [119, 0]
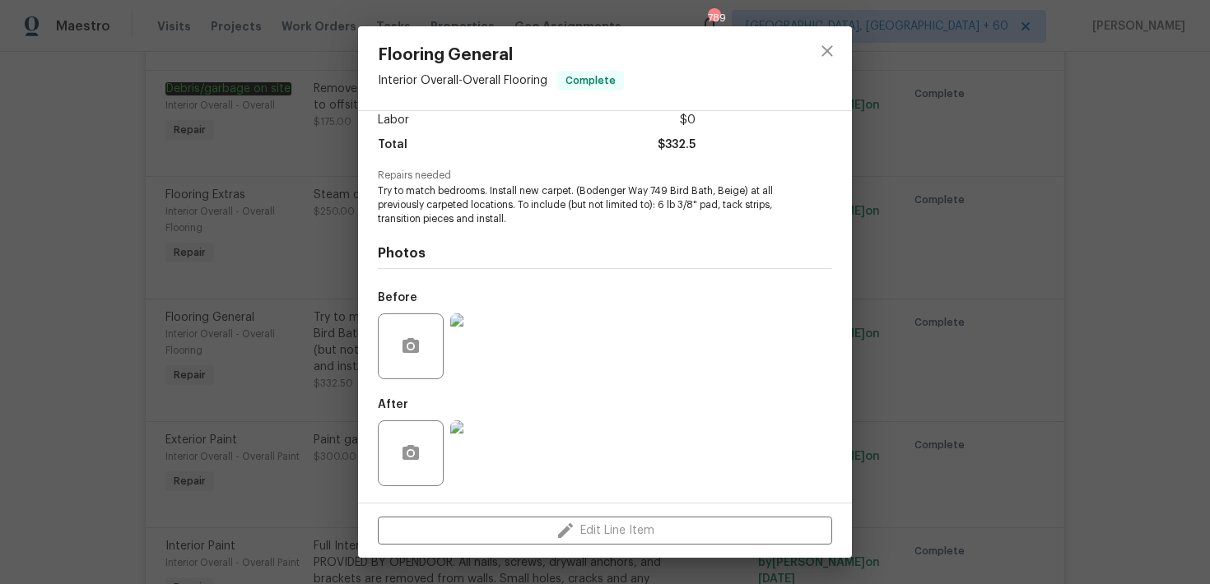
click at [481, 351] on img at bounding box center [483, 347] width 66 height 66
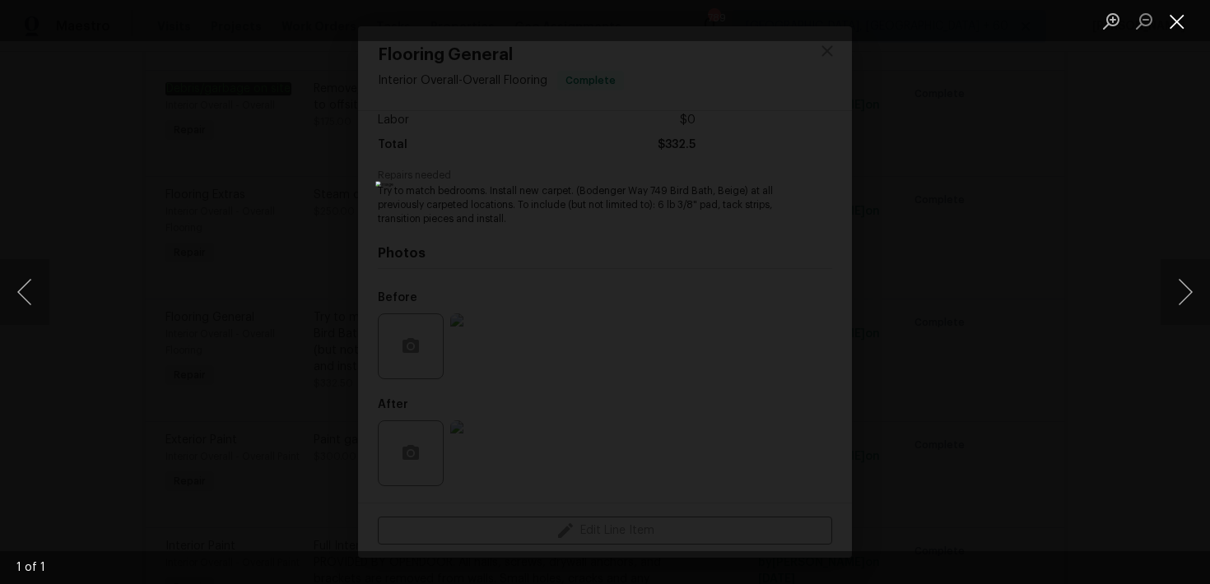
click at [1182, 20] on button "Close lightbox" at bounding box center [1176, 21] width 33 height 29
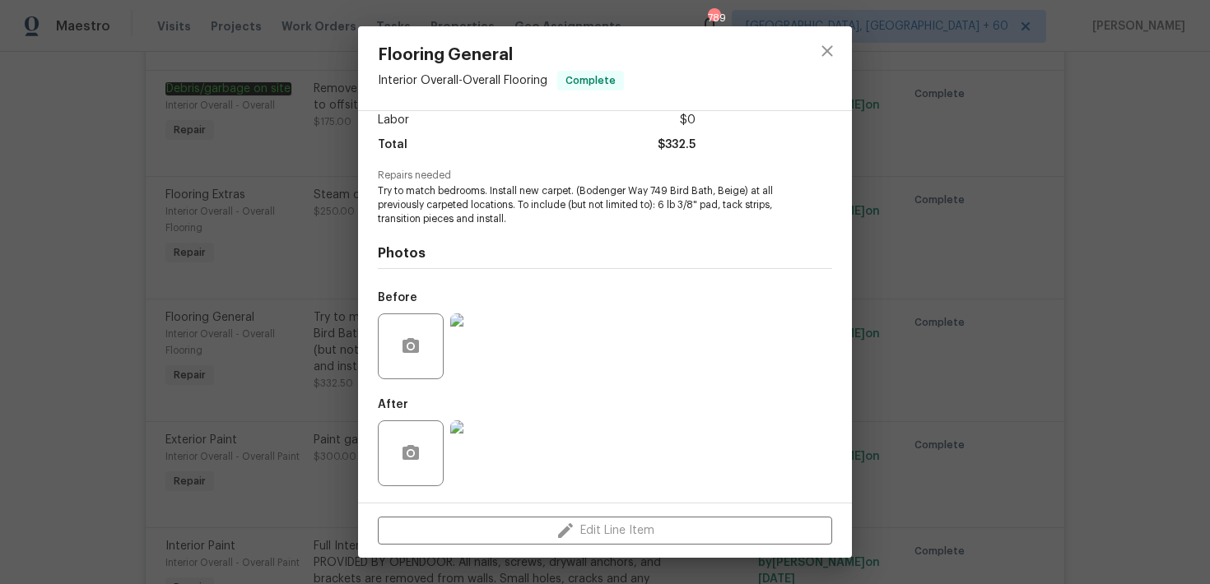
click at [494, 451] on img at bounding box center [483, 454] width 66 height 66
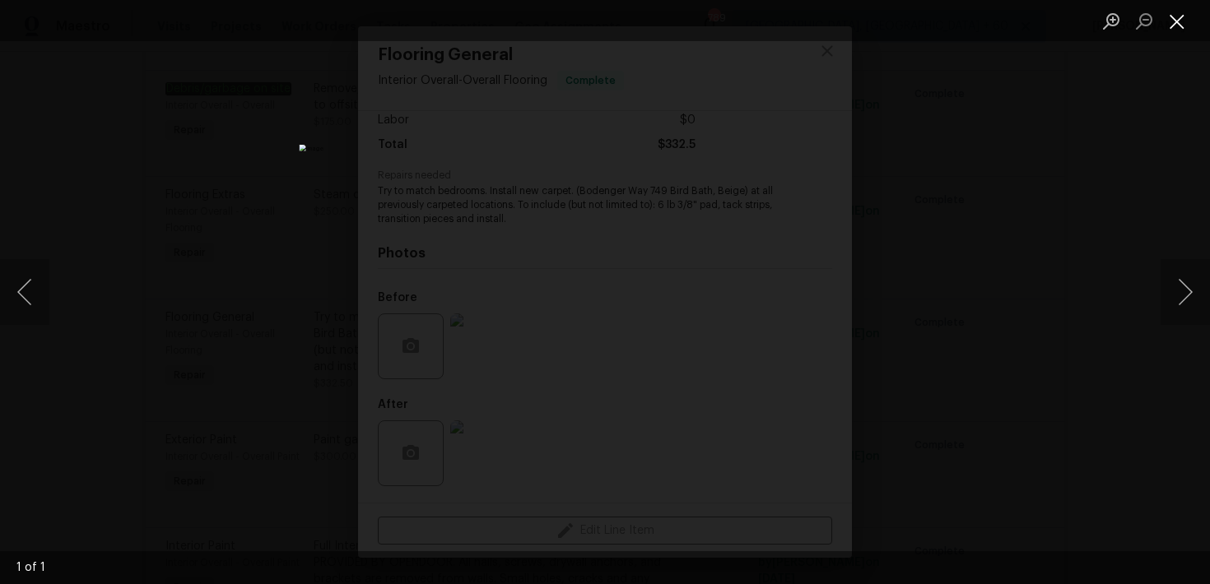
click at [1178, 26] on button "Close lightbox" at bounding box center [1176, 21] width 33 height 29
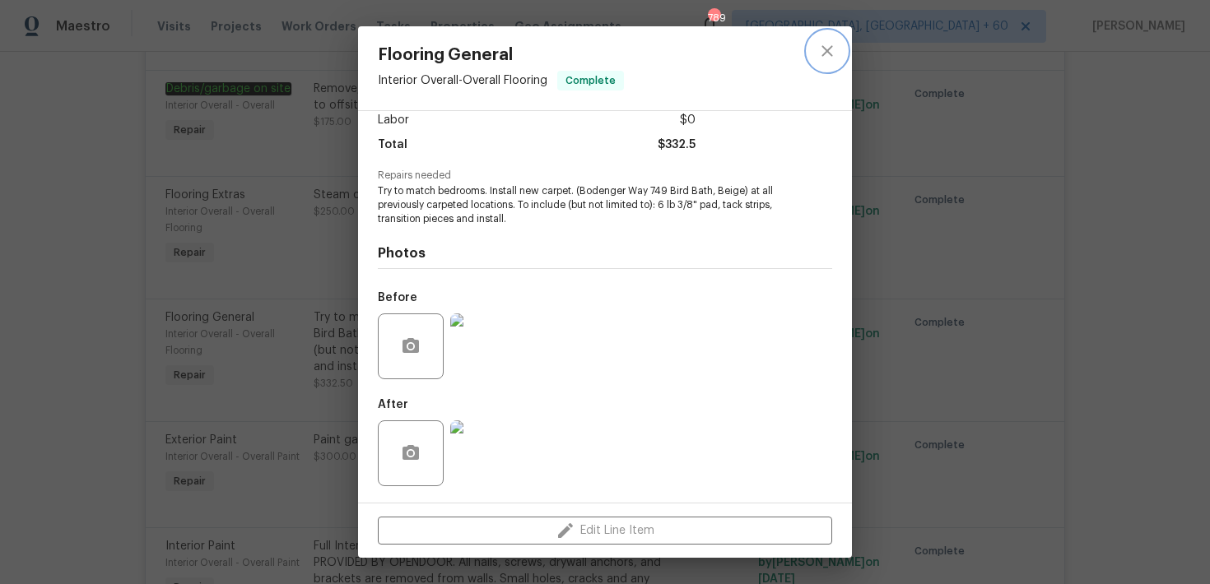
click at [825, 53] on icon "close" at bounding box center [826, 50] width 11 height 11
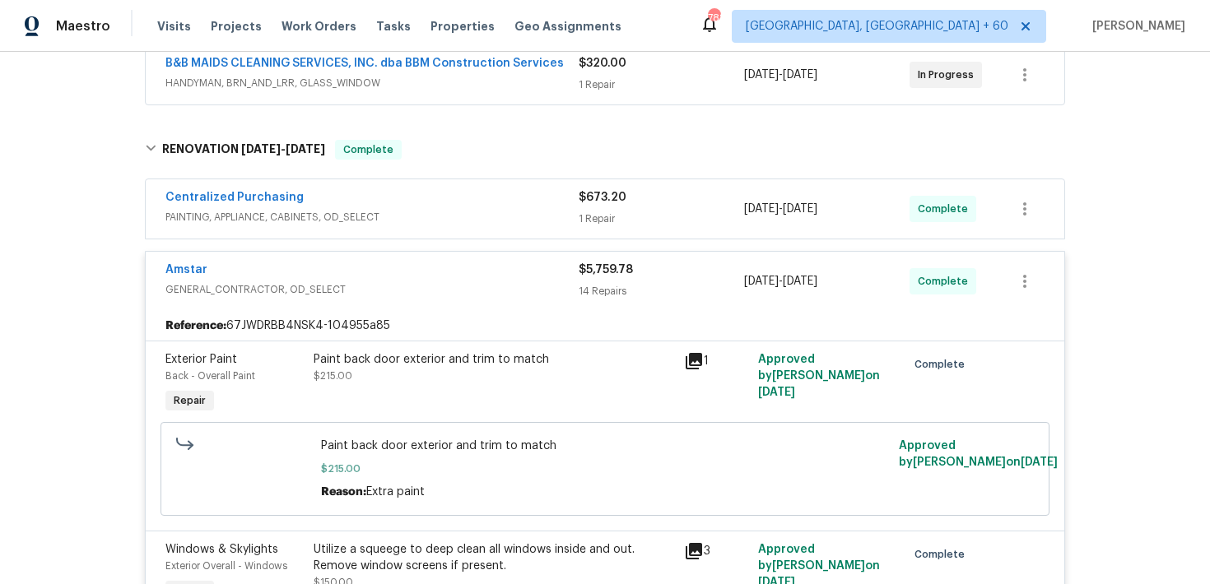
scroll to position [309, 0]
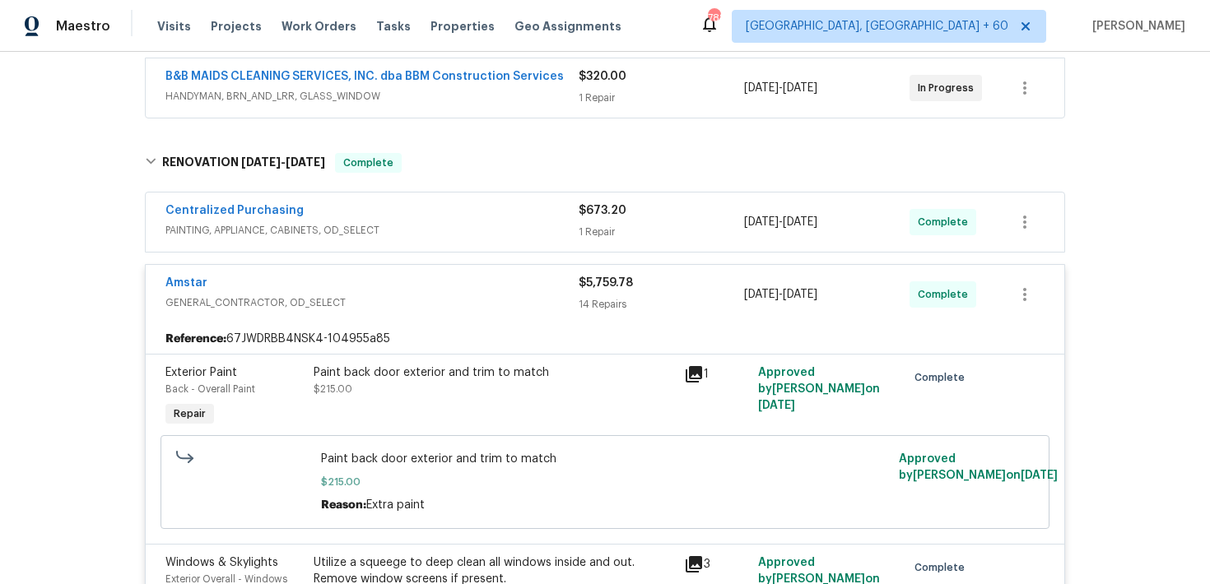
click at [598, 233] on div "1 Repair" at bounding box center [661, 232] width 165 height 16
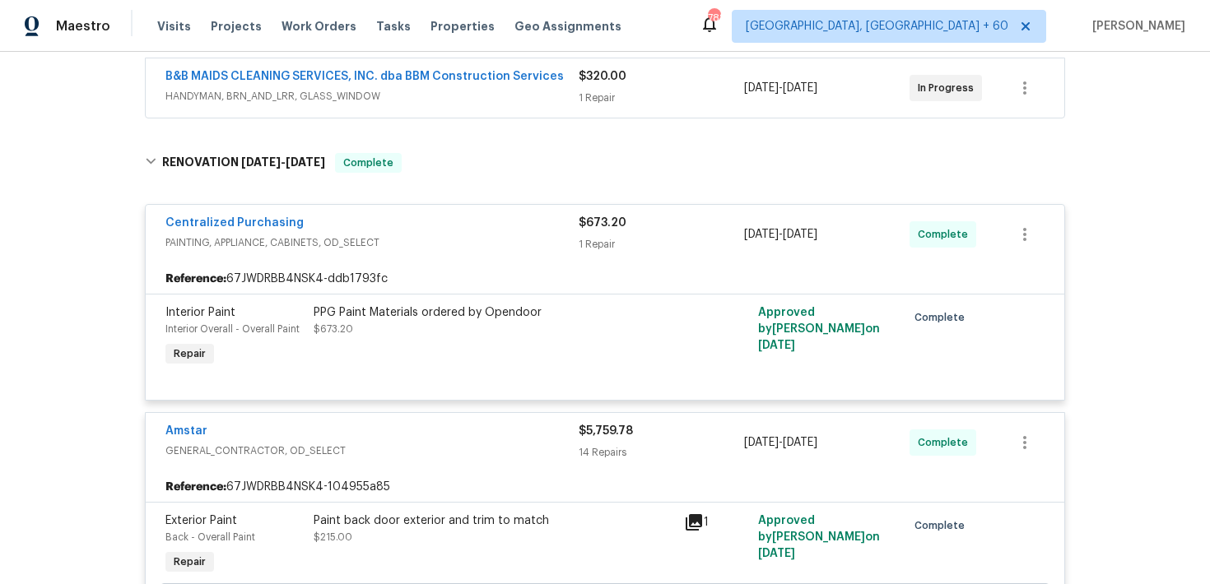
click at [595, 97] on div "1 Repair" at bounding box center [661, 98] width 165 height 16
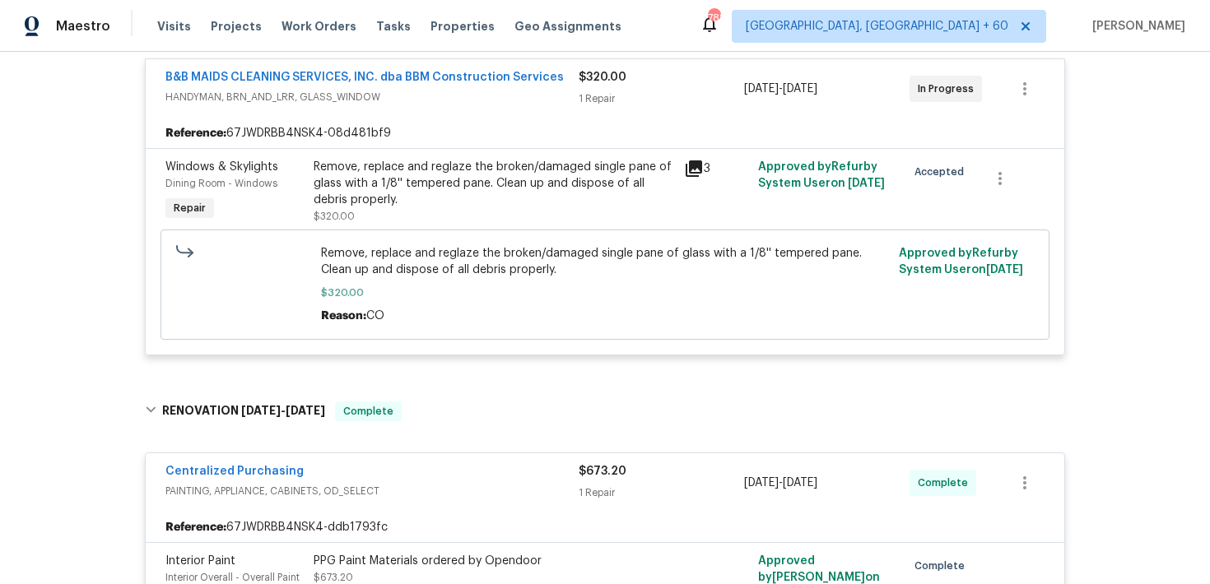
scroll to position [328, 0]
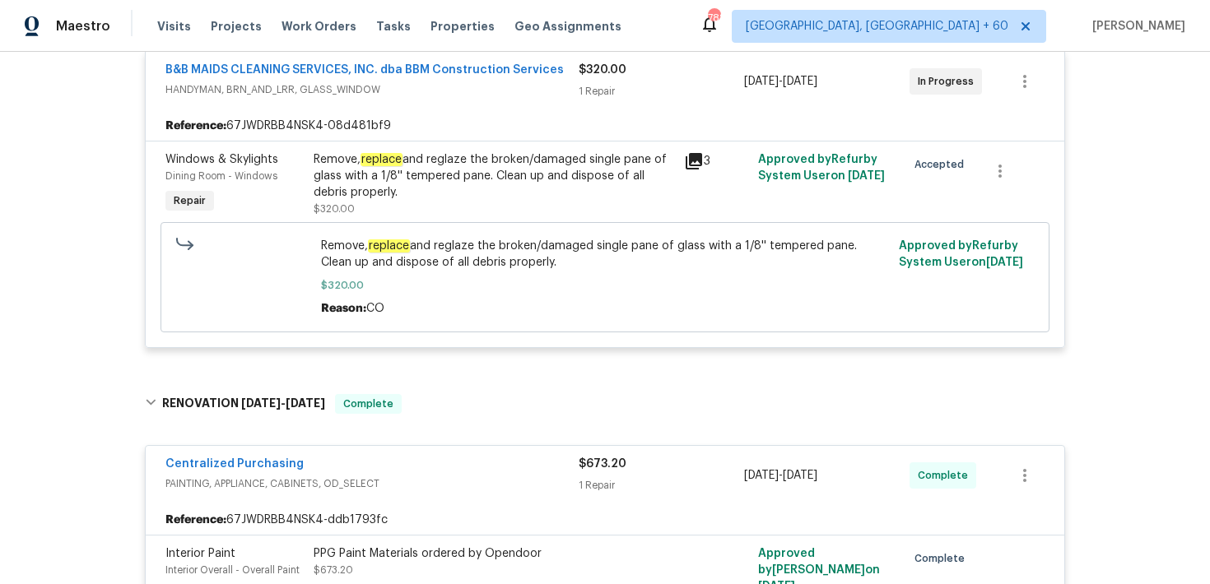
click at [588, 81] on div "$320.00 1 Repair" at bounding box center [661, 82] width 165 height 40
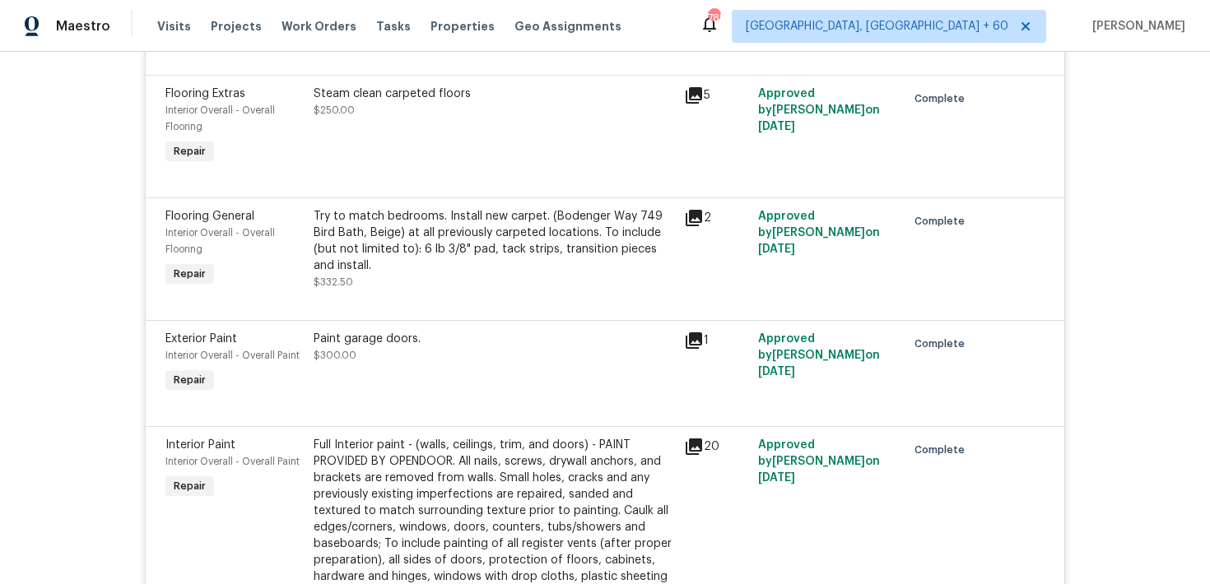
scroll to position [2244, 0]
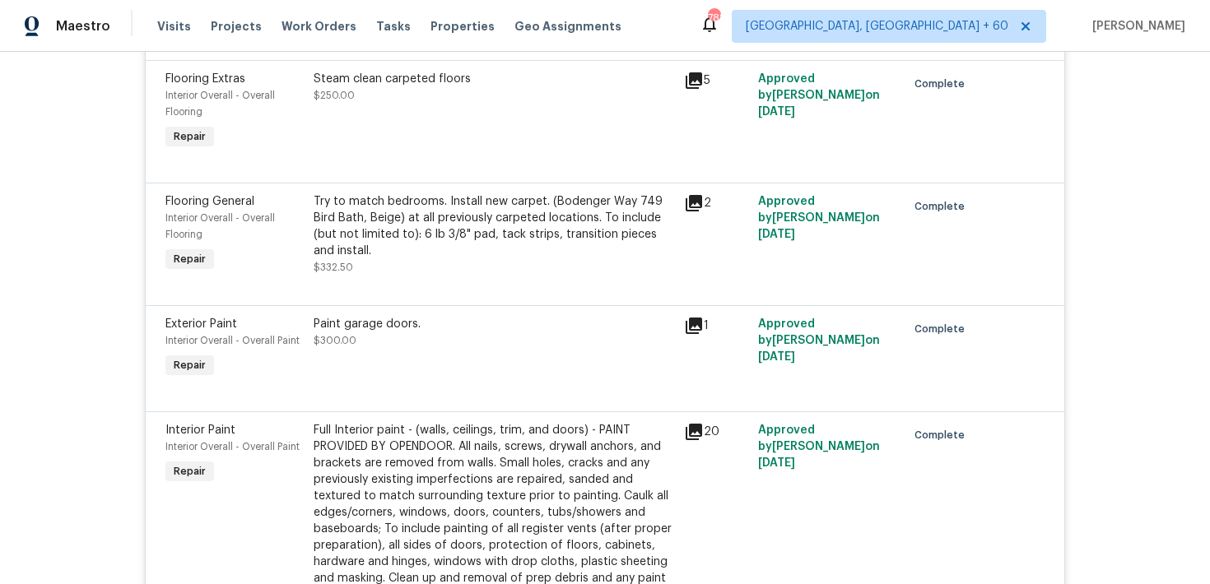
click at [402, 193] on div "Try to match bedrooms. Install new carpet. (Bodenger Way 749 Bird Bath, Beige) …" at bounding box center [494, 226] width 360 height 66
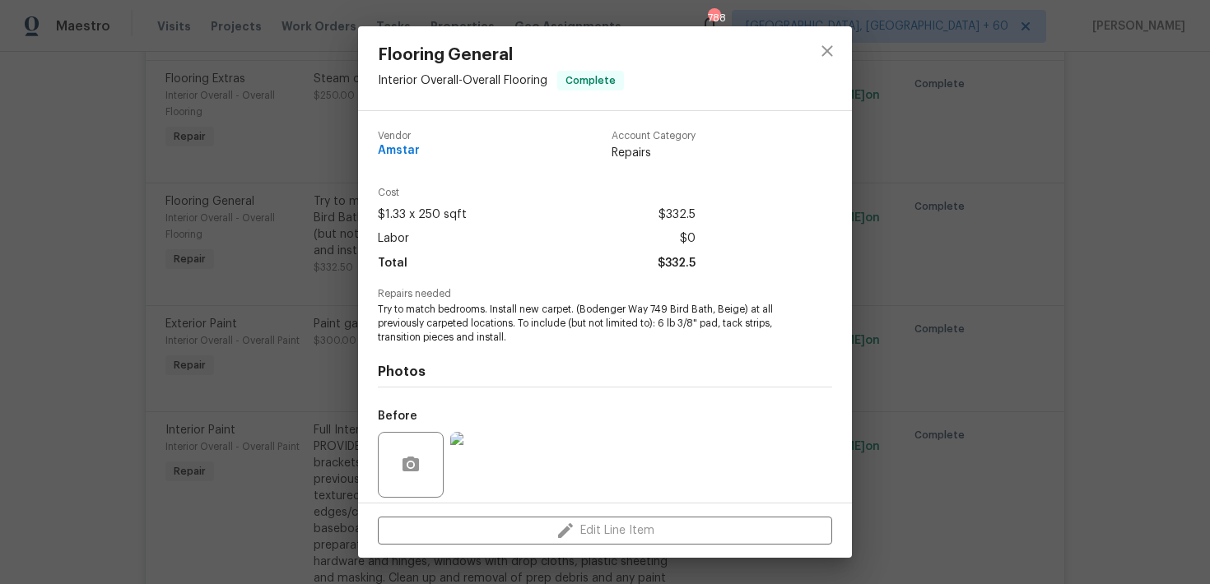
click at [475, 310] on span "Try to match bedrooms. Install new carpet. (Bodenger Way 749 Bird Bath, Beige) …" at bounding box center [582, 323] width 409 height 41
copy span "bedrooms"
click at [823, 49] on icon "close" at bounding box center [827, 51] width 20 height 20
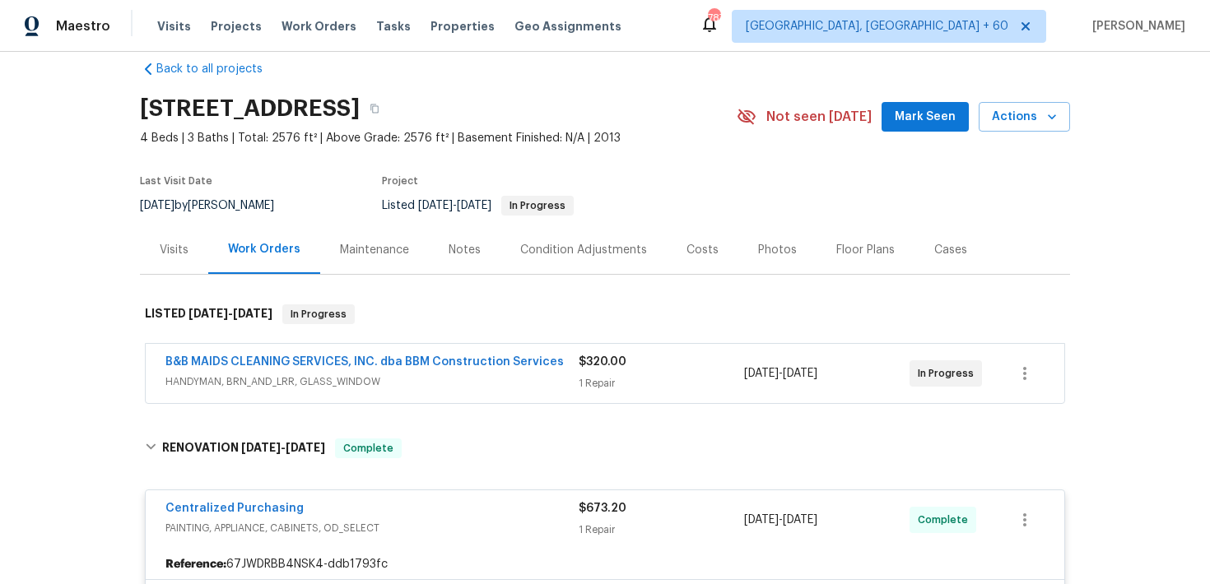
scroll to position [0, 0]
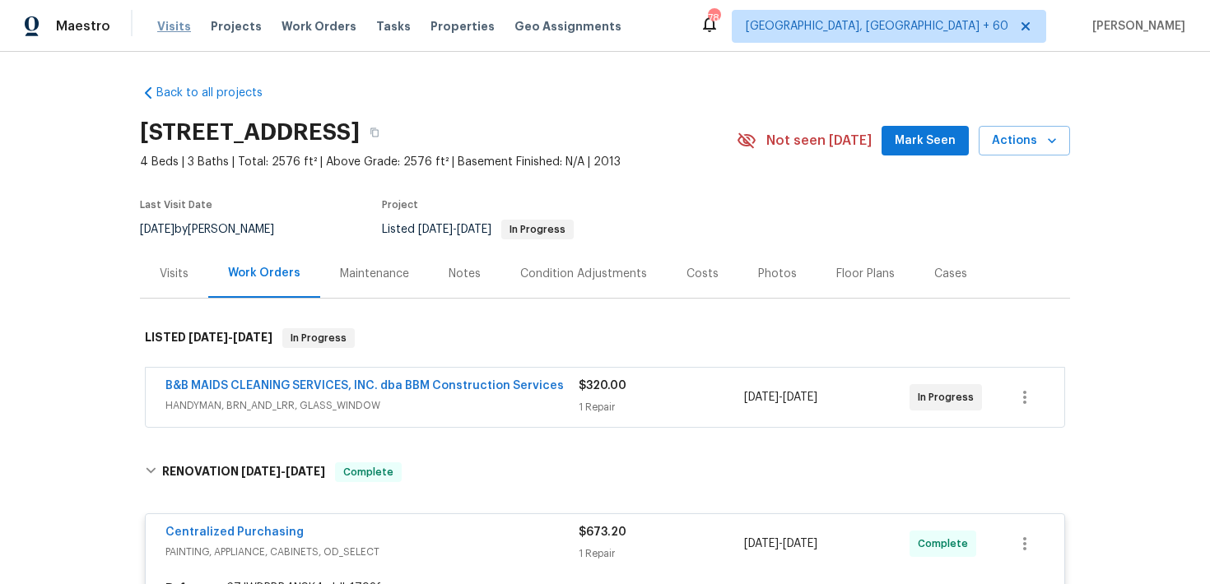
click at [170, 24] on span "Visits" at bounding box center [174, 26] width 34 height 16
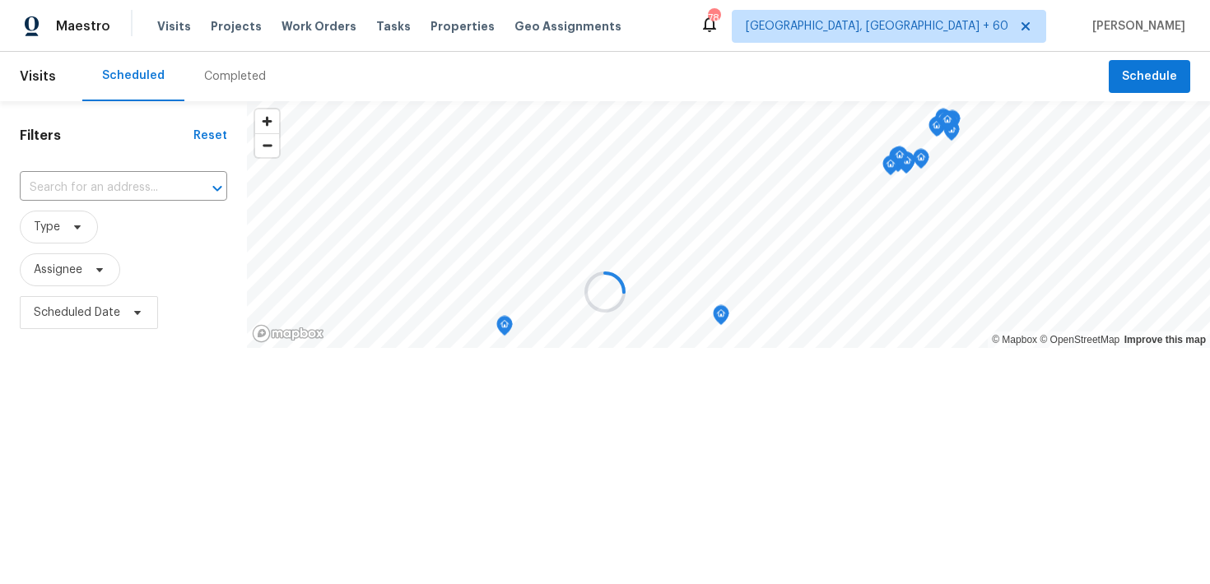
click at [220, 76] on div at bounding box center [605, 292] width 1210 height 584
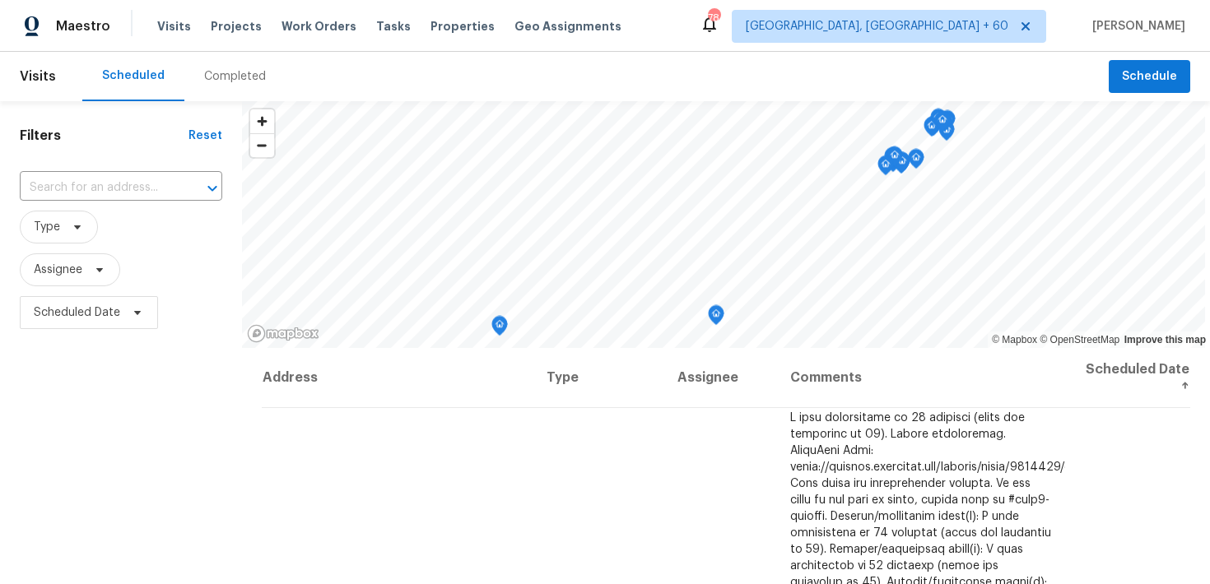
click at [234, 69] on div "Completed" at bounding box center [235, 76] width 62 height 16
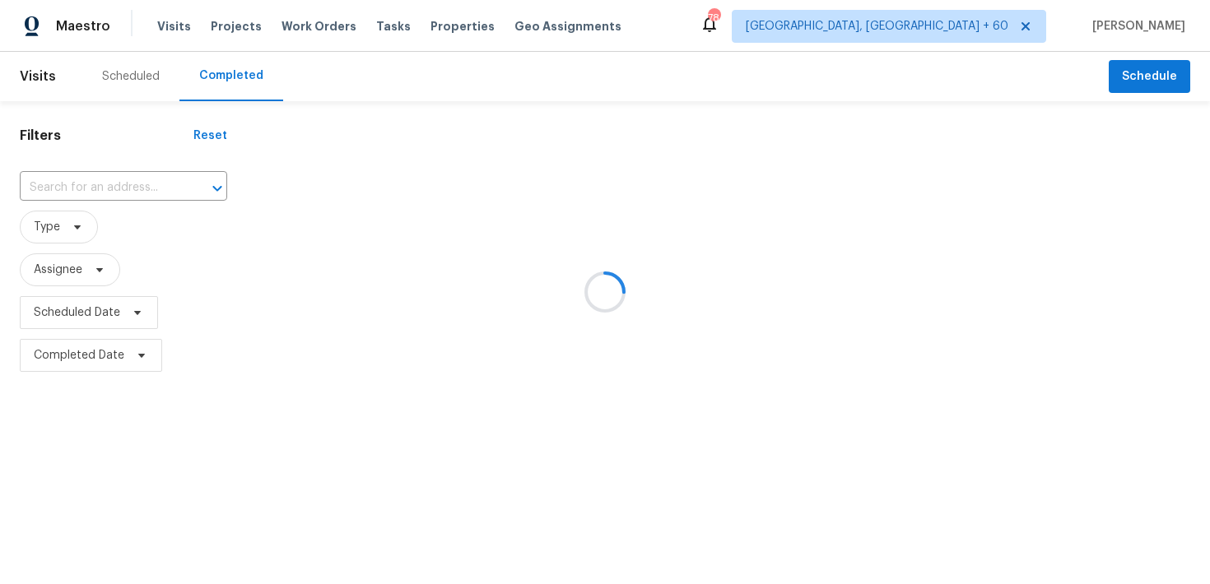
click at [73, 185] on div at bounding box center [605, 292] width 1210 height 584
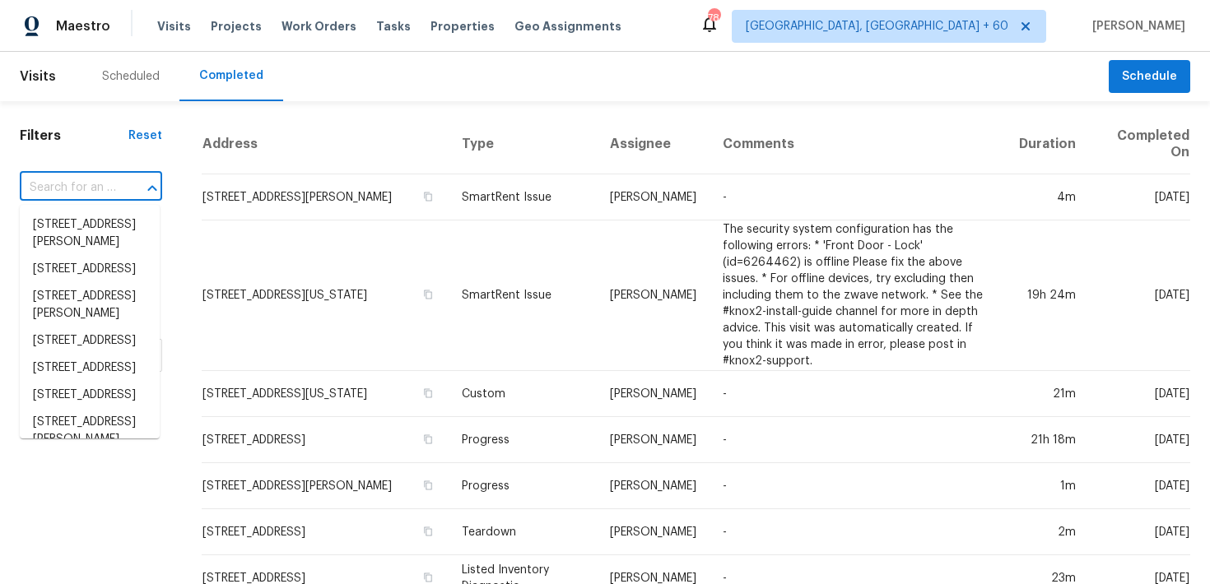
click at [72, 195] on input "text" at bounding box center [68, 188] width 96 height 26
paste input "8233 E Sundew Dr Tucson, AZ 85710"
type input "8233 E Sundew Dr Tucson, AZ 85710"
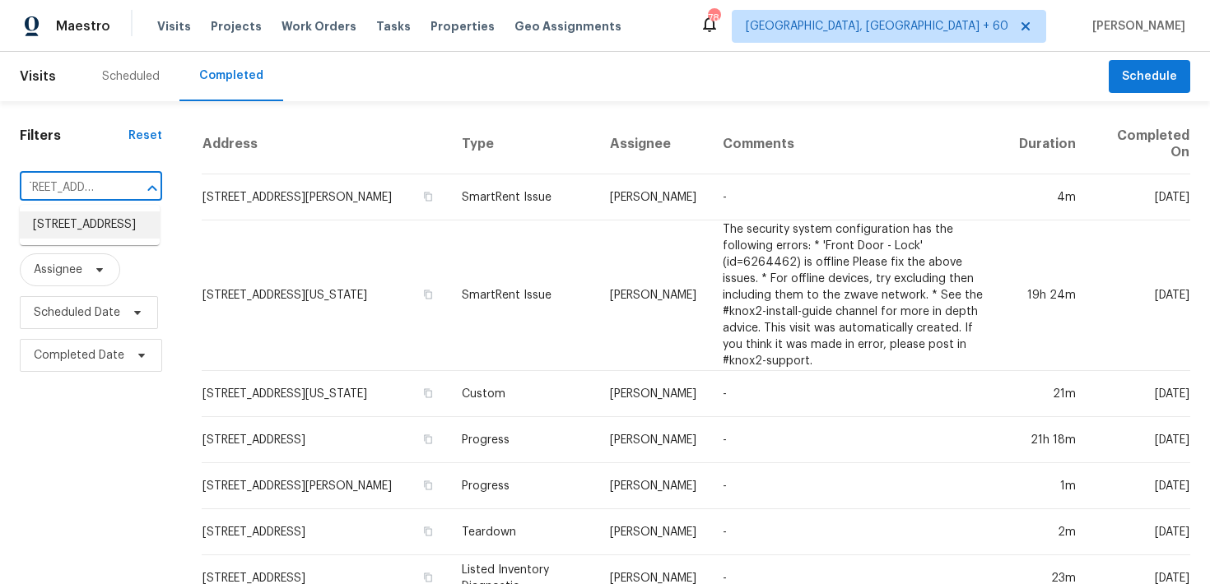
click at [62, 221] on li "8233 E Sundew Dr, Tucson, AZ 85710" at bounding box center [90, 224] width 140 height 27
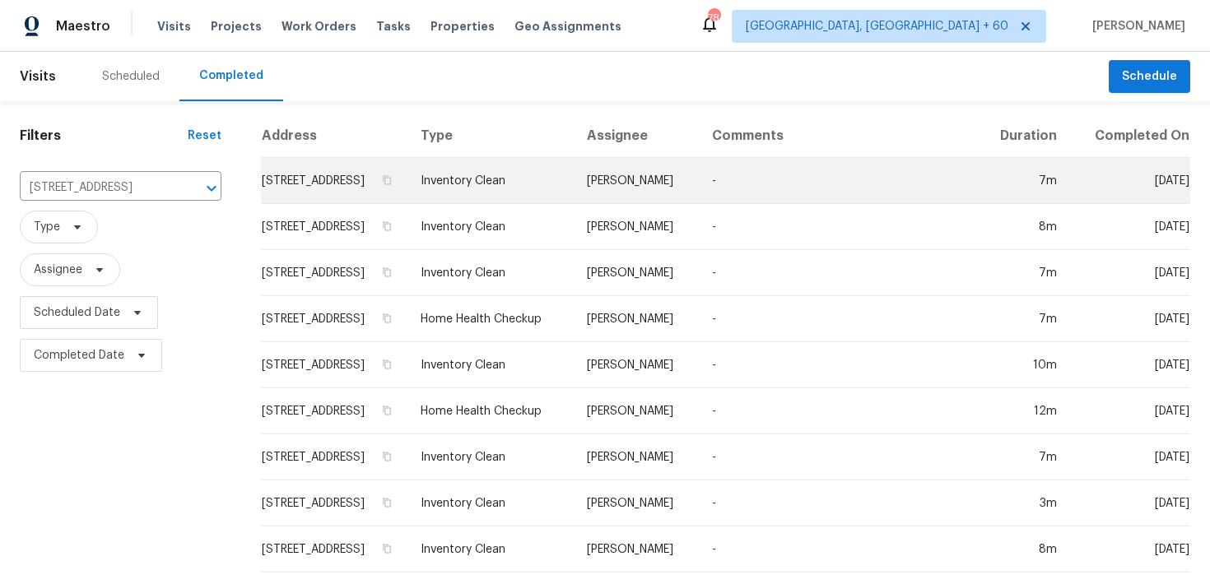
click at [520, 202] on td "Inventory Clean" at bounding box center [490, 181] width 166 height 46
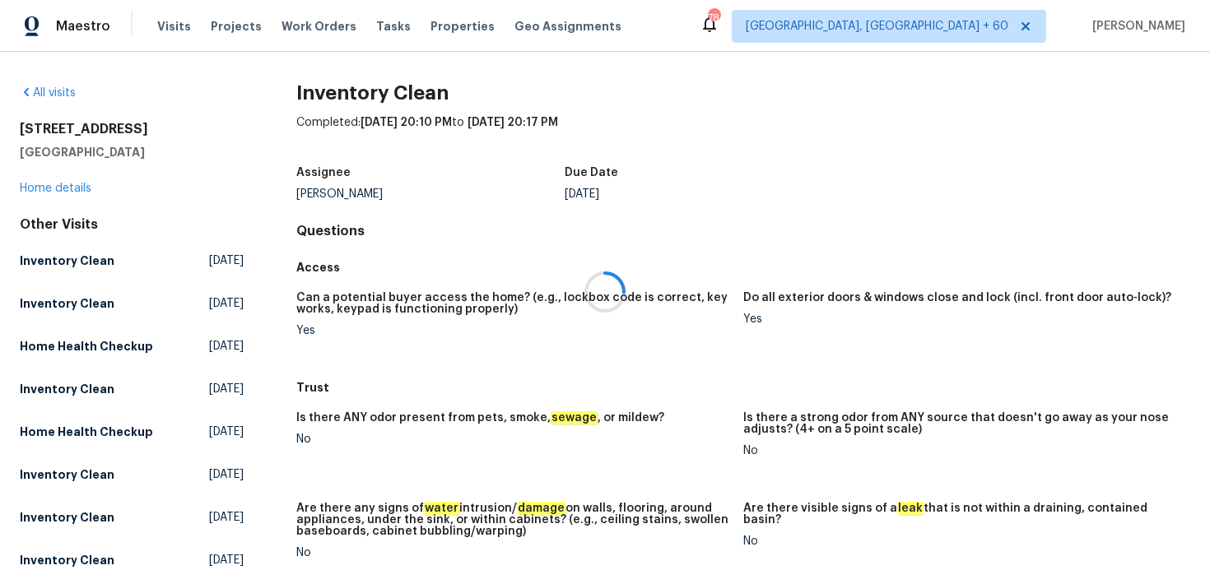
click at [53, 187] on div at bounding box center [605, 292] width 1210 height 584
click at [36, 189] on div at bounding box center [605, 292] width 1210 height 584
click at [36, 189] on link "Home details" at bounding box center [56, 189] width 72 height 12
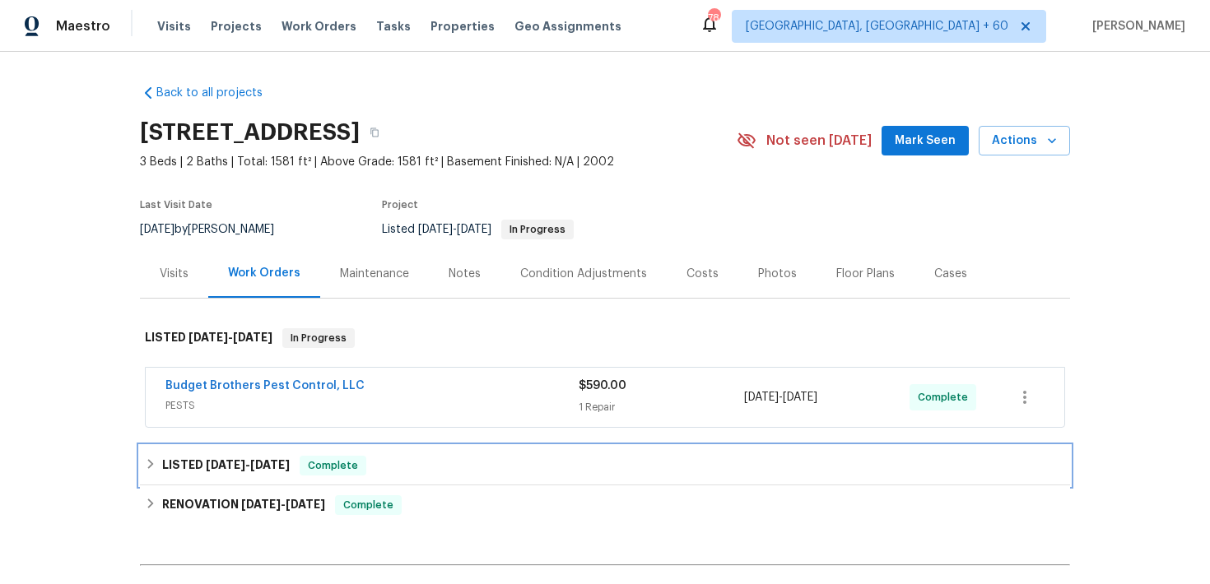
click at [365, 457] on div "LISTED 6/5/25 - 6/6/25 Complete" at bounding box center [605, 466] width 920 height 20
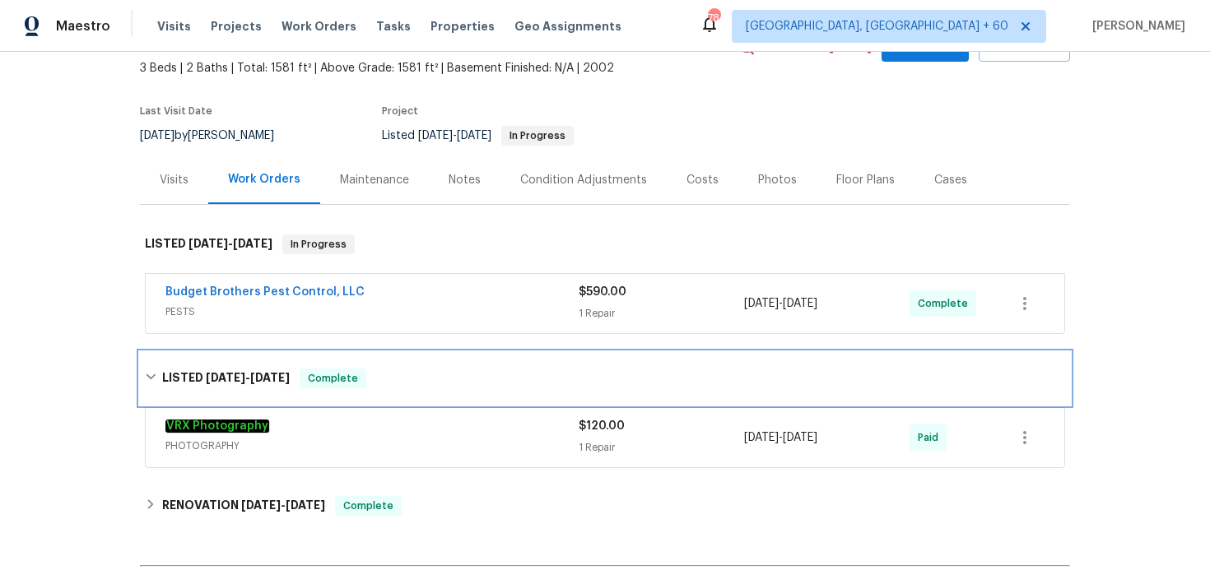
scroll to position [140, 0]
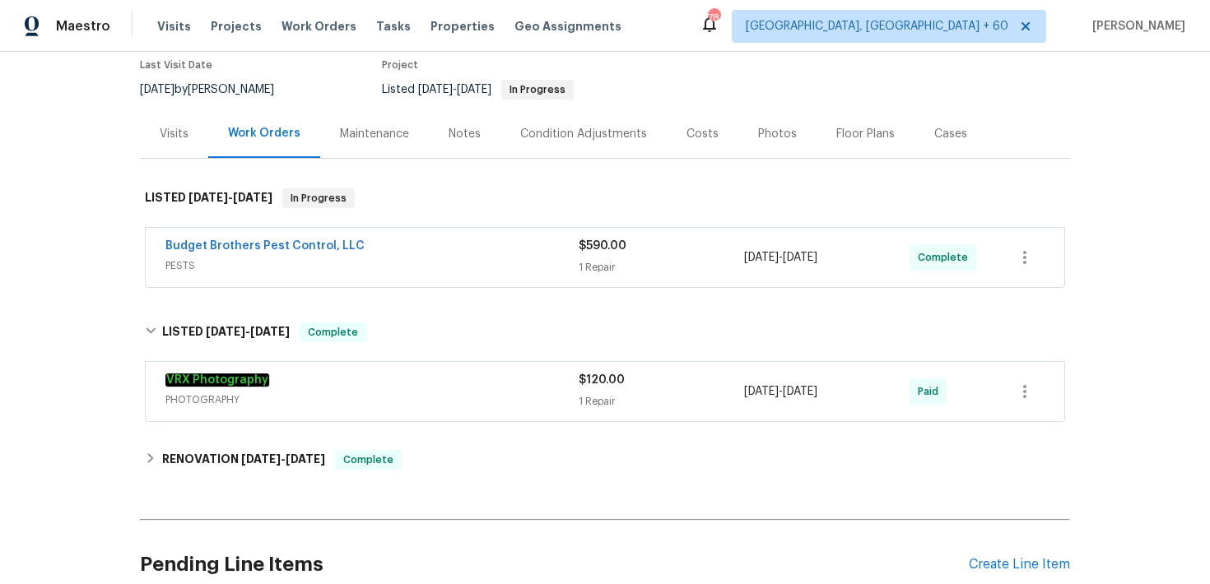
click at [601, 267] on div "1 Repair" at bounding box center [661, 267] width 165 height 16
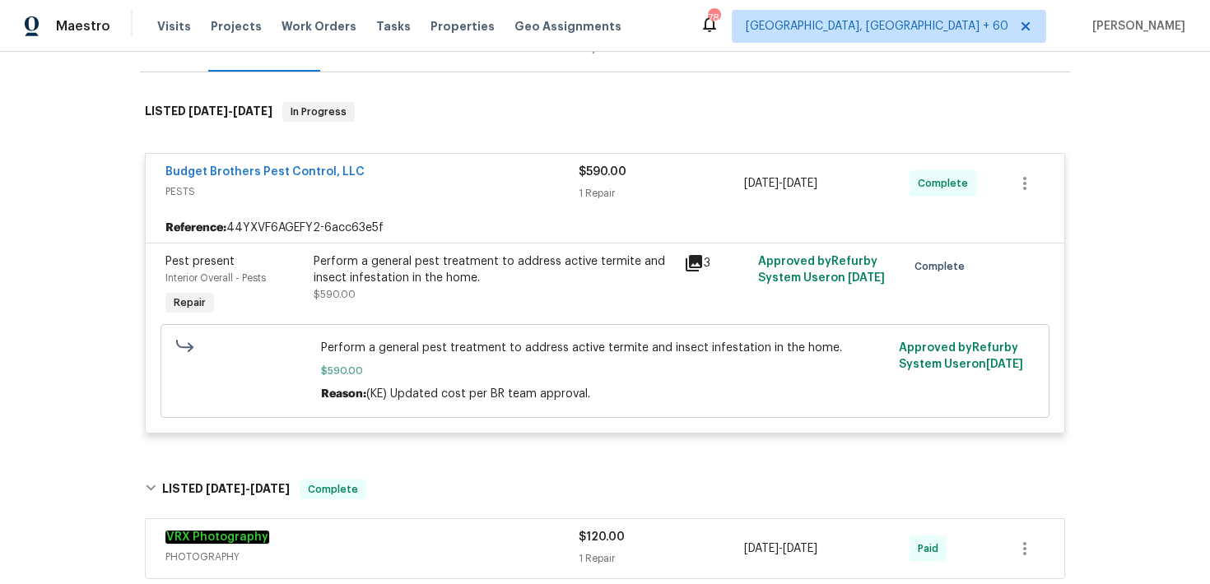
scroll to position [230, 0]
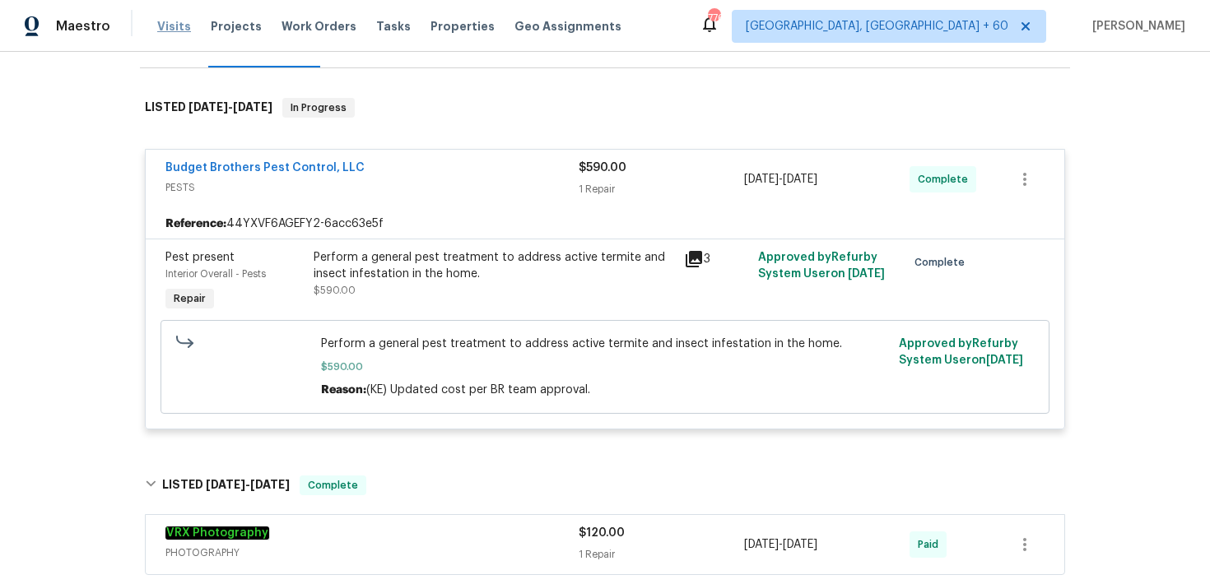
click at [178, 23] on span "Visits" at bounding box center [174, 26] width 34 height 16
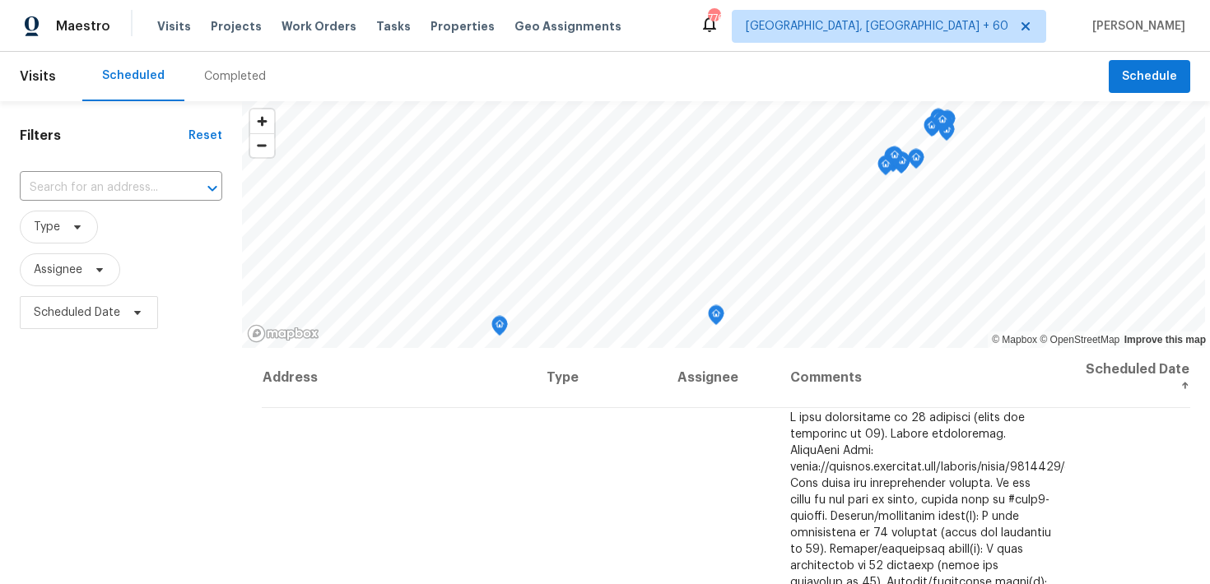
click at [222, 77] on div "Completed" at bounding box center [235, 76] width 62 height 16
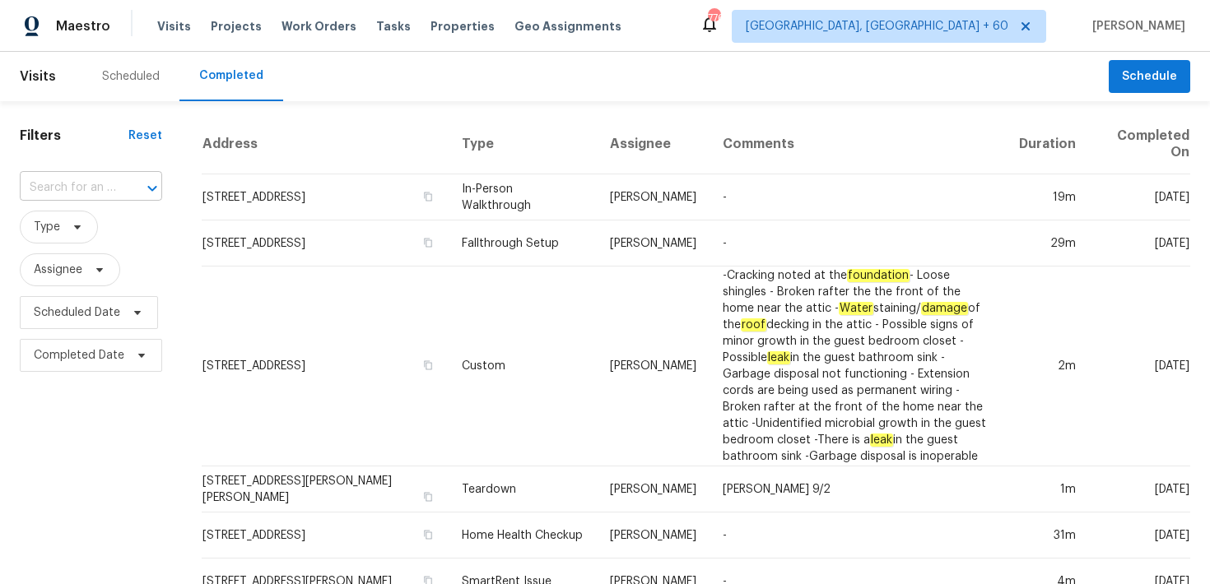
click at [100, 186] on input "text" at bounding box center [68, 188] width 96 height 26
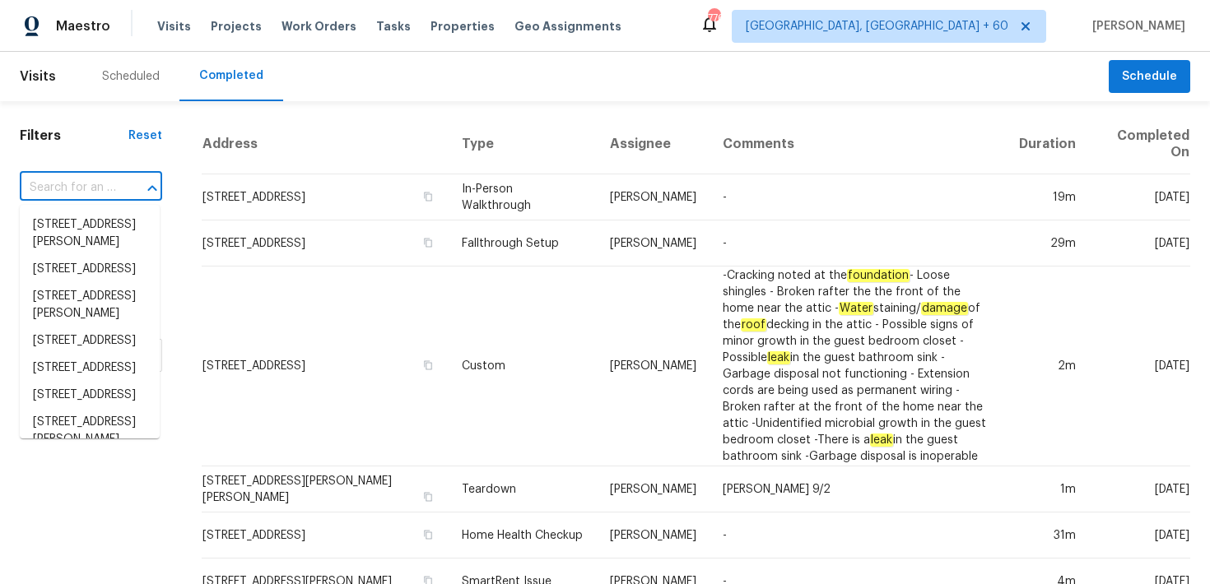
click at [89, 190] on input "text" at bounding box center [68, 188] width 96 height 26
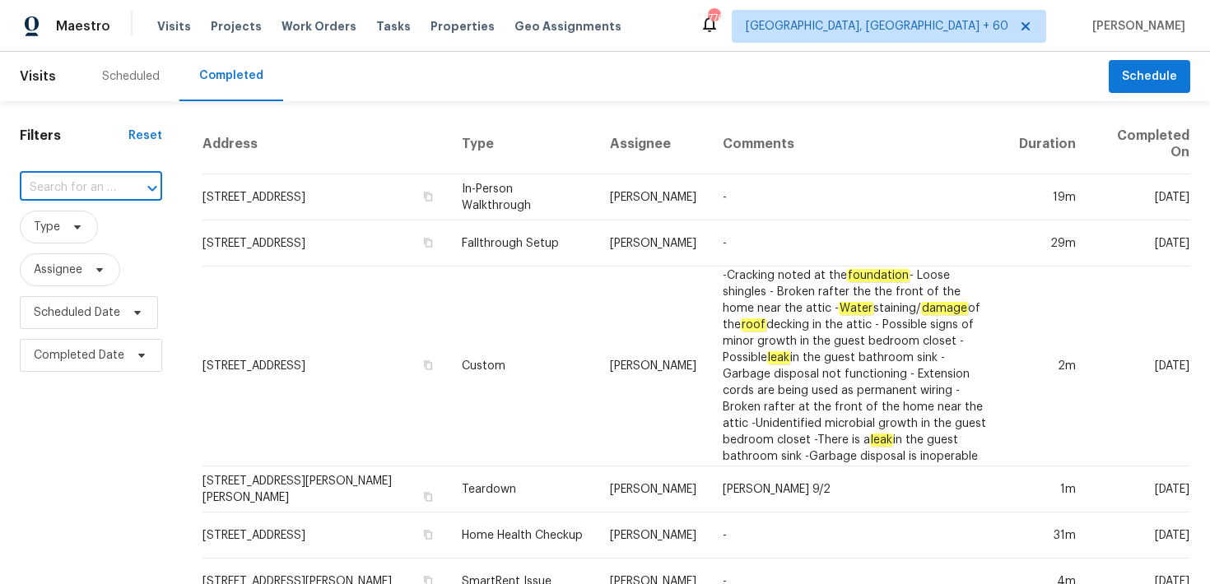
paste input "811 Fawn Valley Dr Allen, TX 75002"
type input "811 Fawn Valley Dr Allen, TX 75002"
click at [44, 229] on li "811 Fawn Valley Dr, Allen, TX 75002" at bounding box center [90, 224] width 140 height 27
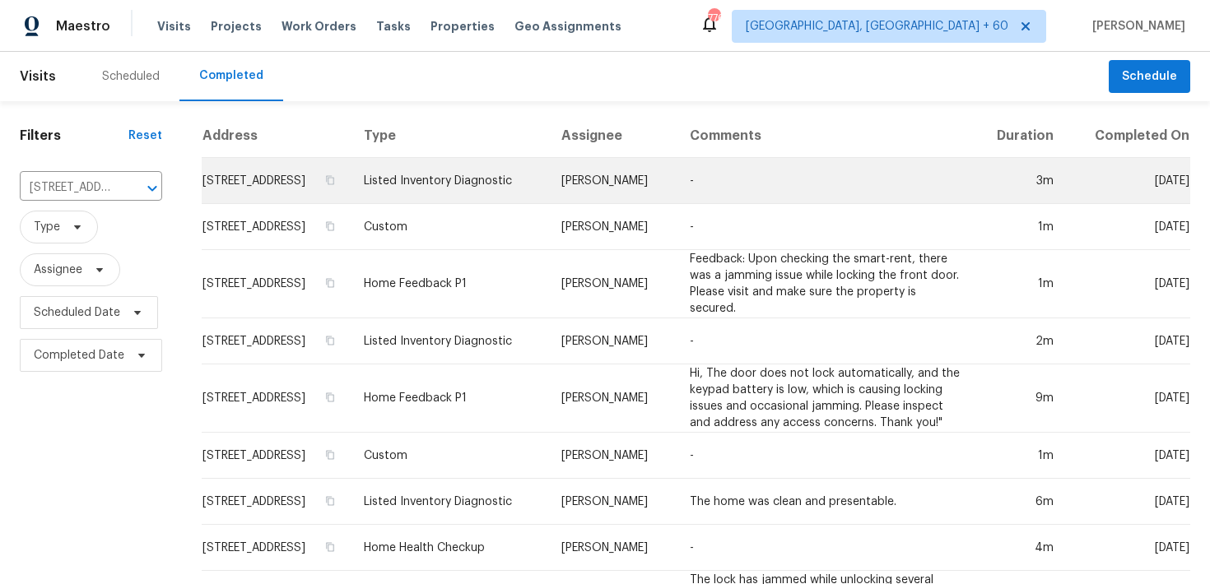
click at [447, 198] on td "Listed Inventory Diagnostic" at bounding box center [450, 181] width 198 height 46
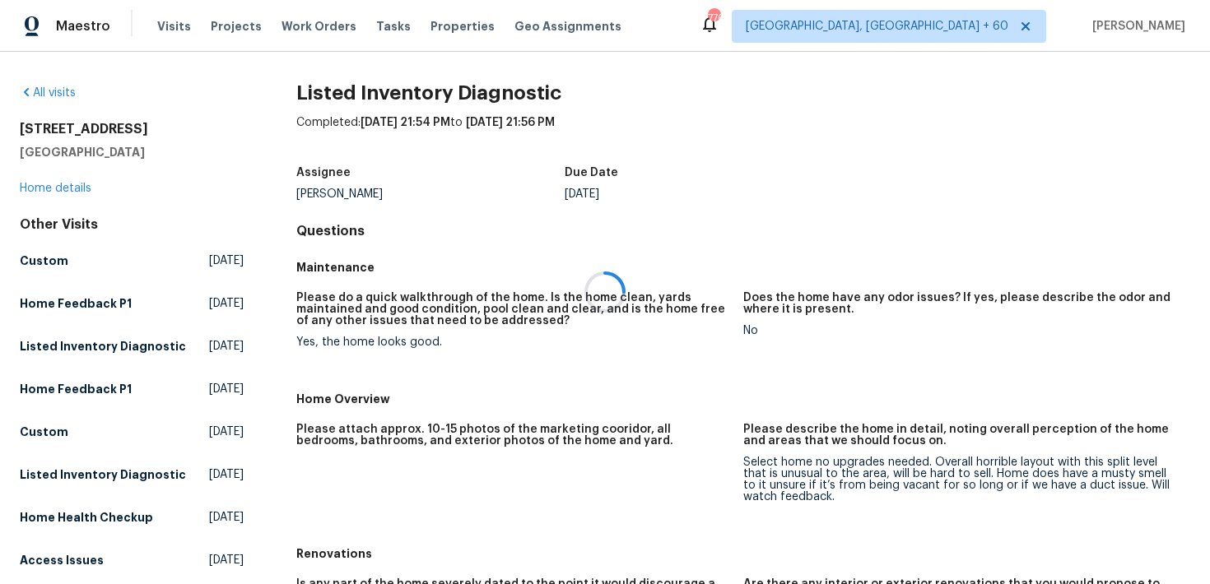
click at [44, 192] on div at bounding box center [605, 292] width 1210 height 584
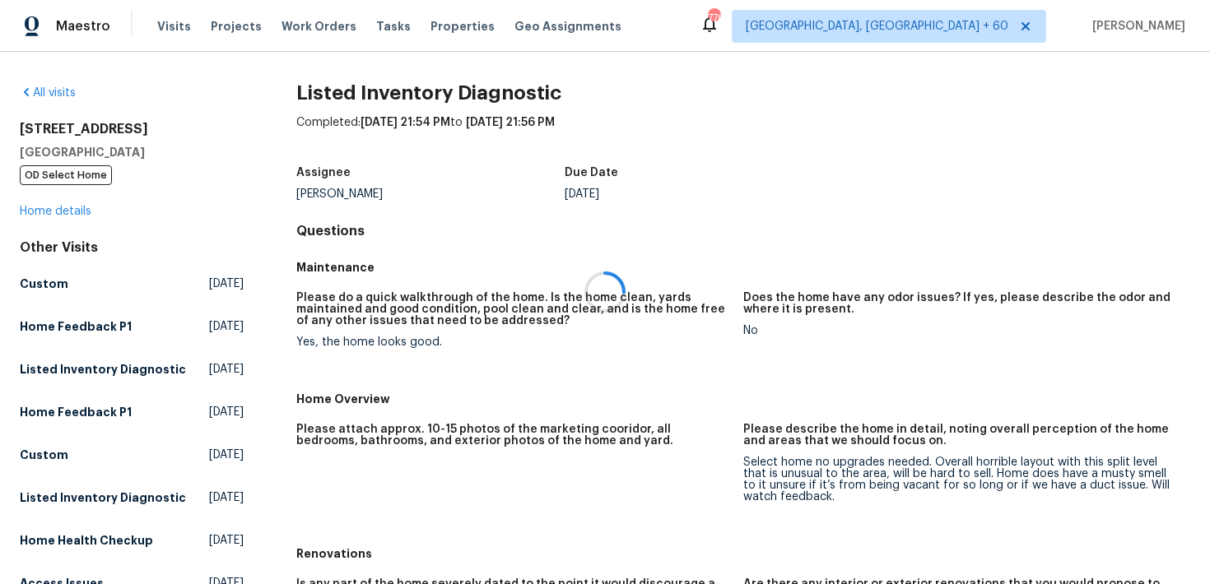
click at [42, 218] on div at bounding box center [605, 292] width 1210 height 584
click at [58, 213] on div at bounding box center [605, 292] width 1210 height 584
click at [35, 214] on link "Home details" at bounding box center [56, 212] width 72 height 12
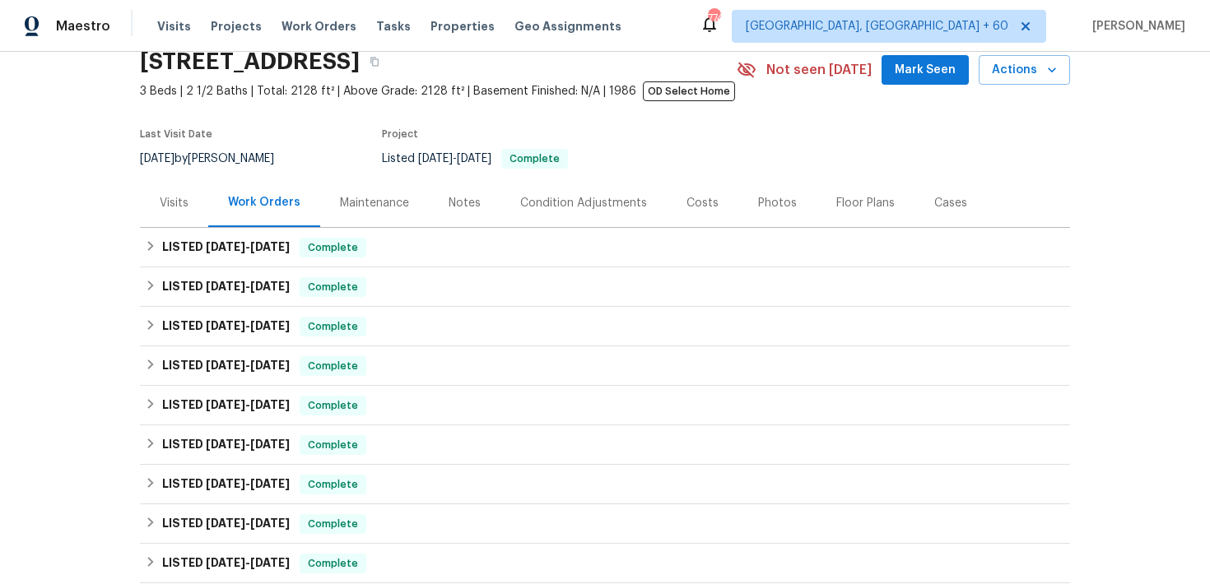
scroll to position [79, 0]
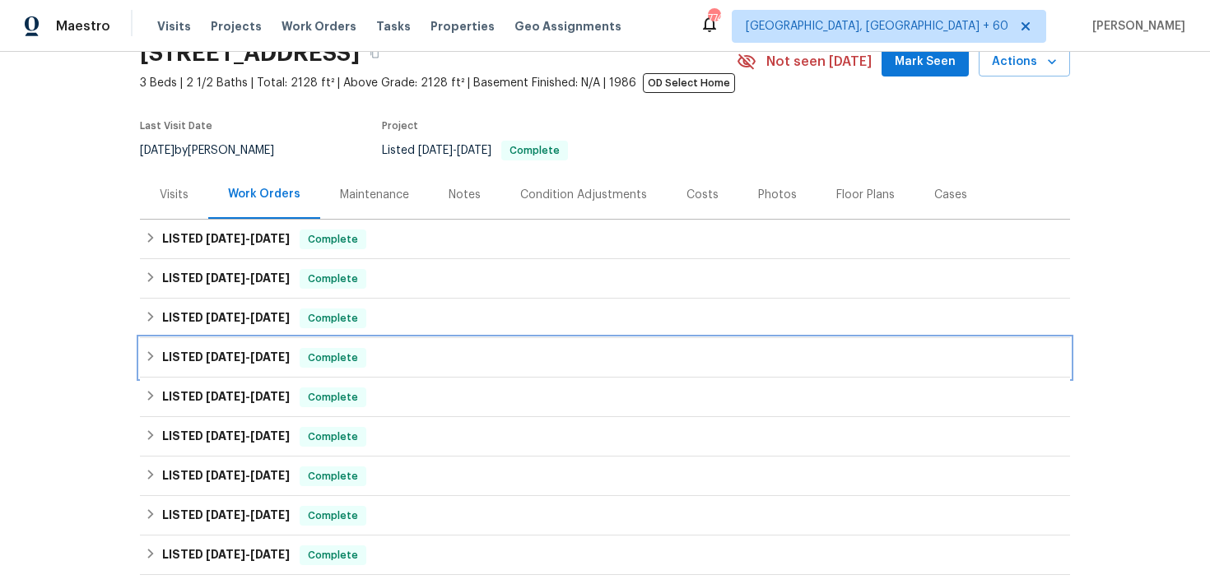
click at [376, 368] on div "LISTED 5/14/25 - 5/21/25 Complete" at bounding box center [605, 358] width 920 height 20
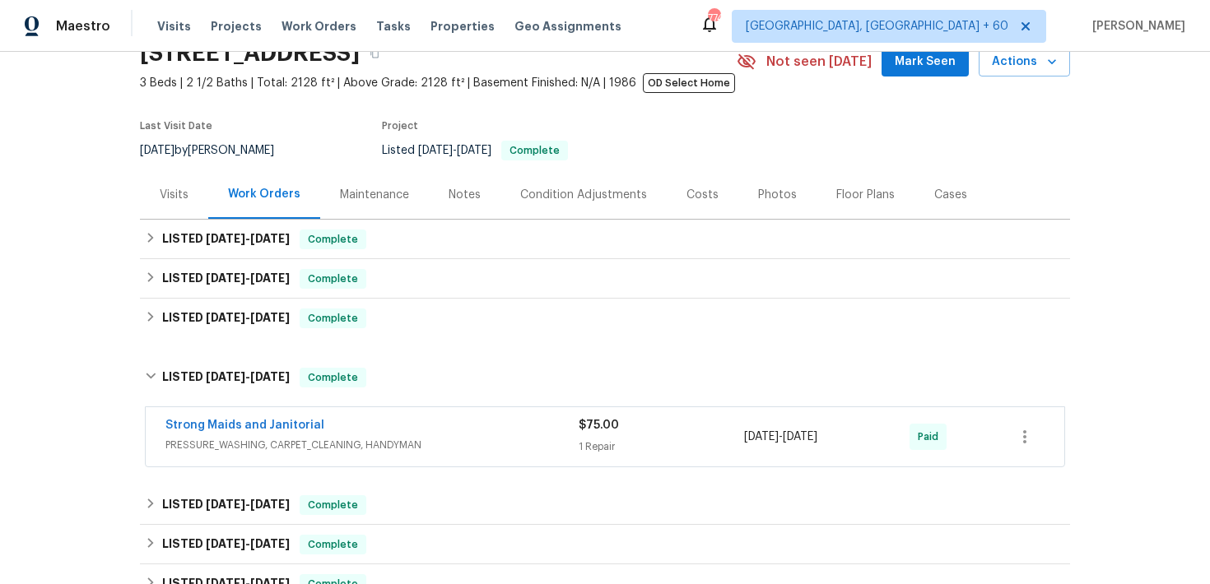
click at [551, 431] on div "Strong Maids and Janitorial" at bounding box center [371, 427] width 413 height 20
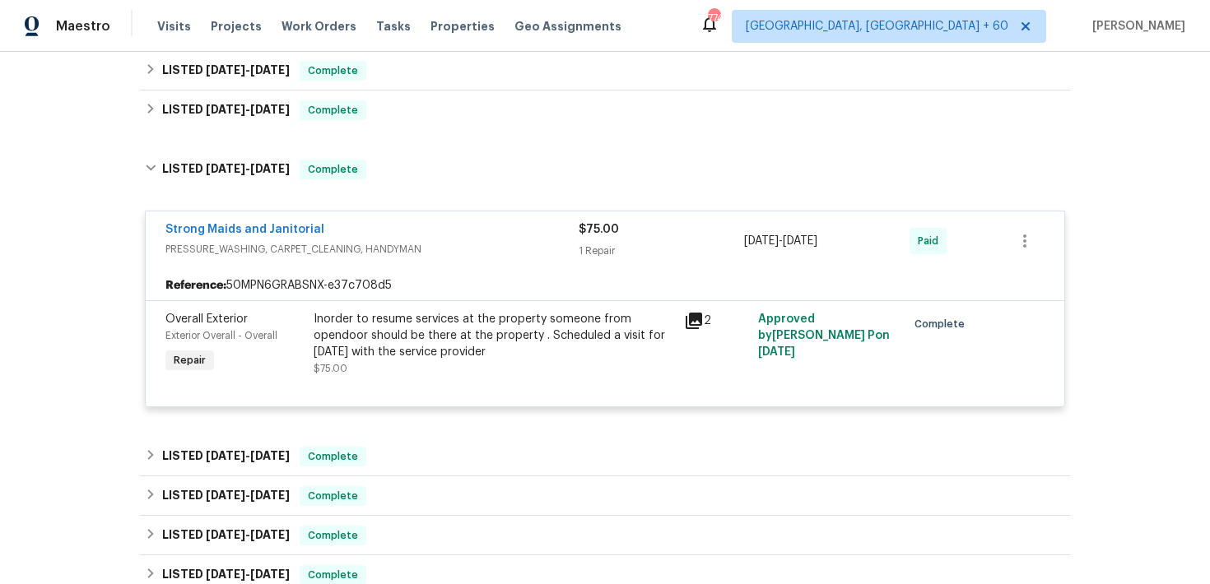
scroll to position [302, 0]
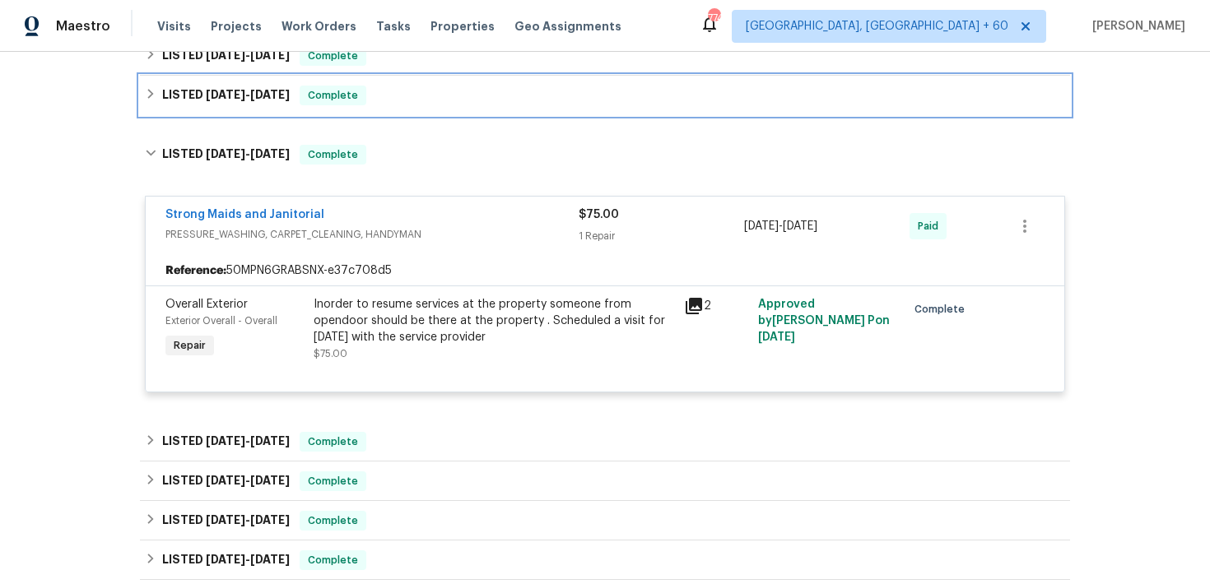
click at [450, 94] on div "LISTED 6/9/25 - 6/13/25 Complete" at bounding box center [605, 96] width 920 height 20
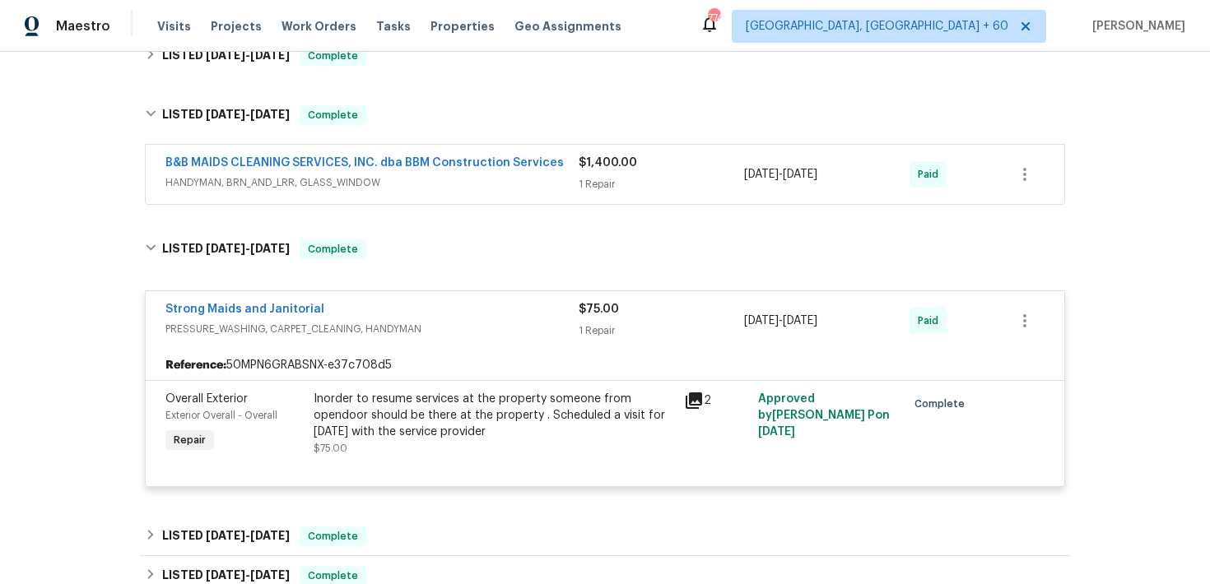
click at [585, 182] on div "1 Repair" at bounding box center [661, 184] width 165 height 16
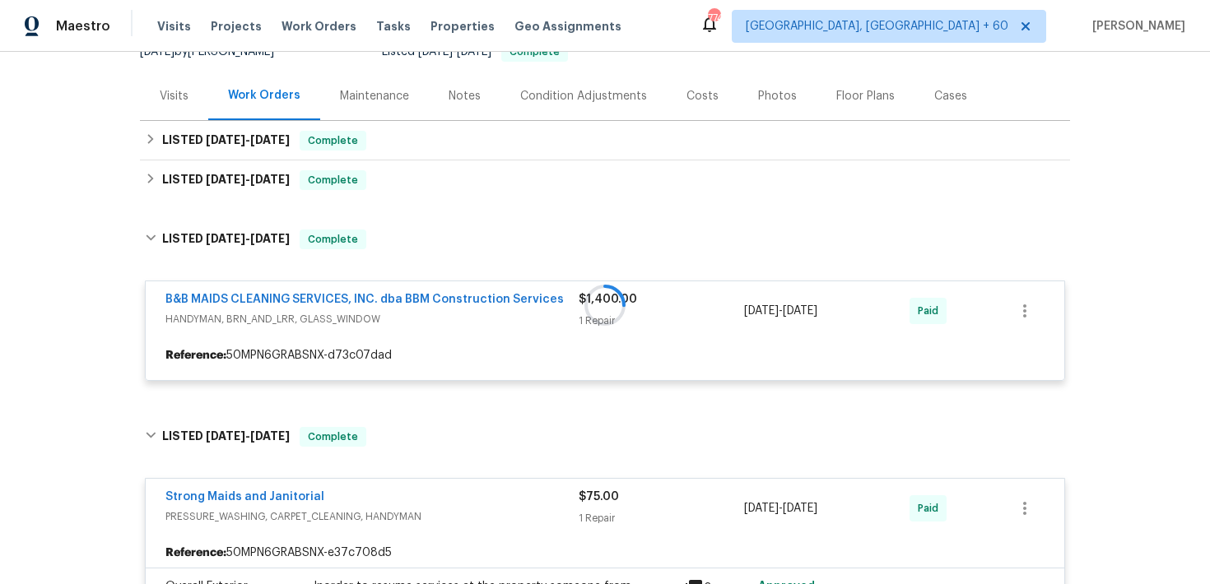
scroll to position [177, 0]
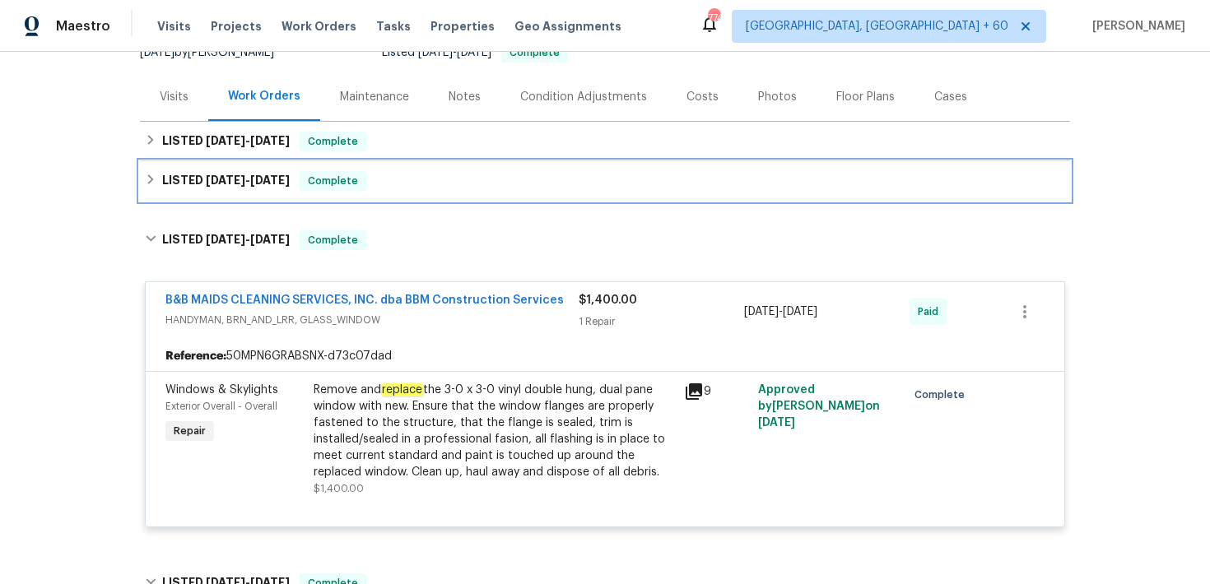
click at [458, 184] on div "LISTED 7/9/25 - 7/18/25 Complete" at bounding box center [605, 181] width 920 height 20
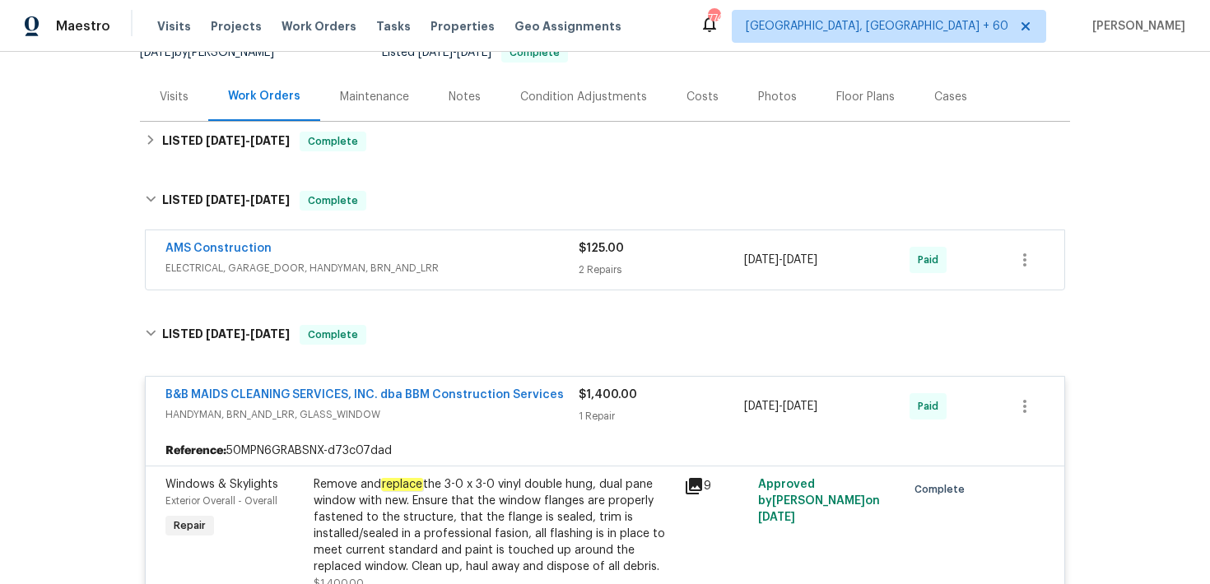
click at [583, 258] on div "$125.00 2 Repairs" at bounding box center [661, 260] width 165 height 40
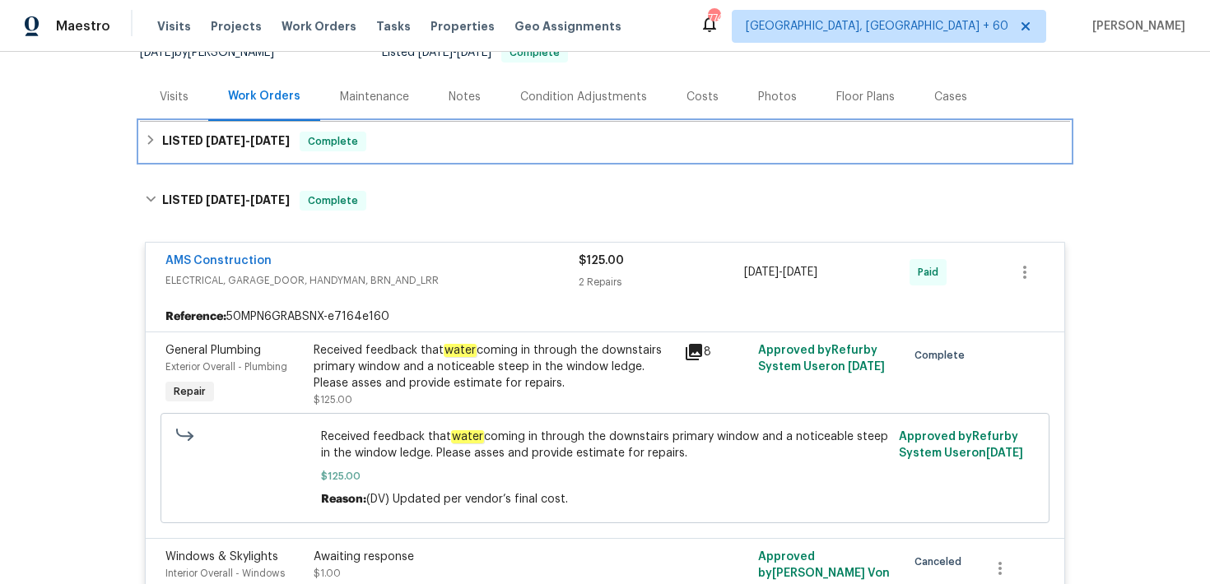
click at [465, 151] on div "LISTED 8/26/25 - 8/29/25 Complete" at bounding box center [605, 142] width 930 height 40
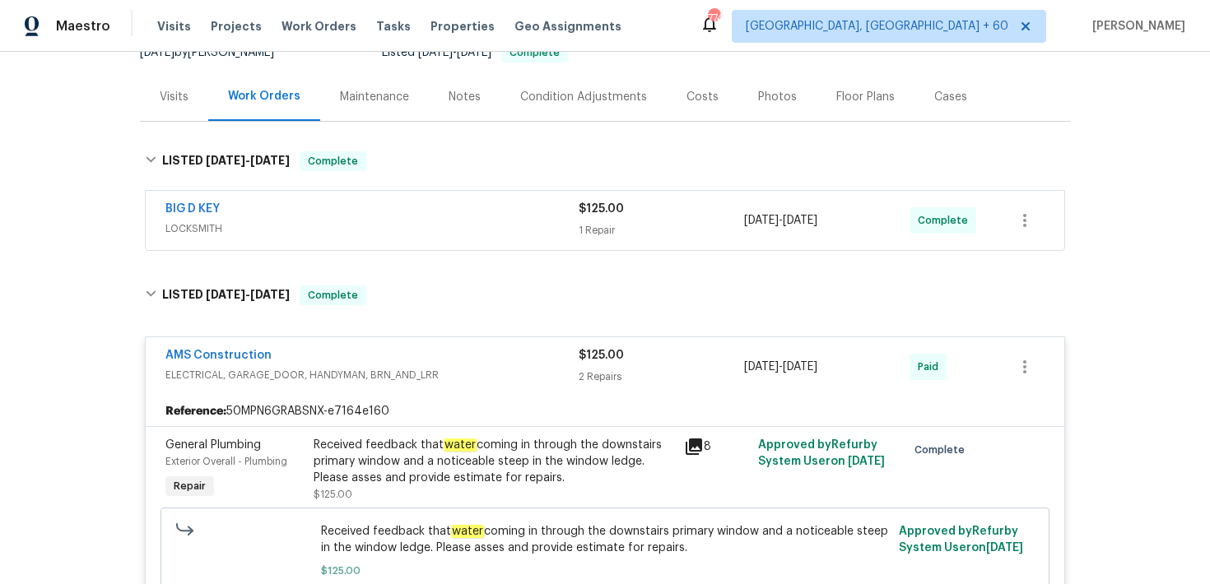
click at [593, 230] on div "1 Repair" at bounding box center [661, 230] width 165 height 16
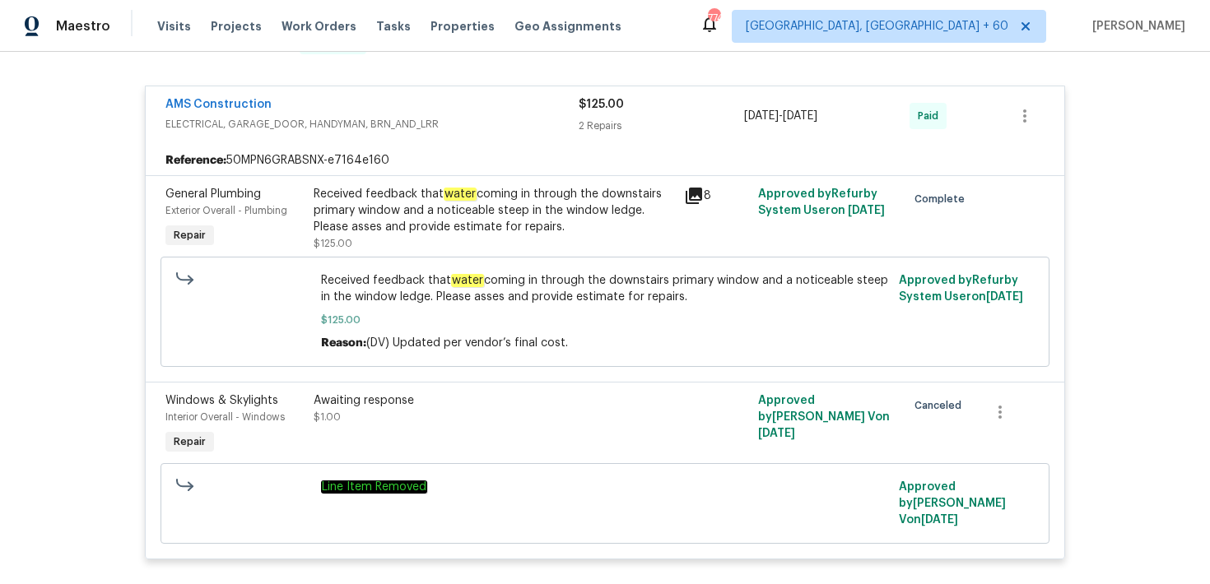
scroll to position [811, 0]
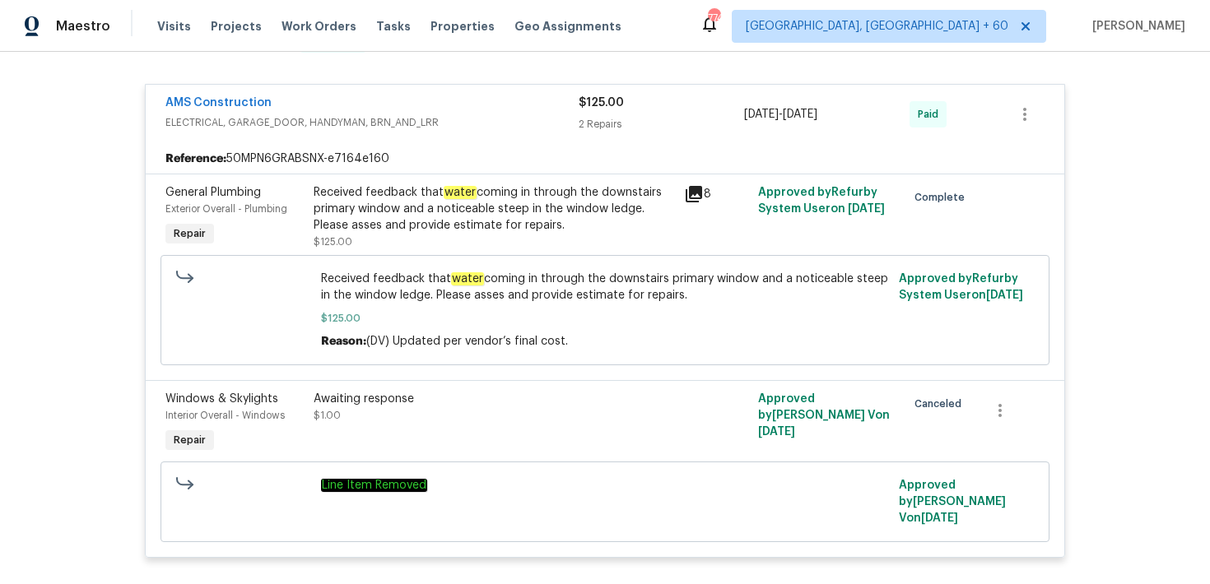
click at [627, 231] on div "Received feedback that water coming in through the downstairs primary window an…" at bounding box center [494, 208] width 360 height 49
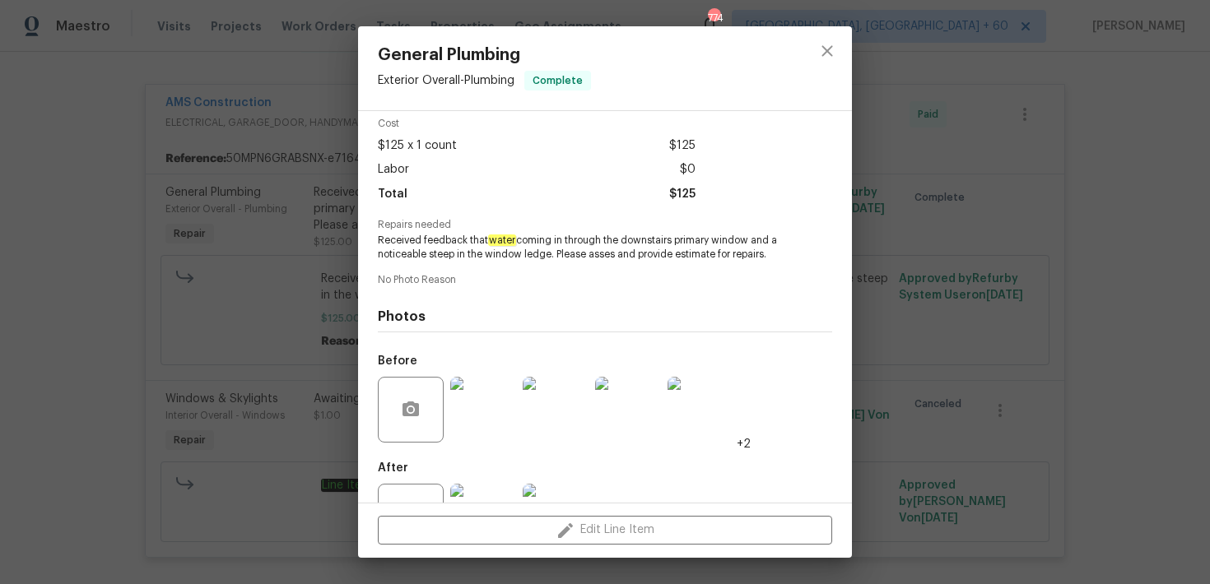
scroll to position [81, 0]
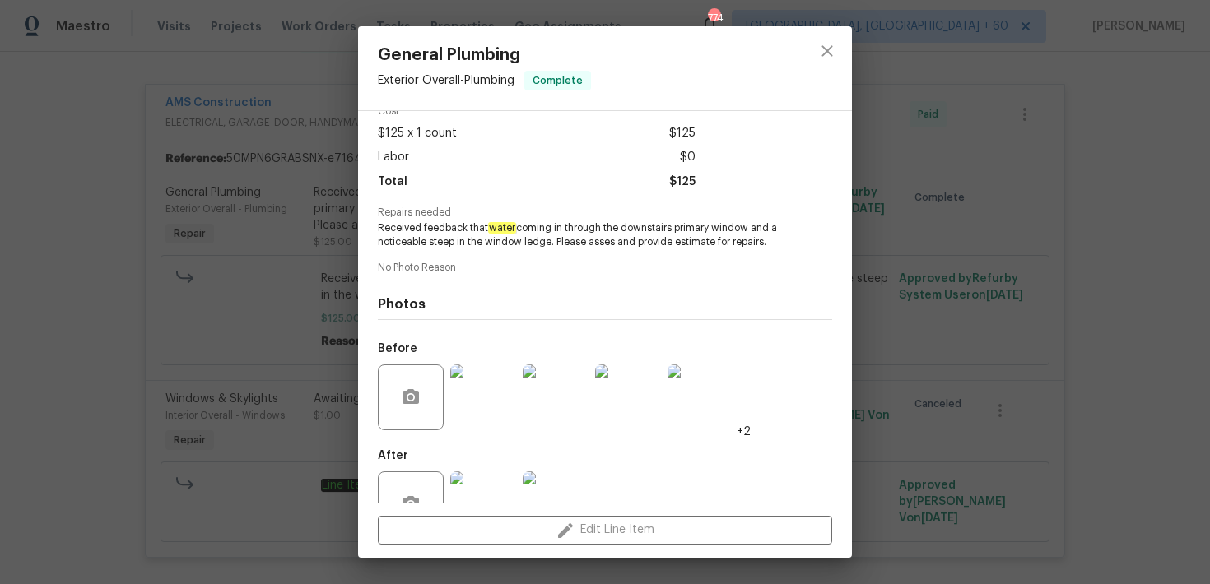
click at [495, 397] on img at bounding box center [483, 398] width 66 height 66
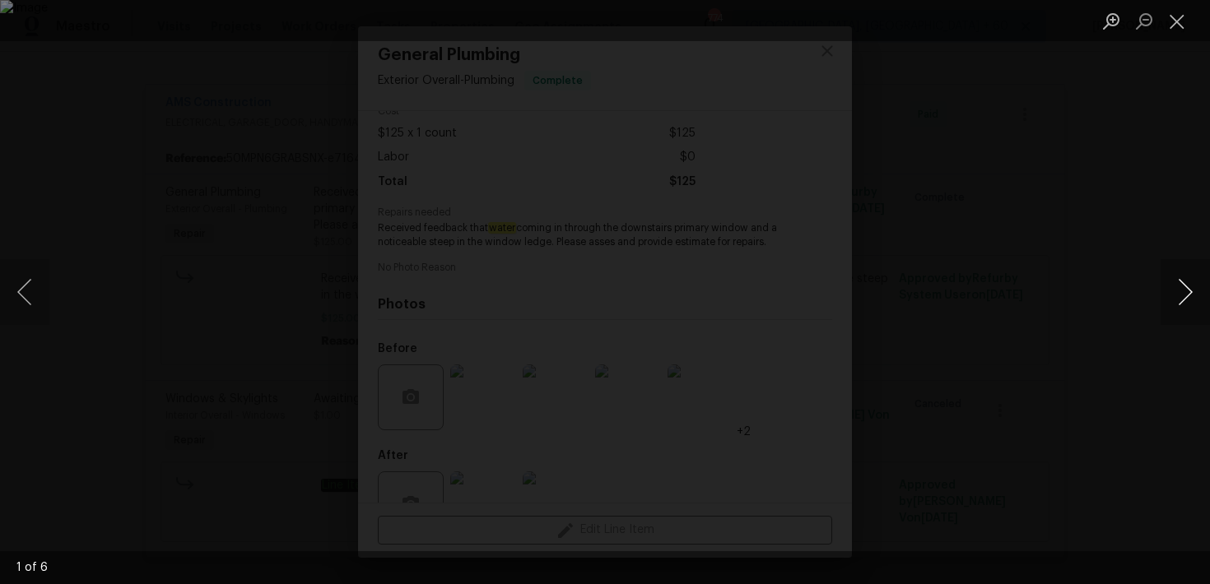
click at [1187, 288] on button "Next image" at bounding box center [1184, 292] width 49 height 66
click at [1169, 30] on button "Close lightbox" at bounding box center [1176, 21] width 33 height 29
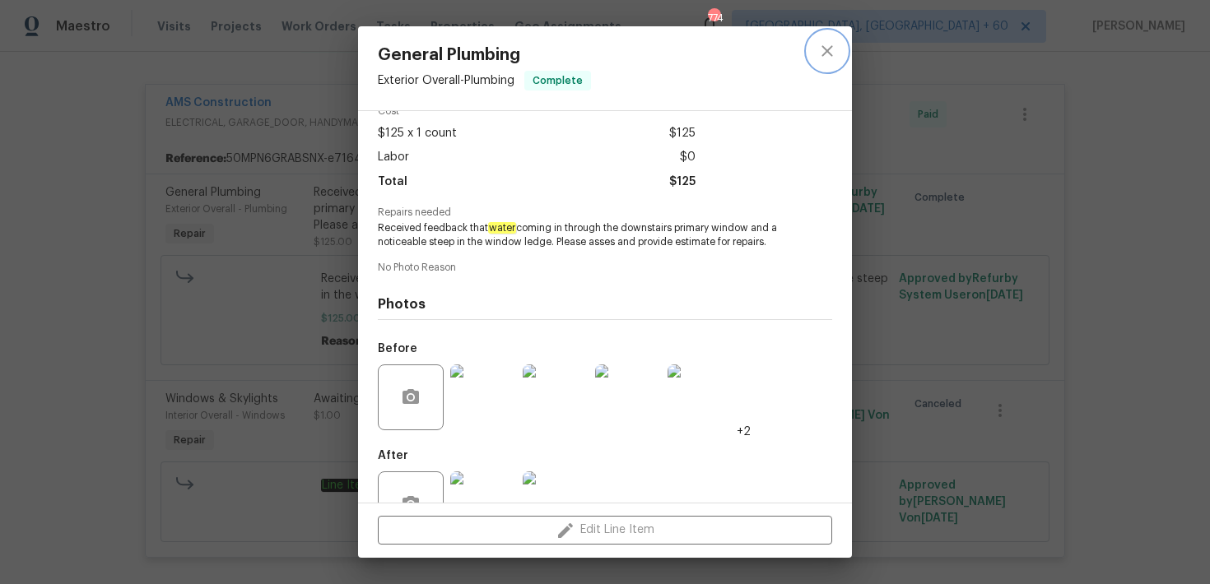
click at [832, 47] on icon "close" at bounding box center [827, 51] width 20 height 20
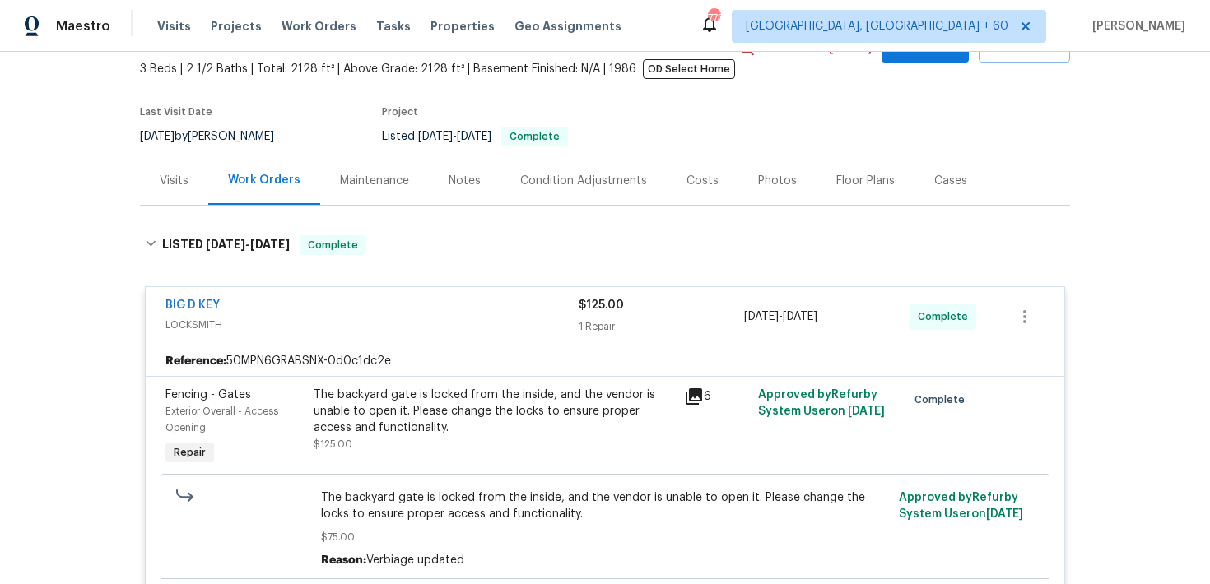
scroll to position [0, 0]
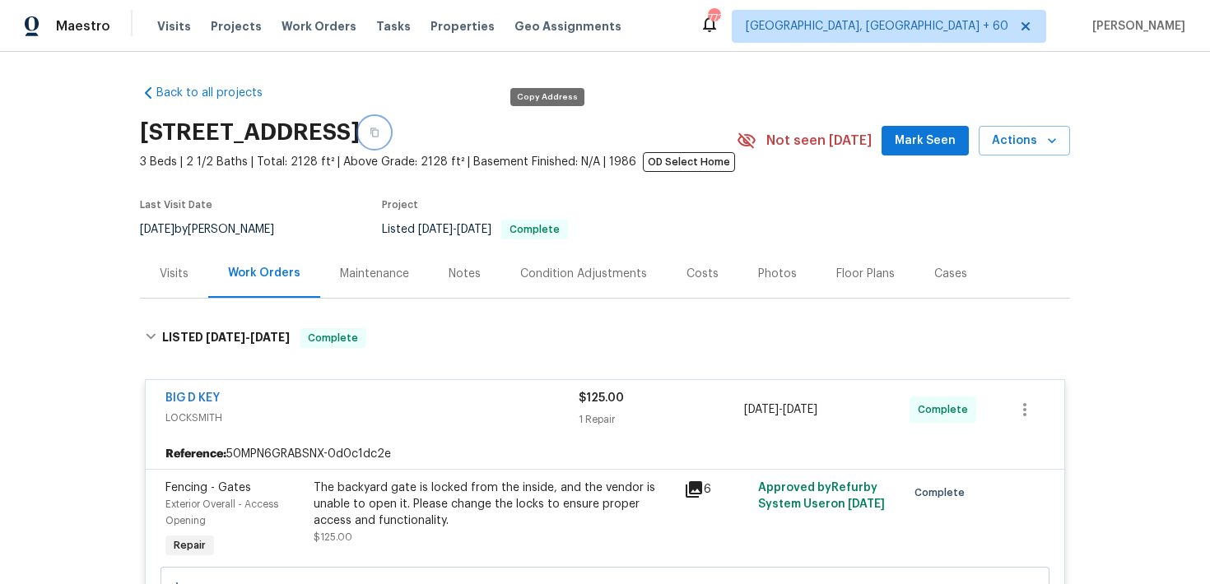
click at [389, 137] on button "button" at bounding box center [375, 133] width 30 height 30
click at [389, 131] on button "button" at bounding box center [375, 133] width 30 height 30
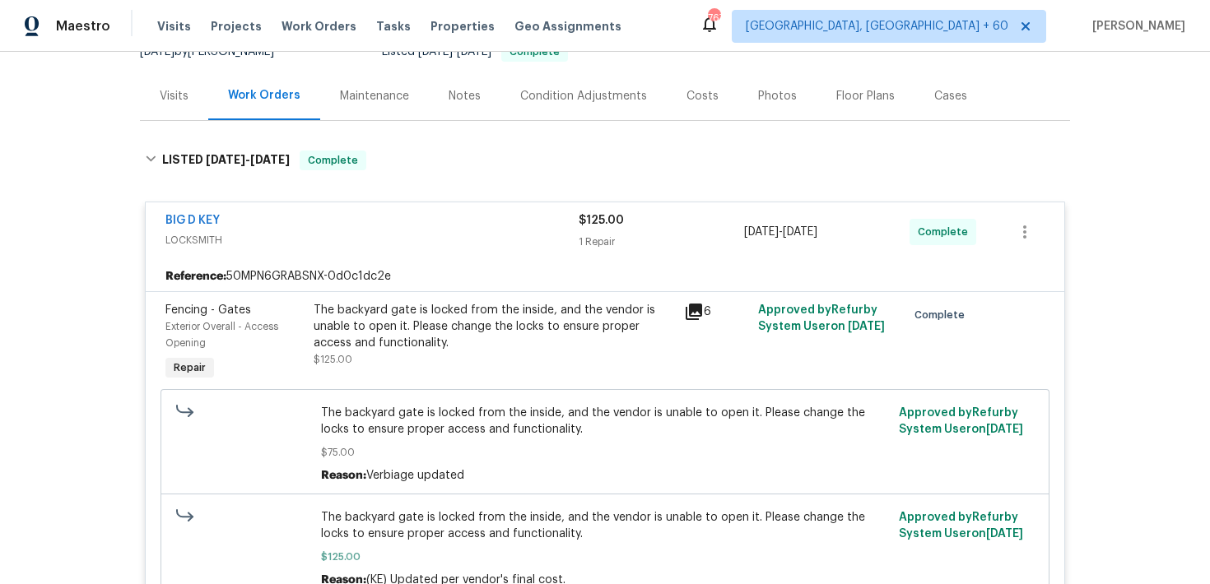
scroll to position [194, 0]
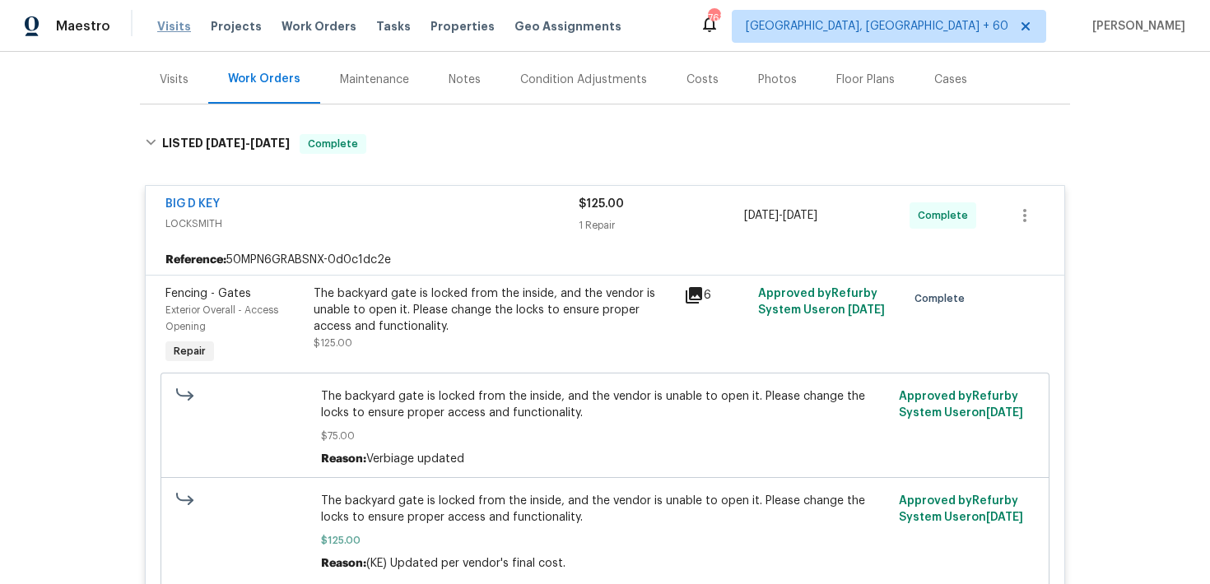
click at [177, 28] on span "Visits" at bounding box center [174, 26] width 34 height 16
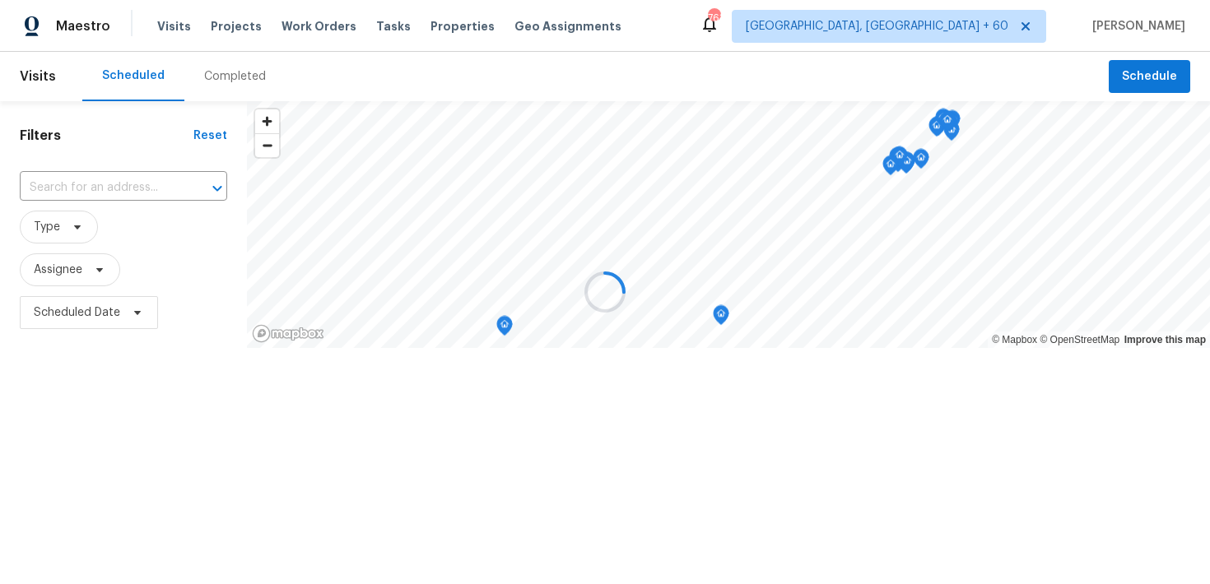
click at [226, 70] on div at bounding box center [605, 292] width 1210 height 584
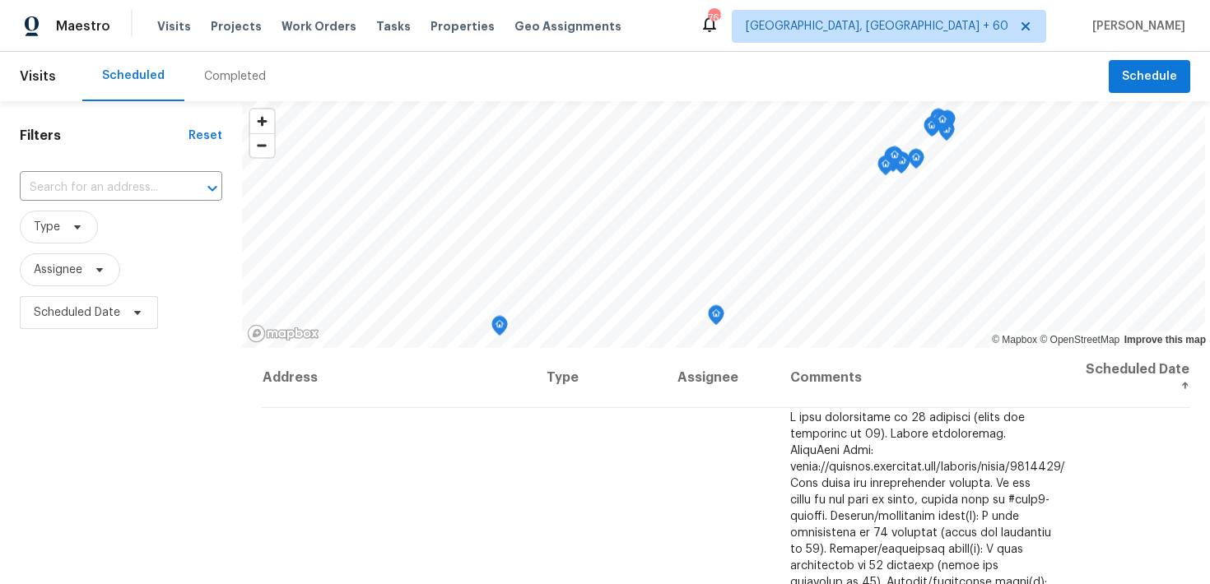
click at [220, 85] on div "Completed" at bounding box center [234, 76] width 101 height 49
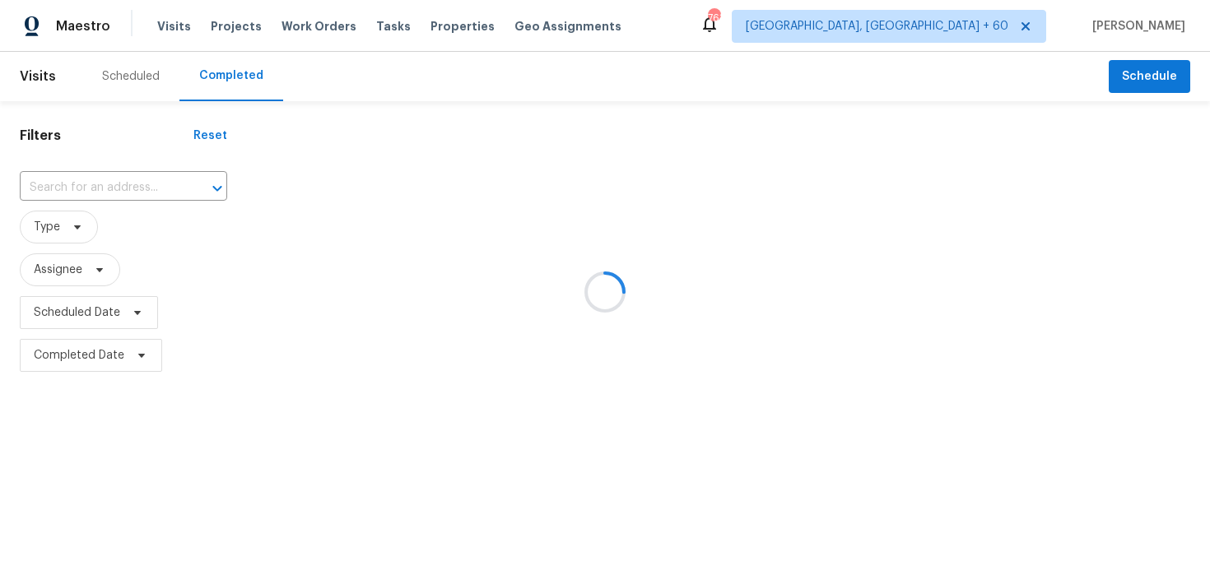
click at [102, 179] on div at bounding box center [605, 292] width 1210 height 584
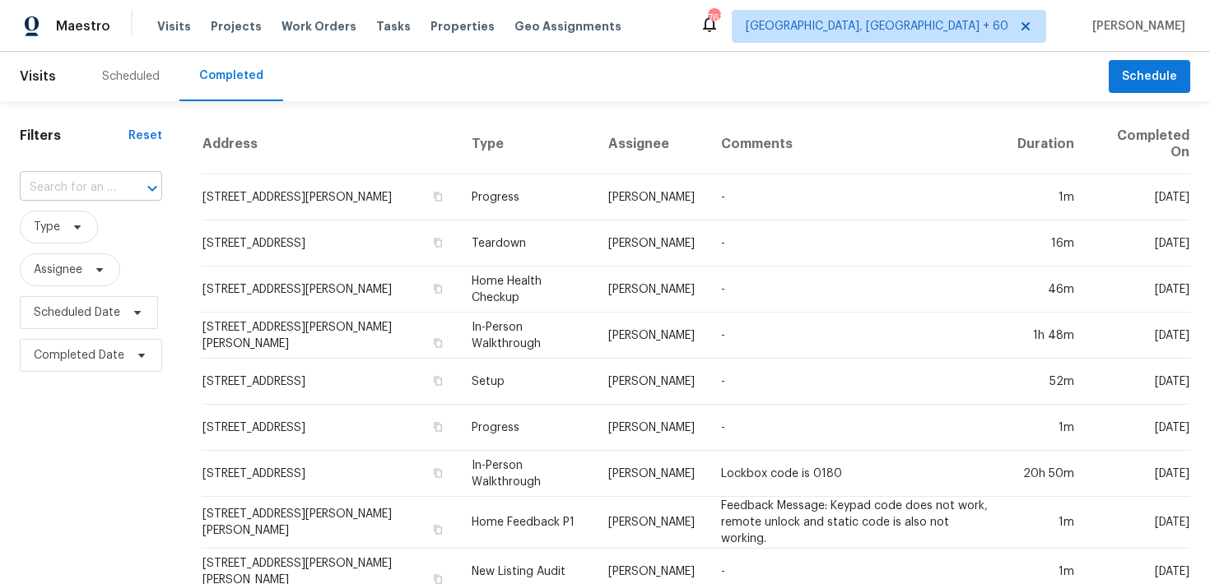
click at [59, 188] on input "text" at bounding box center [68, 188] width 96 height 26
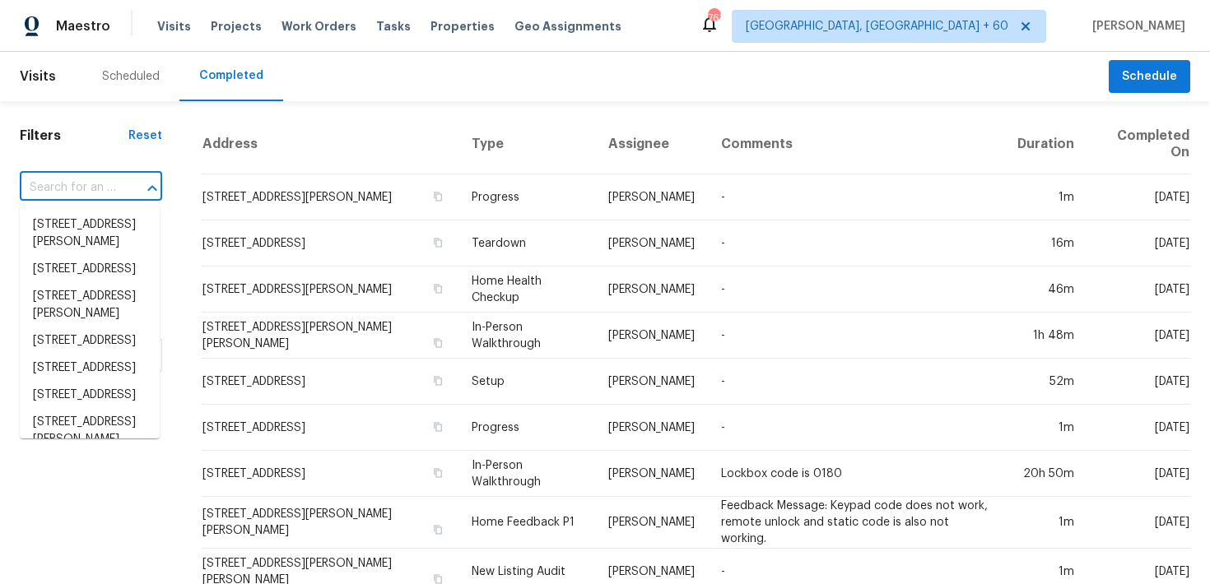
paste input "4609 Cottonwood Ln Gastonia, NC 28052"
type input "4609 Cottonwood Ln Gastonia, NC 28052"
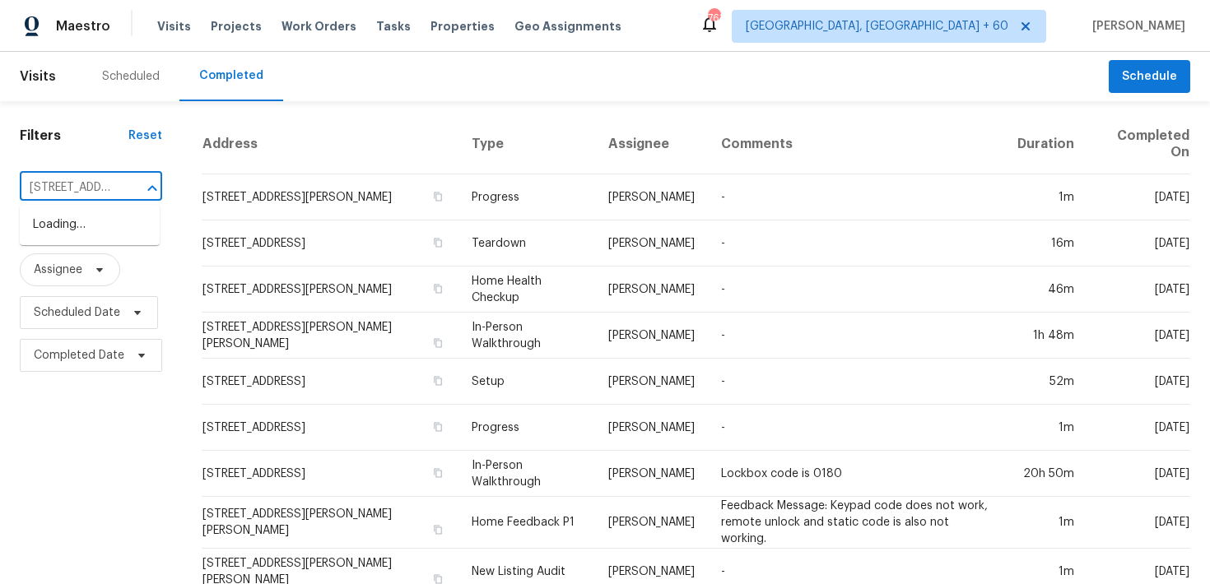
scroll to position [0, 142]
click at [58, 229] on li "4609 Cottonwood Ln, Gastonia, NC 28052" at bounding box center [90, 224] width 140 height 27
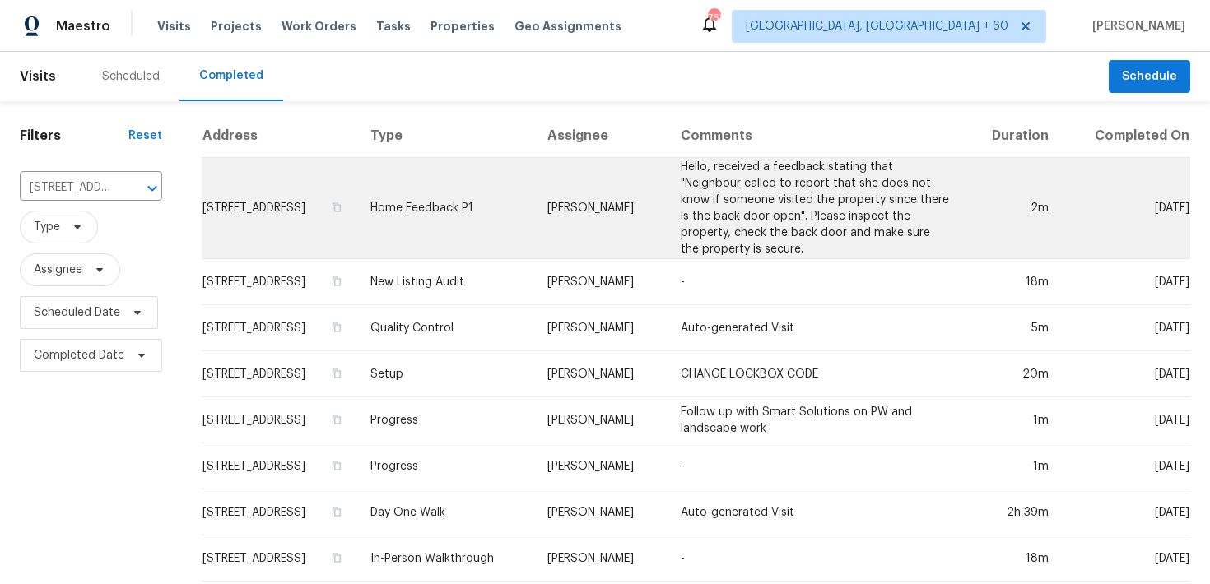
click at [528, 207] on td "Home Feedback P1" at bounding box center [445, 208] width 177 height 101
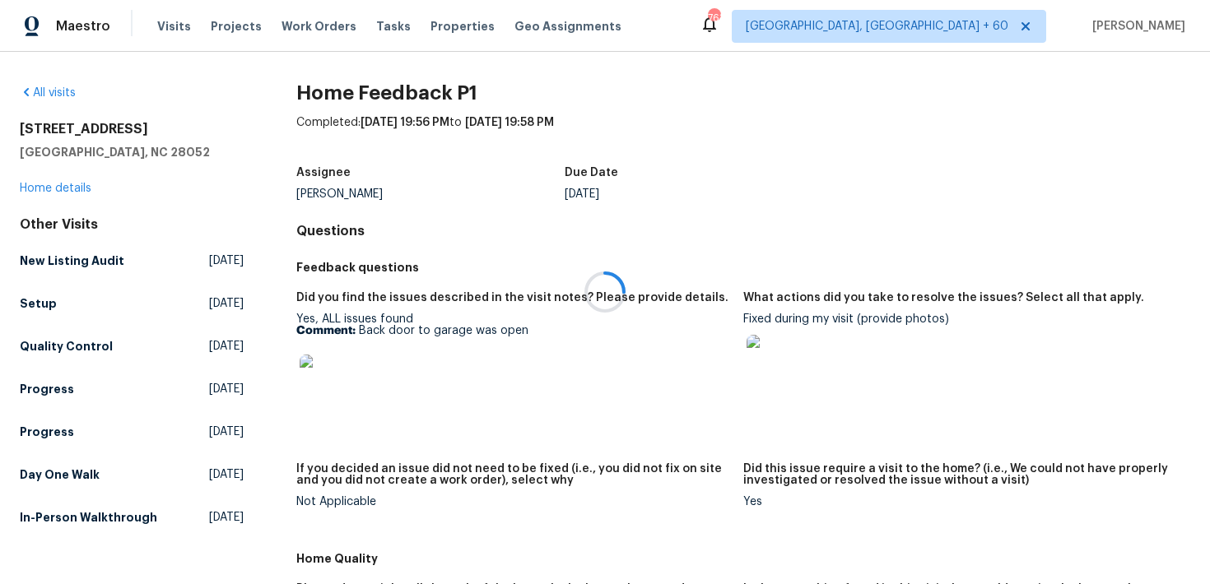
click at [72, 190] on div at bounding box center [605, 292] width 1210 height 584
click at [35, 190] on link "Home details" at bounding box center [56, 189] width 72 height 12
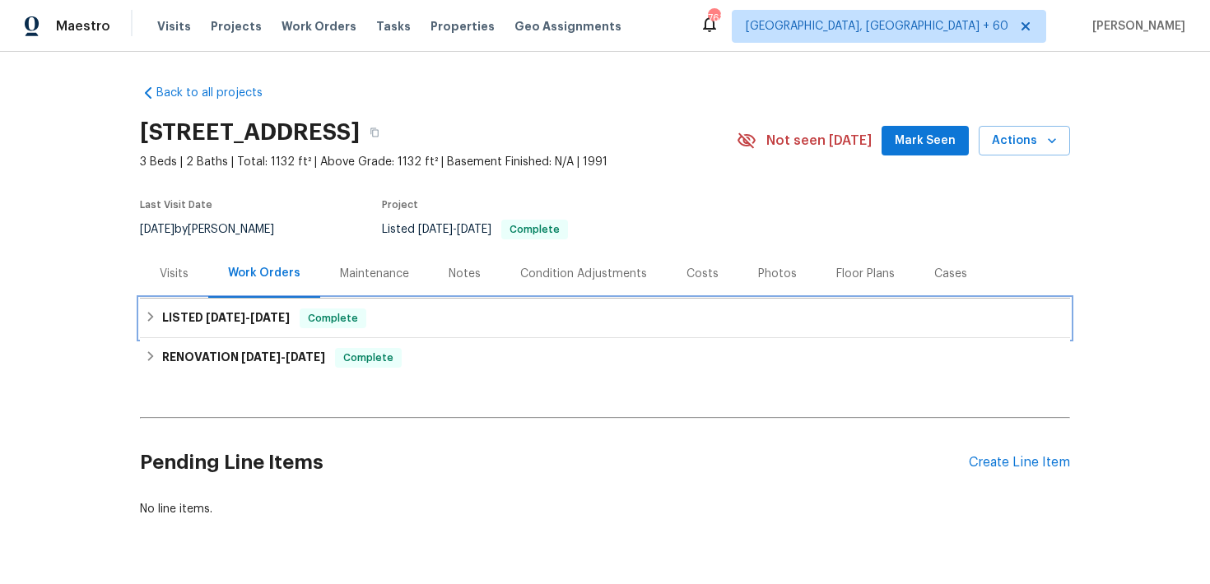
click at [401, 306] on div "LISTED 8/12/25 - 8/29/25 Complete" at bounding box center [605, 319] width 930 height 40
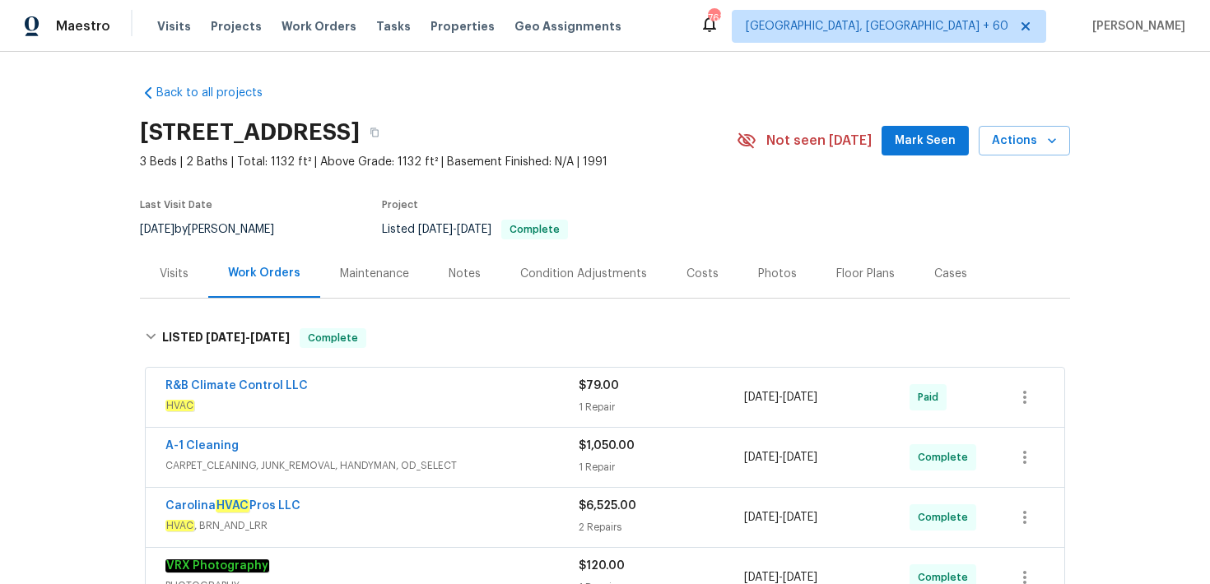
click at [579, 393] on div "$79.00" at bounding box center [661, 386] width 165 height 16
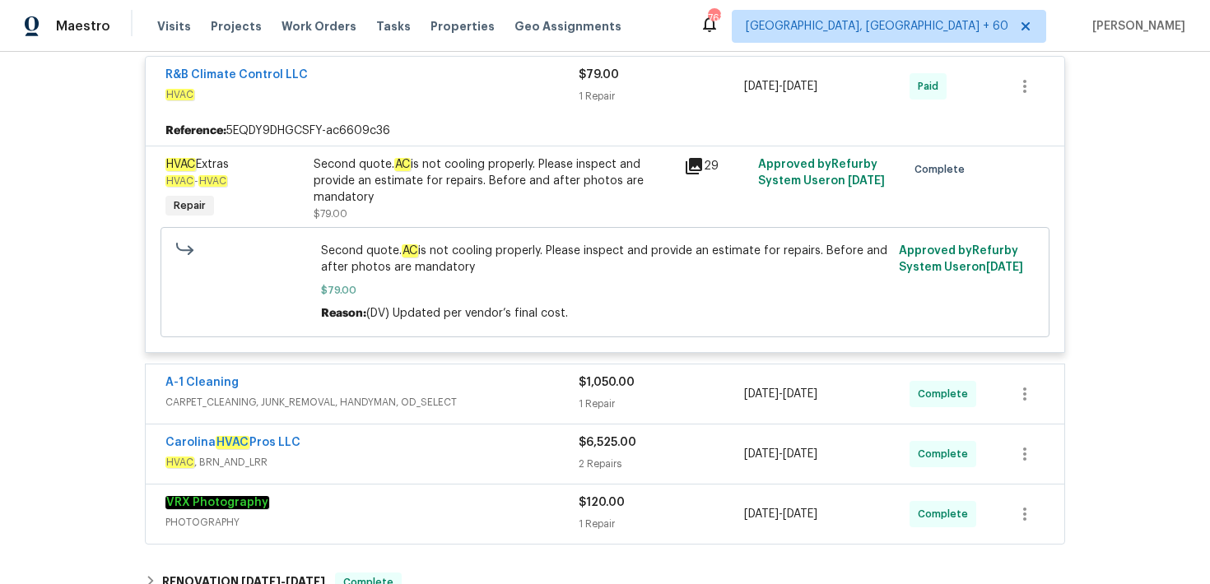
scroll to position [326, 0]
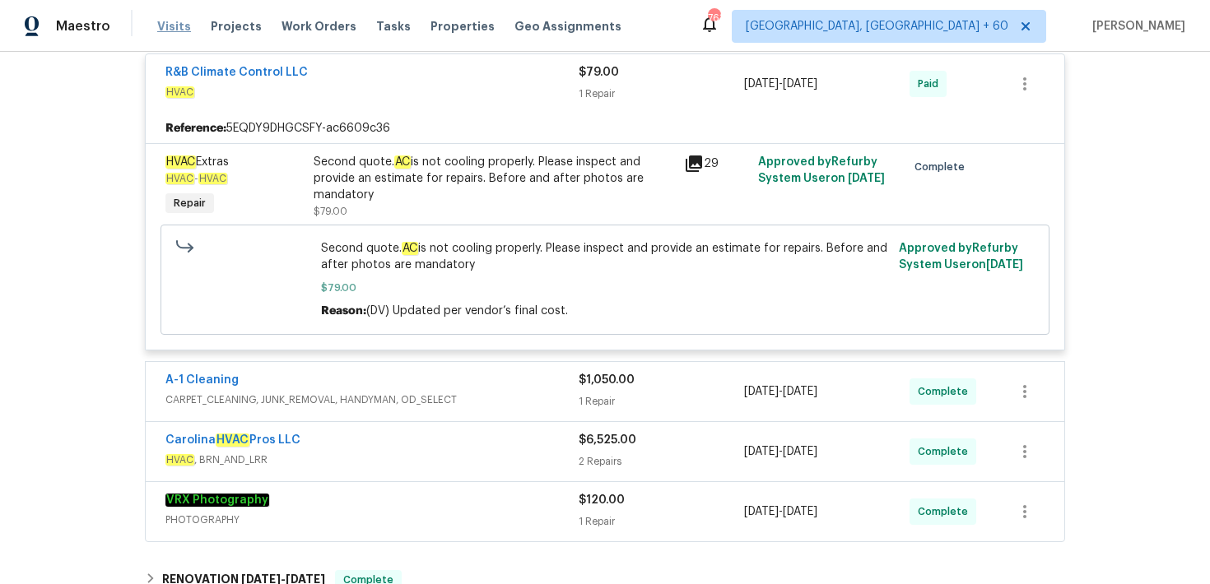
click at [169, 26] on span "Visits" at bounding box center [174, 26] width 34 height 16
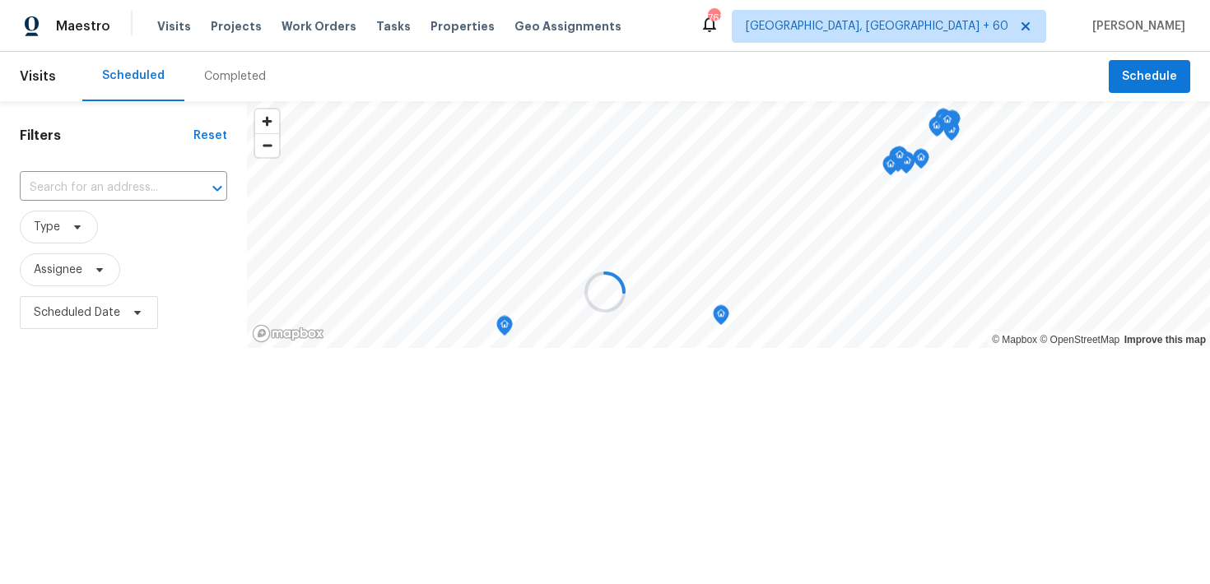
click at [229, 86] on div at bounding box center [605, 292] width 1210 height 584
click at [216, 73] on div at bounding box center [605, 292] width 1210 height 584
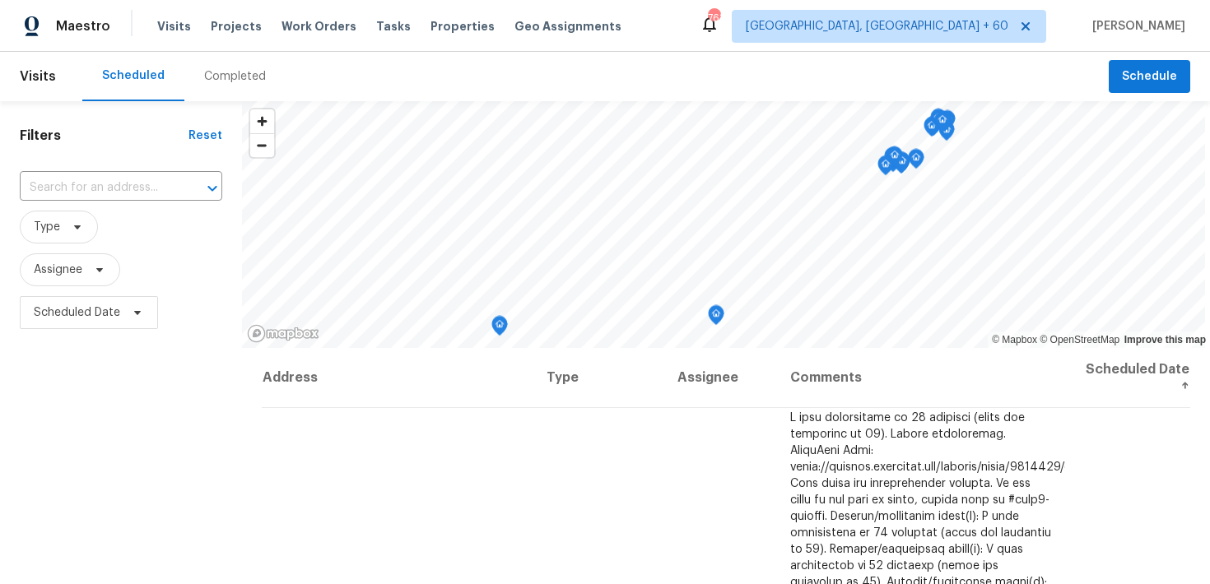
click at [209, 81] on div "Completed" at bounding box center [235, 76] width 62 height 16
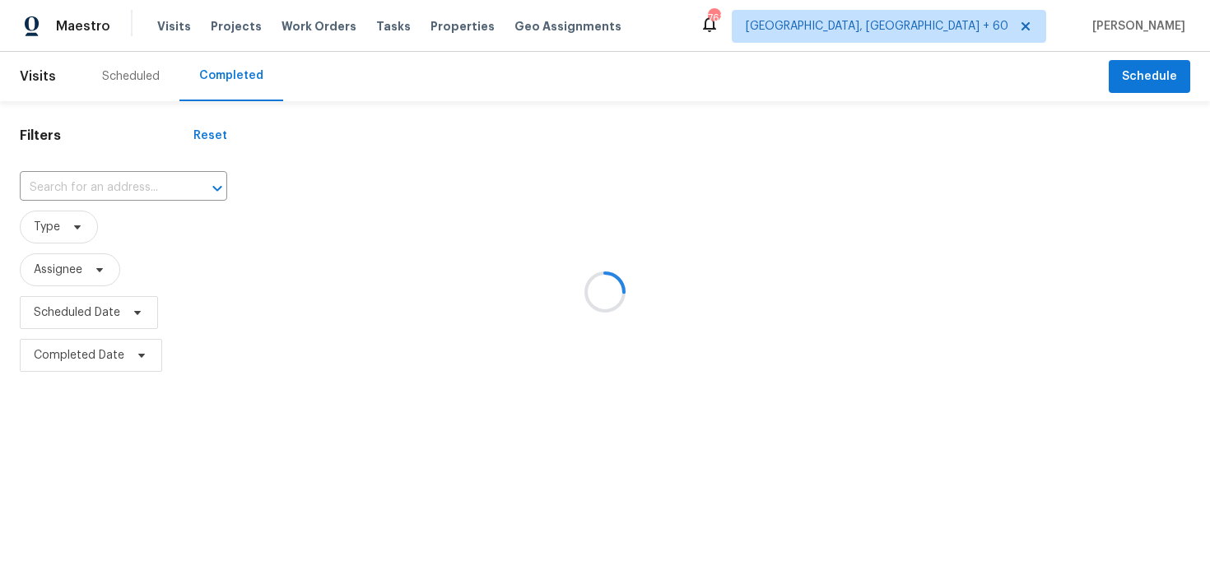
click at [108, 174] on div at bounding box center [605, 292] width 1210 height 584
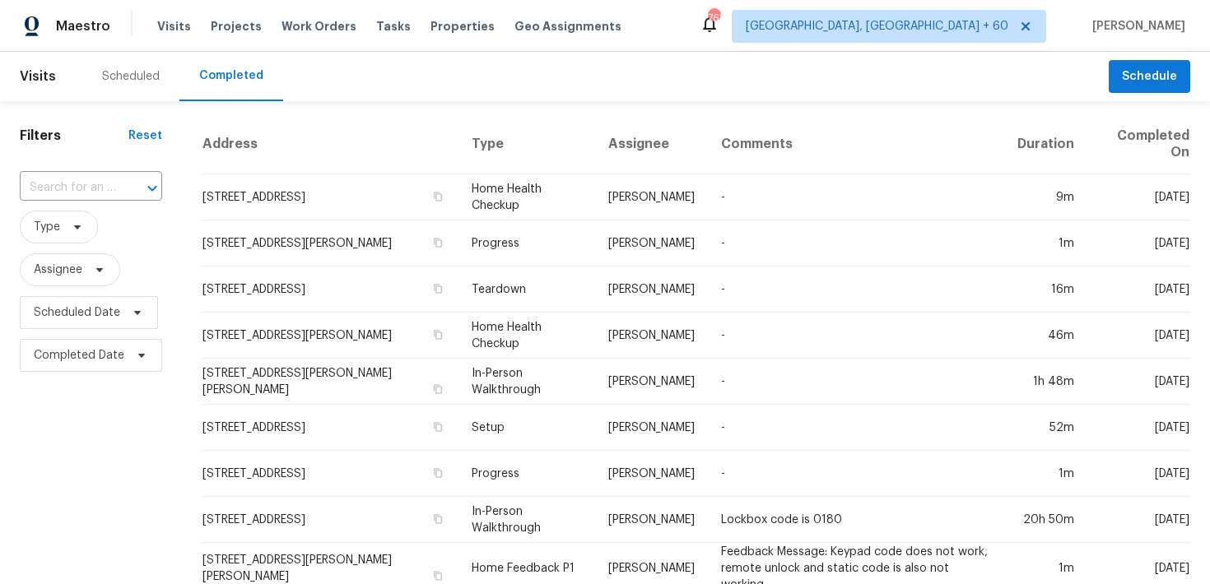
click at [81, 206] on span "Type" at bounding box center [91, 227] width 142 height 43
click at [72, 188] on input "text" at bounding box center [68, 188] width 96 height 26
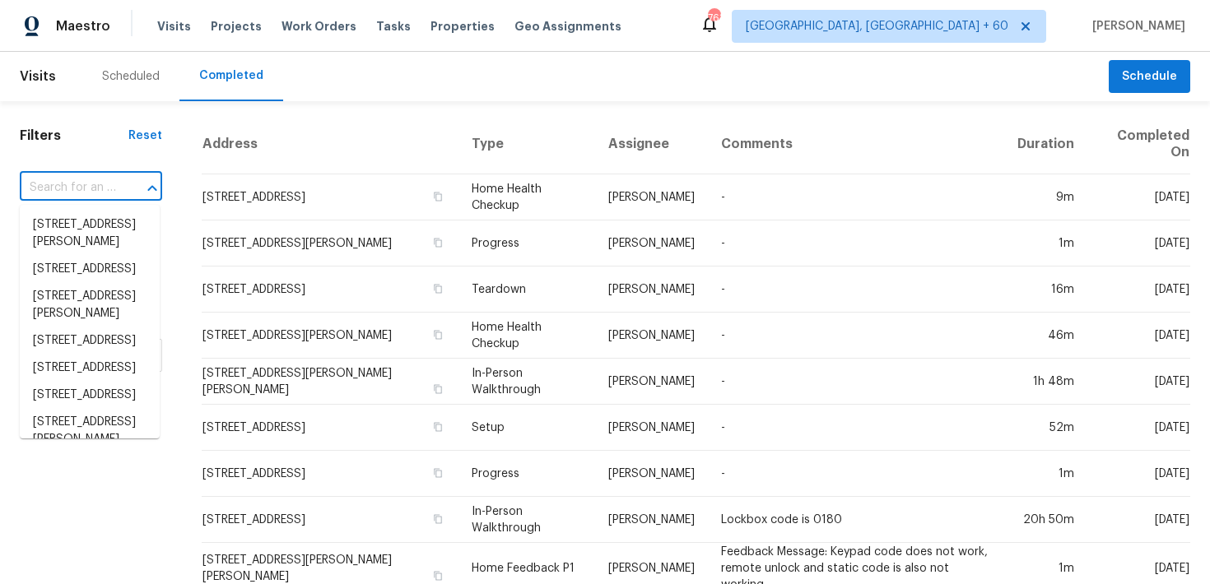
paste input "105 Crosswaite Way Cary, NC 27518"
type input "105 Crosswaite Way Cary, NC 27518"
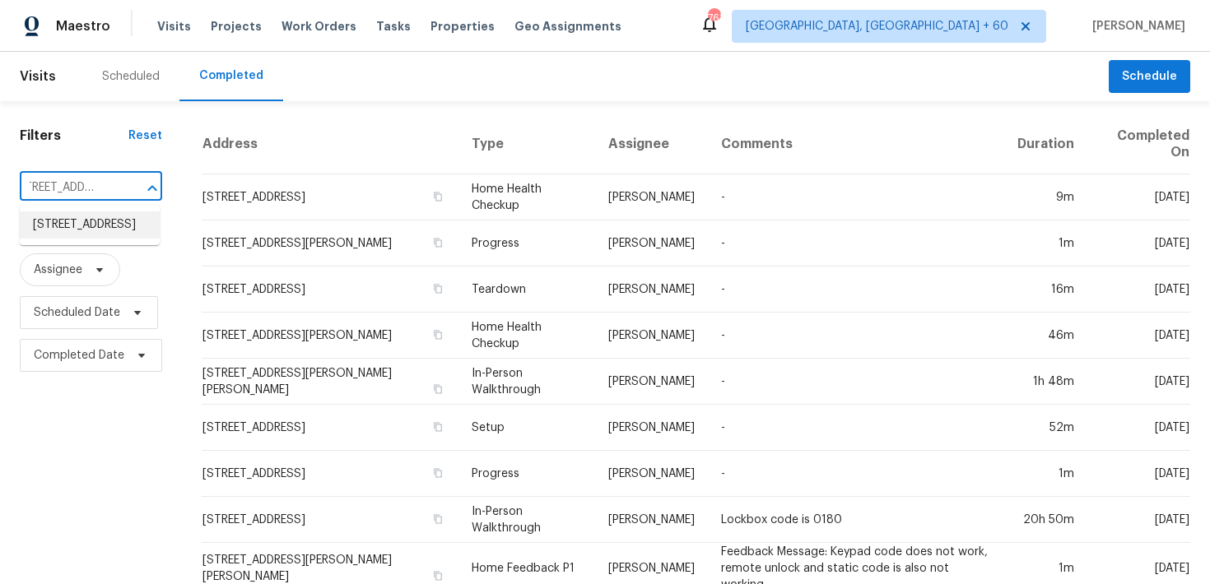
click at [64, 226] on li "105 Crosswaite Way, Cary, NC 27518" at bounding box center [90, 224] width 140 height 27
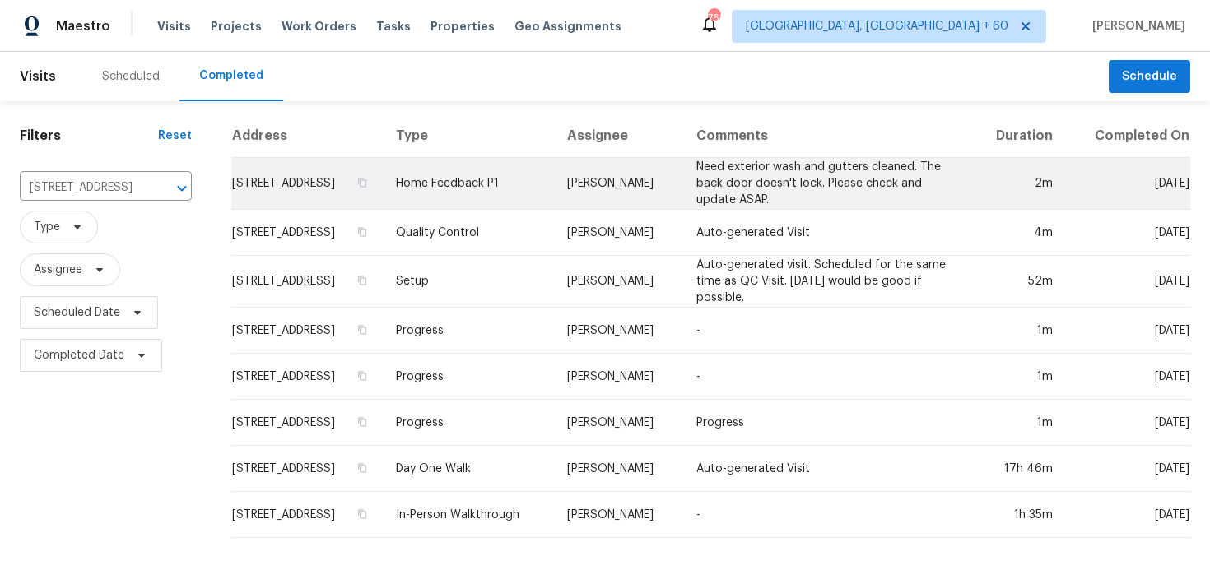
click at [486, 189] on td "Home Feedback P1" at bounding box center [468, 184] width 171 height 52
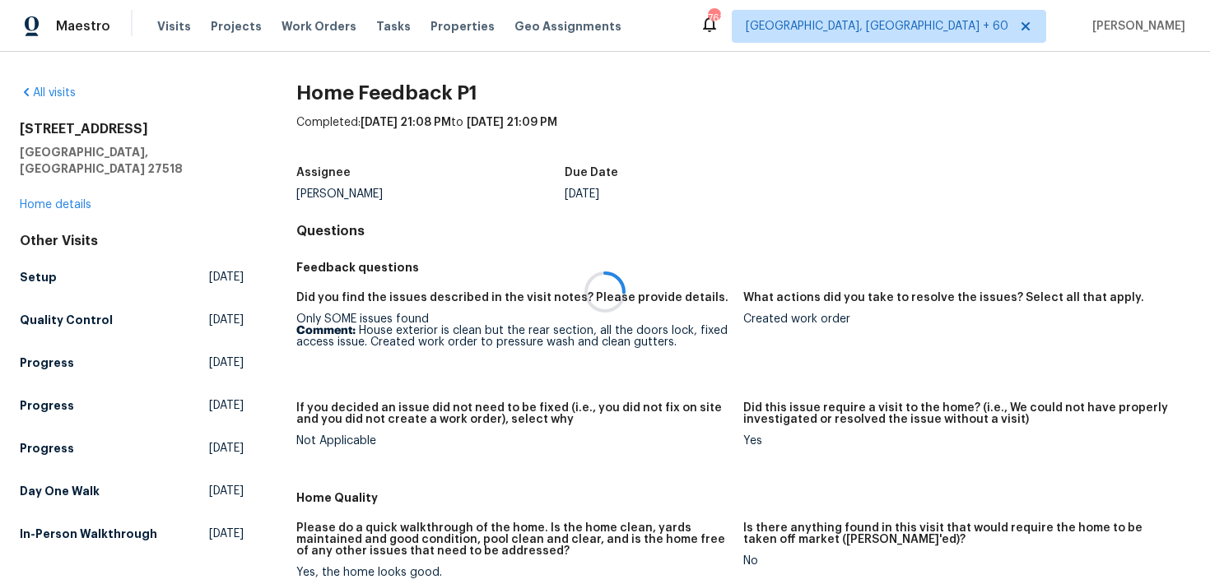
click at [35, 192] on div at bounding box center [605, 292] width 1210 height 584
click at [35, 184] on div at bounding box center [605, 292] width 1210 height 584
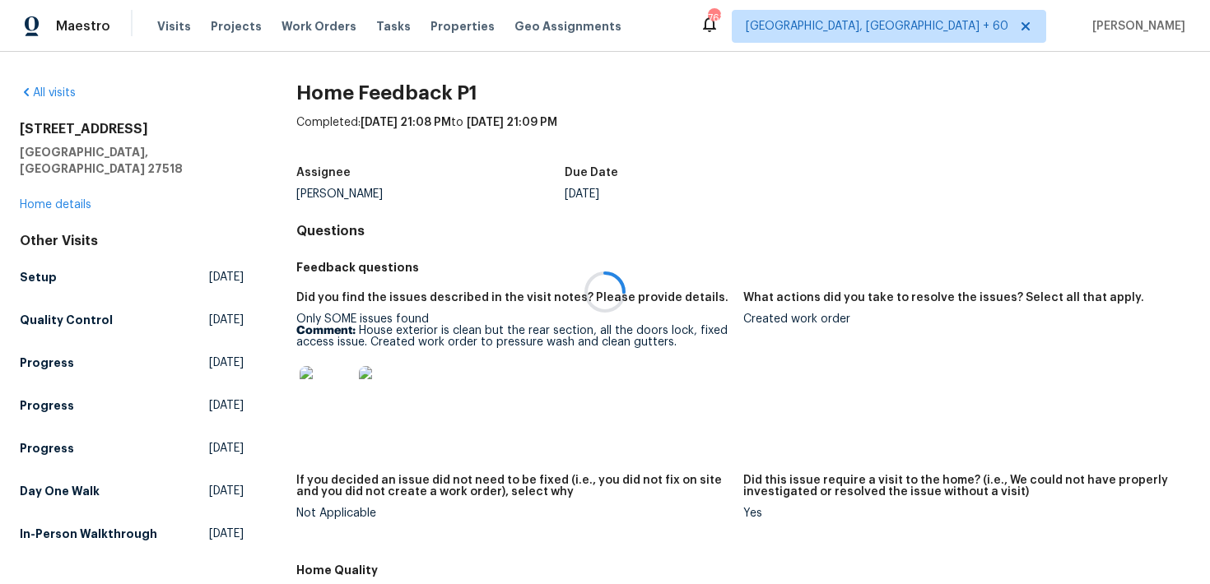
click at [43, 187] on div at bounding box center [605, 292] width 1210 height 584
click at [36, 187] on div at bounding box center [605, 292] width 1210 height 584
click at [32, 199] on link "Home details" at bounding box center [56, 205] width 72 height 12
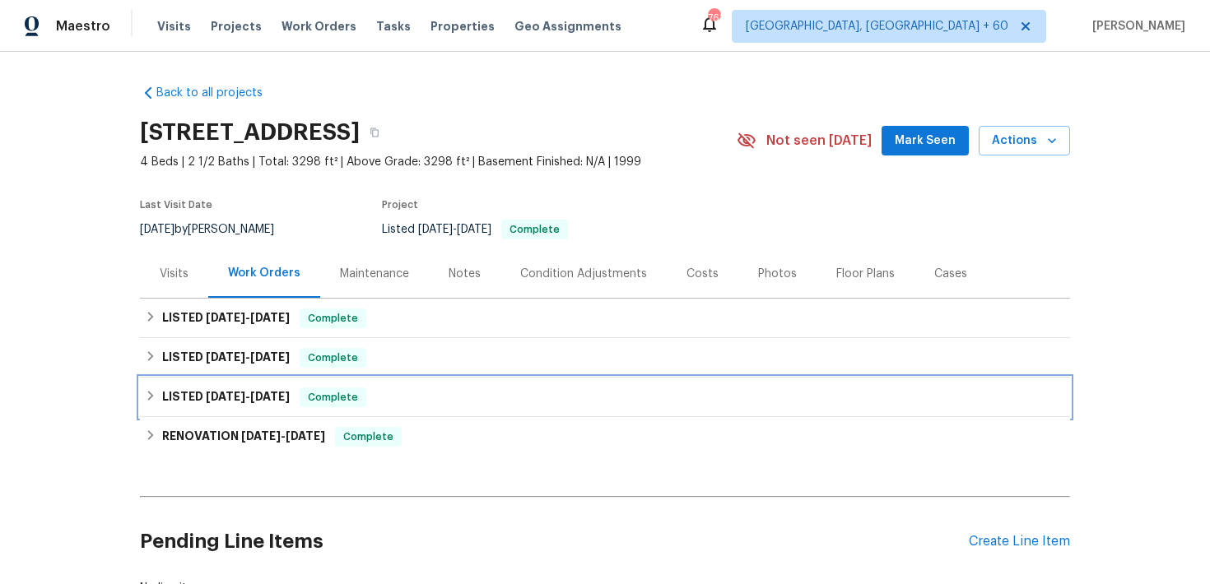
click at [369, 383] on div "LISTED 5/28/25 - 5/29/25 Complete" at bounding box center [605, 398] width 930 height 40
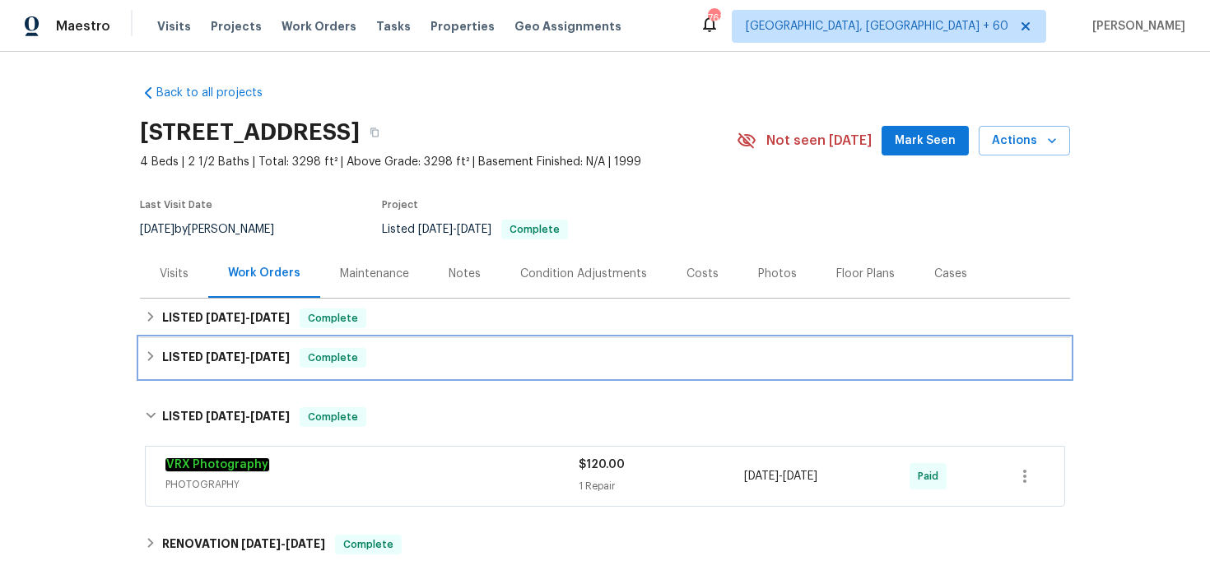
click at [445, 364] on div "LISTED 7/29/25 - 7/31/25 Complete" at bounding box center [605, 358] width 920 height 20
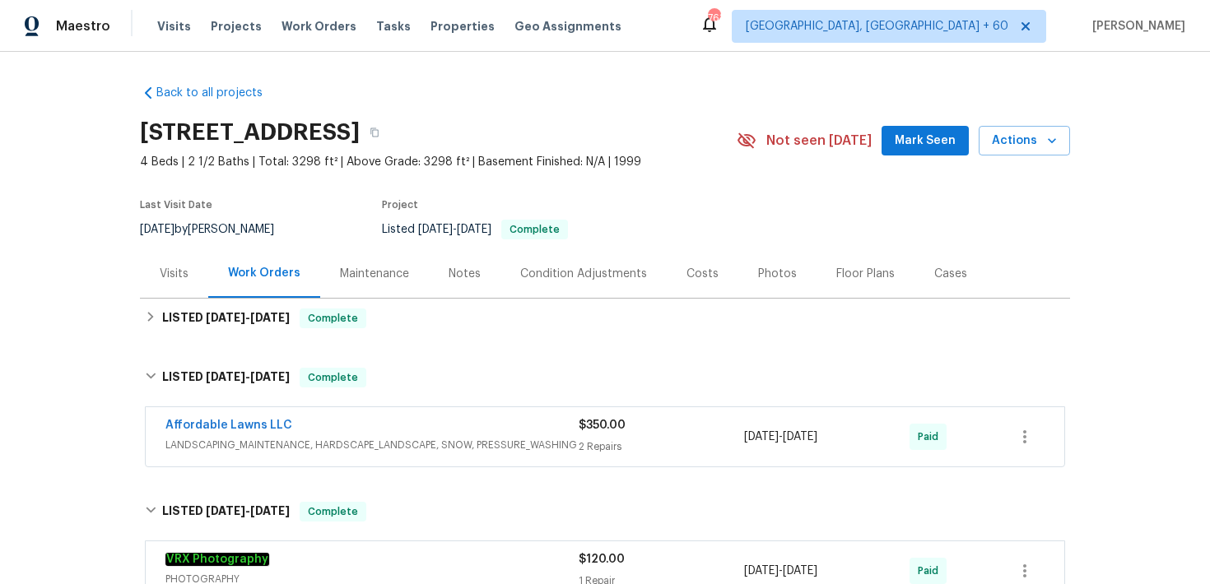
click at [574, 441] on span "LANDSCAPING_MAINTENANCE, HARDSCAPE_LANDSCAPE, SNOW, PRESSURE_WASHING" at bounding box center [371, 445] width 413 height 16
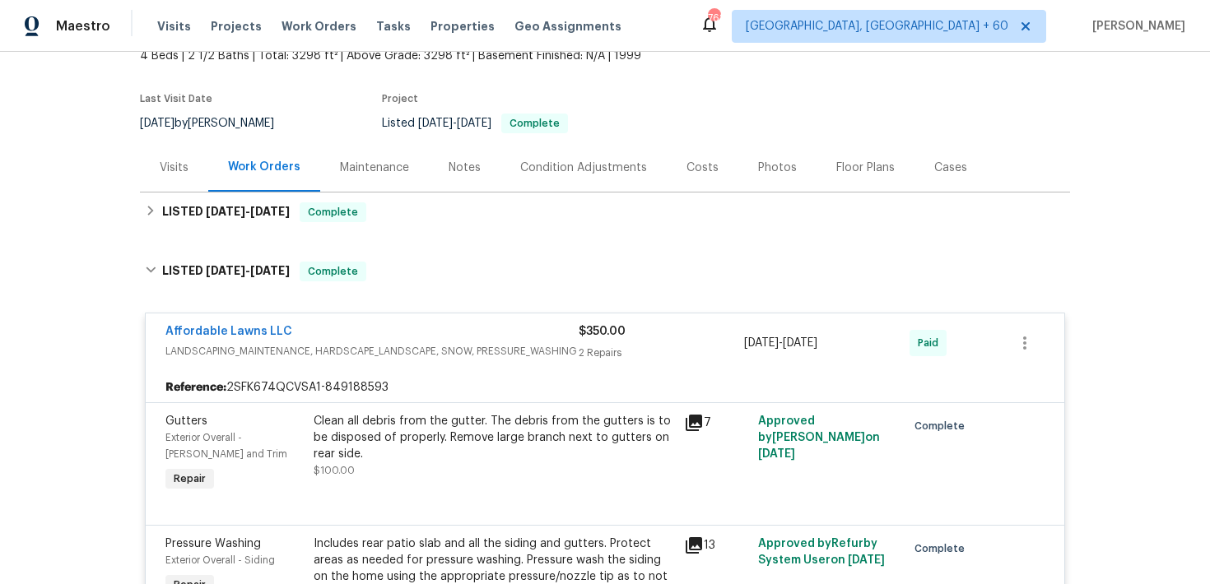
scroll to position [145, 0]
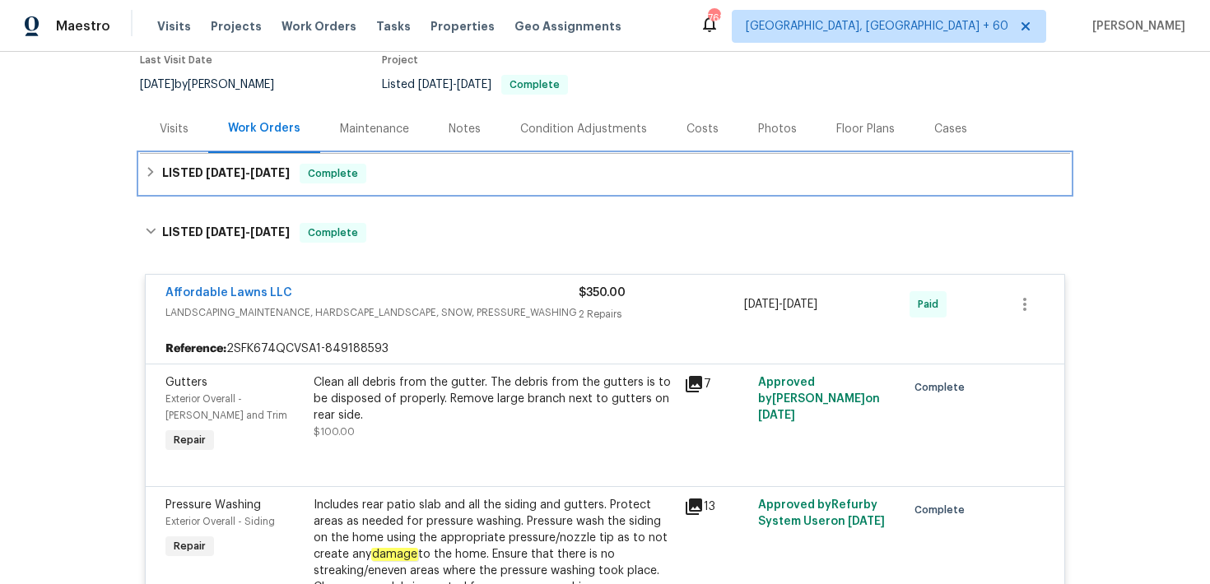
click at [421, 160] on div "LISTED 8/15/25 - 8/29/25 Complete" at bounding box center [605, 174] width 930 height 40
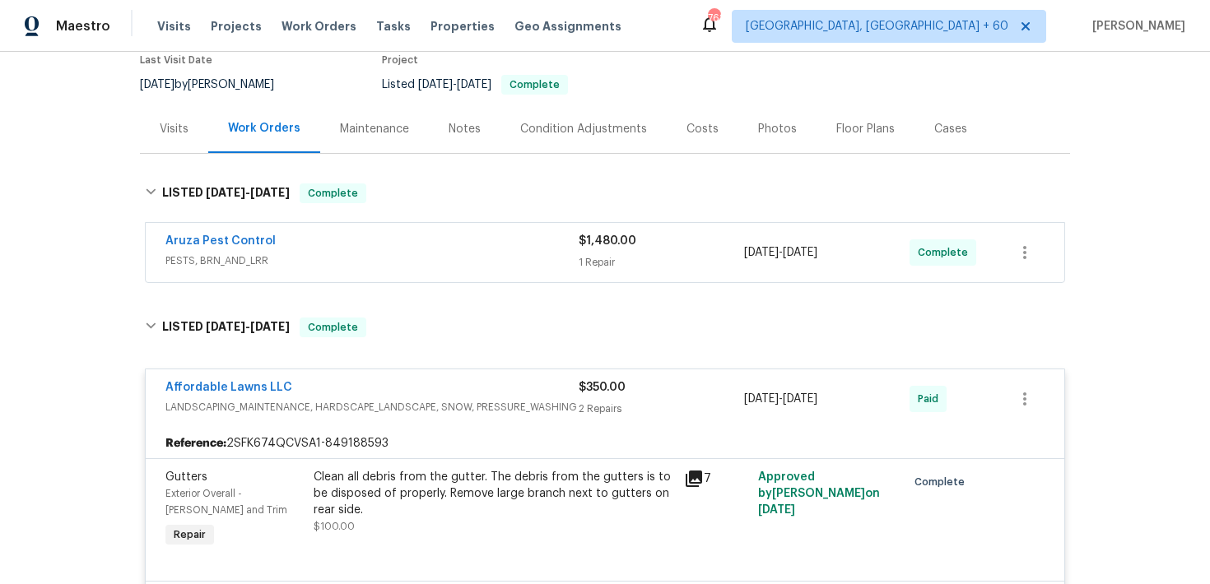
click at [605, 256] on div "1 Repair" at bounding box center [661, 262] width 165 height 16
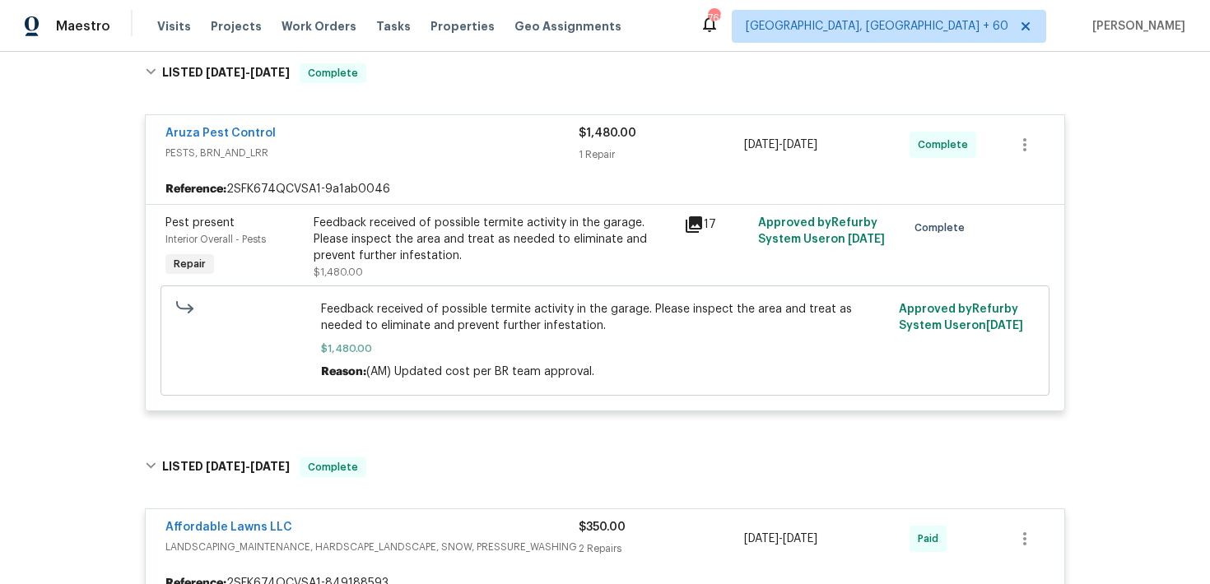
scroll to position [267, 0]
click at [170, 26] on span "Visits" at bounding box center [174, 26] width 34 height 16
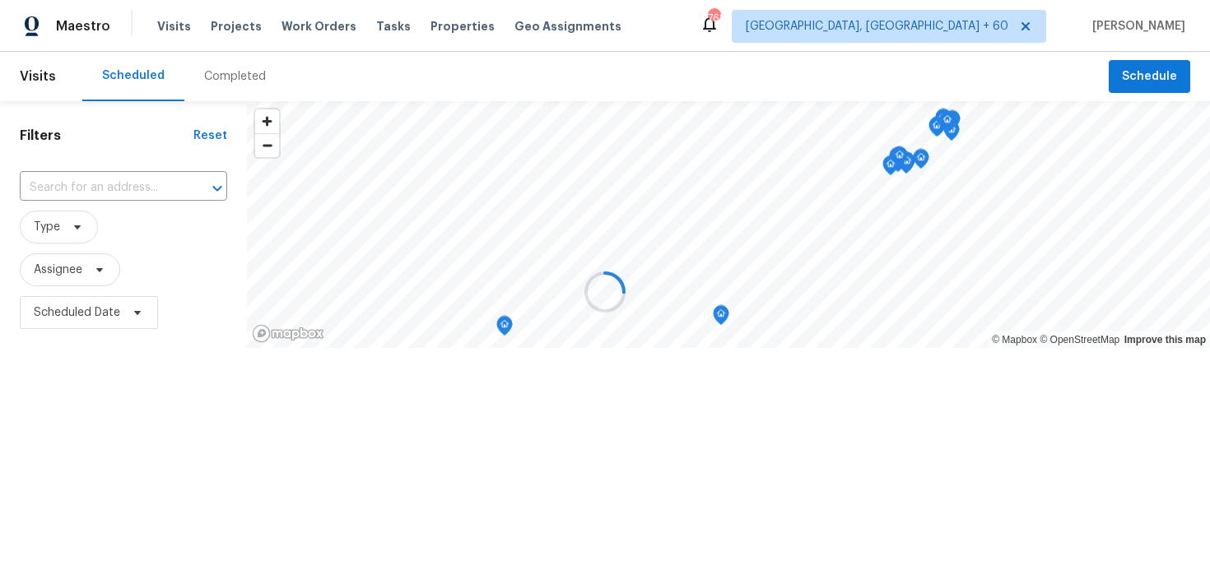
click at [240, 80] on div at bounding box center [605, 292] width 1210 height 584
click at [214, 75] on div at bounding box center [605, 292] width 1210 height 584
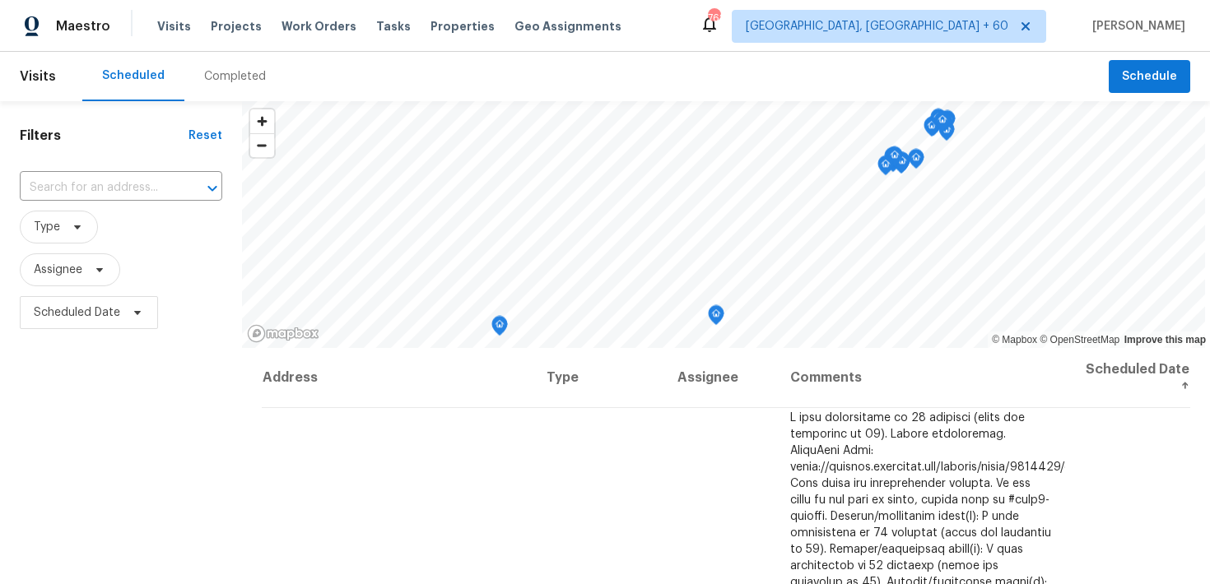
click at [231, 77] on div "Completed" at bounding box center [235, 76] width 62 height 16
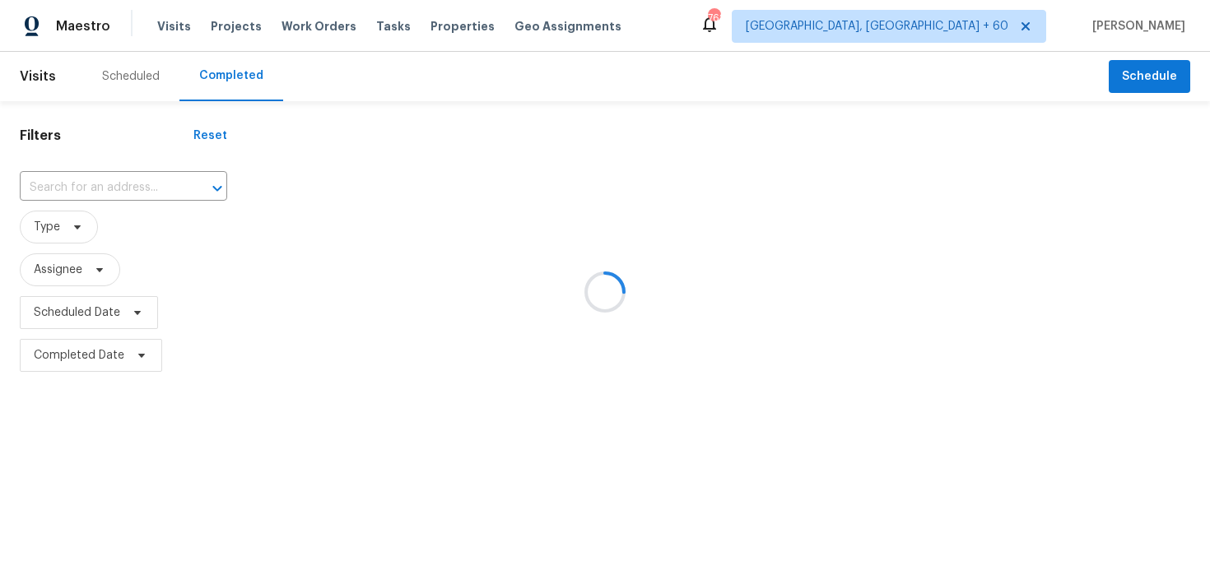
click at [91, 180] on div at bounding box center [605, 292] width 1210 height 584
click at [53, 193] on div at bounding box center [605, 292] width 1210 height 584
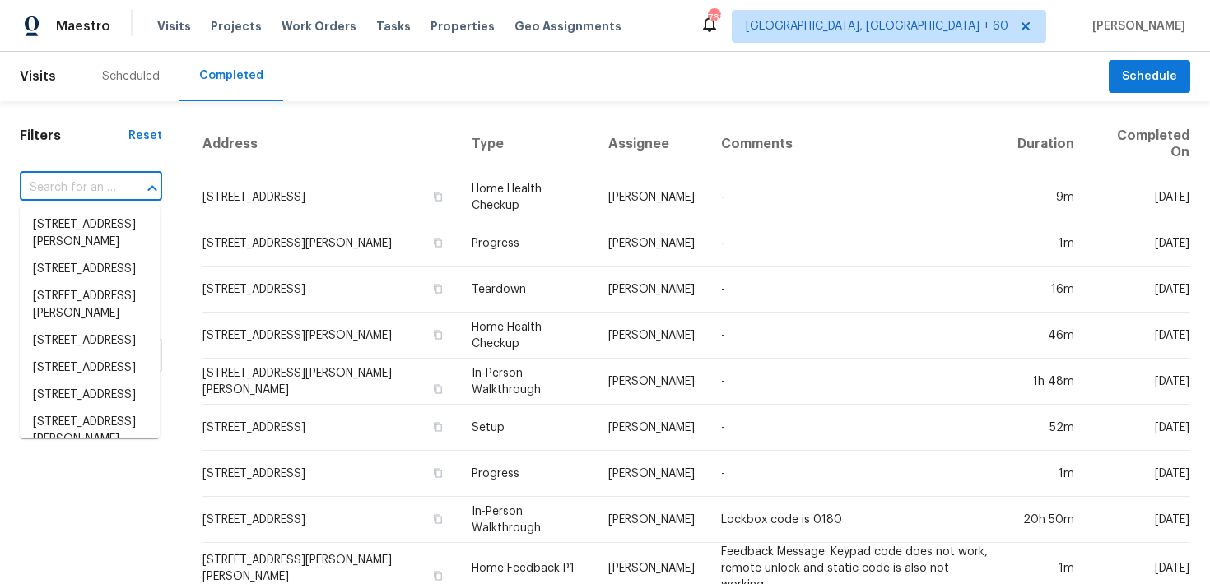
click at [70, 198] on input "text" at bounding box center [68, 188] width 96 height 26
paste input "41341 W Parkhill Dr Maricopa, AZ 85138"
type input "41341 W Parkhill Dr Maricopa, AZ 85138"
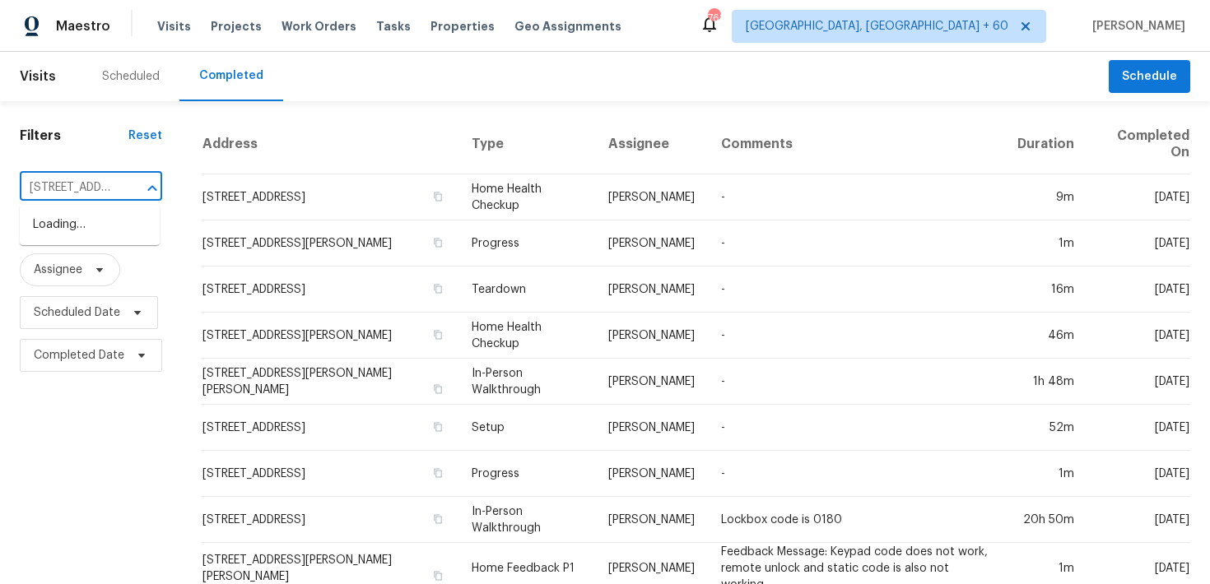
scroll to position [0, 126]
click at [67, 244] on li "41341 W Parkhill Dr, Maricopa, AZ 85138" at bounding box center [90, 233] width 140 height 44
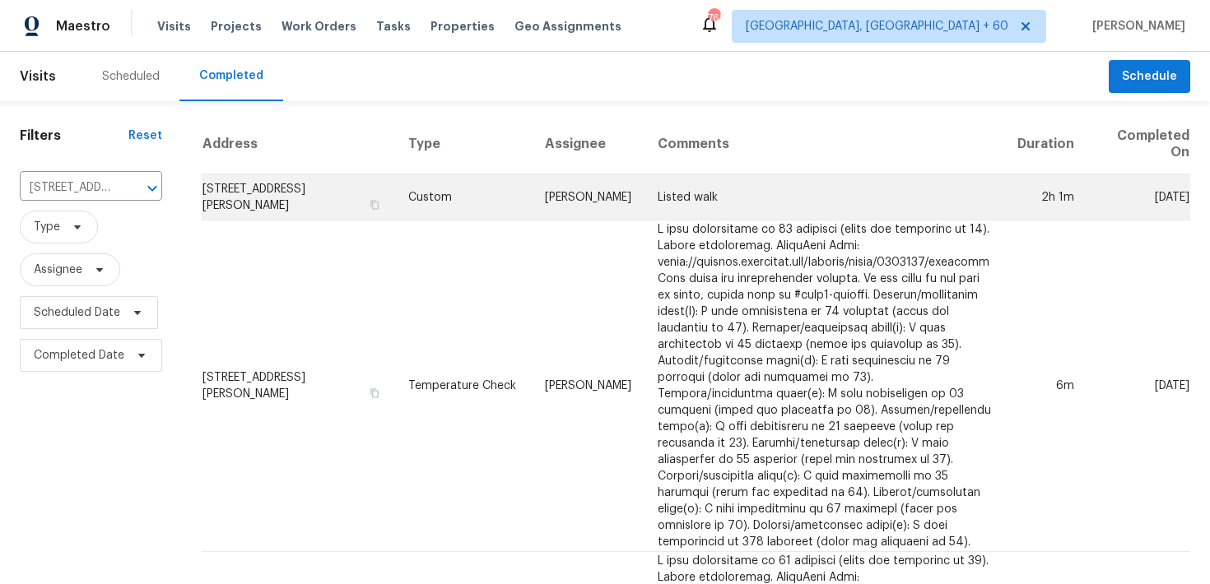
click at [432, 198] on td "Custom" at bounding box center [463, 197] width 137 height 46
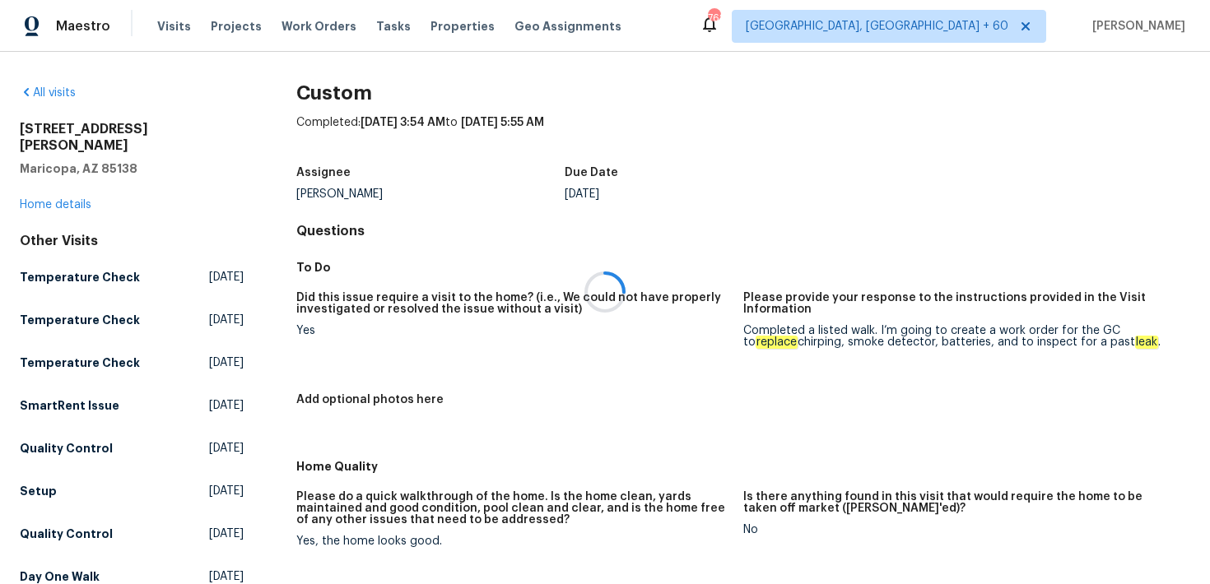
click at [61, 184] on div at bounding box center [605, 292] width 1210 height 584
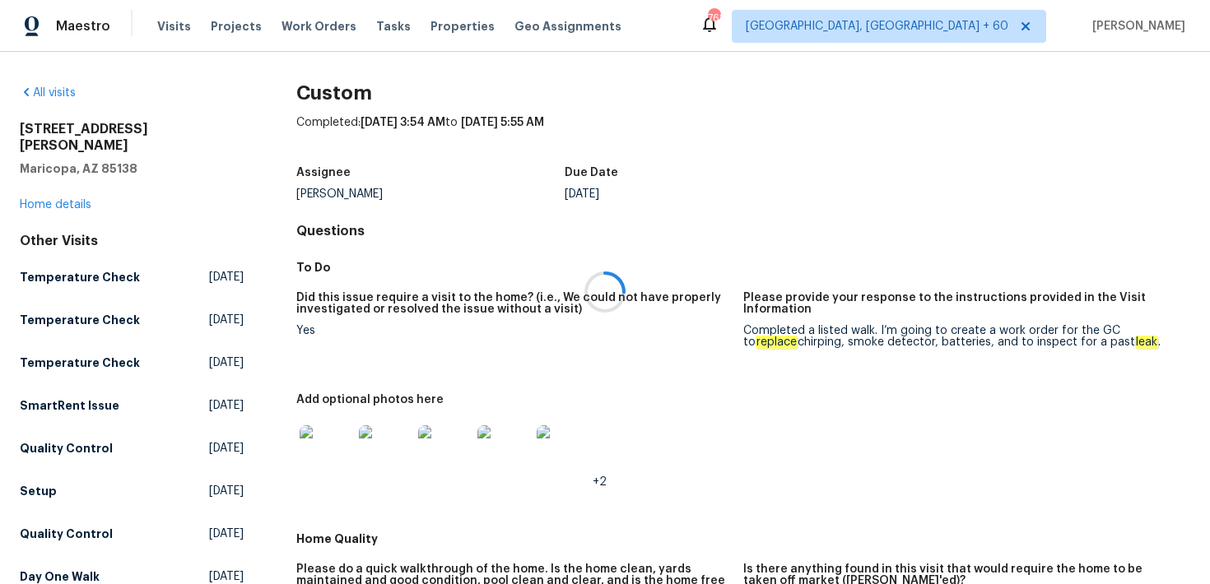
click at [52, 188] on div at bounding box center [605, 292] width 1210 height 584
click at [52, 199] on link "Home details" at bounding box center [56, 205] width 72 height 12
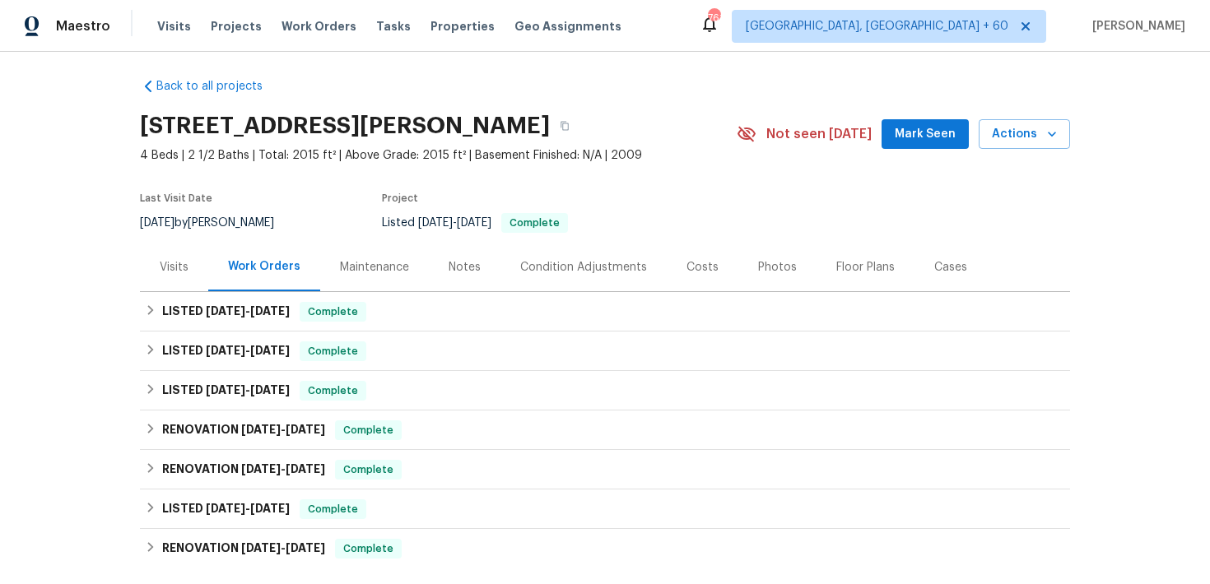
scroll to position [67, 0]
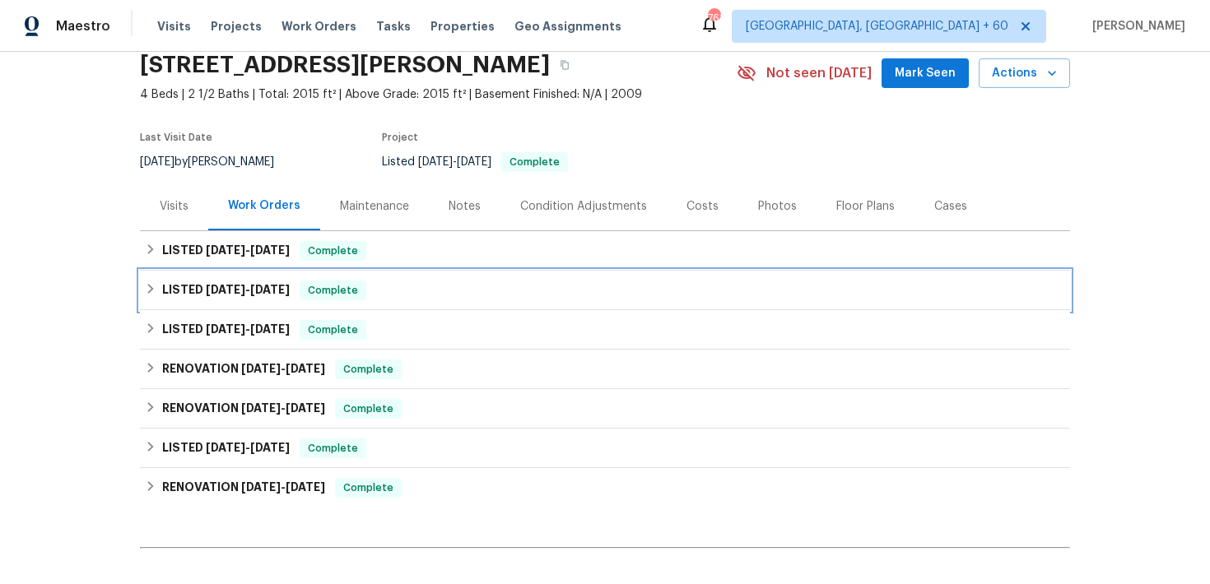
click at [360, 293] on div "LISTED 8/6/25 - 8/7/25 Complete" at bounding box center [605, 291] width 920 height 20
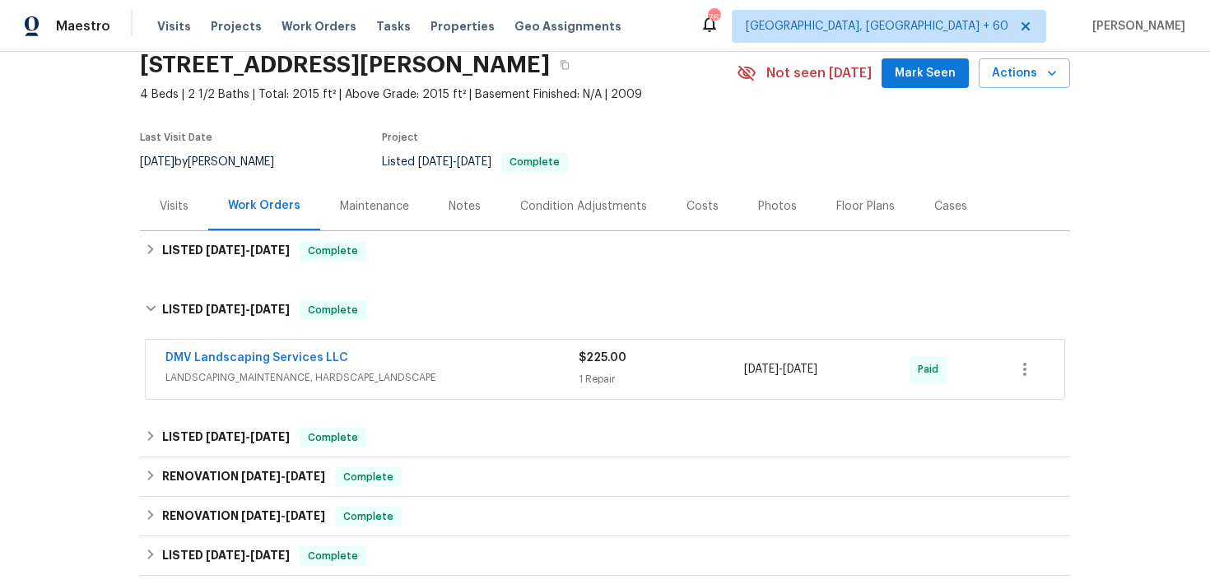
click at [557, 374] on span "LANDSCAPING_MAINTENANCE, HARDSCAPE_LANDSCAPE" at bounding box center [371, 377] width 413 height 16
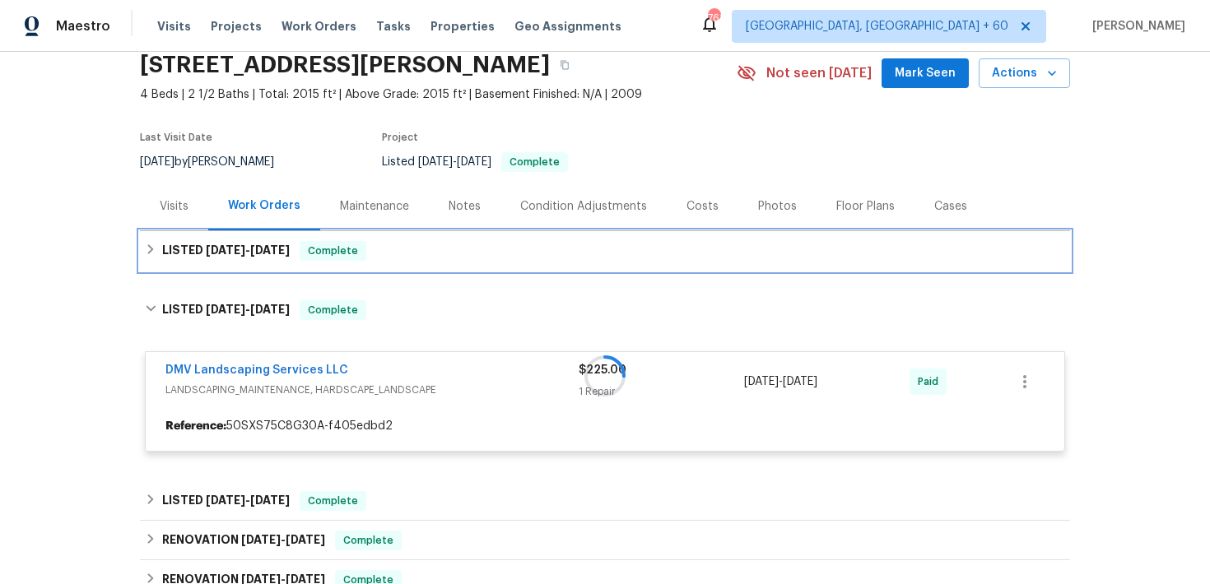
click at [446, 255] on div "LISTED 8/25/25 - 8/29/25 Complete" at bounding box center [605, 251] width 920 height 20
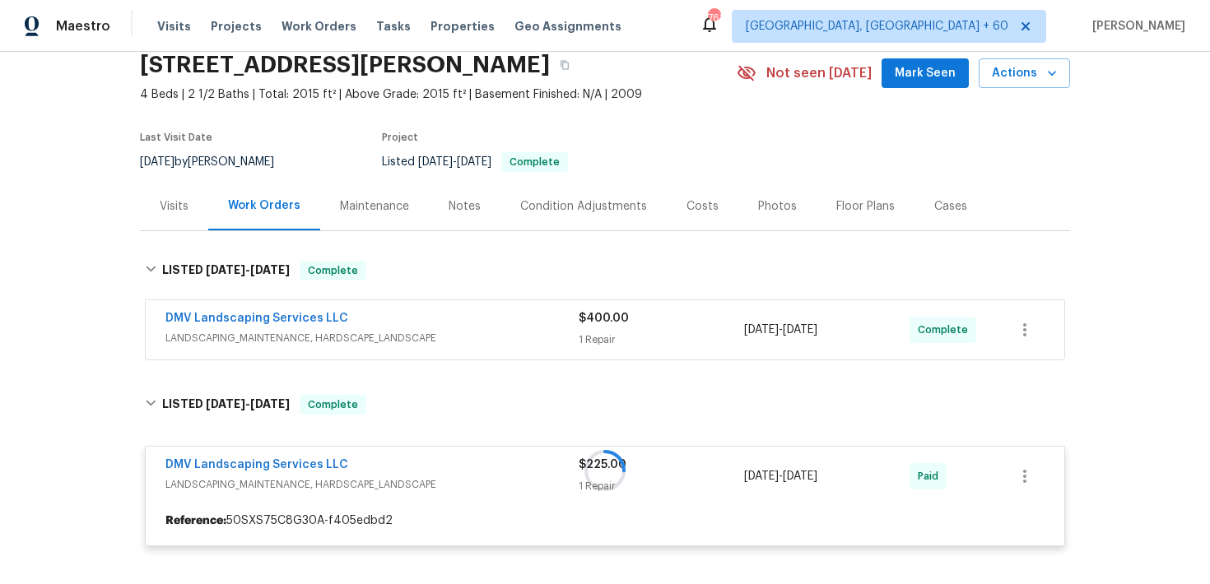
click at [575, 328] on div "DMV Landscaping Services LLC" at bounding box center [371, 320] width 413 height 20
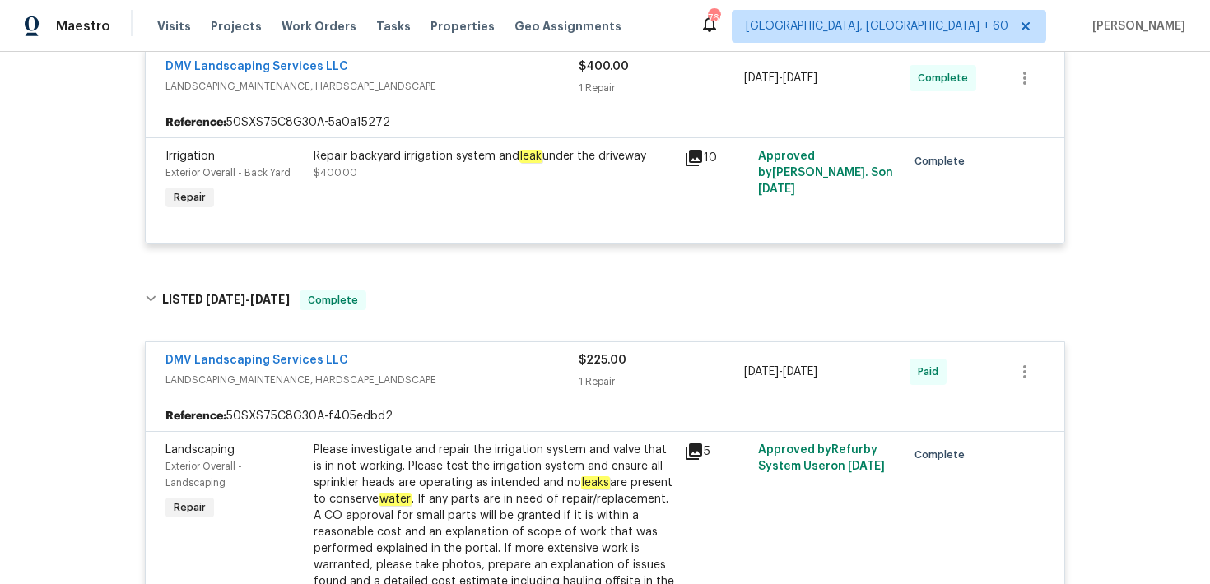
scroll to position [336, 0]
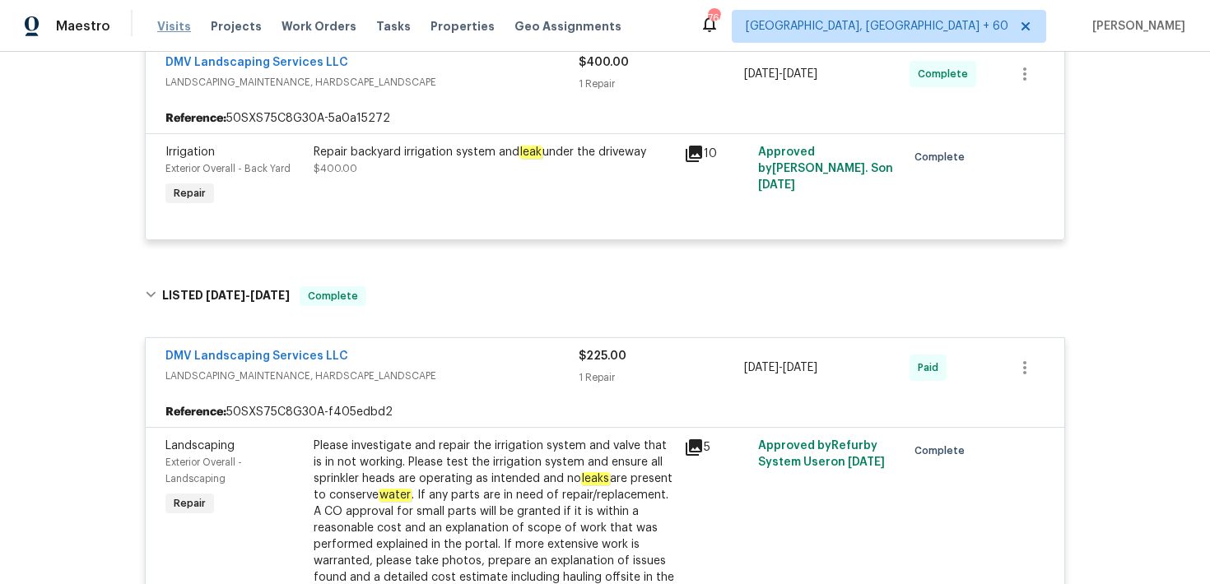
click at [178, 21] on span "Visits" at bounding box center [174, 26] width 34 height 16
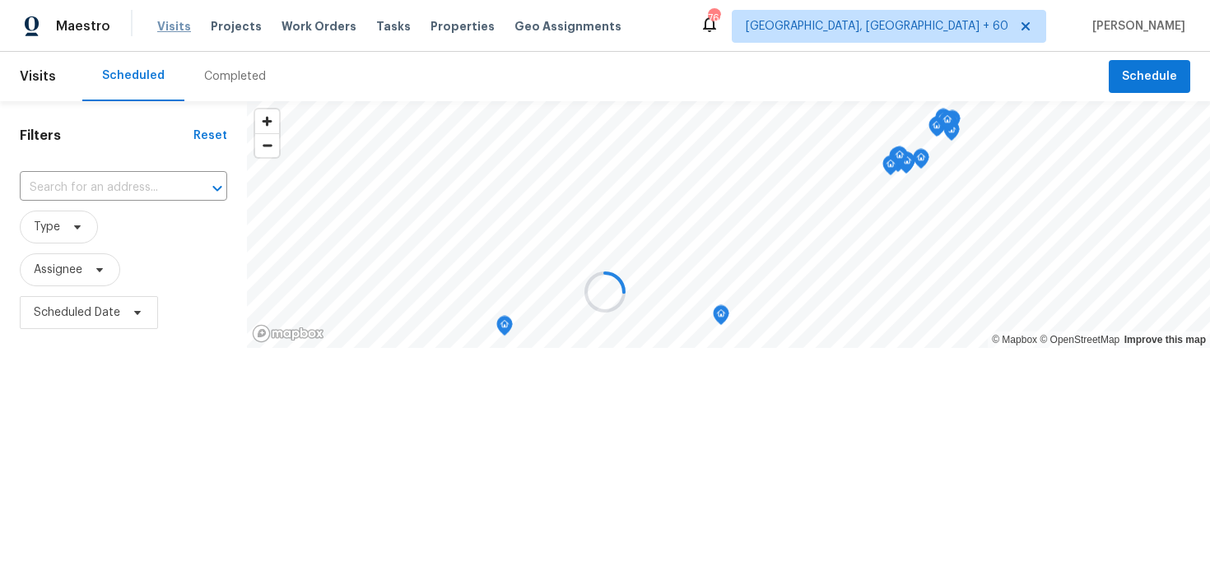
click at [178, 21] on div at bounding box center [605, 292] width 1210 height 584
click at [218, 81] on div at bounding box center [605, 292] width 1210 height 584
click at [218, 75] on div at bounding box center [605, 292] width 1210 height 584
click at [201, 86] on div "Completed" at bounding box center [234, 76] width 101 height 49
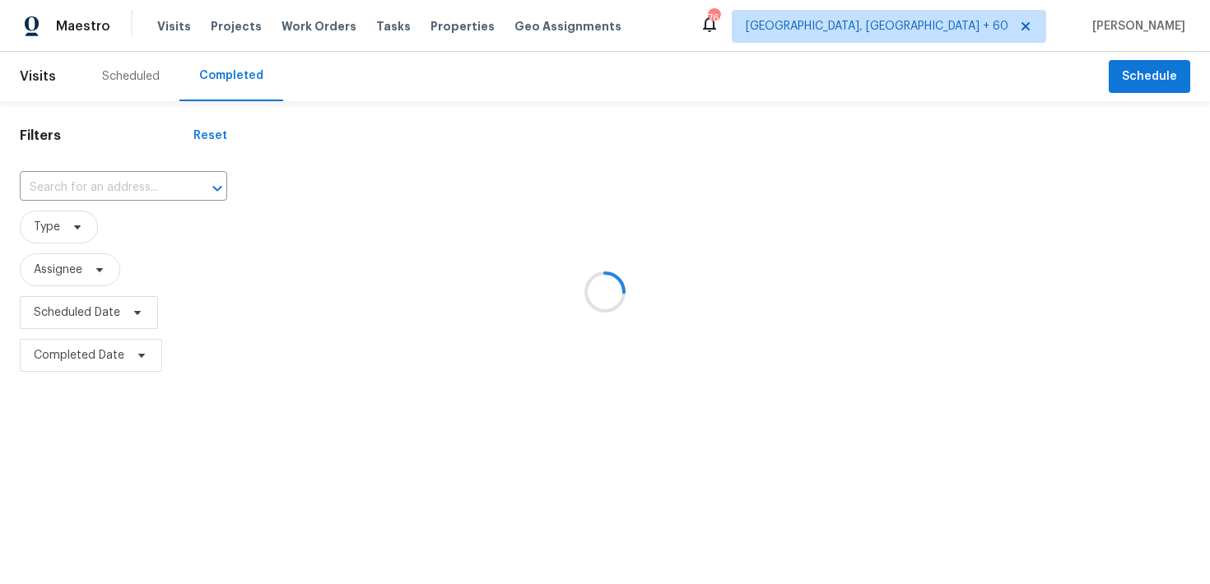
click at [85, 185] on div at bounding box center [605, 292] width 1210 height 584
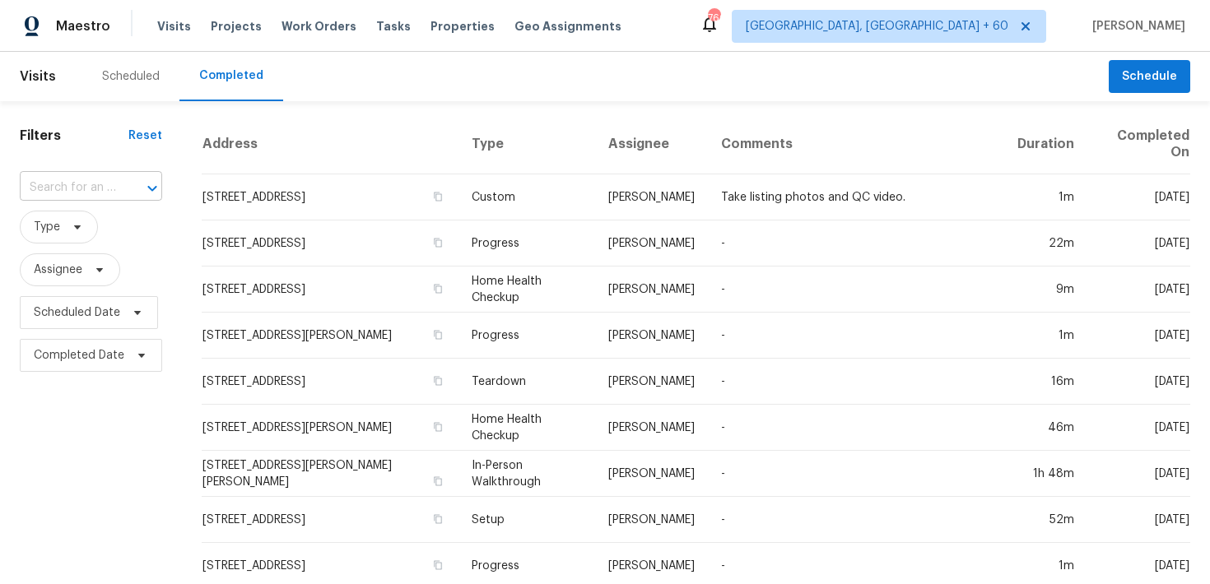
click at [56, 186] on input "text" at bounding box center [68, 188] width 96 height 26
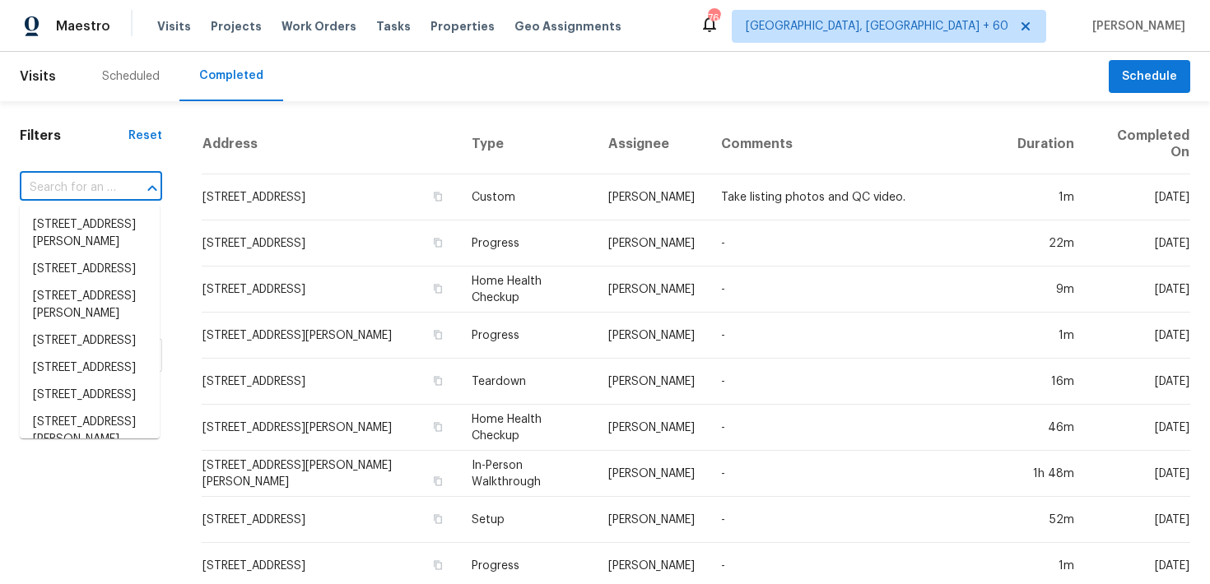
paste input "2232 Dunseath Ave NW Atlanta true 202, GA 30318"
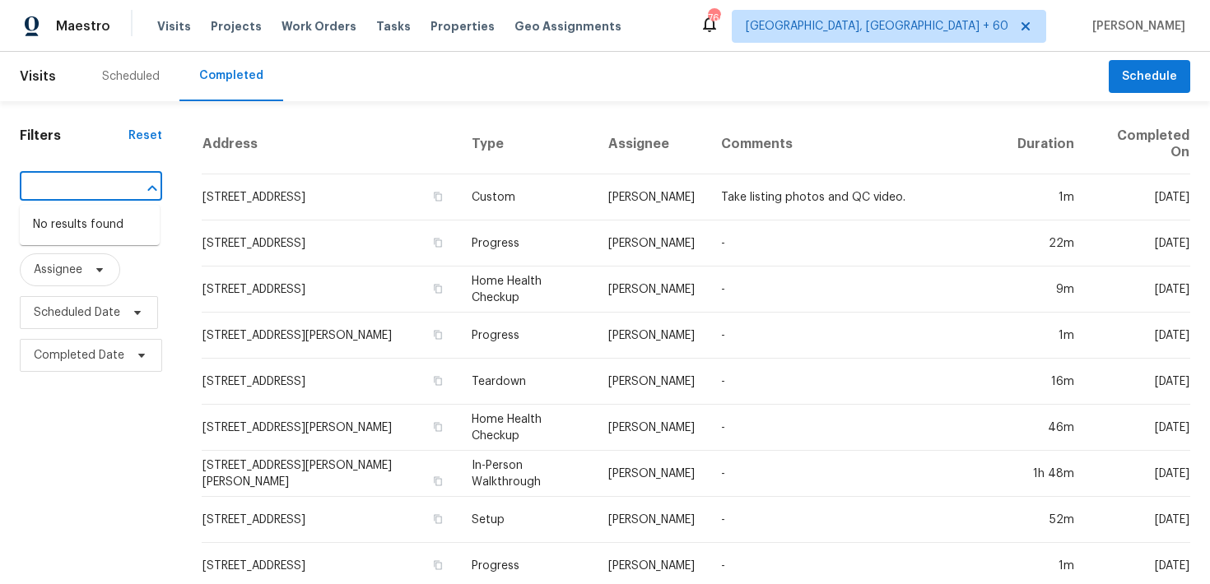
type input "2232 Dunseath Ave NW Atlanta true 202, GA 30318"
click at [68, 189] on input "text" at bounding box center [68, 188] width 96 height 26
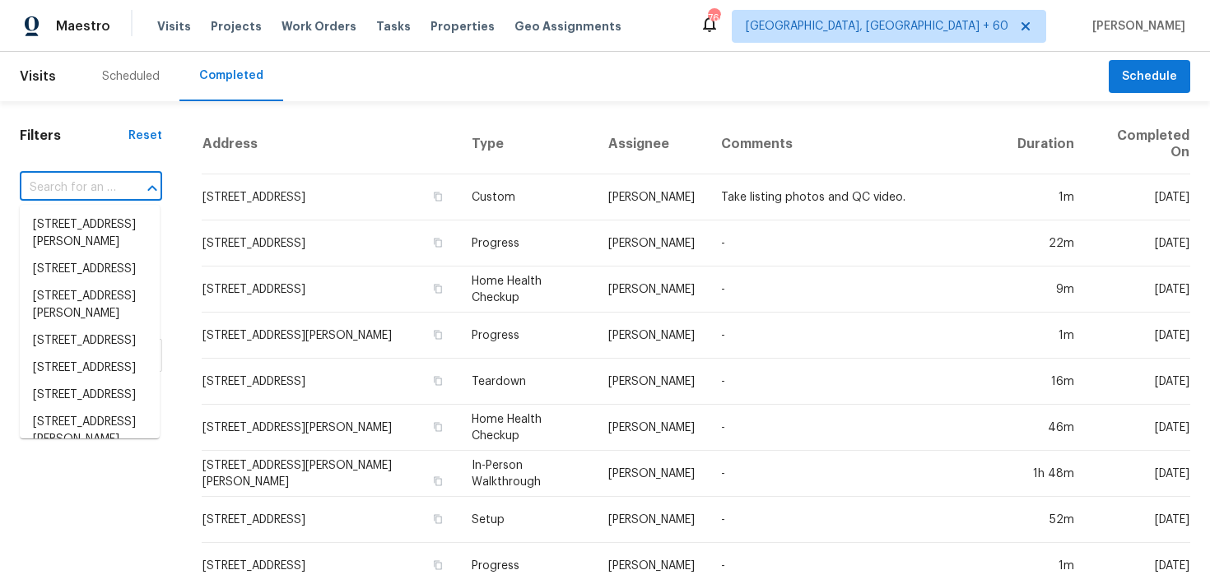
paste input "2232 Dunseath Ave NW Atlanta true 202, GA 30318"
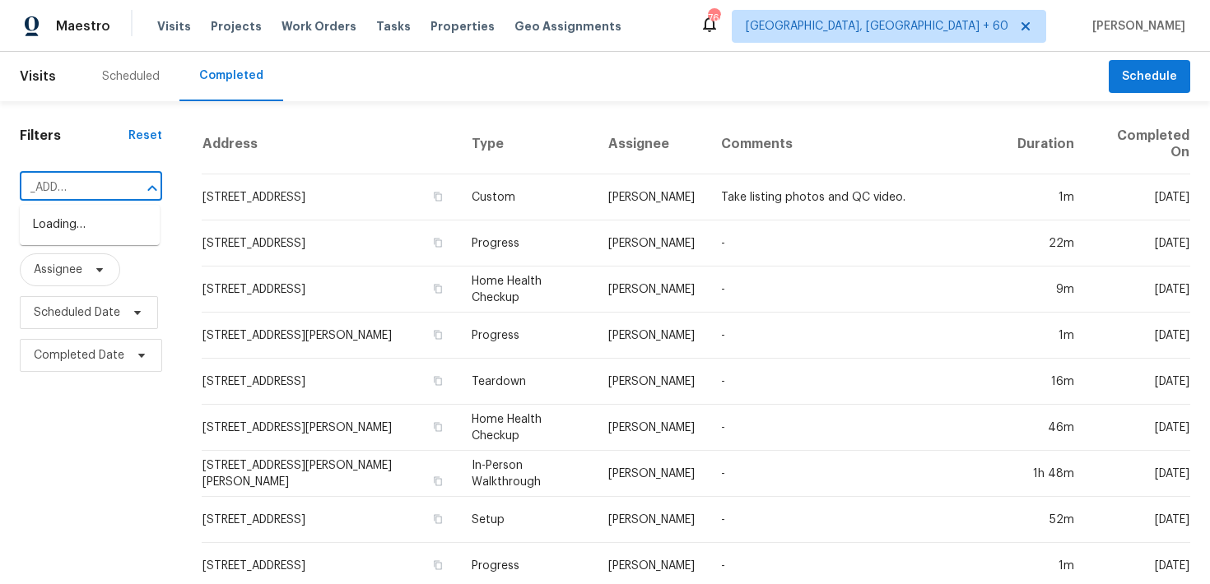
scroll to position [0, 40]
type input "2232 Dunseath Ave NW"
click at [61, 249] on li "2232 Dunseath Ave NW Apt 202, Atlanta, GA 30318" at bounding box center [90, 233] width 140 height 44
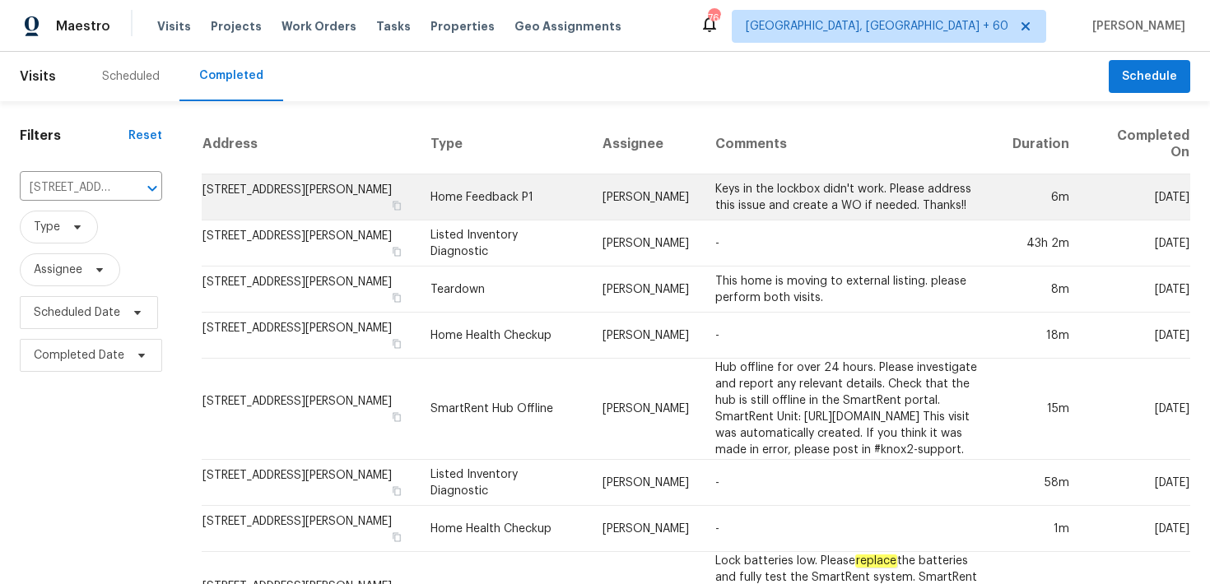
click at [455, 201] on td "Home Feedback P1" at bounding box center [503, 197] width 172 height 46
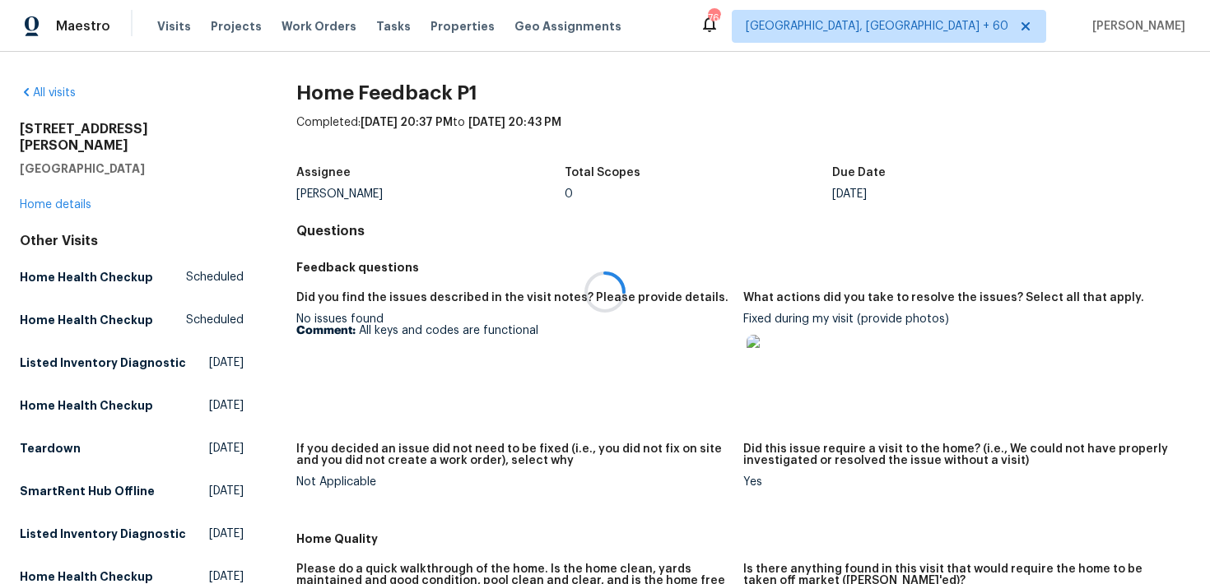
click at [44, 192] on div at bounding box center [605, 292] width 1210 height 584
click at [44, 199] on link "Home details" at bounding box center [56, 205] width 72 height 12
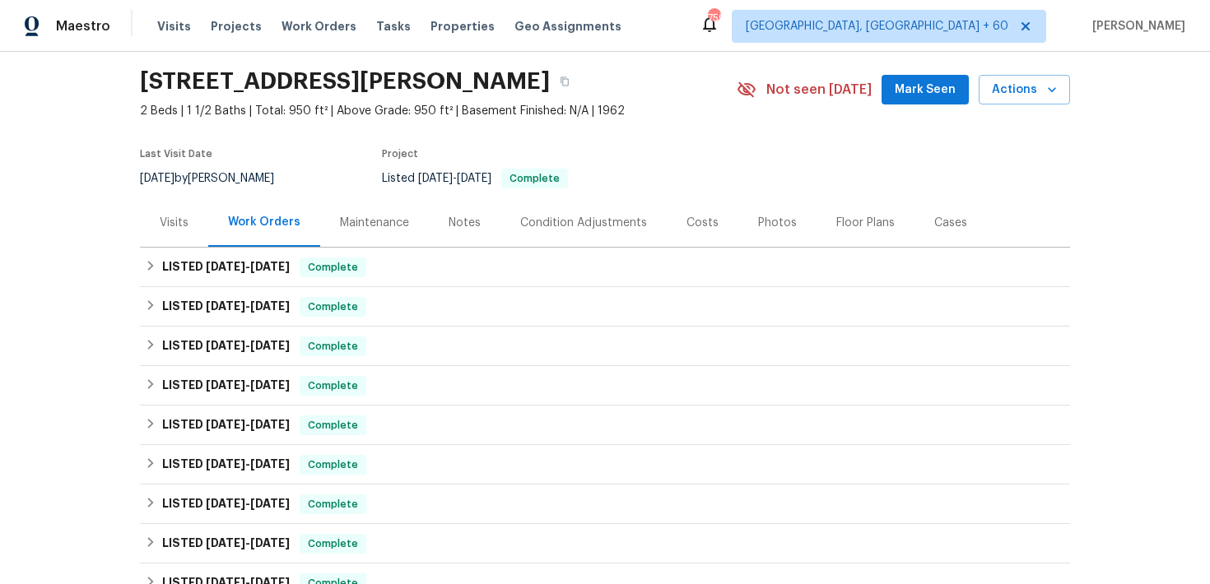
scroll to position [53, 0]
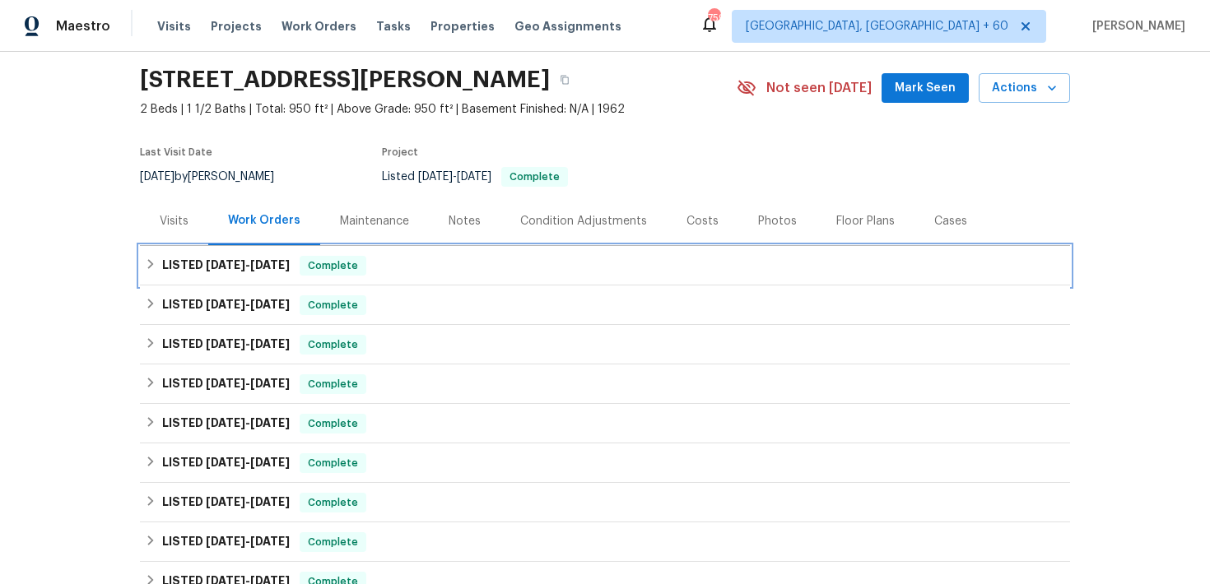
click at [406, 262] on div "LISTED 8/22/25 - 8/28/25 Complete" at bounding box center [605, 266] width 920 height 20
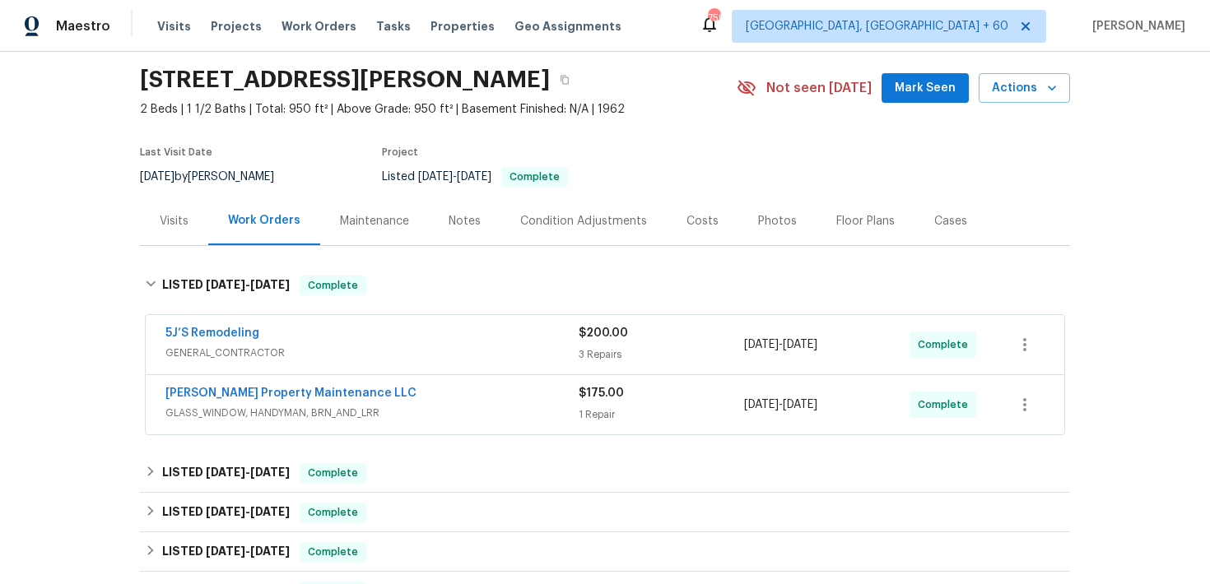
click at [541, 347] on span "GENERAL_CONTRACTOR" at bounding box center [371, 353] width 413 height 16
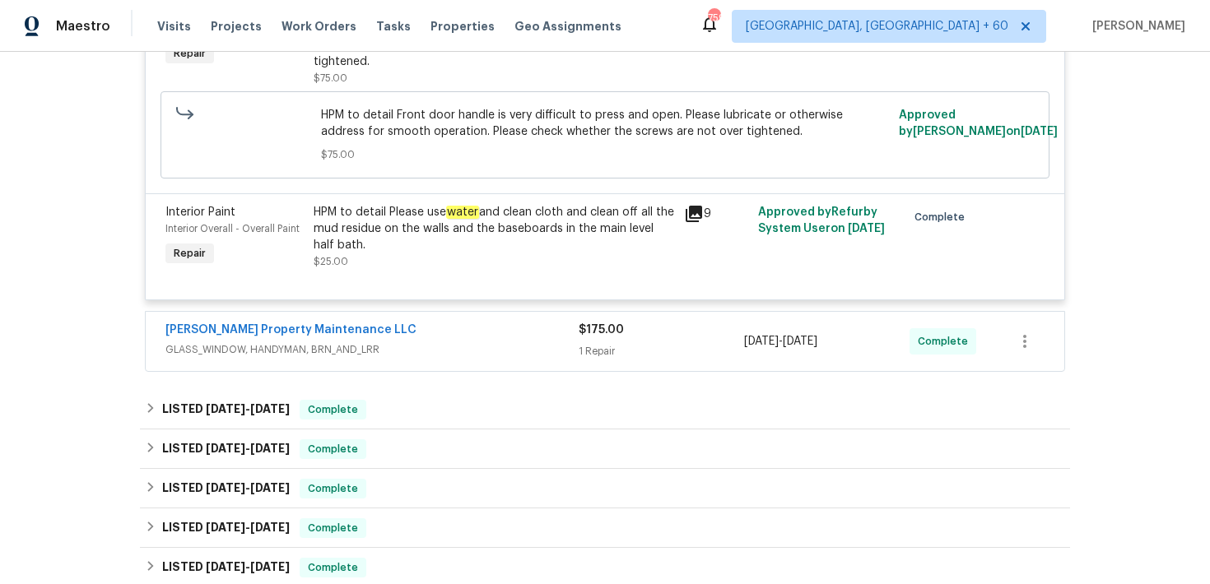
scroll to position [778, 0]
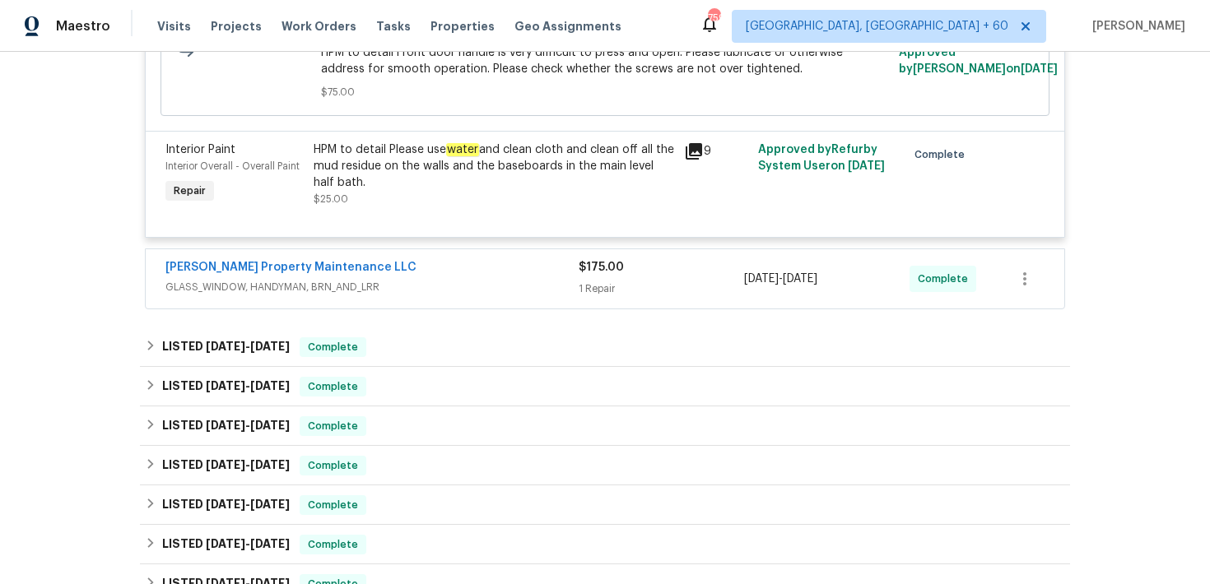
click at [558, 279] on span "GLASS_WINDOW, HANDYMAN, BRN_AND_LRR" at bounding box center [371, 287] width 413 height 16
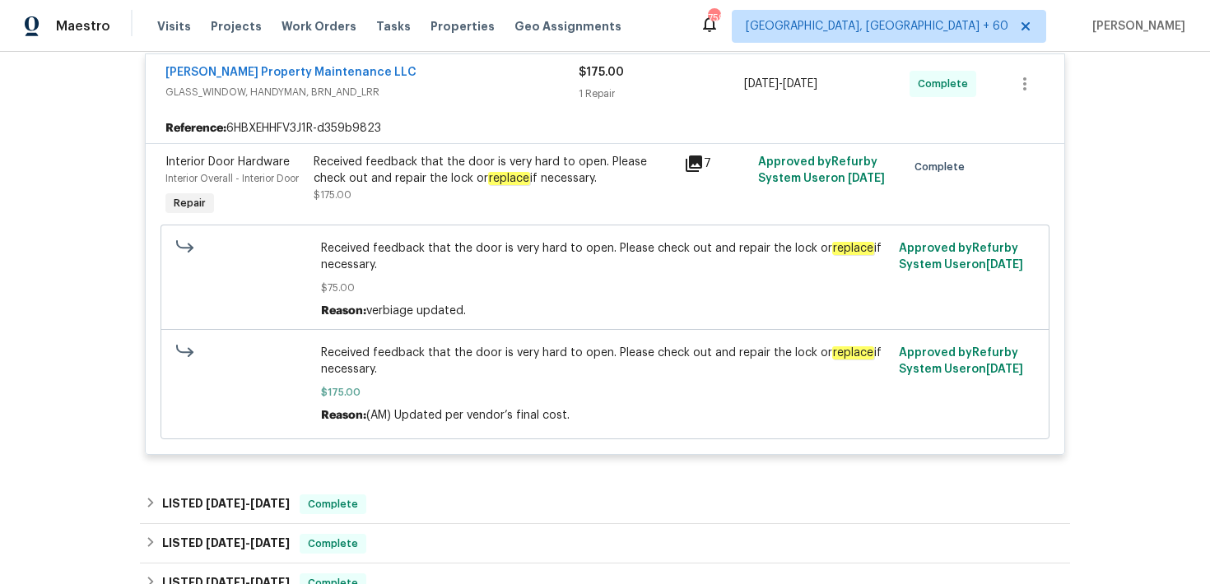
scroll to position [1036, 0]
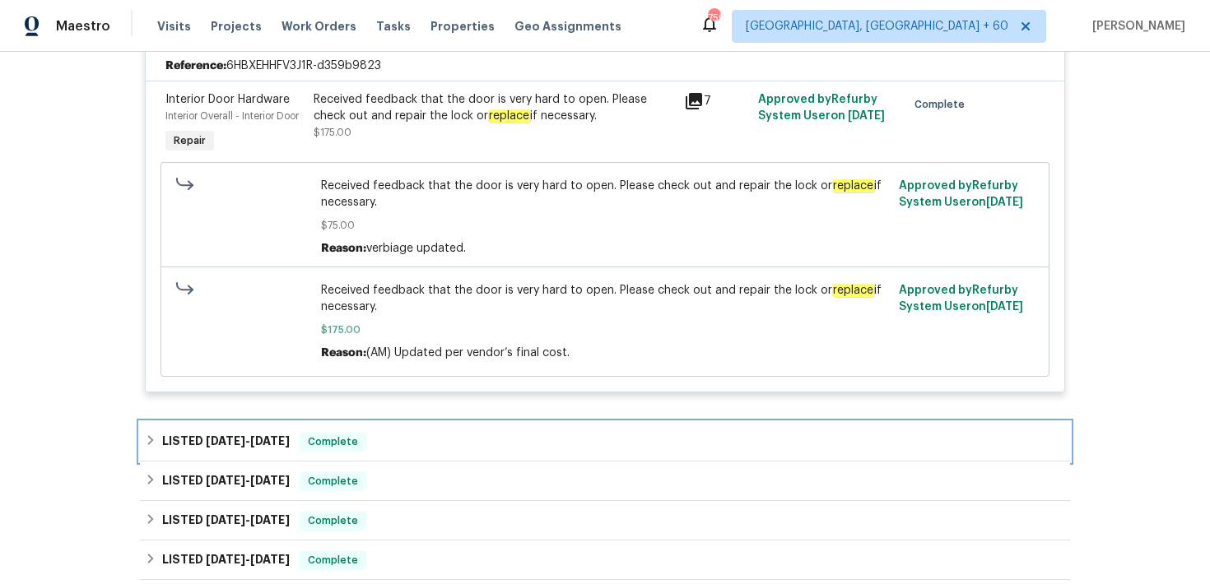
click at [441, 432] on div "LISTED 8/13/25 - 8/18/25 Complete" at bounding box center [605, 442] width 920 height 20
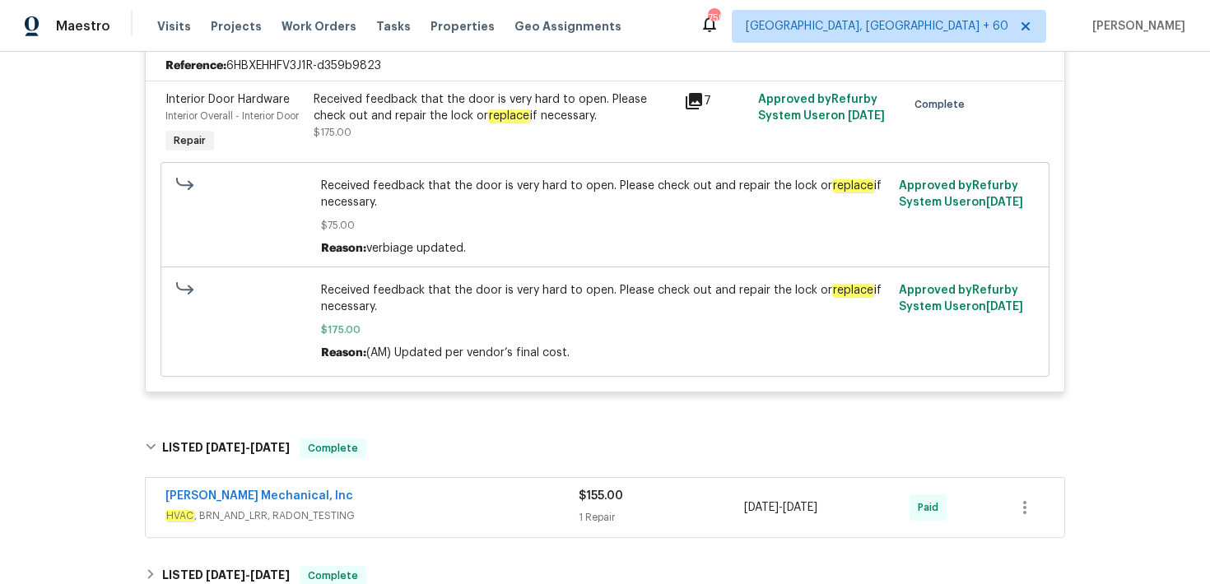
click at [597, 509] on div "1 Repair" at bounding box center [661, 517] width 165 height 16
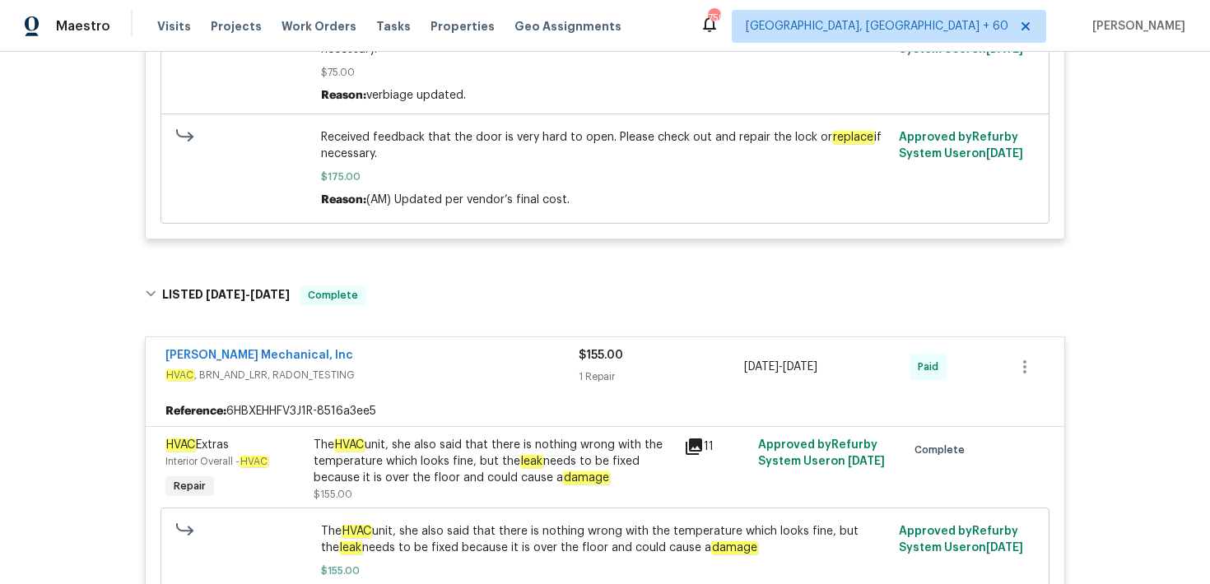
scroll to position [0, 0]
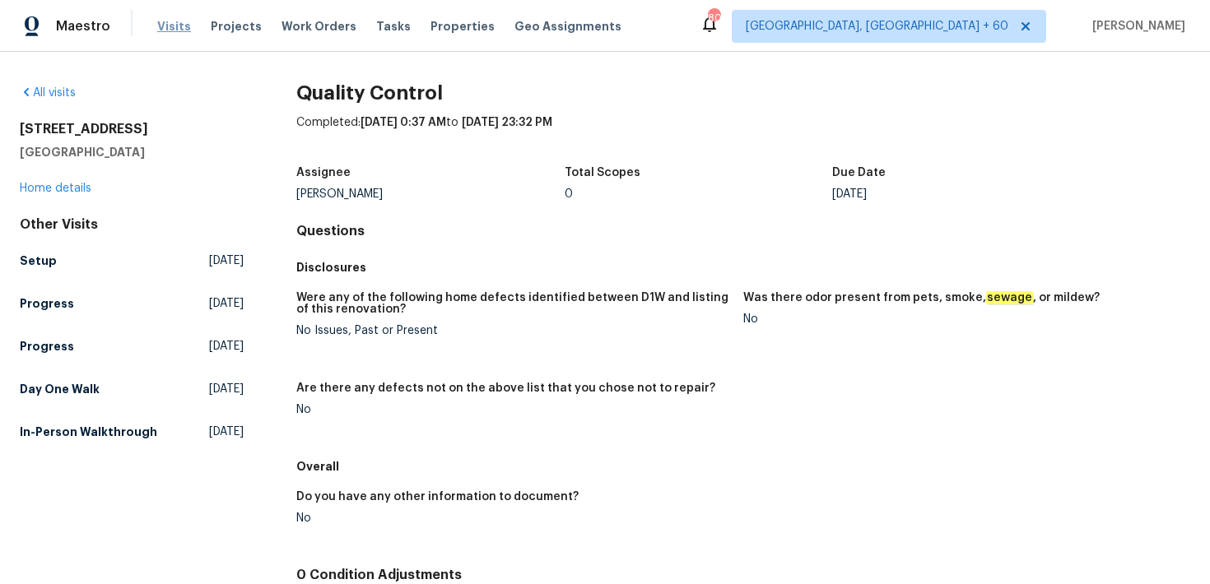
click at [165, 31] on span "Visits" at bounding box center [174, 26] width 34 height 16
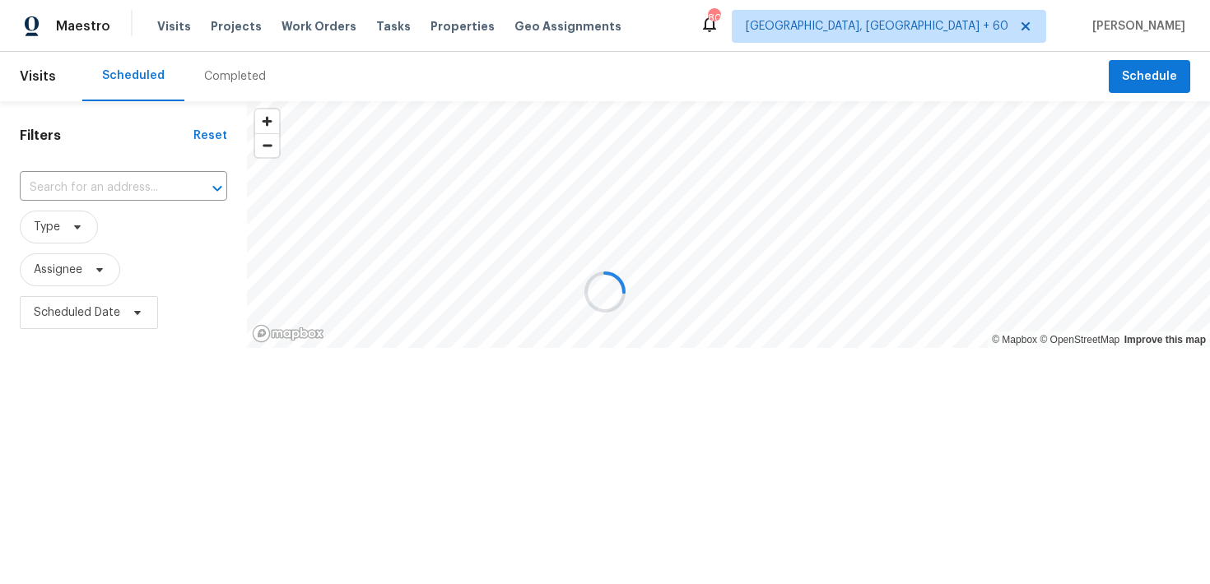
click at [211, 72] on div at bounding box center [605, 292] width 1210 height 584
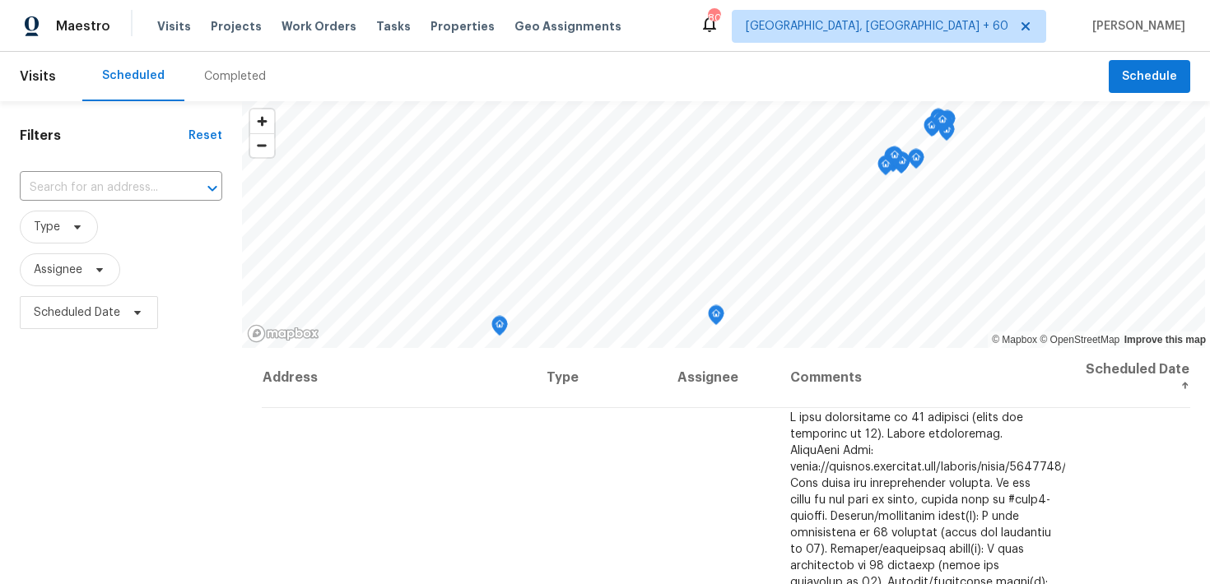
click at [219, 81] on div "Completed" at bounding box center [235, 76] width 62 height 16
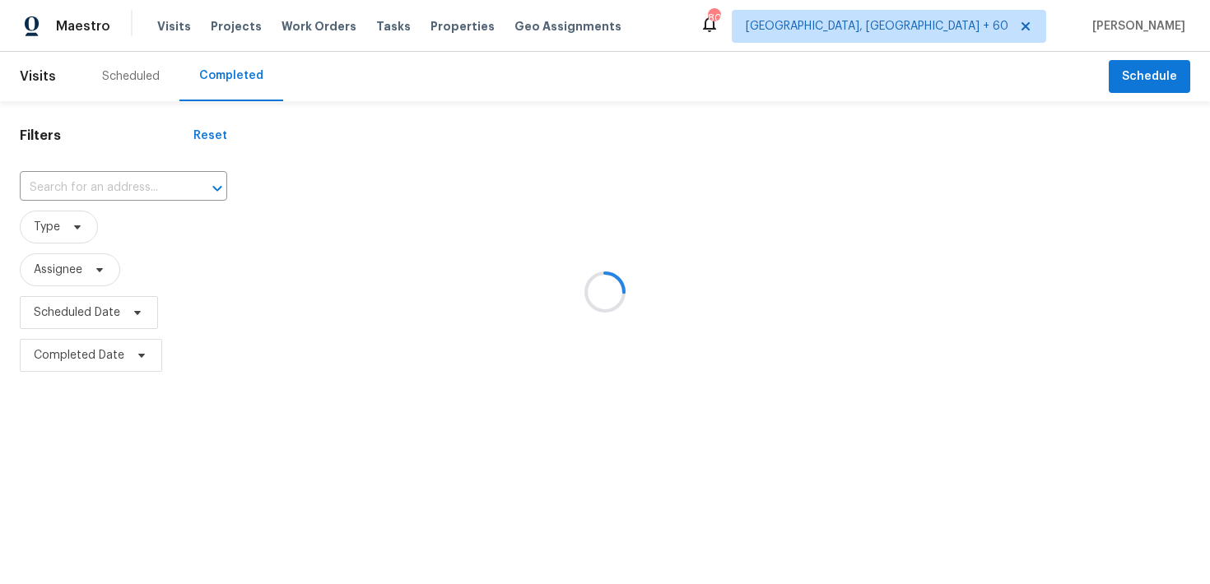
click at [60, 186] on div at bounding box center [605, 292] width 1210 height 584
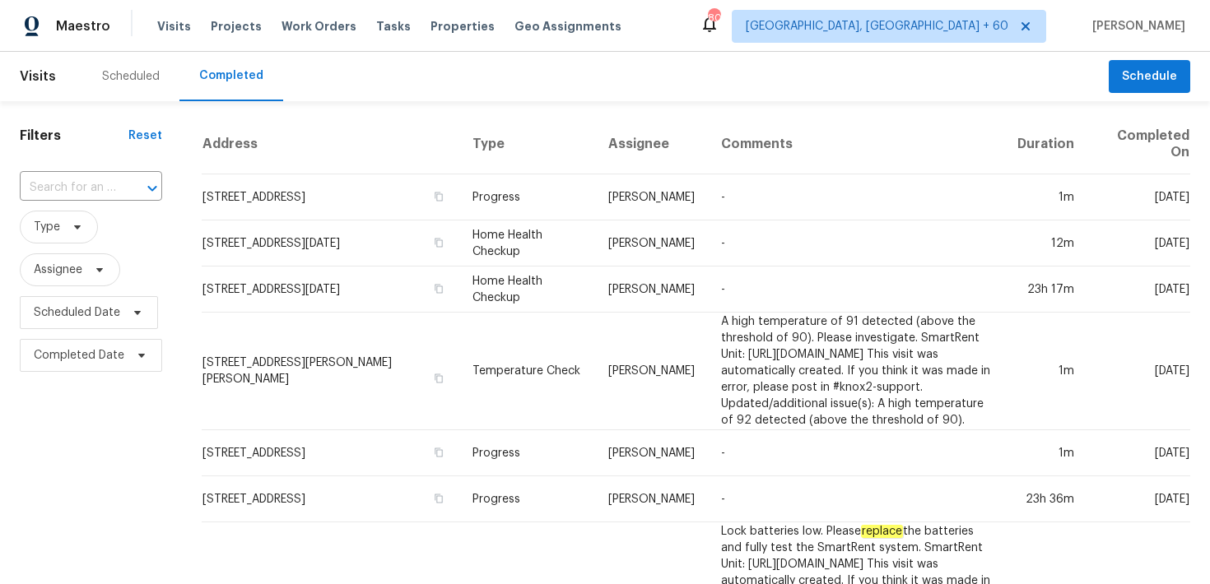
click at [67, 184] on input "text" at bounding box center [68, 188] width 96 height 26
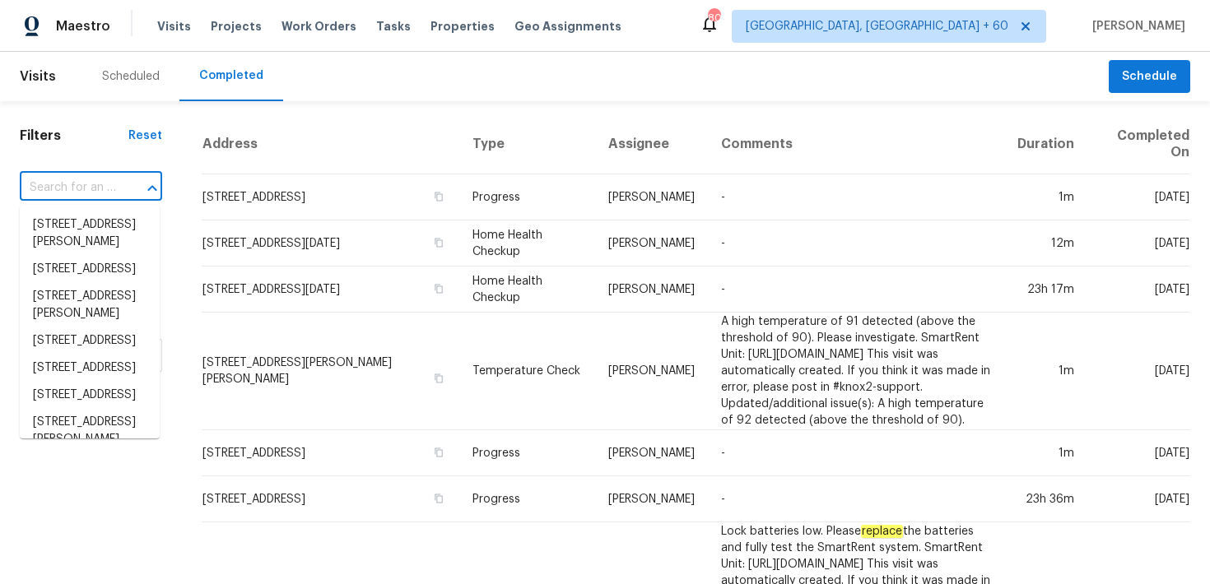
paste input "[STREET_ADDRESS]"
type input "[STREET_ADDRESS]"
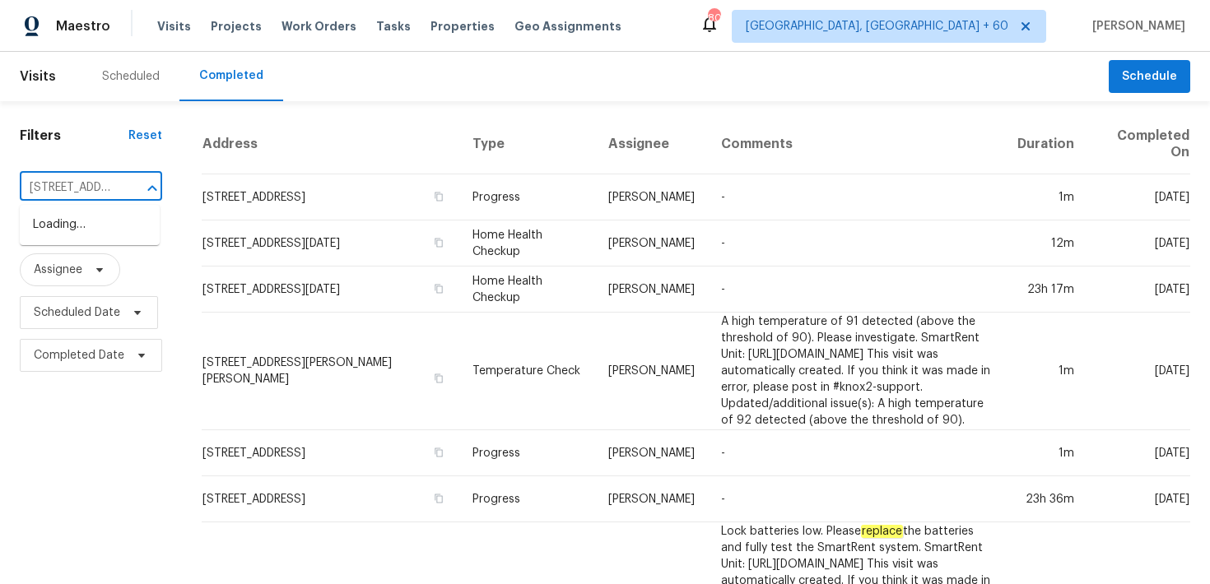
scroll to position [0, 144]
click at [74, 228] on li "[STREET_ADDRESS]" at bounding box center [90, 224] width 140 height 27
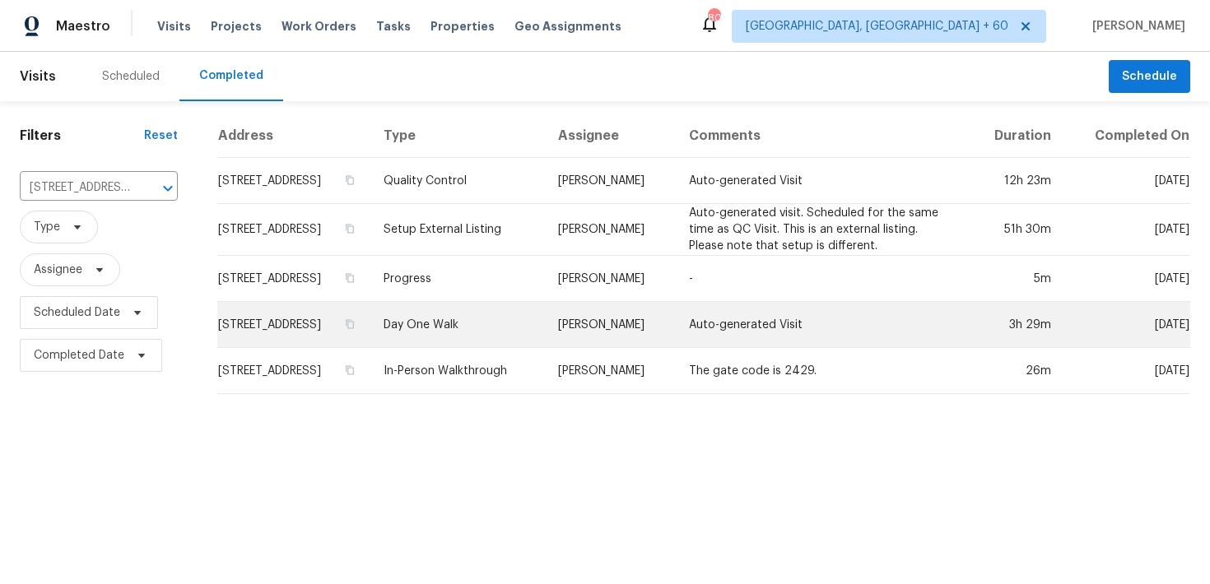
click at [491, 344] on td "Day One Walk" at bounding box center [457, 325] width 174 height 46
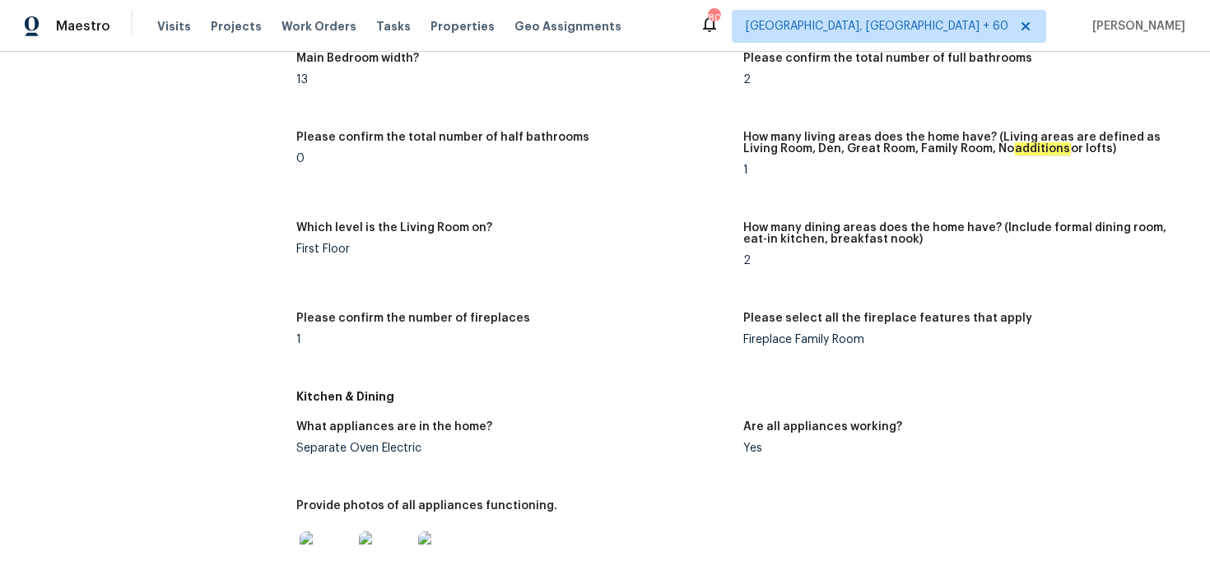
scroll to position [1487, 0]
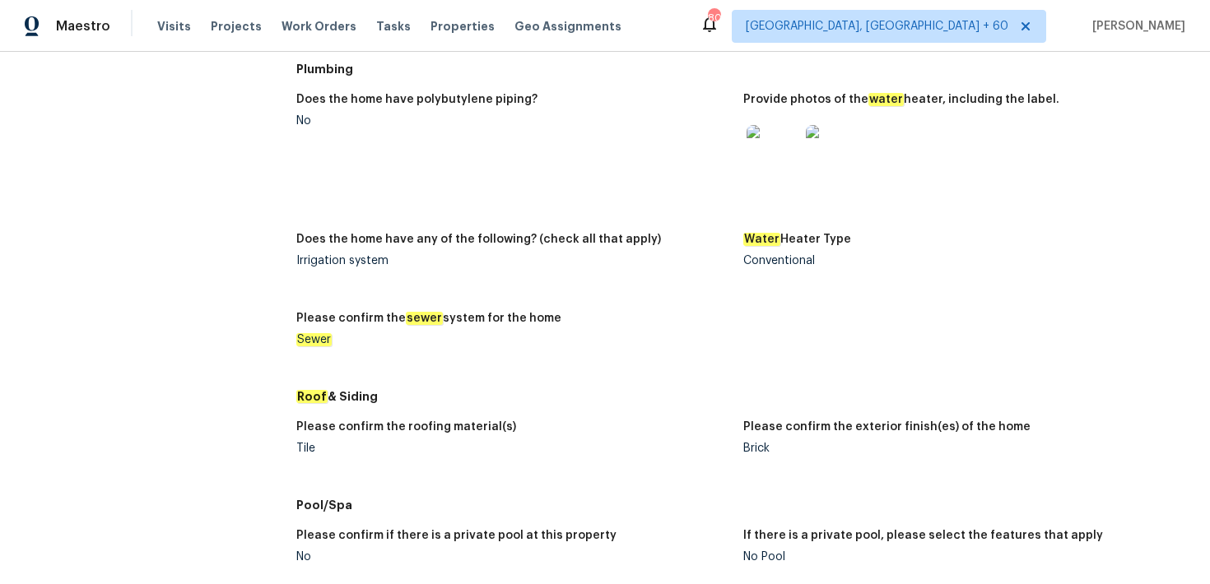
click at [300, 441] on div "Please confirm the roofing material(s)" at bounding box center [513, 431] width 434 height 21
click at [303, 444] on div "Tile" at bounding box center [513, 449] width 434 height 12
copy div "Tile"
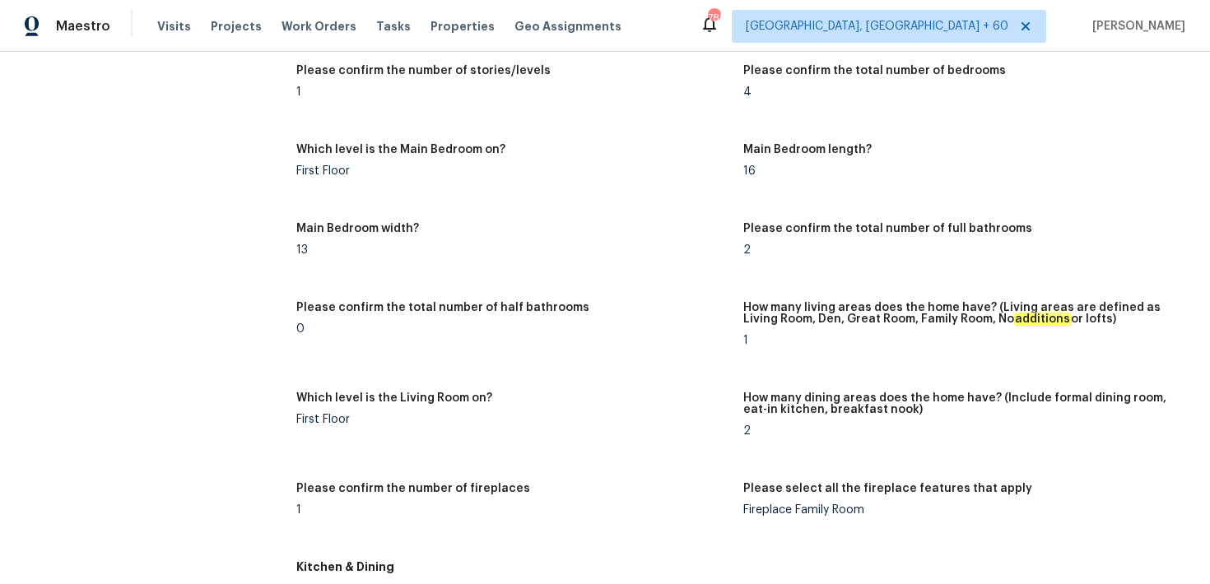
scroll to position [0, 0]
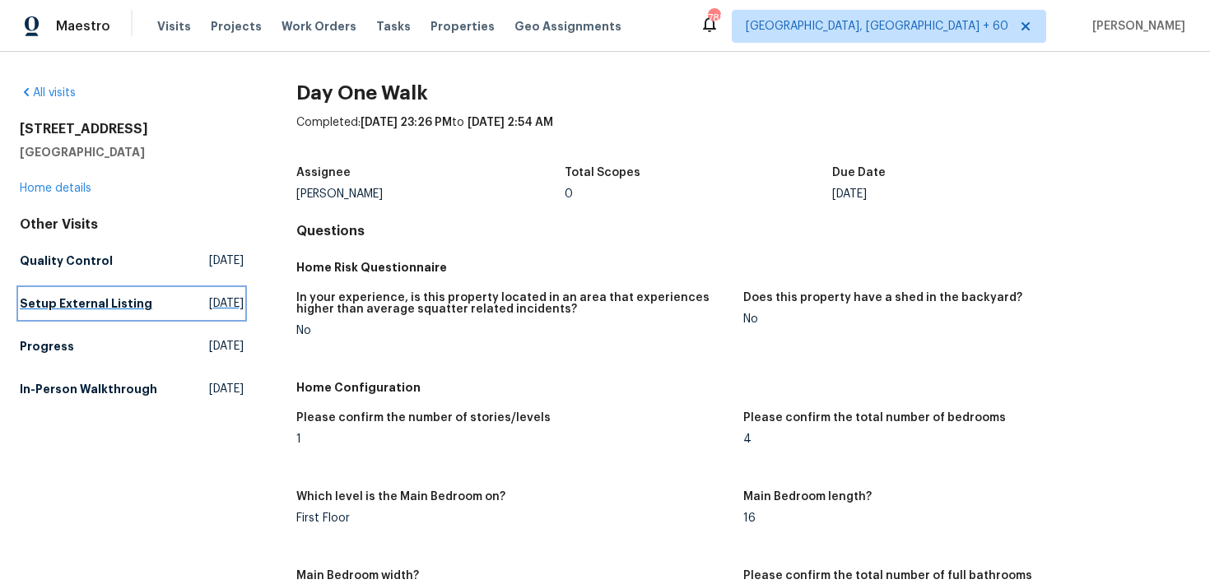
click at [44, 308] on h5 "Setup External Listing" at bounding box center [86, 303] width 132 height 16
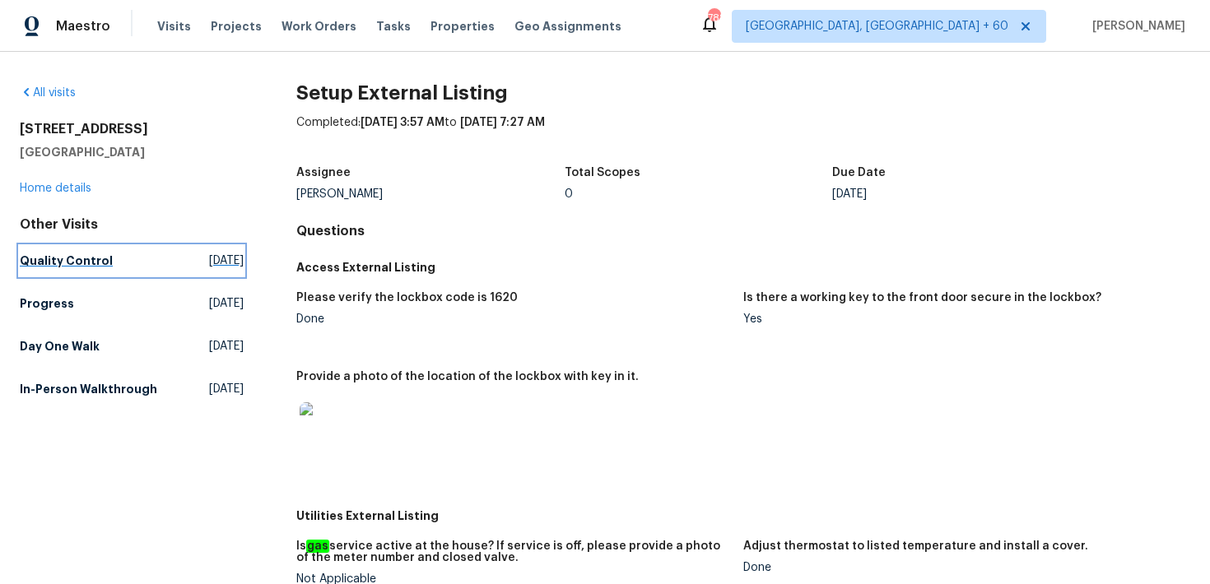
click at [45, 271] on link "Quality Control Thu, Aug 28 2025" at bounding box center [132, 261] width 224 height 30
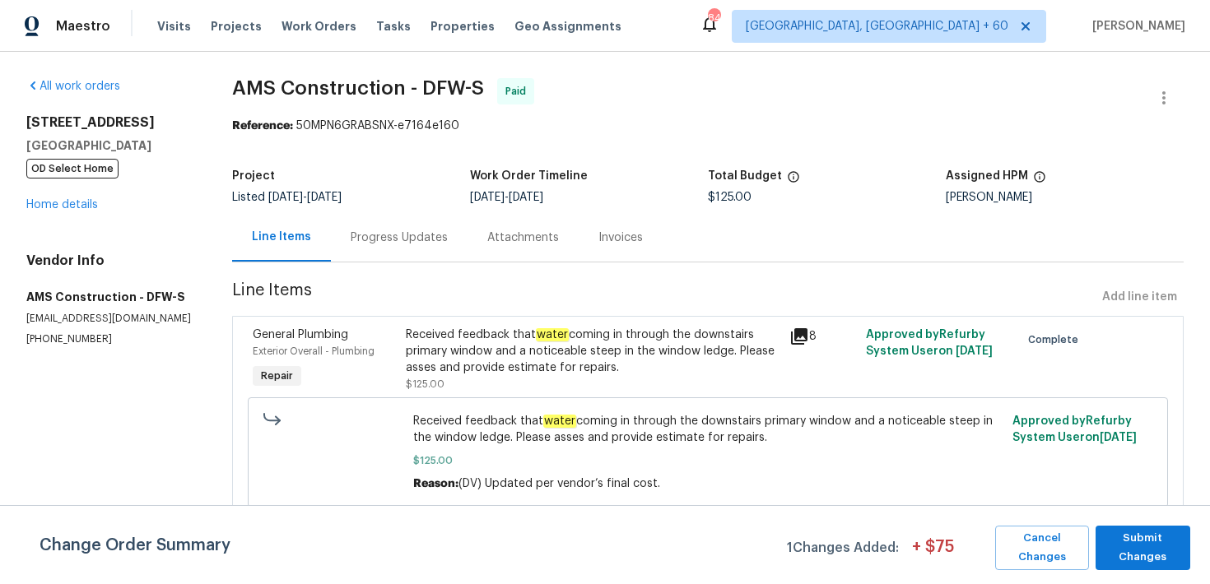
click at [362, 243] on div "Progress Updates" at bounding box center [399, 238] width 97 height 16
click at [415, 239] on div "Progress Updates" at bounding box center [399, 238] width 97 height 16
